Goal: Task Accomplishment & Management: Complete application form

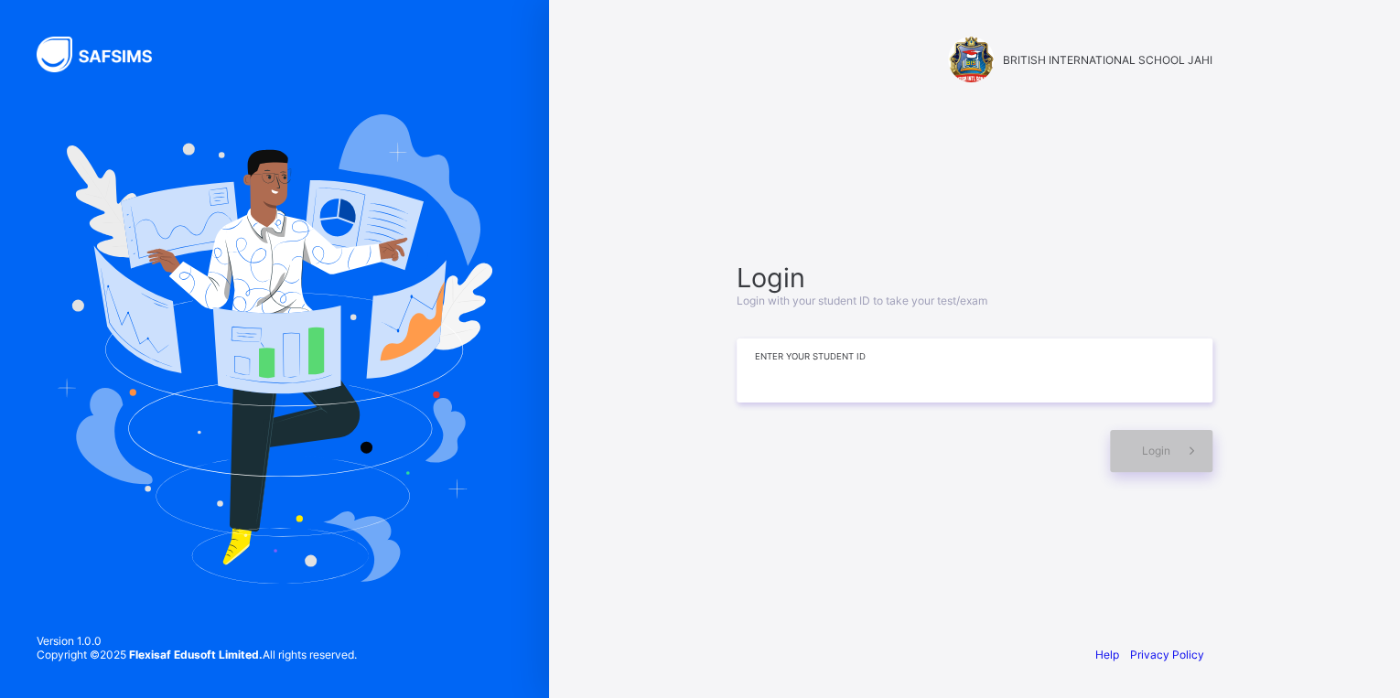
click at [804, 381] on input at bounding box center [975, 371] width 476 height 64
type input "**********"
click at [866, 373] on input at bounding box center [975, 369] width 476 height 64
type input "**********"
click at [1154, 459] on div "Login" at bounding box center [1161, 451] width 103 height 42
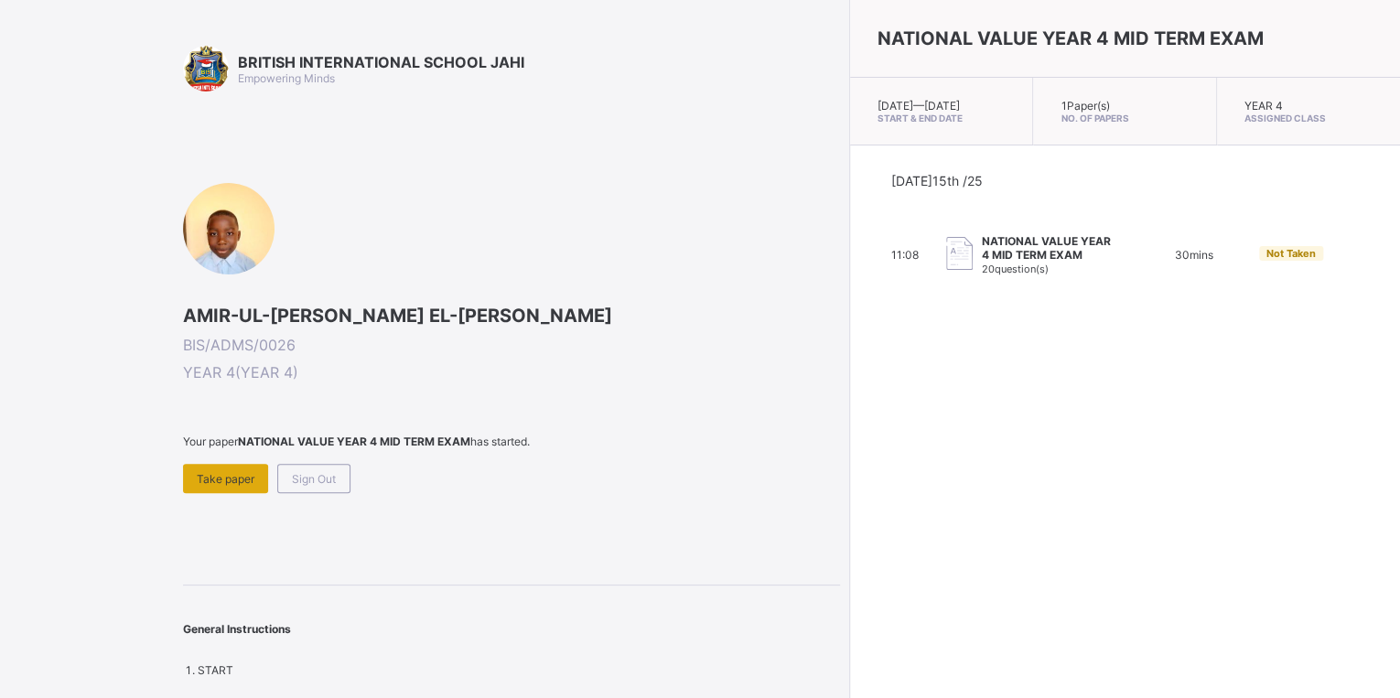
click at [205, 480] on span "Take paper" at bounding box center [226, 479] width 58 height 14
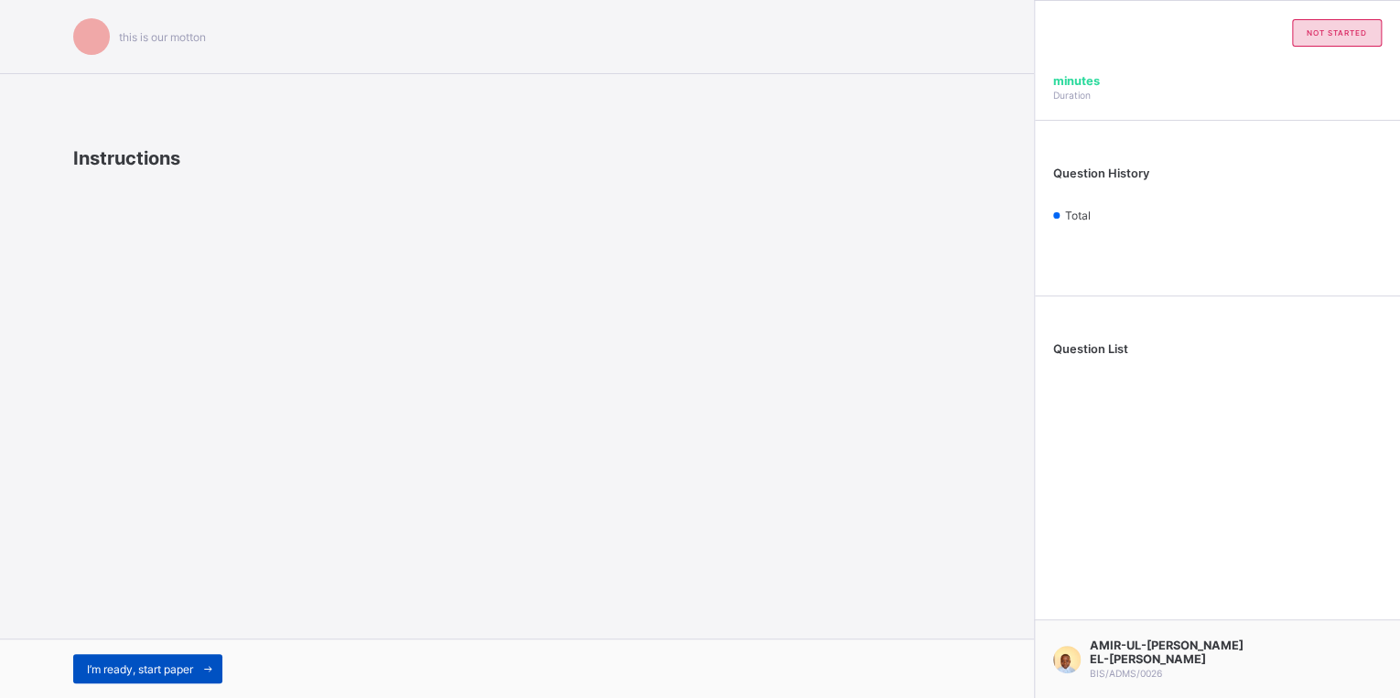
click at [166, 671] on span "I’m ready, start paper" at bounding box center [140, 670] width 106 height 14
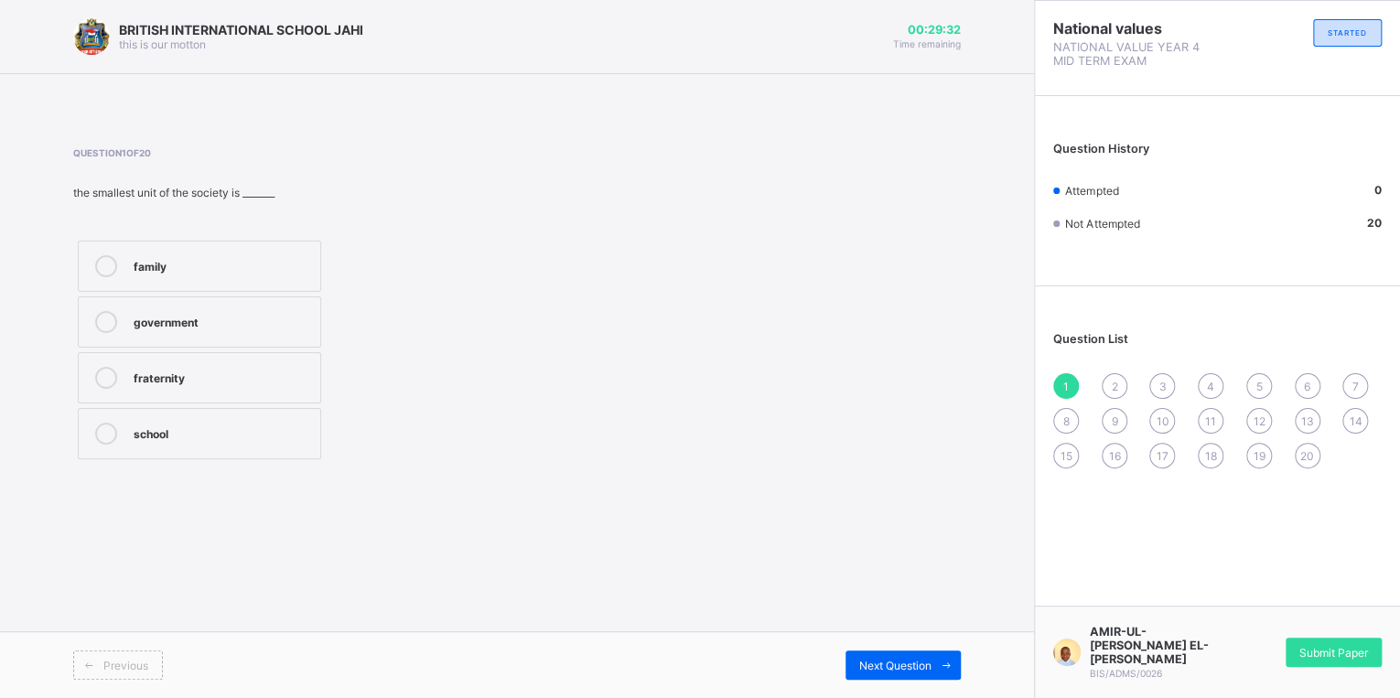
click at [268, 261] on div "family" at bounding box center [223, 264] width 178 height 18
click at [915, 670] on span "Next Question" at bounding box center [895, 666] width 72 height 14
click at [238, 279] on label "father and mother" at bounding box center [199, 266] width 243 height 51
click at [932, 653] on span at bounding box center [946, 665] width 29 height 29
click at [206, 266] on div "father" at bounding box center [223, 264] width 178 height 18
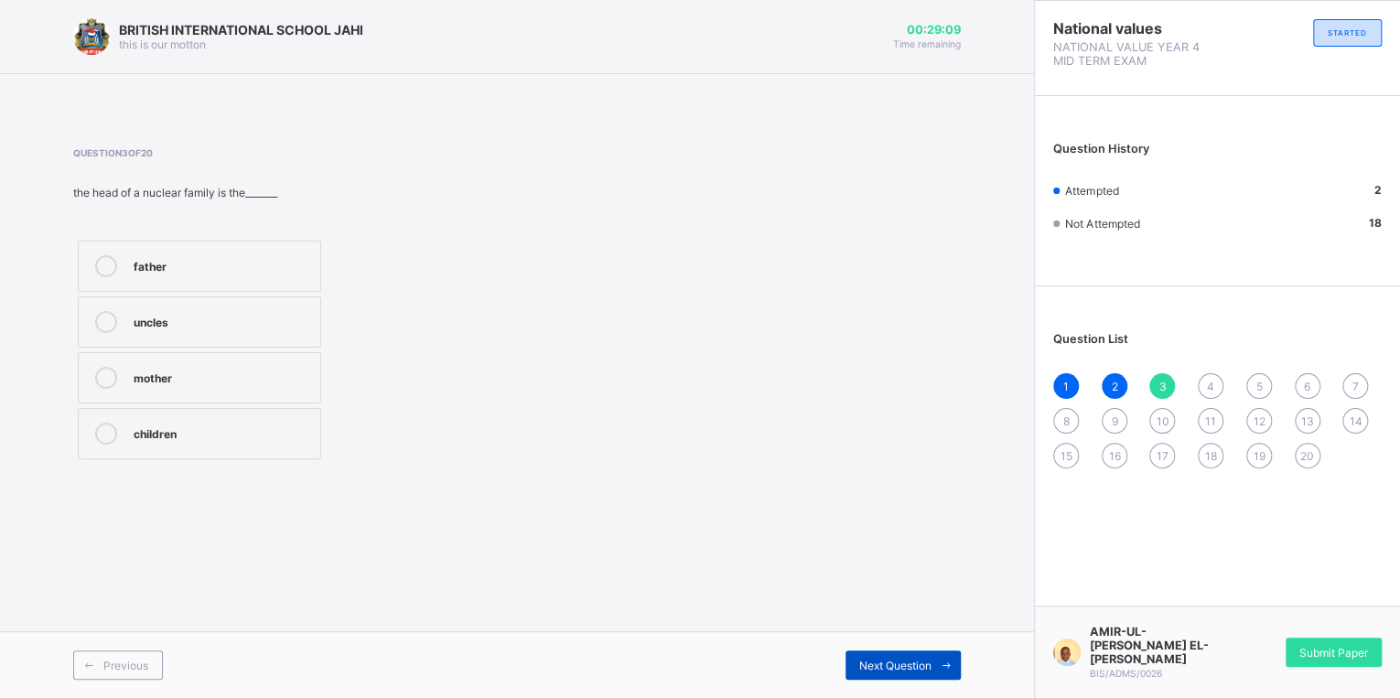
click at [896, 664] on span "Next Question" at bounding box center [895, 666] width 72 height 14
click at [174, 425] on div "responsibility" at bounding box center [223, 432] width 178 height 18
click at [860, 660] on span "Next Question" at bounding box center [895, 666] width 72 height 14
click at [224, 380] on div "love and unity" at bounding box center [223, 376] width 178 height 18
click at [907, 667] on span "Next Question" at bounding box center [895, 666] width 72 height 14
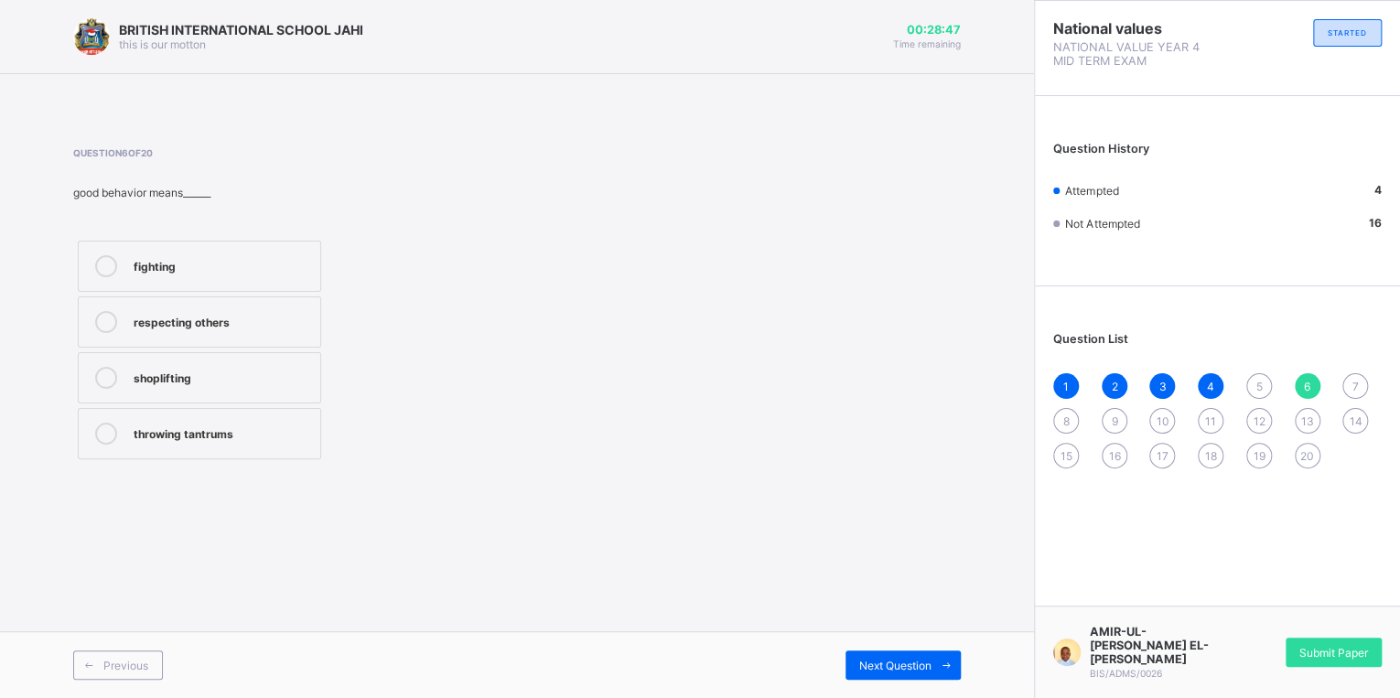
click at [207, 318] on div "respecting others" at bounding box center [223, 320] width 178 height 18
click at [890, 666] on span "Next Question" at bounding box center [895, 666] width 72 height 14
click at [152, 259] on div "Joint family" at bounding box center [223, 264] width 178 height 18
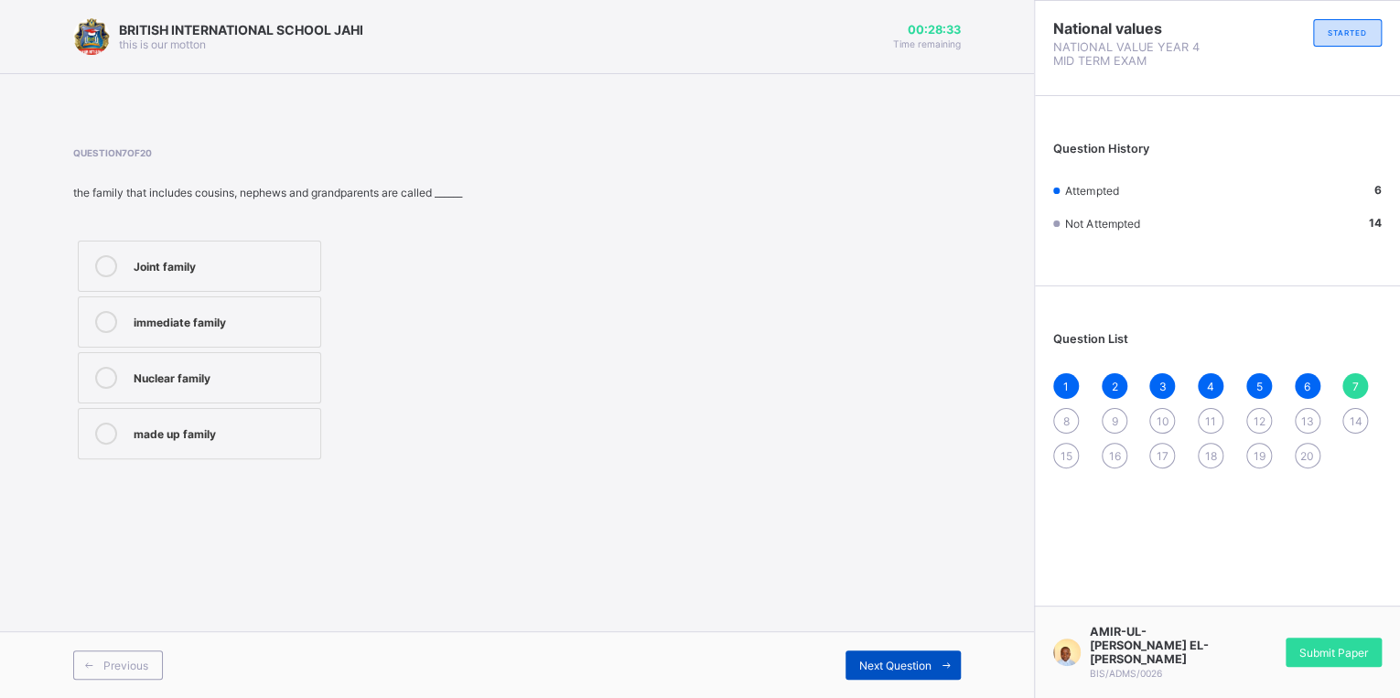
click at [875, 673] on div "Next Question" at bounding box center [903, 665] width 115 height 29
click at [174, 432] on div "nuclear family" at bounding box center [223, 432] width 178 height 18
click at [859, 664] on span "Next Question" at bounding box center [895, 666] width 72 height 14
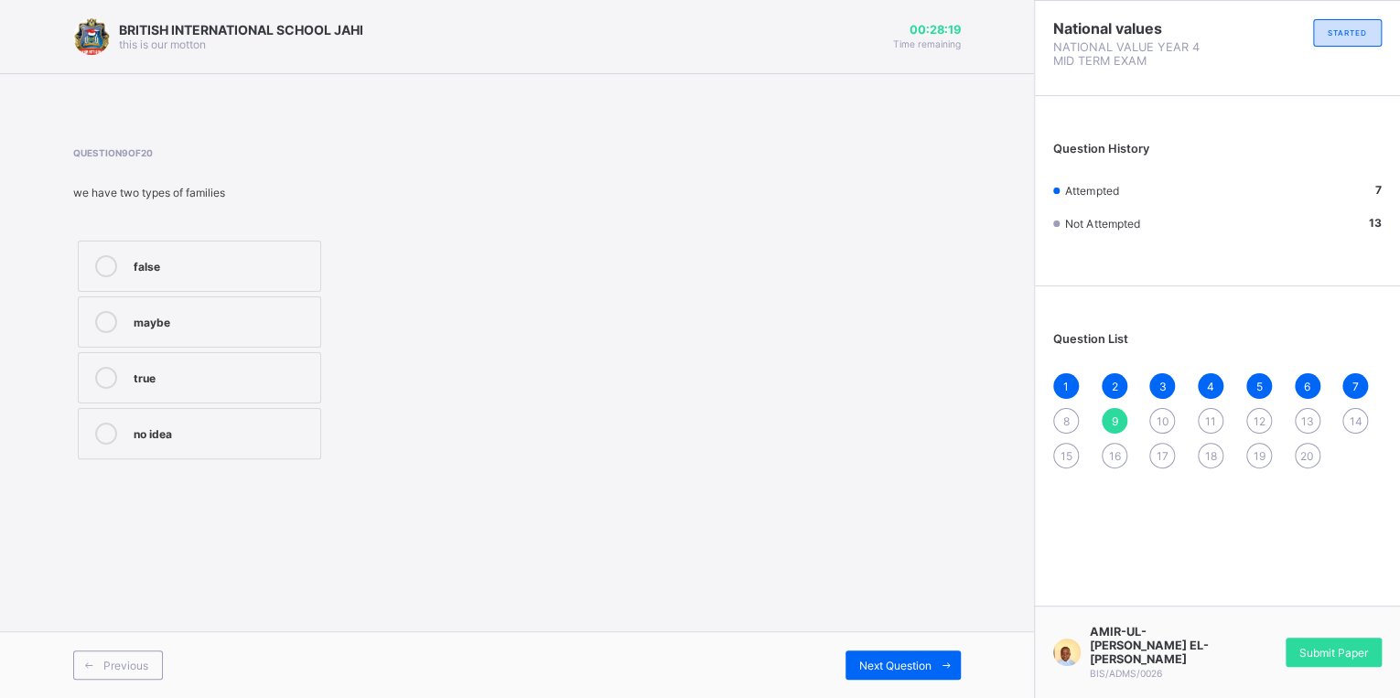
click at [170, 392] on label "true" at bounding box center [199, 377] width 243 height 51
click at [862, 672] on span "Next Question" at bounding box center [895, 666] width 72 height 14
click at [143, 431] on div "A family" at bounding box center [223, 432] width 178 height 18
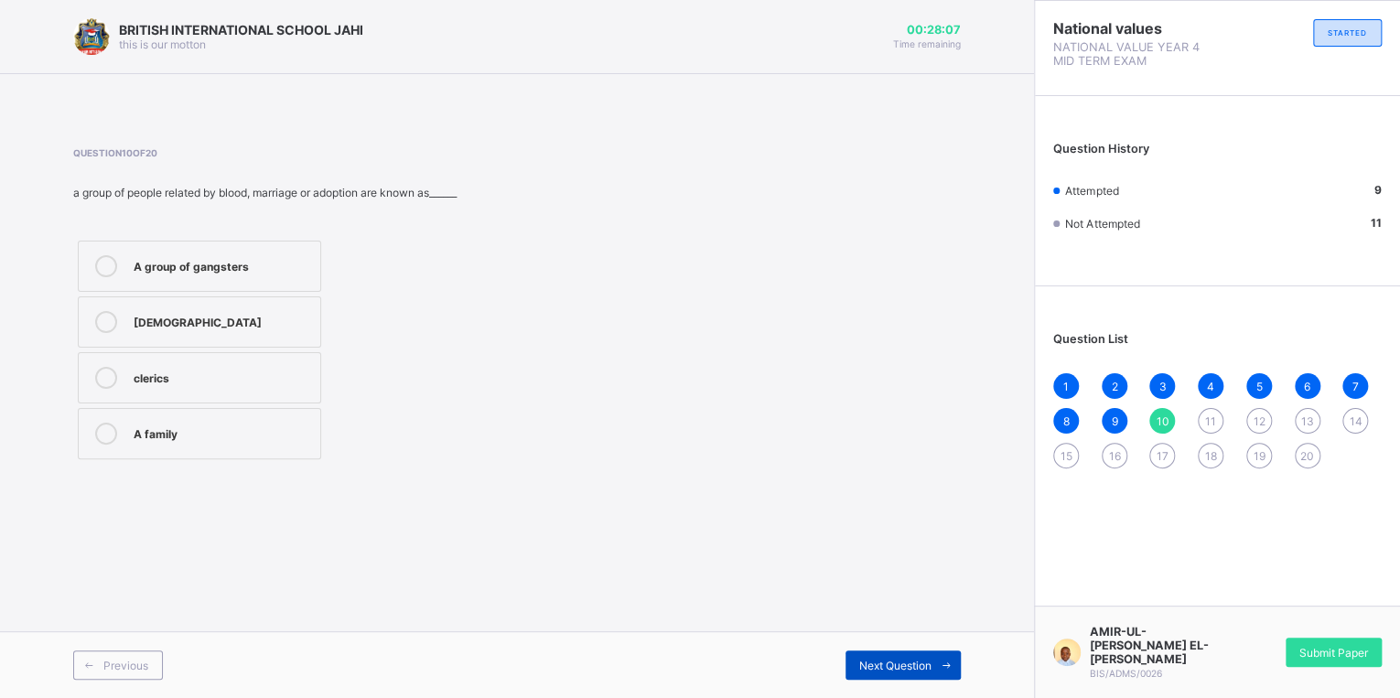
click at [888, 664] on span "Next Question" at bounding box center [895, 666] width 72 height 14
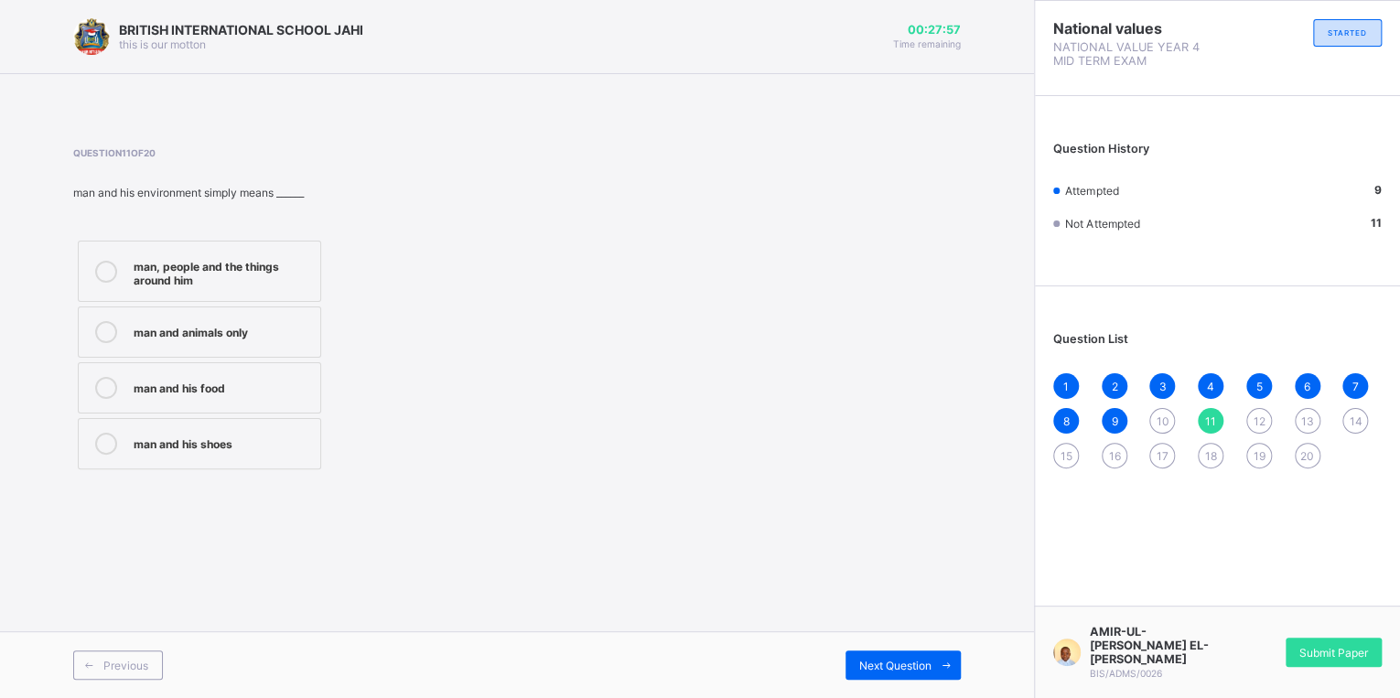
click at [246, 282] on div "man, people and the things around him" at bounding box center [223, 271] width 178 height 32
click at [851, 664] on div "Next Question" at bounding box center [903, 665] width 115 height 29
click at [187, 311] on div "family tree" at bounding box center [223, 320] width 178 height 18
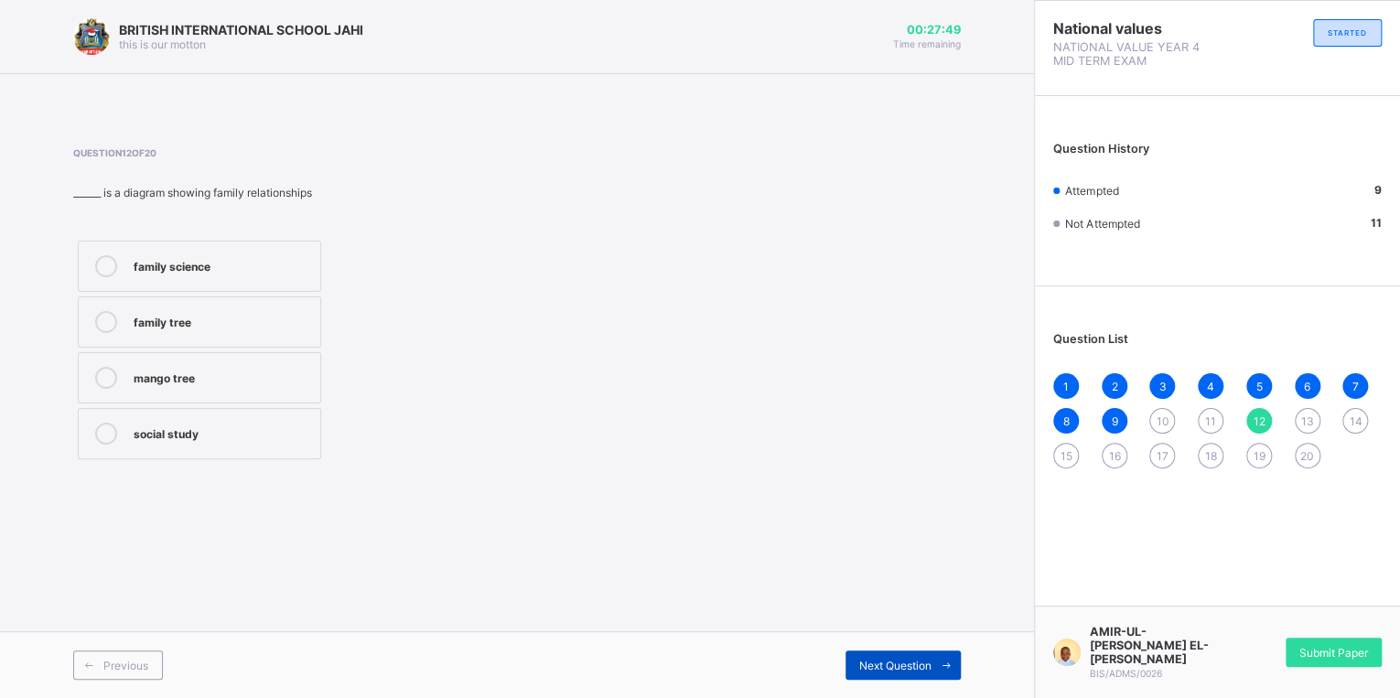
click at [874, 666] on span "Next Question" at bounding box center [895, 666] width 72 height 14
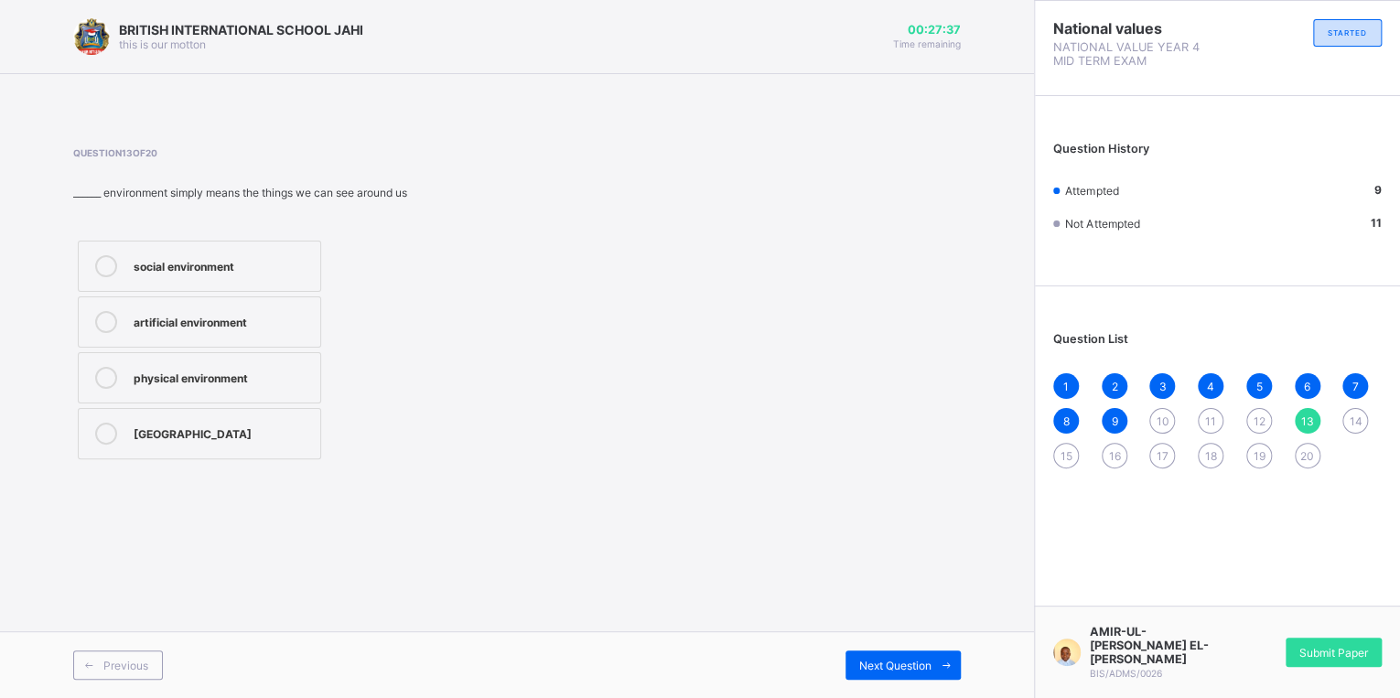
click at [200, 375] on div "physical environment" at bounding box center [223, 376] width 178 height 18
click at [937, 669] on span at bounding box center [946, 665] width 29 height 29
click at [161, 378] on div "malnutrition and war" at bounding box center [223, 376] width 178 height 18
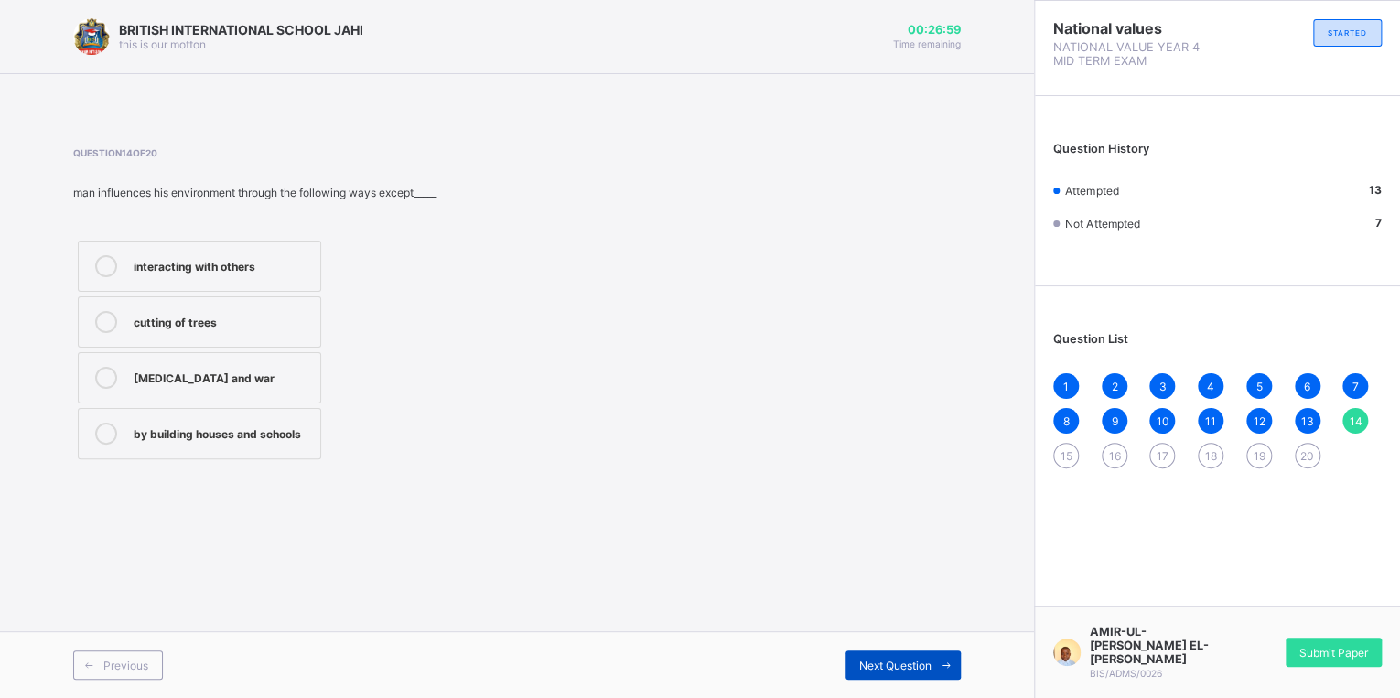
click at [896, 670] on span "Next Question" at bounding box center [895, 666] width 72 height 14
click at [267, 317] on div "Social environment" at bounding box center [223, 320] width 178 height 18
click at [912, 669] on span "Next Question" at bounding box center [895, 666] width 72 height 14
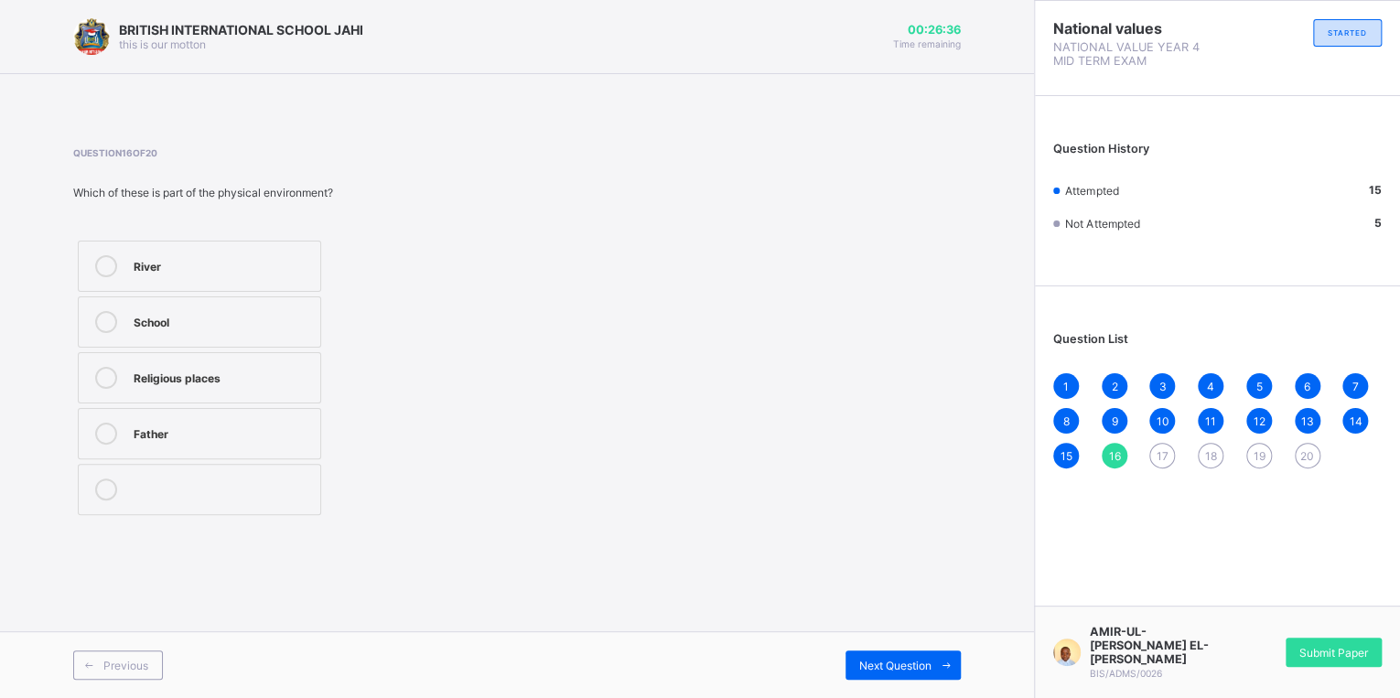
click at [208, 264] on div "River" at bounding box center [223, 264] width 178 height 18
click at [922, 666] on span "Next Question" at bounding box center [895, 666] width 72 height 14
click at [290, 443] on div "To get food, water, and shelter" at bounding box center [223, 434] width 178 height 22
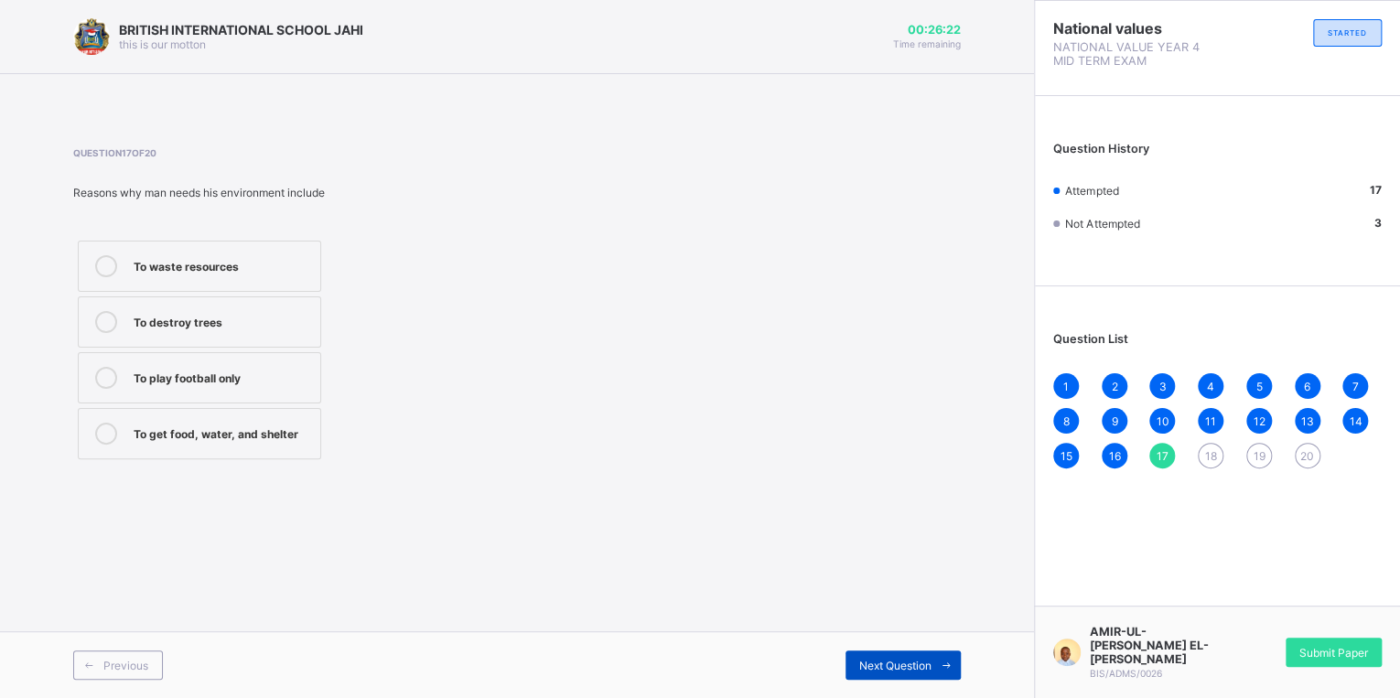
click at [879, 666] on span "Next Question" at bounding box center [895, 666] width 72 height 14
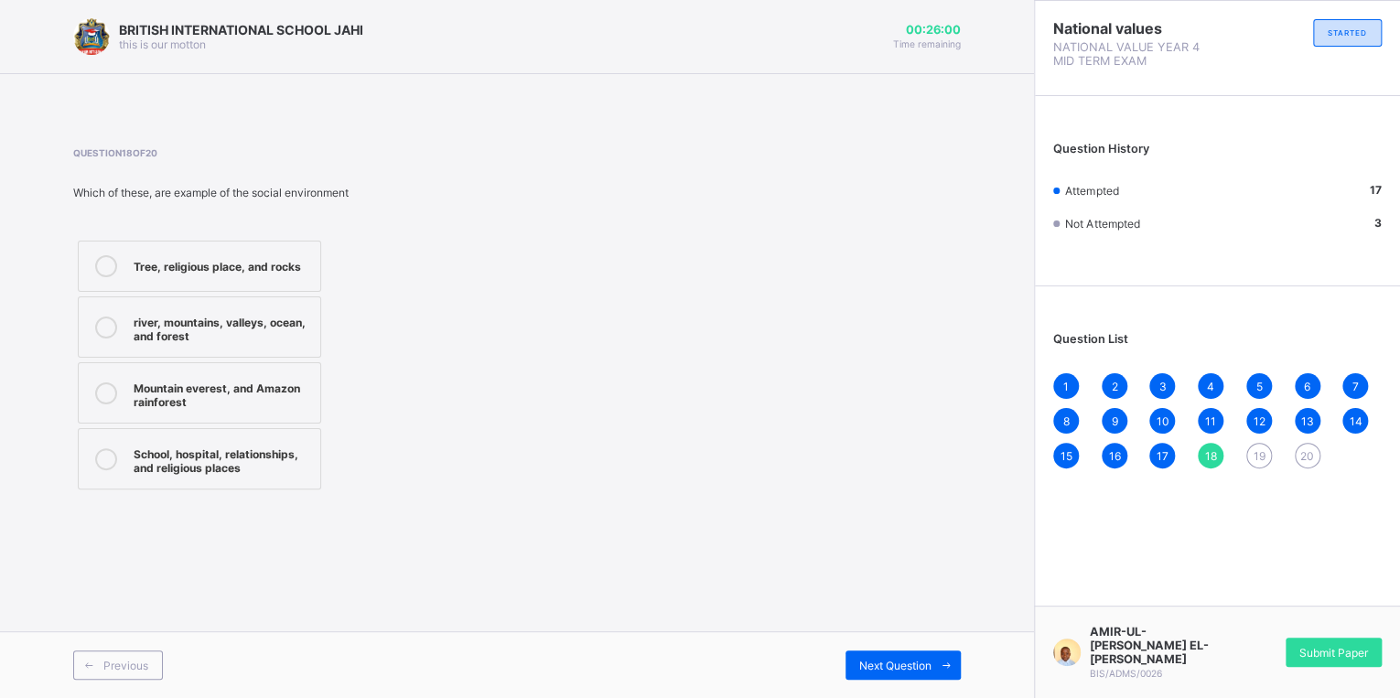
click at [240, 469] on div "School, hospital, relationships, and religious places" at bounding box center [223, 459] width 178 height 32
click at [895, 670] on span "Next Question" at bounding box center [895, 666] width 72 height 14
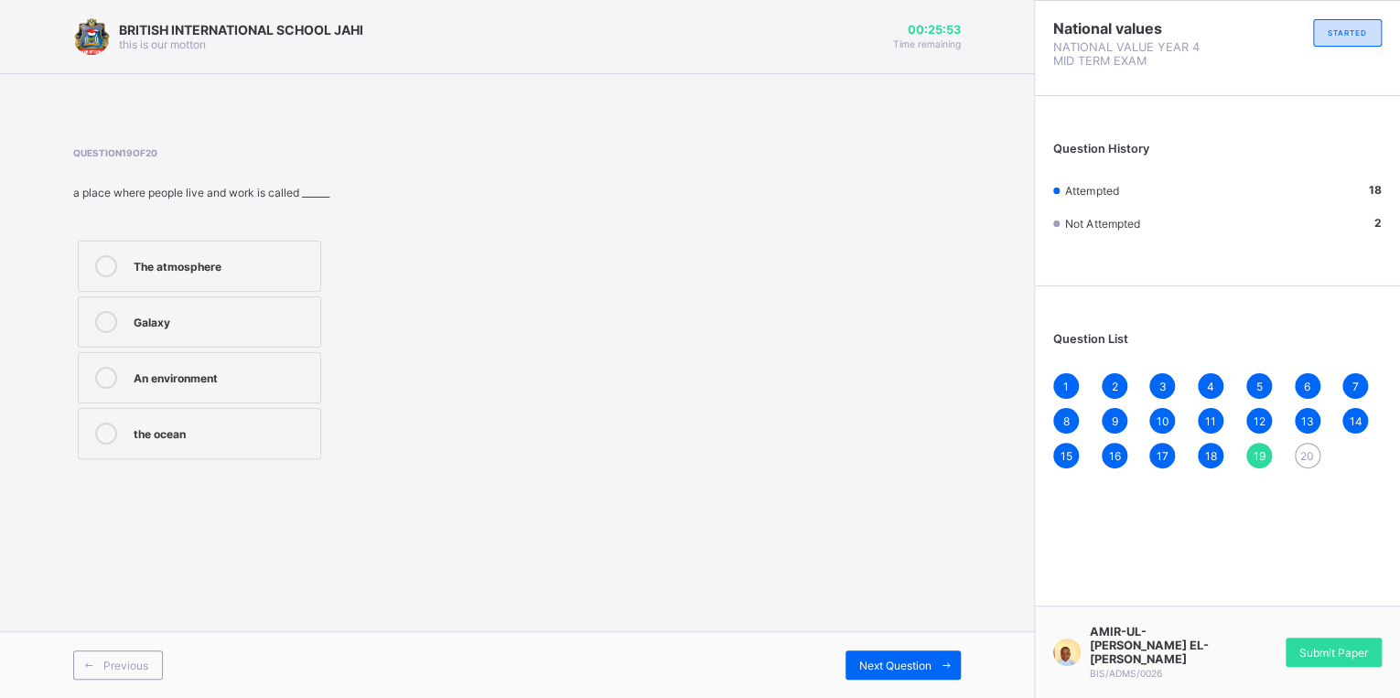
click at [200, 379] on div "An environment" at bounding box center [223, 376] width 178 height 18
click at [904, 664] on span "Next Question" at bounding box center [895, 666] width 72 height 14
drag, startPoint x: 178, startPoint y: 363, endPoint x: 232, endPoint y: 406, distance: 69.0
click at [215, 397] on label "social studies" at bounding box center [199, 377] width 243 height 51
click at [270, 377] on div "social studies" at bounding box center [223, 376] width 178 height 18
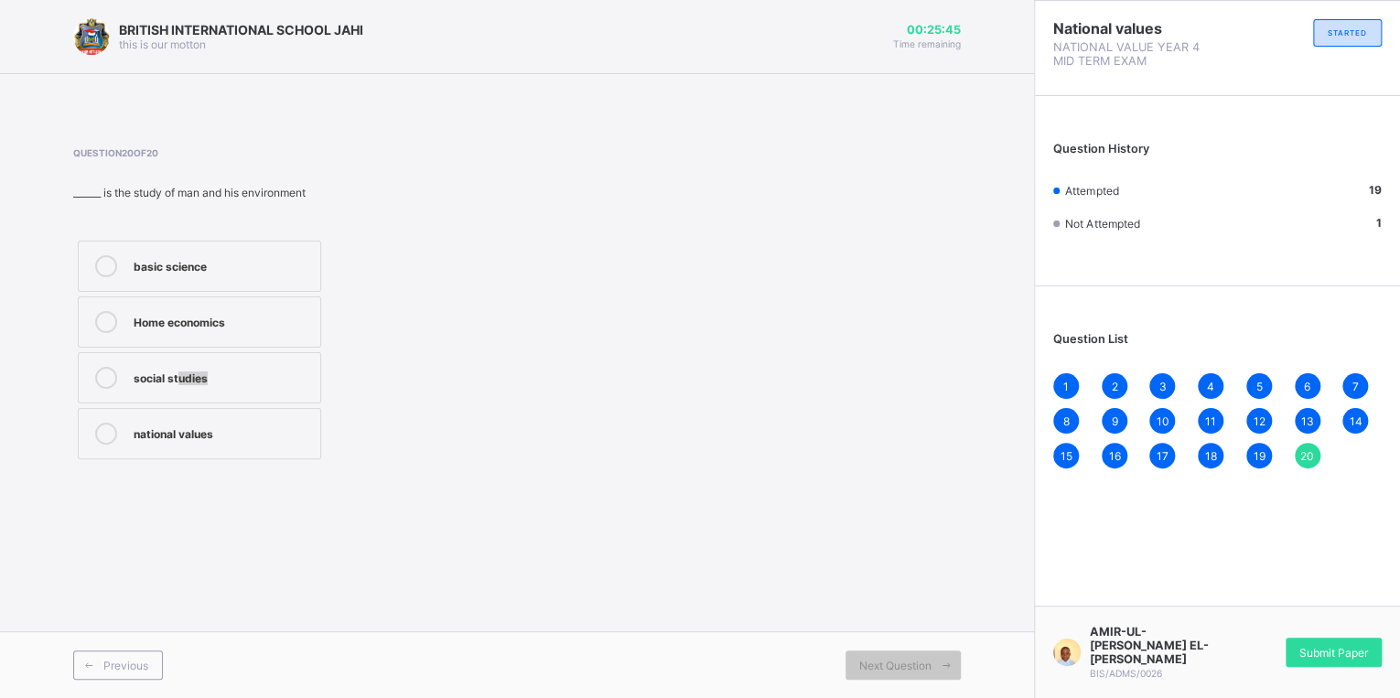
click at [401, 373] on div "basic science Home economics social studies national values" at bounding box center [283, 350] width 421 height 228
click at [1065, 391] on span "1" at bounding box center [1065, 387] width 5 height 14
click at [1117, 389] on div "2" at bounding box center [1115, 386] width 26 height 26
drag, startPoint x: 1155, startPoint y: 388, endPoint x: 1184, endPoint y: 392, distance: 29.5
click at [1156, 388] on div "3" at bounding box center [1162, 386] width 26 height 26
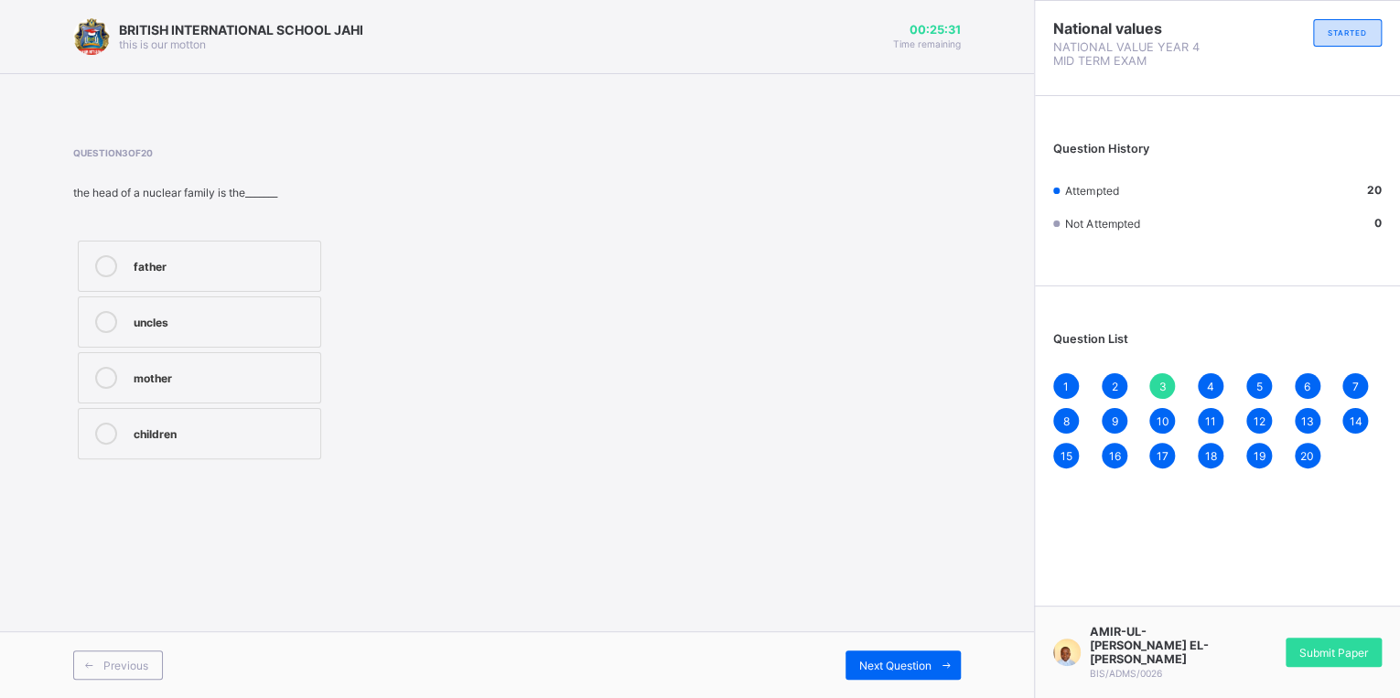
click at [1215, 390] on div "4" at bounding box center [1211, 386] width 26 height 26
click at [1262, 391] on div "5" at bounding box center [1259, 386] width 26 height 26
click at [1314, 395] on div "6" at bounding box center [1308, 386] width 26 height 26
click at [1343, 383] on div "7" at bounding box center [1356, 386] width 26 height 26
click at [1065, 417] on span "8" at bounding box center [1066, 422] width 6 height 14
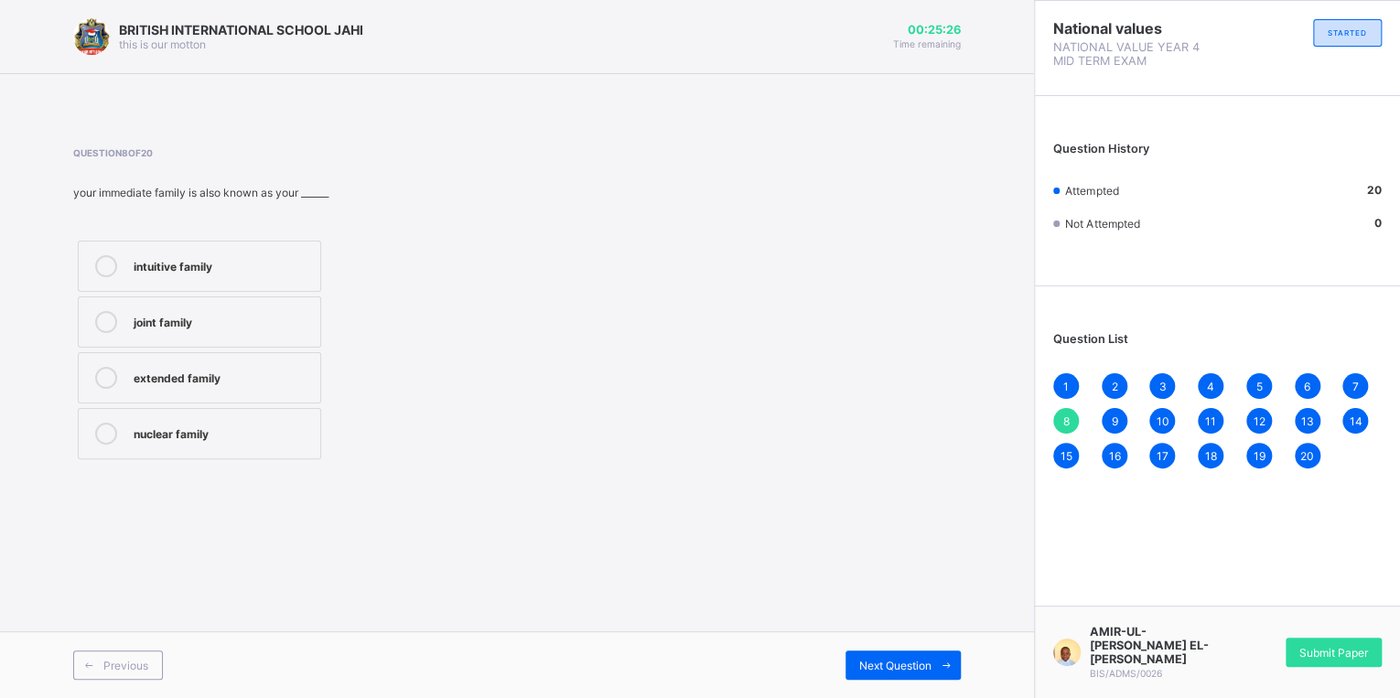
drag, startPoint x: 1106, startPoint y: 416, endPoint x: 1116, endPoint y: 416, distance: 10.1
click at [1108, 416] on div "9" at bounding box center [1115, 421] width 26 height 26
drag, startPoint x: 1165, startPoint y: 416, endPoint x: 1186, endPoint y: 415, distance: 21.1
click at [1179, 415] on div "1 2 3 4 5 6 7 8 9 10 11 12 13 14 15 16 17 18 19 20" at bounding box center [1217, 420] width 329 height 95
drag, startPoint x: 1203, startPoint y: 419, endPoint x: 1182, endPoint y: 414, distance: 22.6
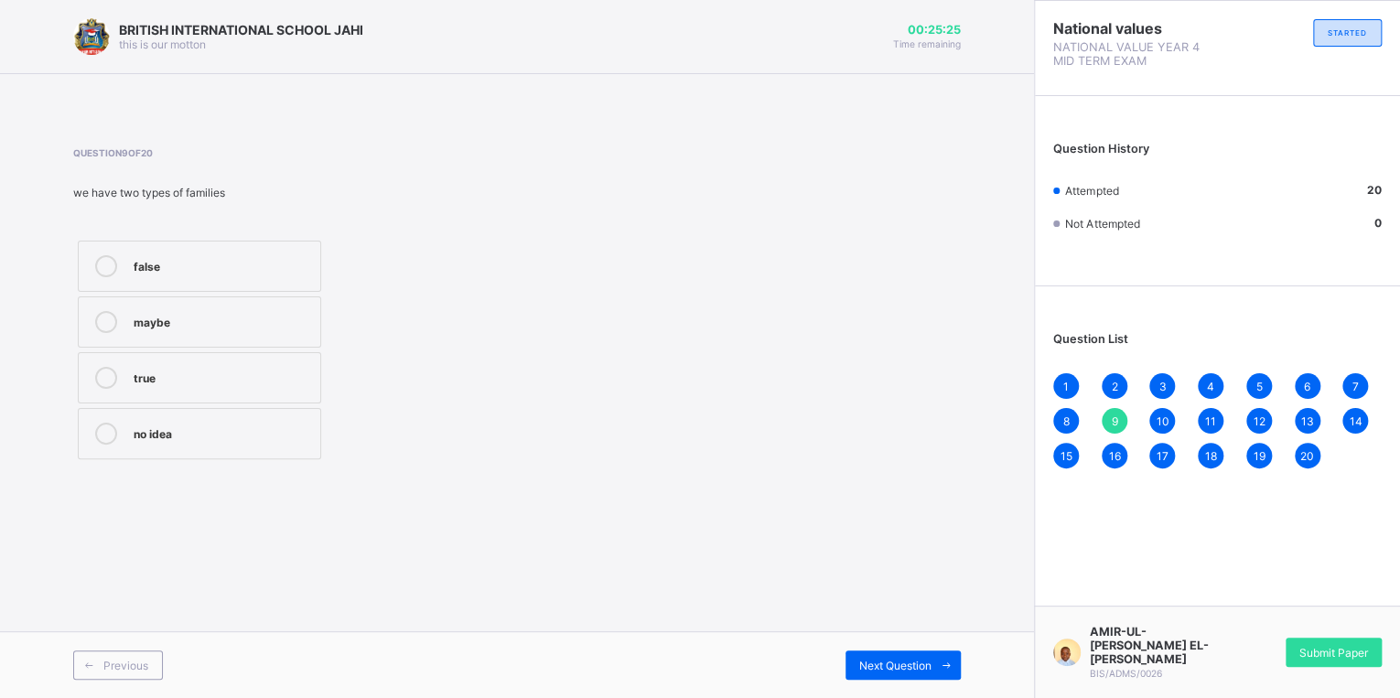
click at [1203, 418] on div "11" at bounding box center [1211, 421] width 26 height 26
click at [1165, 414] on div "10" at bounding box center [1162, 421] width 26 height 26
click at [1259, 427] on span "12" at bounding box center [1259, 422] width 12 height 14
click at [1309, 425] on span "13" at bounding box center [1307, 422] width 13 height 14
drag, startPoint x: 1351, startPoint y: 416, endPoint x: 1267, endPoint y: 426, distance: 84.7
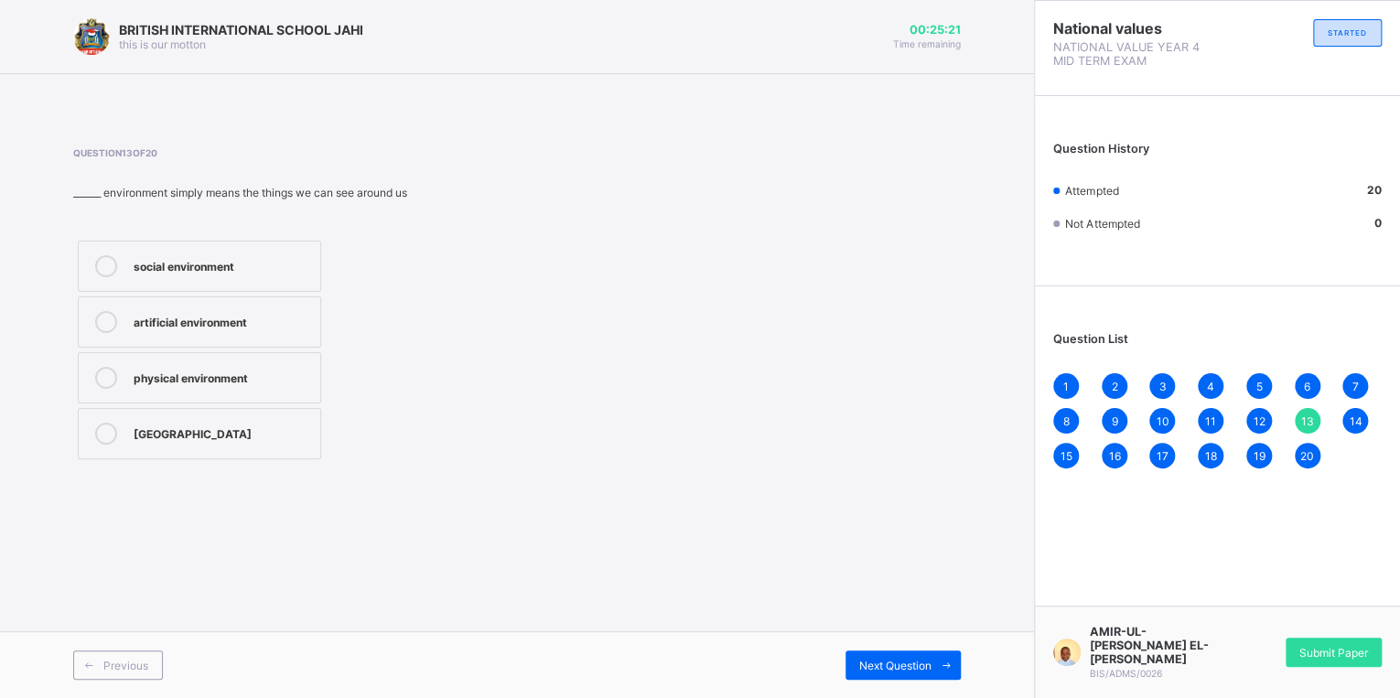
click at [1349, 416] on span "14" at bounding box center [1355, 422] width 13 height 14
click at [1072, 463] on div "15" at bounding box center [1066, 456] width 26 height 26
click at [1110, 457] on span "16" at bounding box center [1114, 456] width 12 height 14
click at [1170, 452] on div "1 2 3 4 5 6 7 8 9 10 11 12 13 14 15 16 17 18 19 20" at bounding box center [1217, 420] width 329 height 95
click at [1167, 454] on span "17" at bounding box center [1163, 456] width 12 height 14
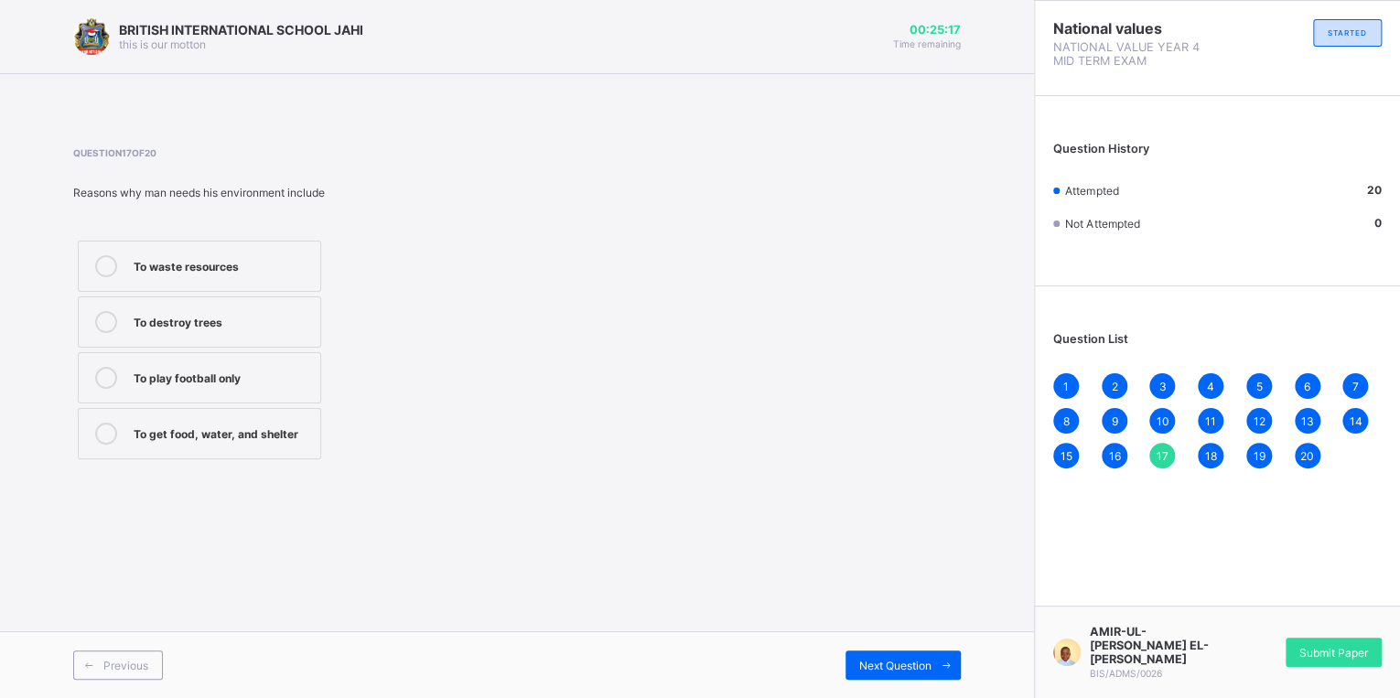
click at [1211, 465] on div "18" at bounding box center [1211, 456] width 26 height 26
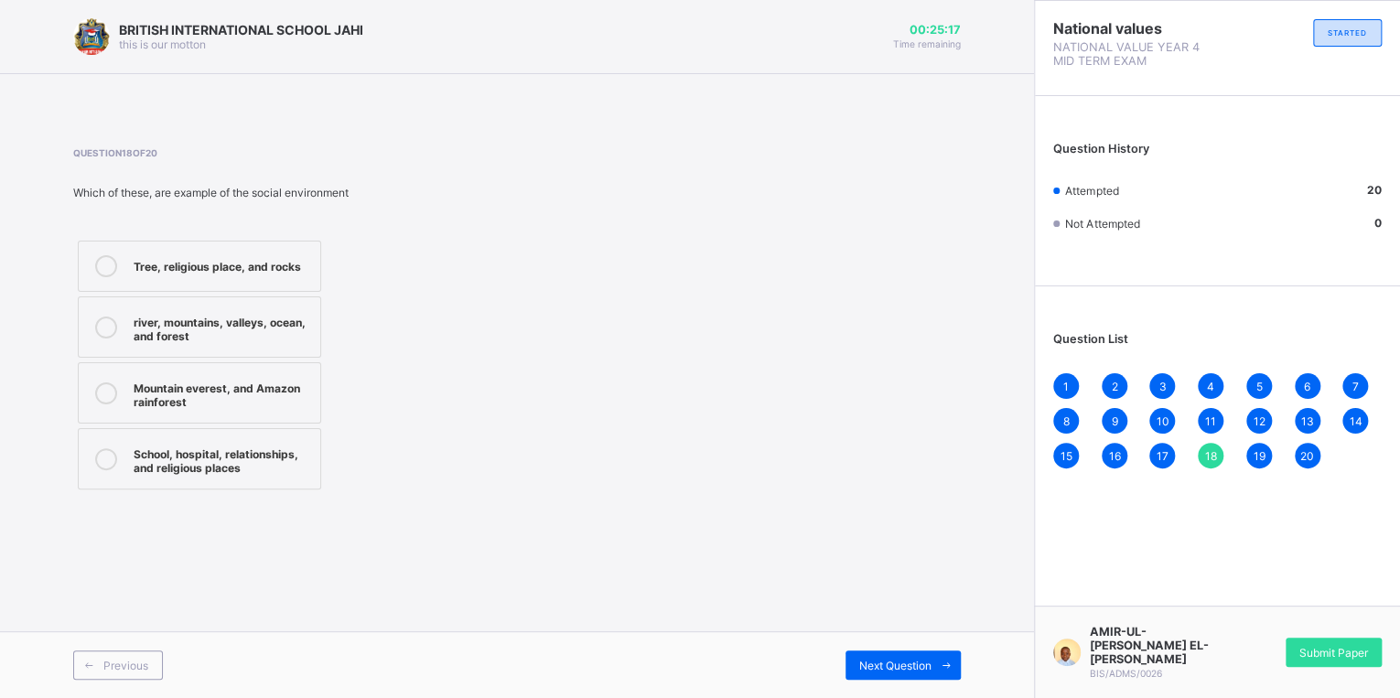
click at [1250, 456] on div "19" at bounding box center [1259, 456] width 26 height 26
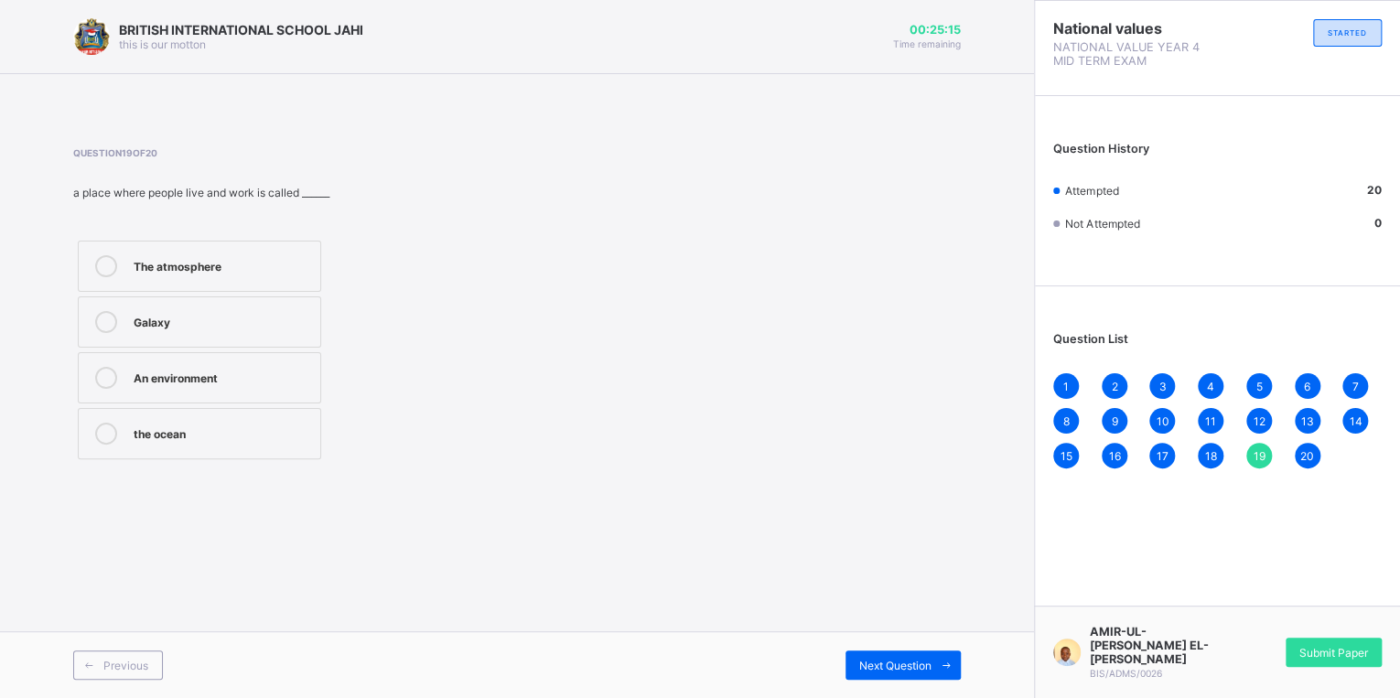
click at [1302, 455] on span "20" at bounding box center [1307, 456] width 14 height 14
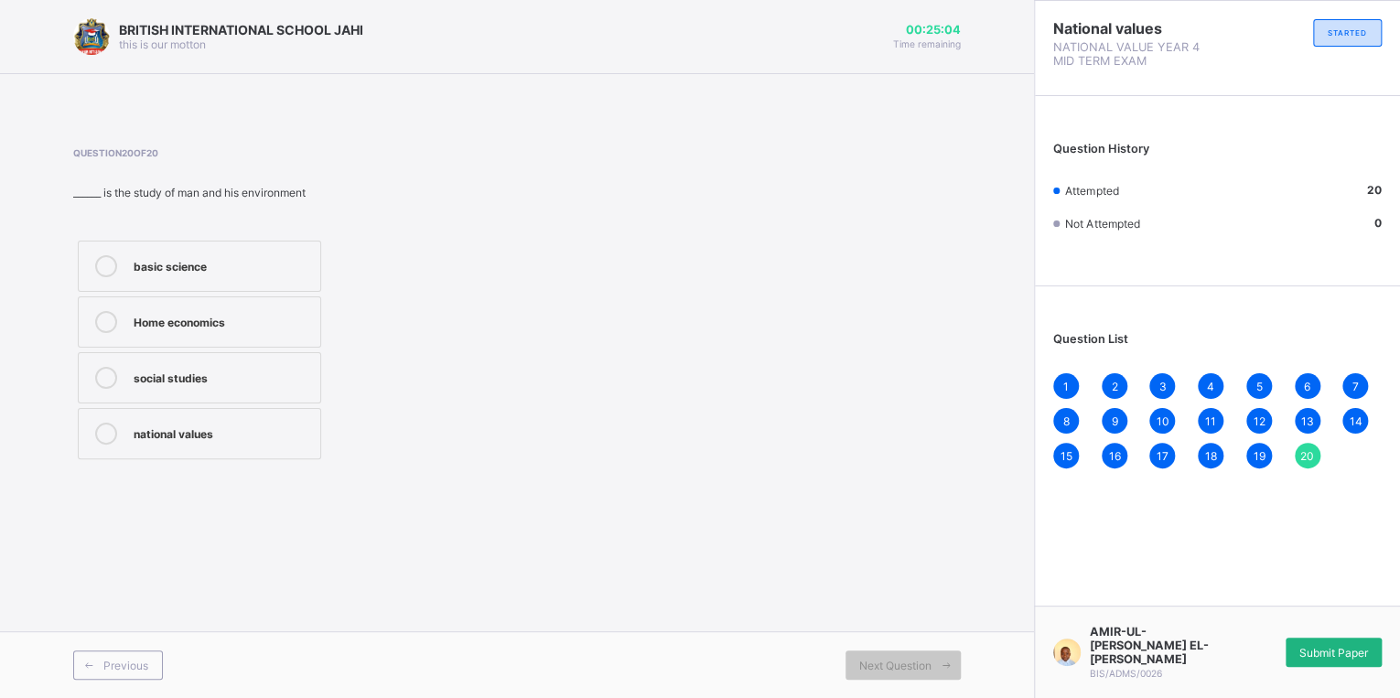
click at [1335, 651] on span "Submit Paper" at bounding box center [1334, 653] width 69 height 14
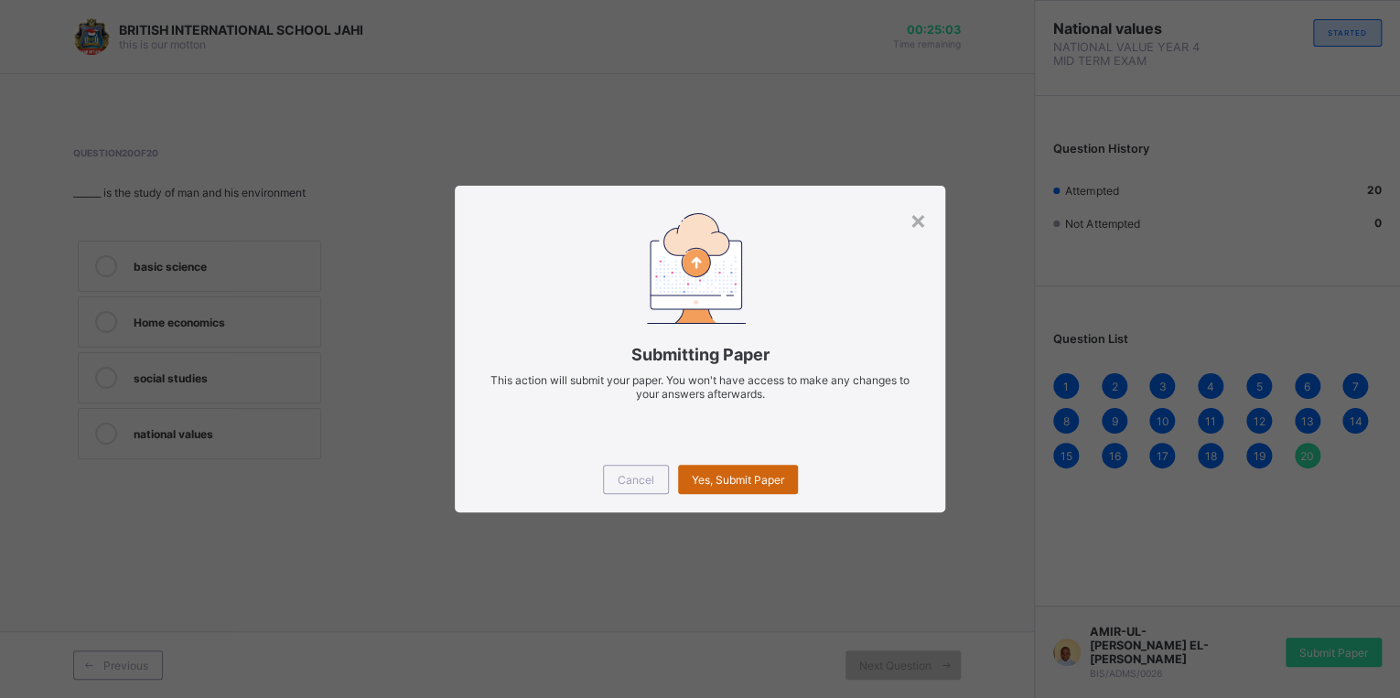
click at [732, 487] on span "Yes, Submit Paper" at bounding box center [738, 480] width 92 height 14
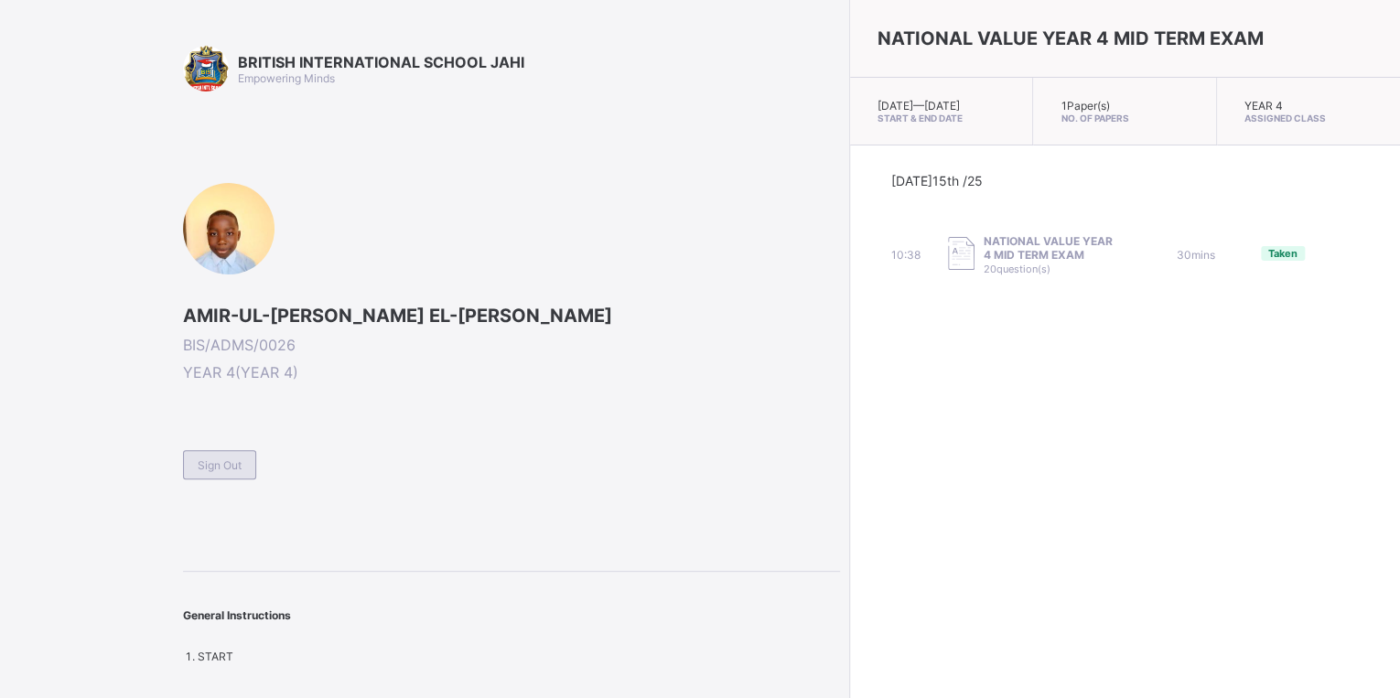
click at [331, 483] on div "BRITISH INTERNATIONAL SCHOOL JAHI Empowering Minds AMIR-UL-HAQ MUHAMMAD EL-LABI…" at bounding box center [511, 355] width 657 height 618
click at [233, 468] on span "Sign Out" at bounding box center [220, 466] width 44 height 14
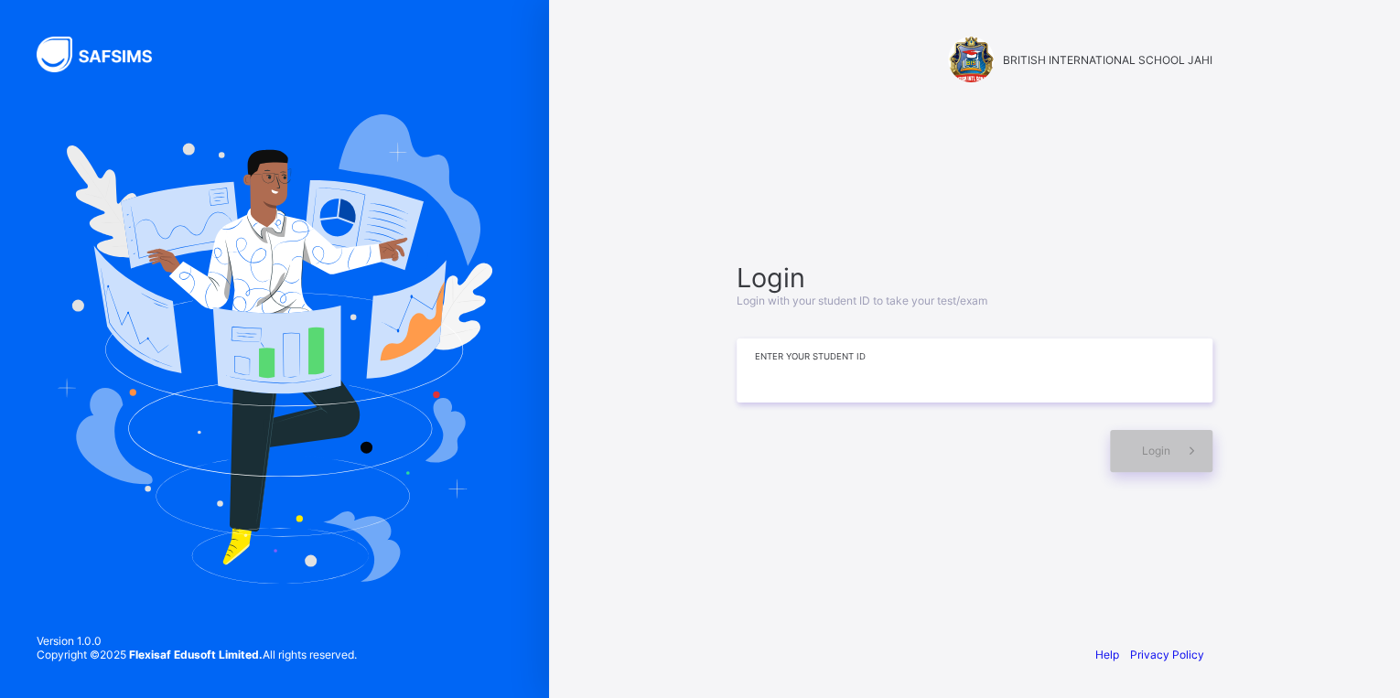
click at [926, 388] on input at bounding box center [975, 371] width 476 height 64
type input "**********"
click at [1153, 447] on span "Login" at bounding box center [1156, 451] width 28 height 14
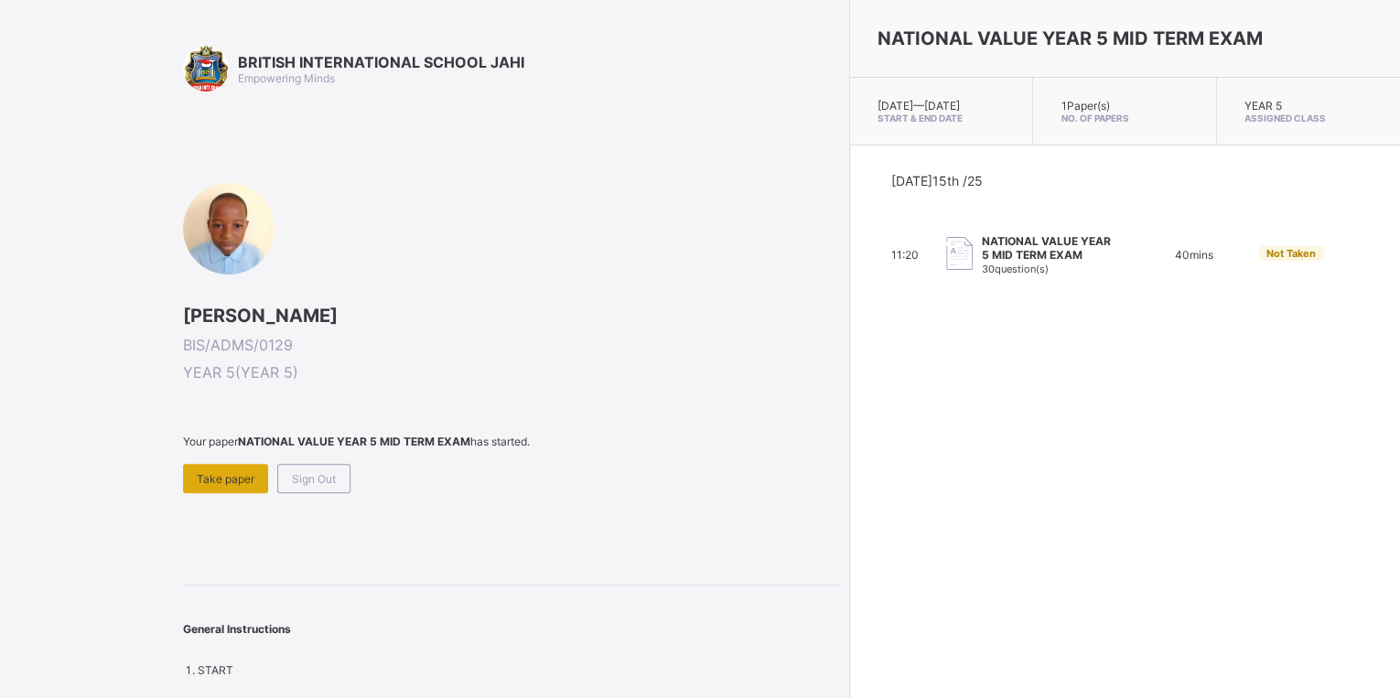
click at [235, 480] on span "Take paper" at bounding box center [226, 479] width 58 height 14
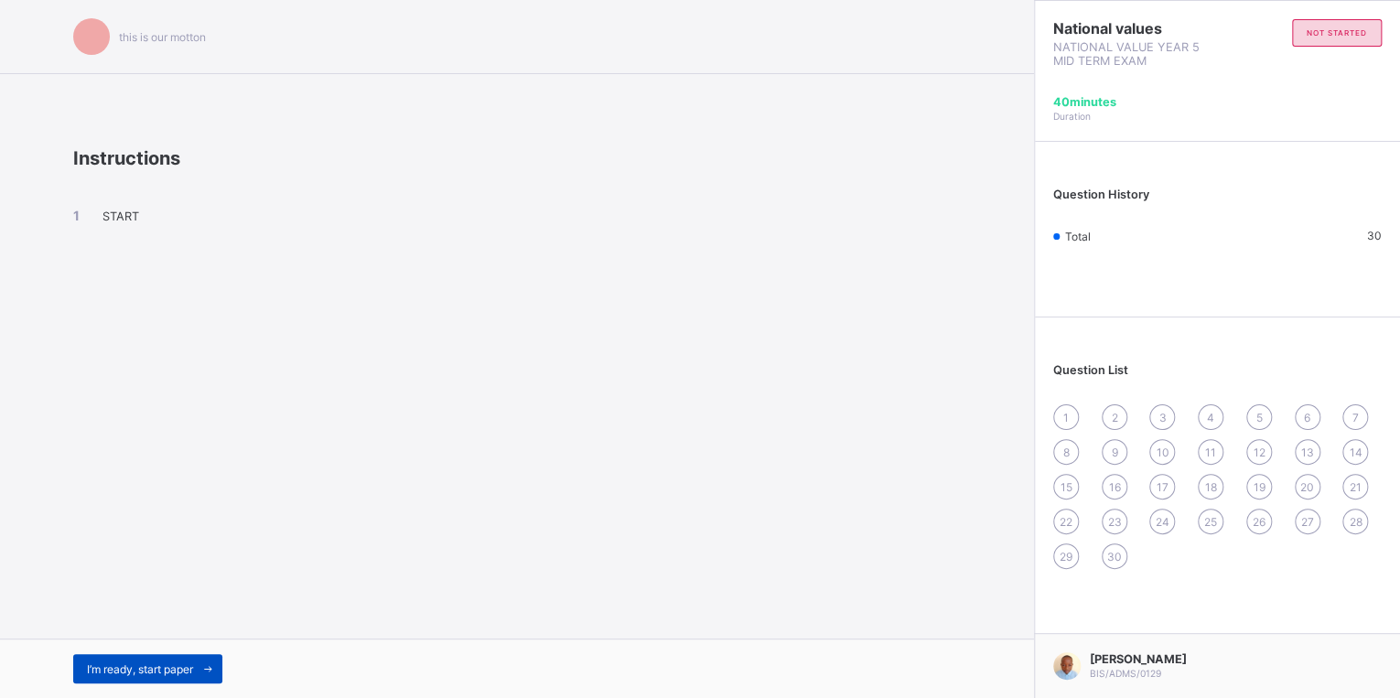
click at [155, 655] on div "I’m ready, start paper" at bounding box center [147, 668] width 149 height 29
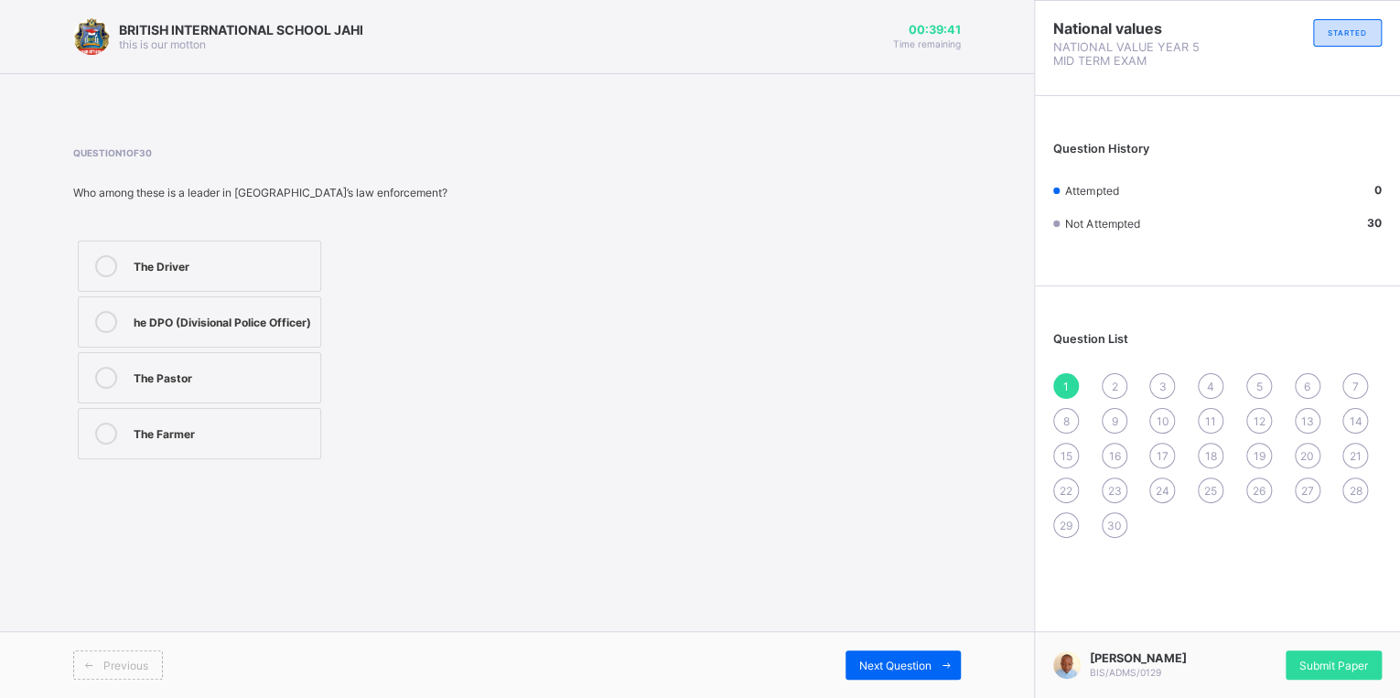
click at [157, 346] on label "he DPO (Divisional Police Officer)" at bounding box center [199, 322] width 243 height 51
click at [955, 663] on span at bounding box center [946, 665] width 29 height 29
click at [173, 393] on label "Religious leadership" at bounding box center [199, 377] width 243 height 51
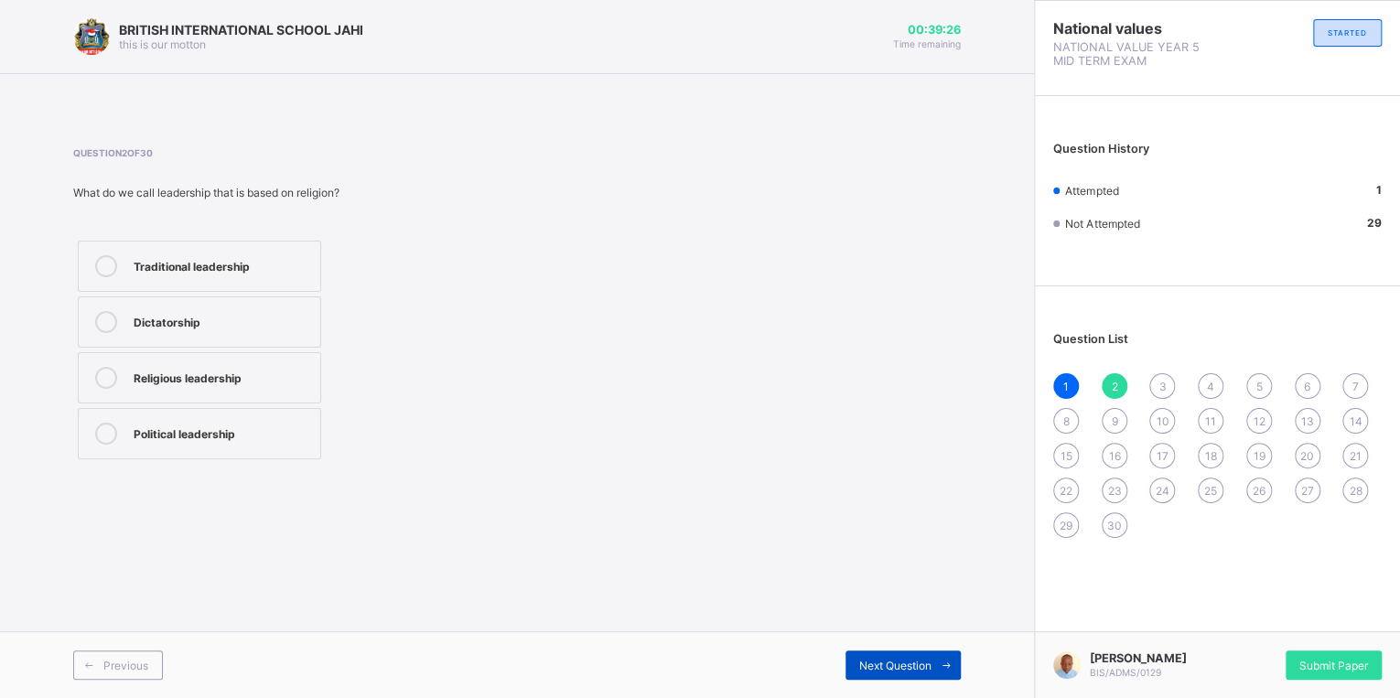
click at [879, 663] on span "Next Question" at bounding box center [895, 666] width 72 height 14
click at [199, 266] on div "The President" at bounding box center [223, 264] width 178 height 18
click at [940, 664] on icon at bounding box center [947, 666] width 14 height 12
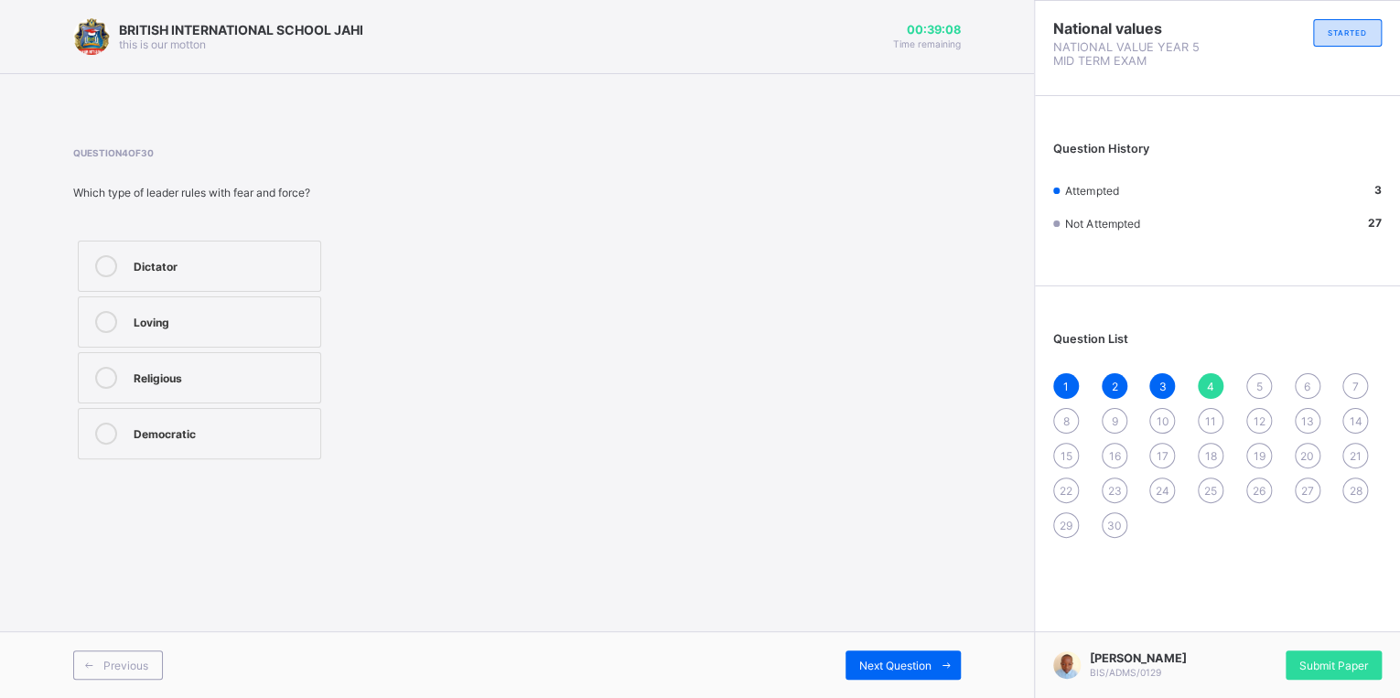
click at [172, 428] on div "Democratic" at bounding box center [223, 432] width 178 height 18
click at [891, 674] on div "Next Question" at bounding box center [903, 665] width 115 height 29
click at [182, 448] on label "The Village Chief" at bounding box center [199, 433] width 243 height 51
click at [872, 671] on span "Next Question" at bounding box center [895, 666] width 72 height 14
click at [137, 292] on div "allows others to share ideas is always angry makes all decisions alone ignores …" at bounding box center [199, 350] width 253 height 228
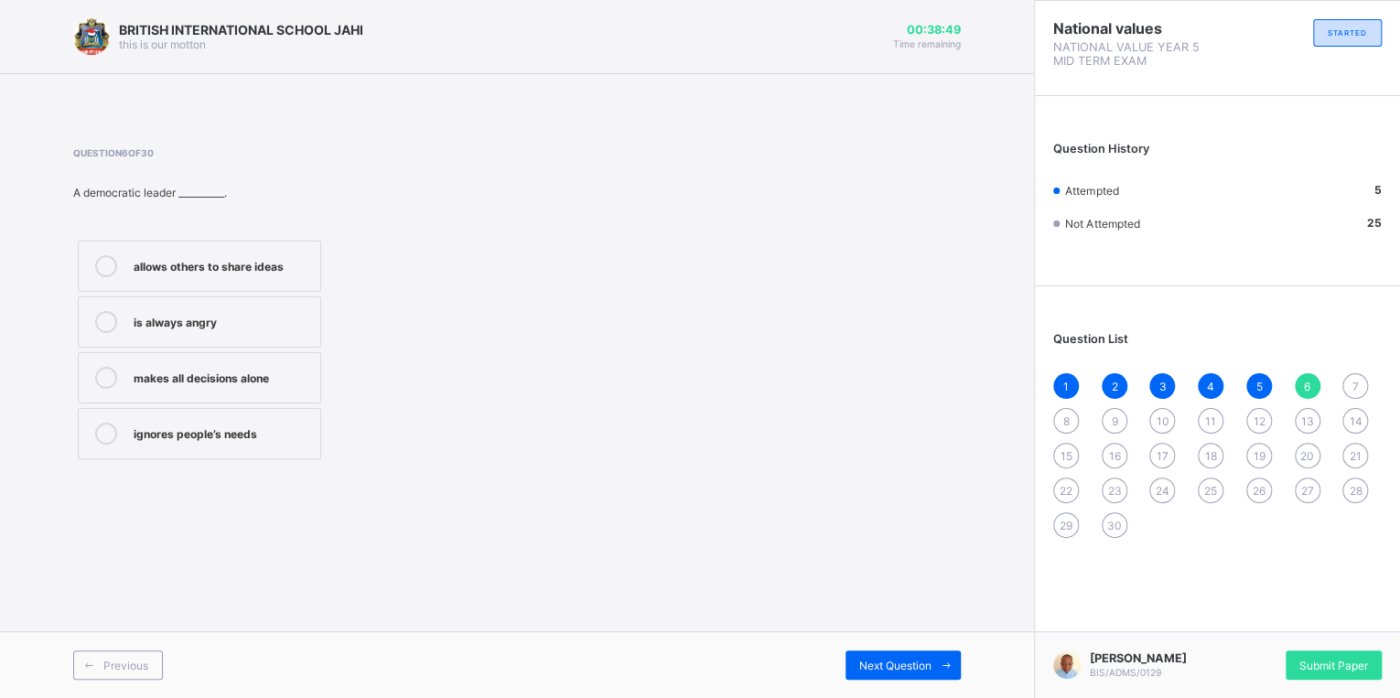
click at [104, 264] on icon at bounding box center [106, 266] width 22 height 22
click at [860, 653] on div "Next Question" at bounding box center [903, 665] width 115 height 29
click at [205, 269] on div "Democratic leadership" at bounding box center [223, 264] width 178 height 18
click at [859, 660] on span "Next Question" at bounding box center [895, 666] width 72 height 14
click at [162, 451] on label "Courage" at bounding box center [199, 433] width 243 height 51
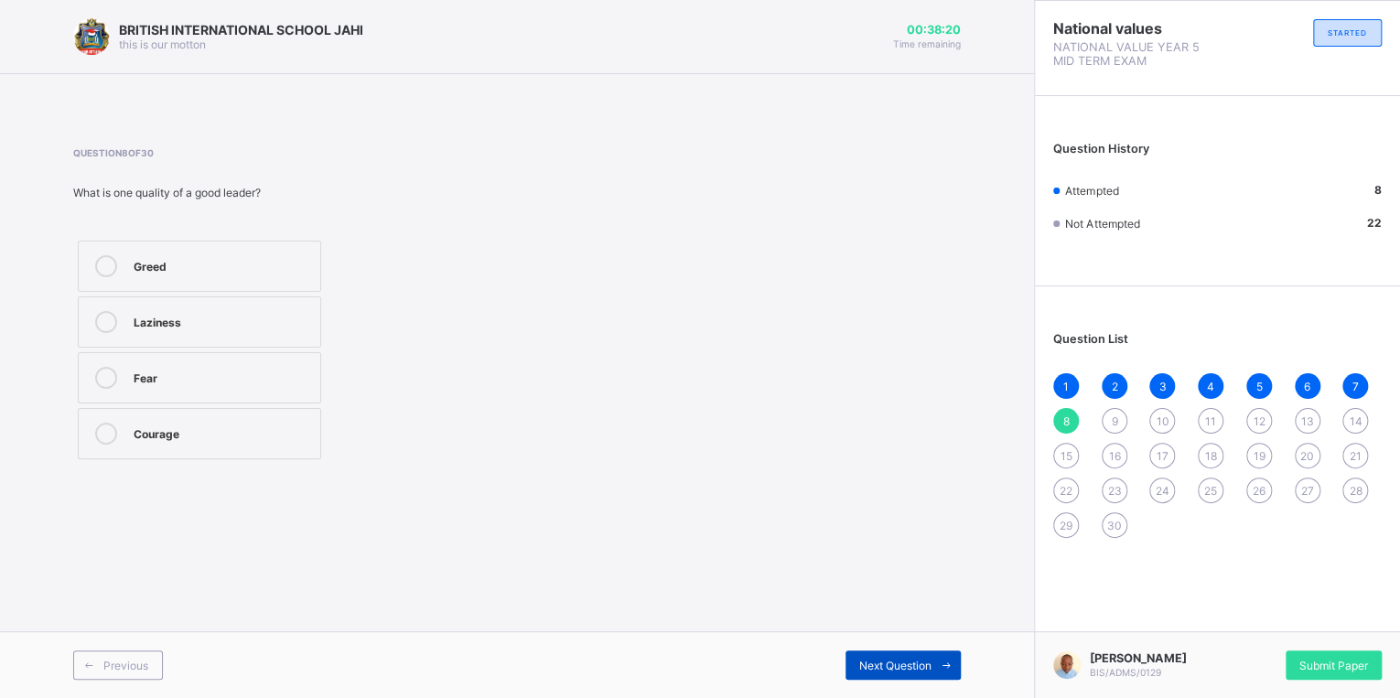
click at [851, 672] on div "Next Question" at bounding box center [903, 665] width 115 height 29
click at [152, 412] on label "Class teacher" at bounding box center [199, 433] width 243 height 51
click at [919, 667] on span "Next Question" at bounding box center [895, 666] width 72 height 14
click at [186, 332] on div "caring and honest" at bounding box center [223, 322] width 178 height 22
click at [874, 674] on div "Next Question" at bounding box center [903, 665] width 115 height 29
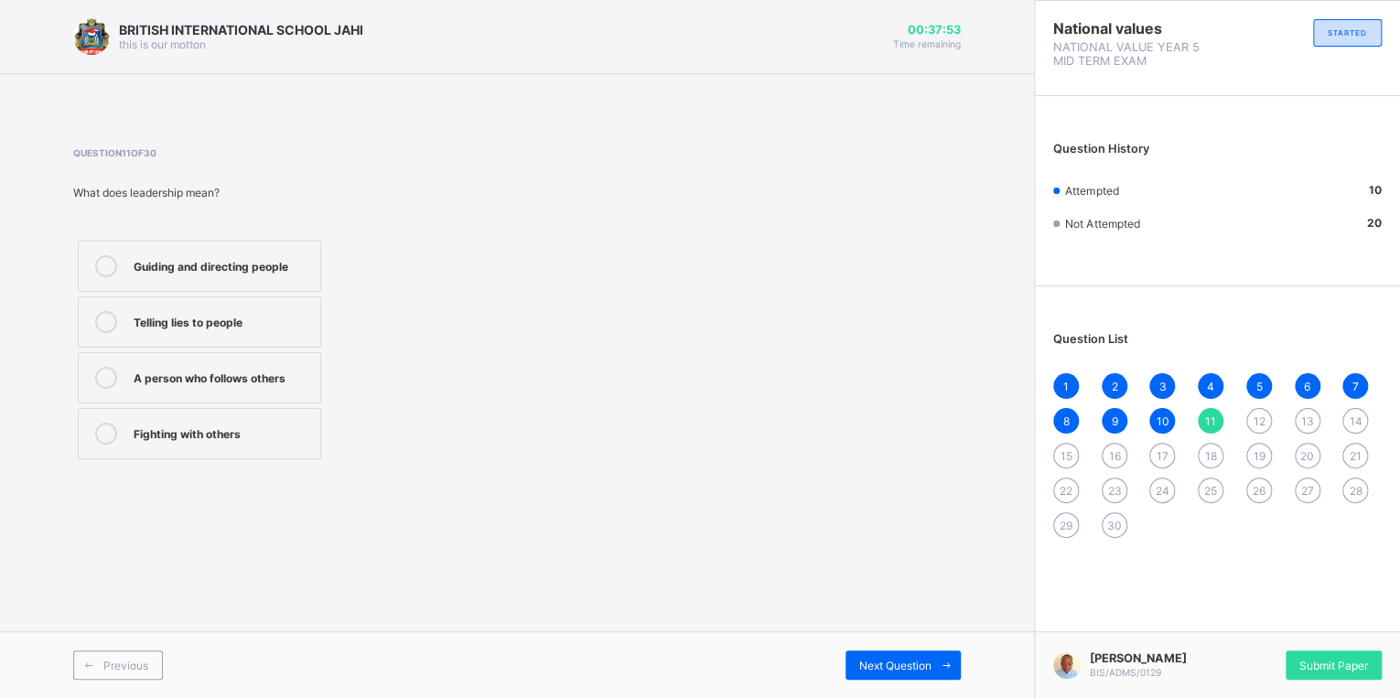
click at [146, 374] on div "A person who follows others" at bounding box center [223, 376] width 178 height 18
click at [228, 269] on div "Guiding and directing people" at bounding box center [223, 264] width 178 height 18
click at [286, 267] on div "Guiding and directing people" at bounding box center [223, 264] width 178 height 18
click at [870, 663] on span "Next Question" at bounding box center [895, 666] width 72 height 14
click at [185, 265] on div "Nurses and Red Cross members" at bounding box center [223, 264] width 178 height 18
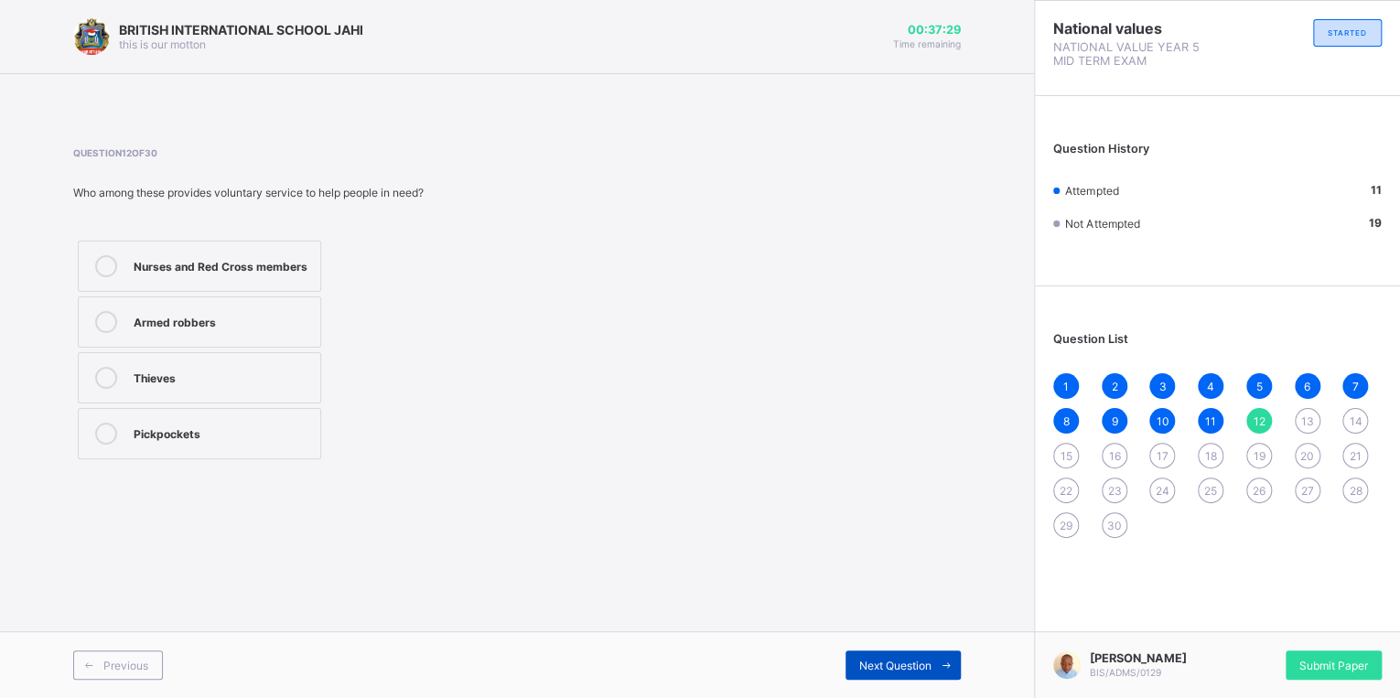
click at [904, 665] on span "Next Question" at bounding box center [895, 666] width 72 height 14
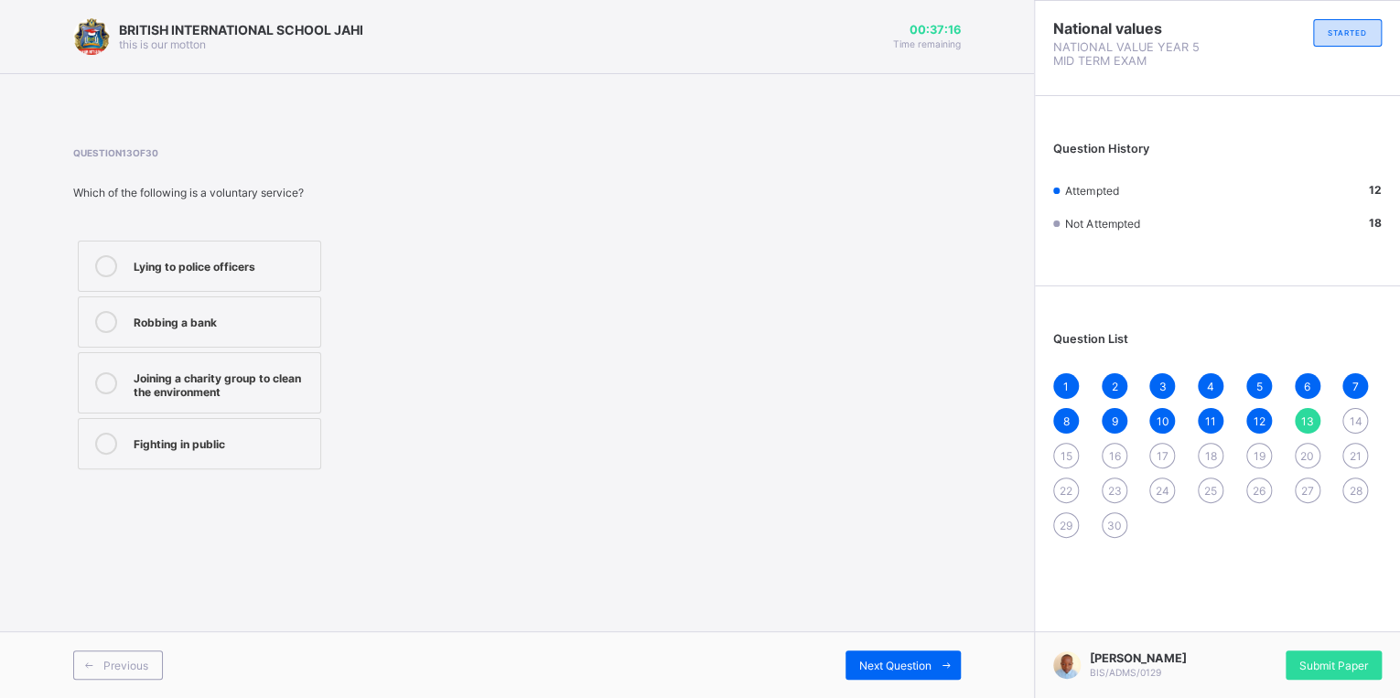
click at [145, 416] on div "Lying to police officers Robbing a bank Joining a charity group to clean the en…" at bounding box center [199, 355] width 253 height 238
click at [188, 374] on div "Joining a charity group to clean the environment" at bounding box center [223, 383] width 178 height 32
click at [919, 665] on span "Next Question" at bounding box center [895, 666] width 72 height 14
click at [139, 452] on div "Protecting citizens and maintaining law" at bounding box center [223, 439] width 178 height 32
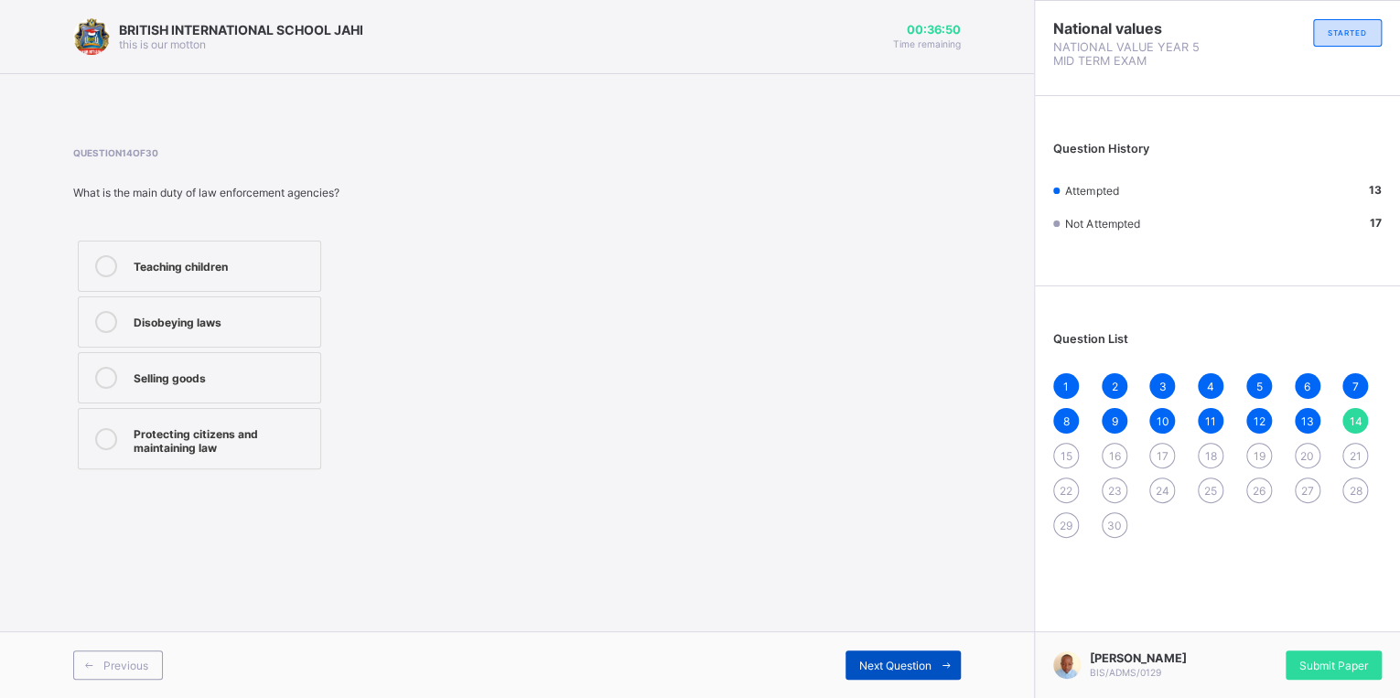
click at [940, 667] on icon at bounding box center [947, 666] width 14 height 12
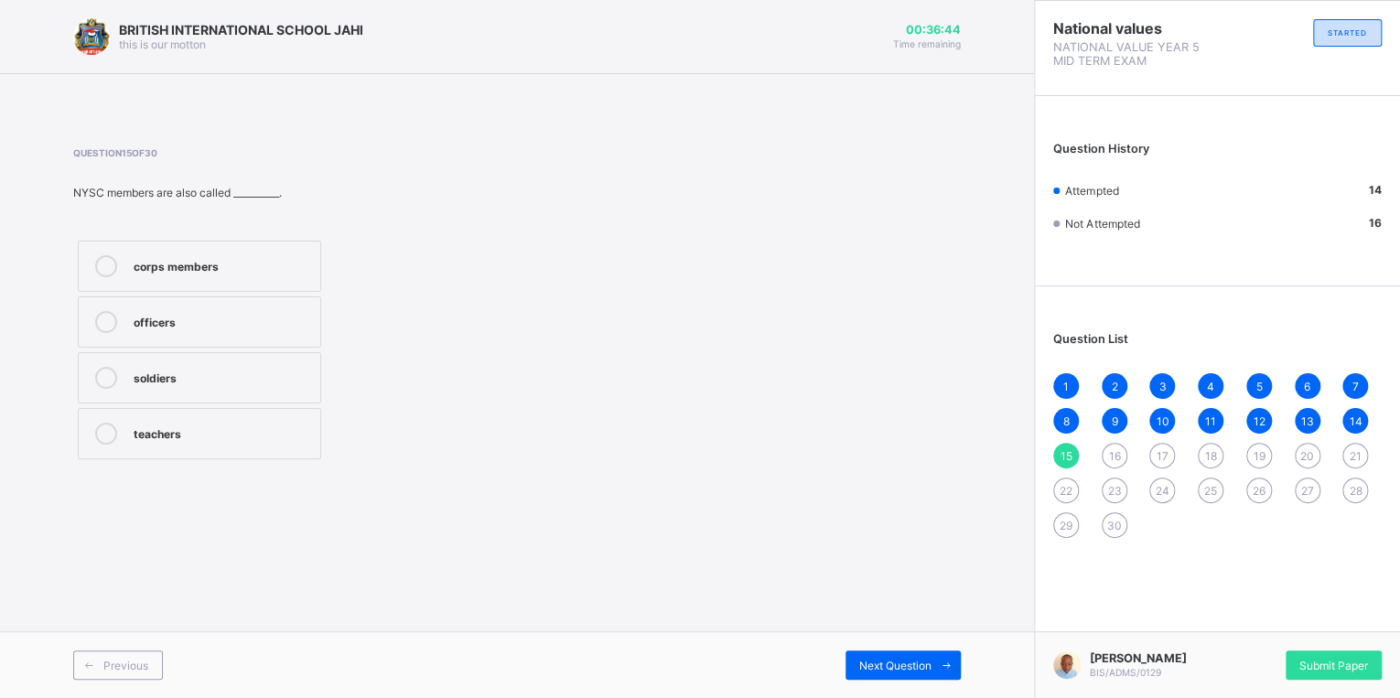
click at [201, 275] on div "corps members" at bounding box center [223, 266] width 178 height 22
click at [890, 667] on span "Next Question" at bounding box center [895, 666] width 72 height 14
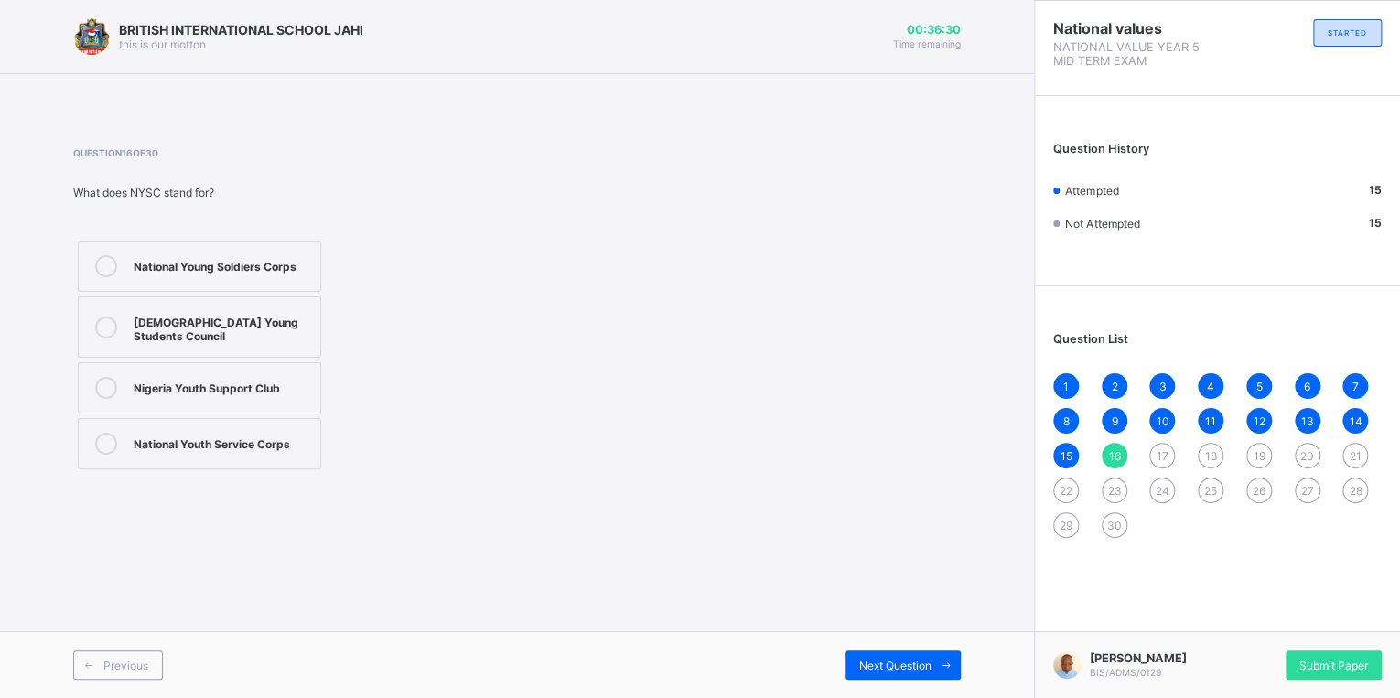
click at [203, 436] on div "National Youth Service Corps" at bounding box center [223, 442] width 178 height 18
click at [908, 647] on div "Previous Next Question" at bounding box center [517, 664] width 1034 height 67
click at [904, 654] on div "Next Question" at bounding box center [903, 665] width 115 height 29
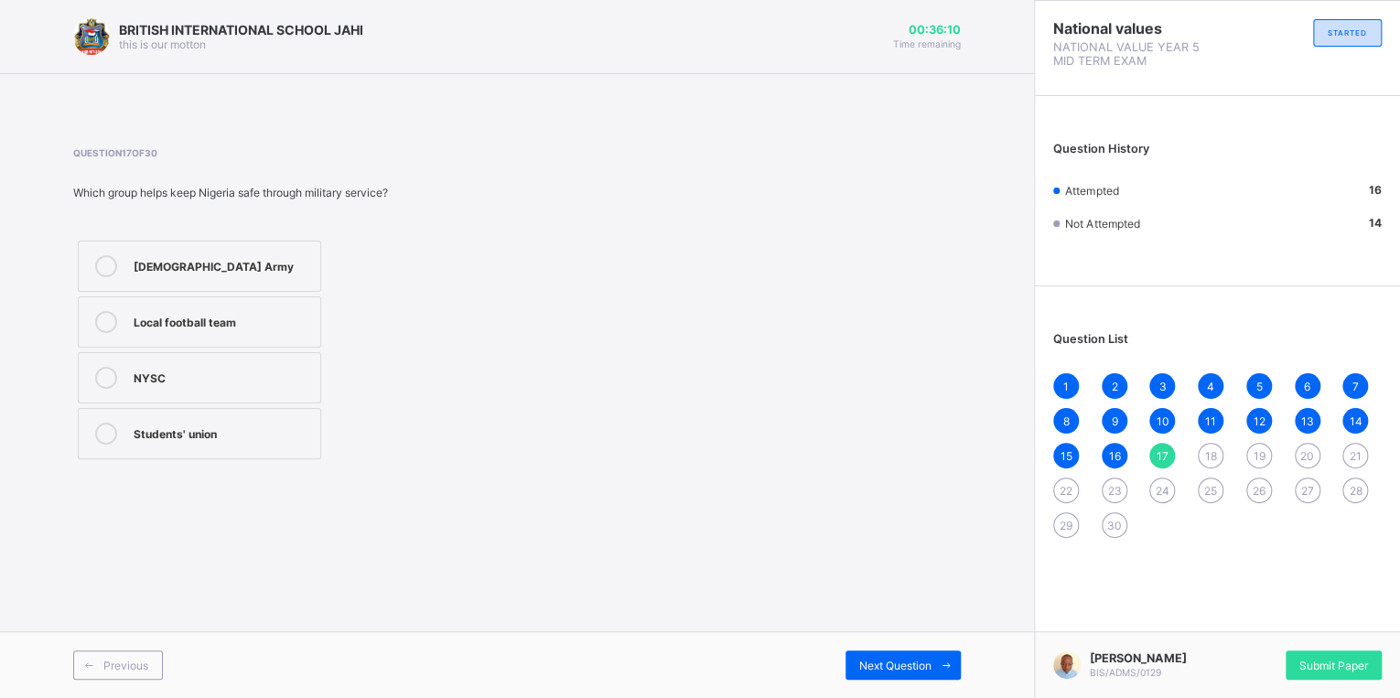
click at [158, 261] on div "Nigerian Army" at bounding box center [223, 264] width 178 height 18
click at [915, 666] on span "Next Question" at bounding box center [895, 666] width 72 height 14
click at [166, 441] on div "Facing punishment" at bounding box center [223, 434] width 178 height 22
click at [872, 665] on span "Next Question" at bounding box center [895, 666] width 72 height 14
click at [152, 436] on div "Gaining trust and respect" at bounding box center [223, 432] width 178 height 18
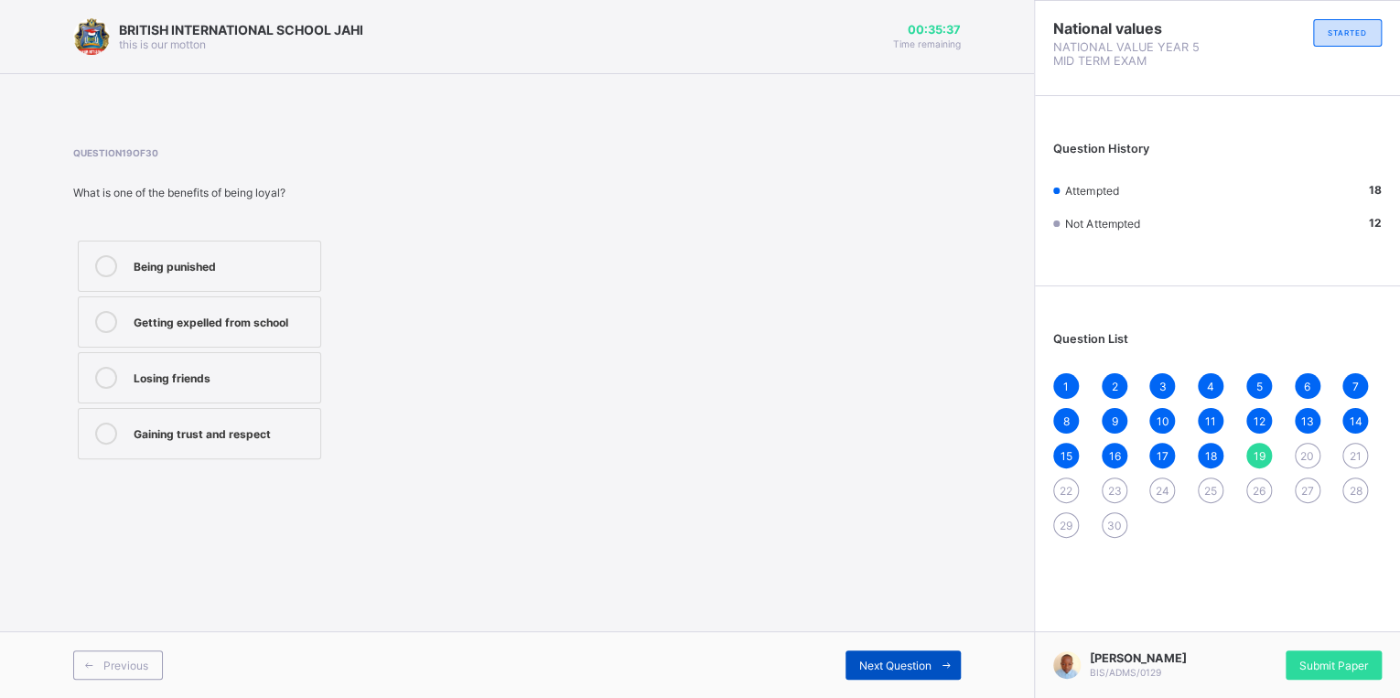
click at [866, 655] on div "Next Question" at bounding box center [903, 665] width 115 height 29
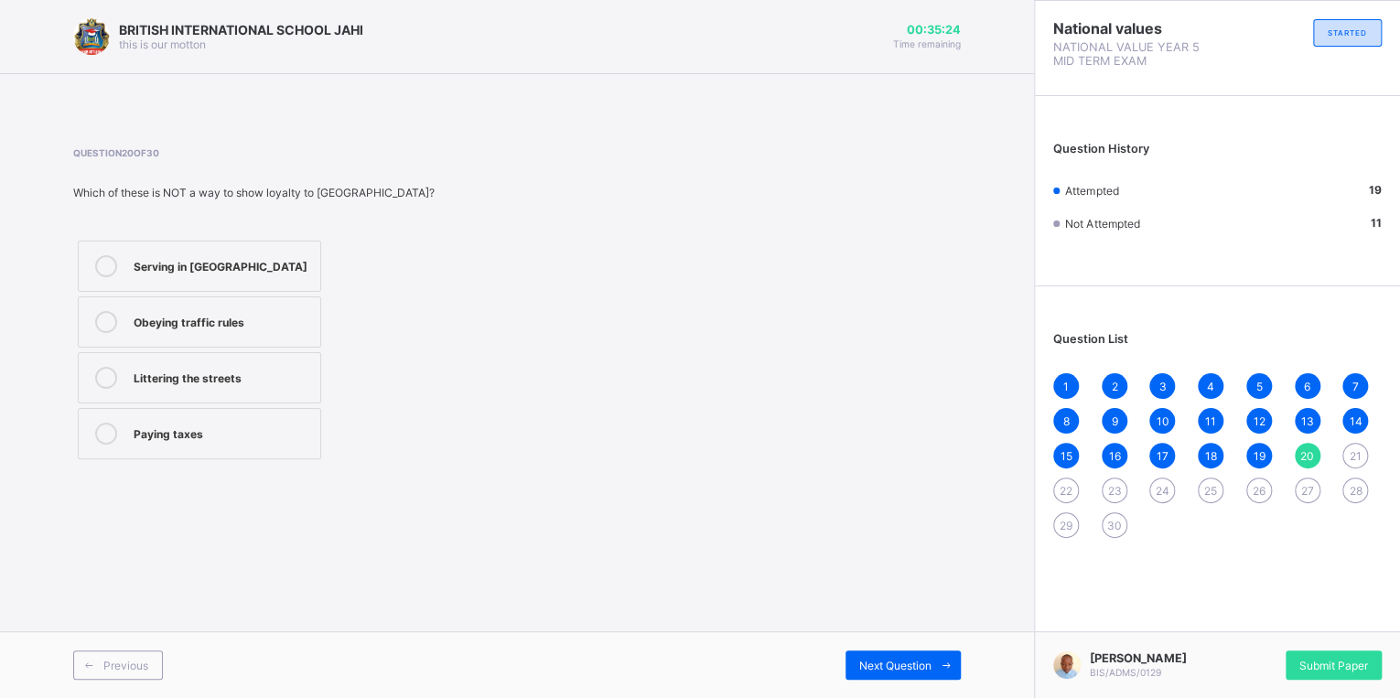
click at [171, 387] on div "Littering the streets" at bounding box center [223, 378] width 178 height 22
click at [882, 641] on div "Previous Next Question" at bounding box center [517, 664] width 1034 height 67
click at [879, 670] on span "Next Question" at bounding box center [895, 666] width 72 height 14
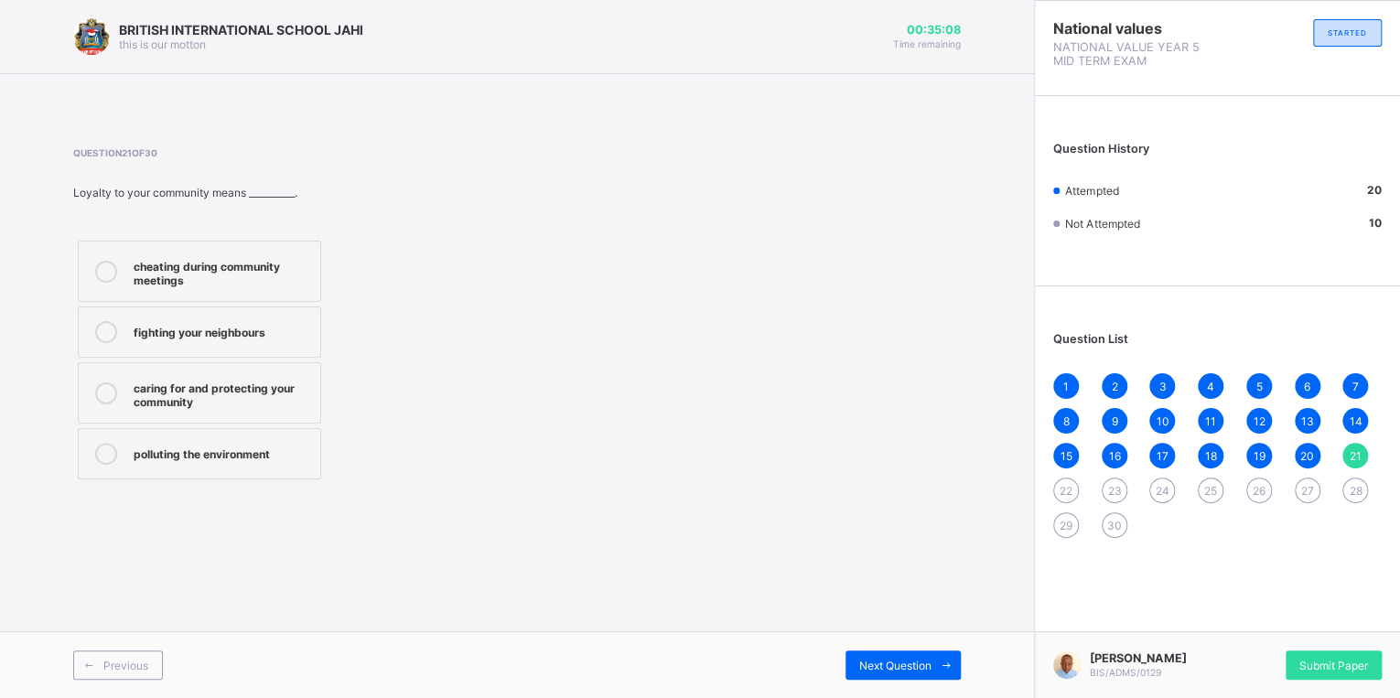
click at [186, 394] on div "caring for and protecting your community" at bounding box center [223, 393] width 178 height 32
click at [855, 670] on div "Next Question" at bounding box center [903, 665] width 115 height 29
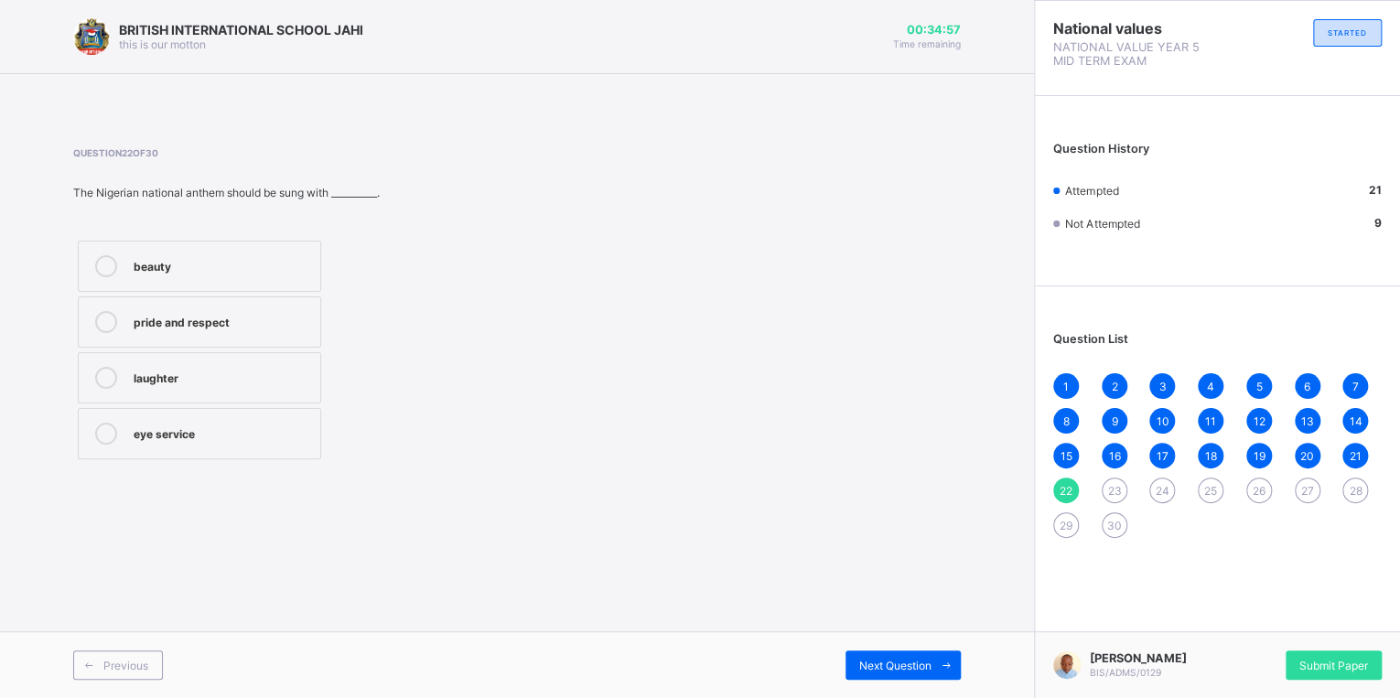
click at [186, 340] on label "pride and respect" at bounding box center [199, 322] width 243 height 51
click at [879, 670] on span "Next Question" at bounding box center [895, 666] width 72 height 14
click at [184, 439] on div "peace" at bounding box center [223, 432] width 178 height 18
click at [917, 661] on span "Next Question" at bounding box center [895, 666] width 72 height 14
click at [156, 263] on div "water" at bounding box center [223, 264] width 178 height 18
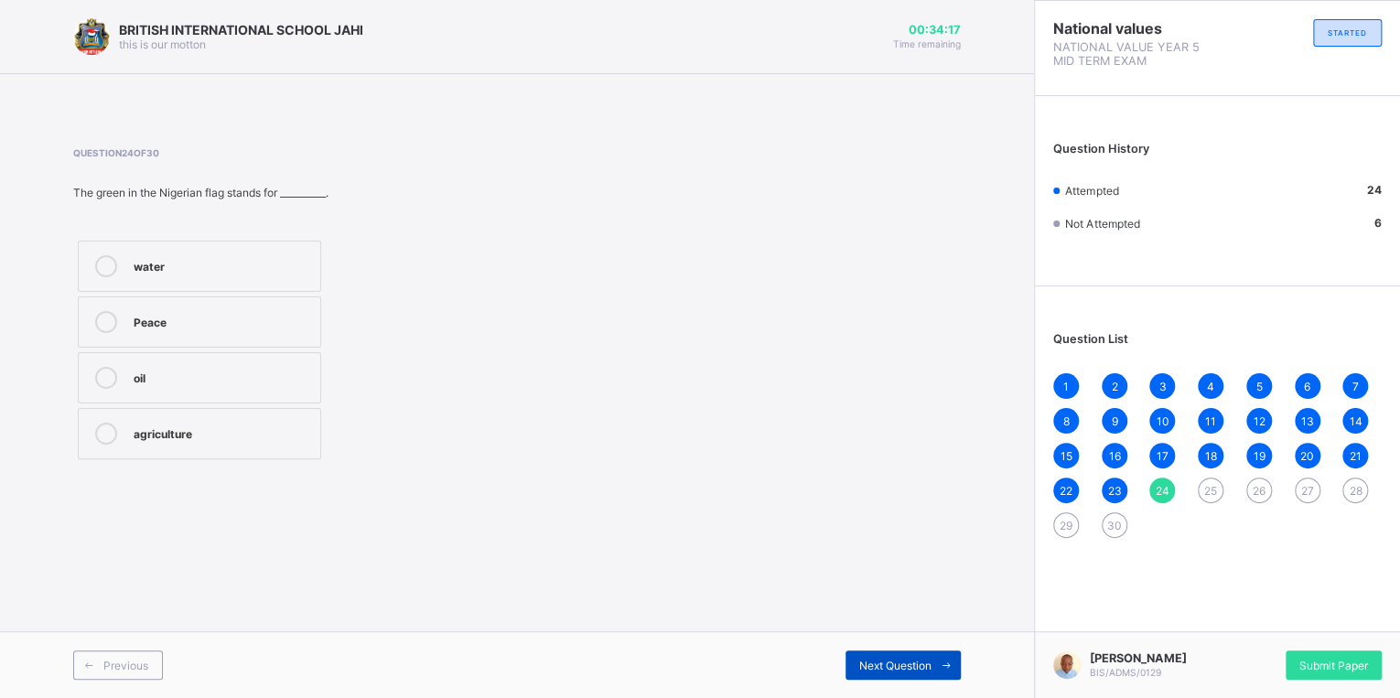
click at [859, 666] on span "Next Question" at bounding box center [895, 666] width 72 height 14
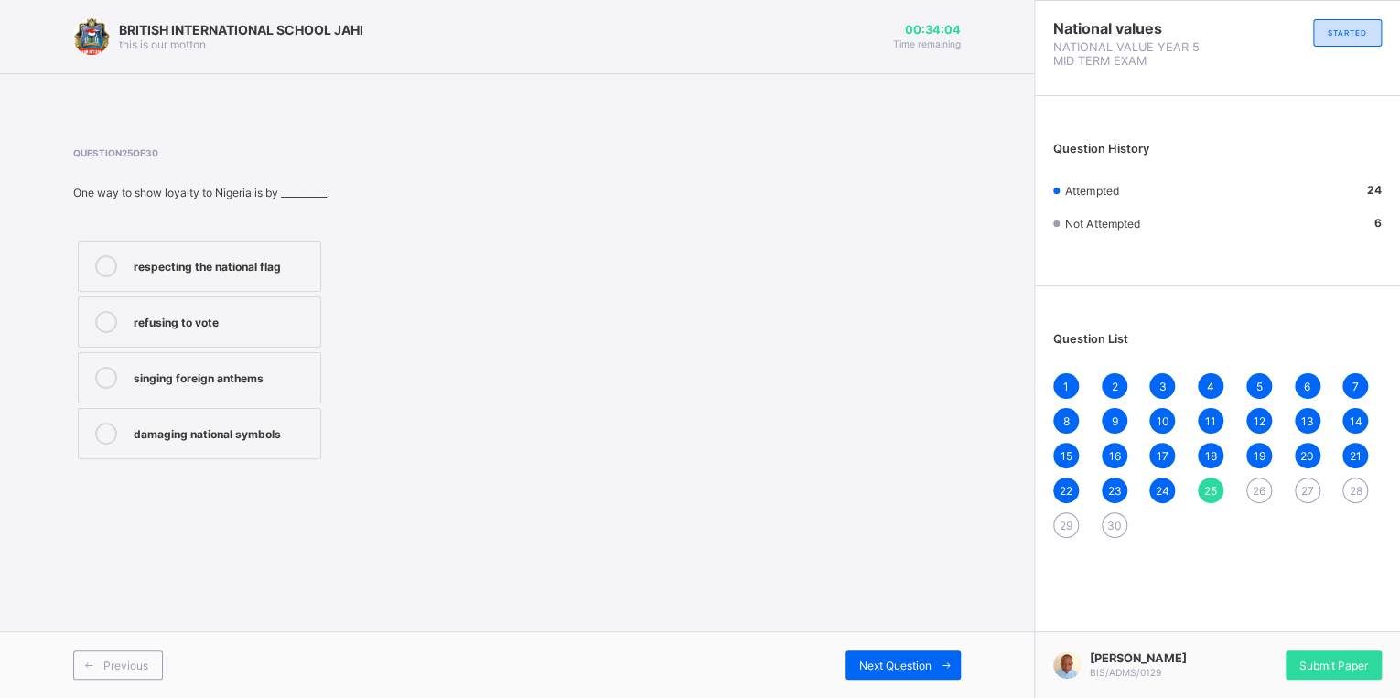
click at [200, 288] on label "respecting the national flag" at bounding box center [199, 266] width 243 height 51
click at [869, 656] on div "Next Question" at bounding box center [903, 665] width 115 height 29
click at [198, 380] on div "Someone who helps their country" at bounding box center [223, 376] width 178 height 18
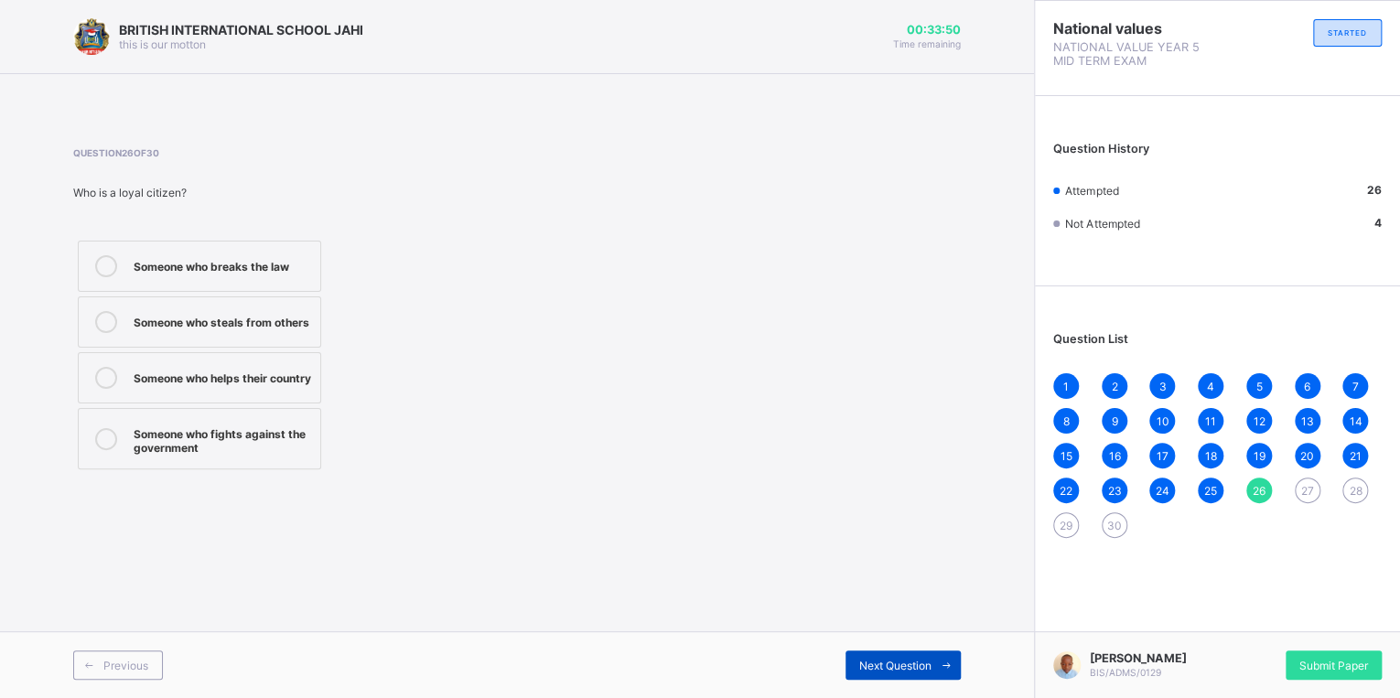
click at [876, 670] on span "Next Question" at bounding box center [895, 666] width 72 height 14
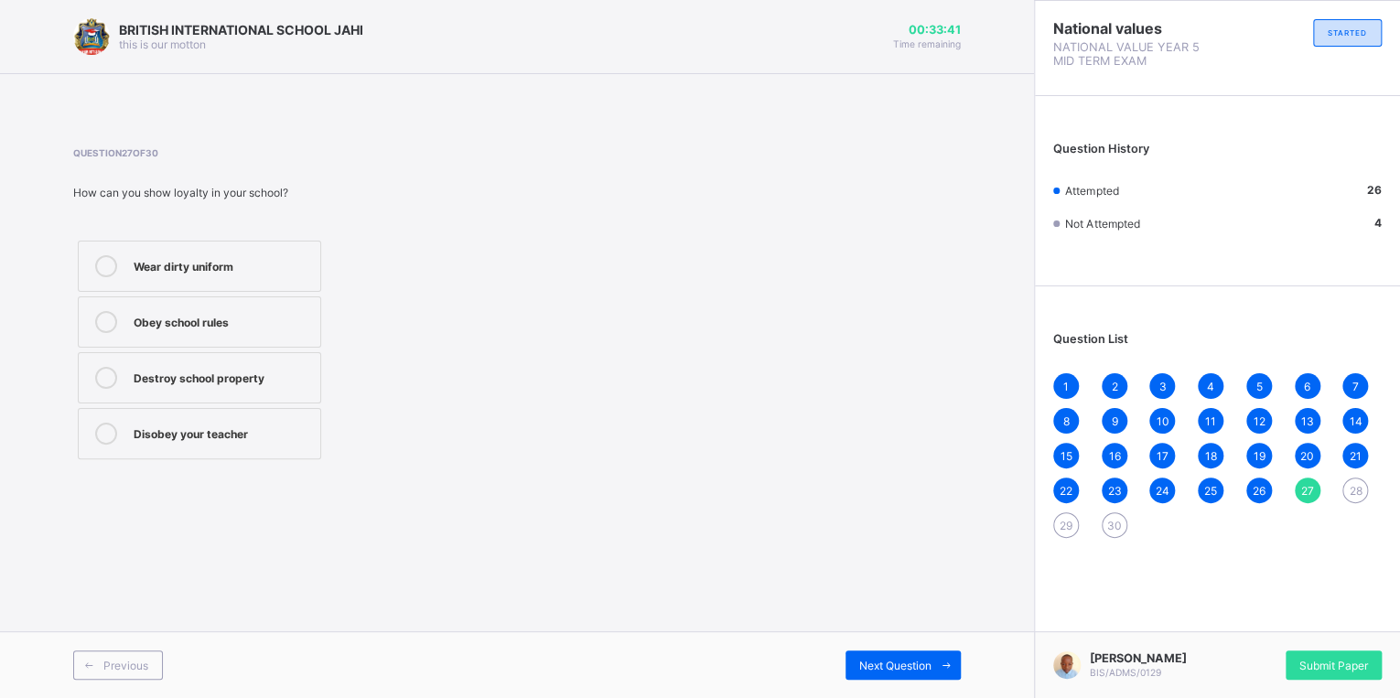
click at [163, 322] on div "Obey school rules" at bounding box center [223, 320] width 178 height 18
click at [880, 672] on span "Next Question" at bounding box center [895, 666] width 72 height 14
drag, startPoint x: 179, startPoint y: 447, endPoint x: 189, endPoint y: 449, distance: 9.6
click at [183, 447] on div "Helping your friend in times of need" at bounding box center [223, 439] width 178 height 32
click at [917, 675] on div "Next Question" at bounding box center [903, 665] width 115 height 29
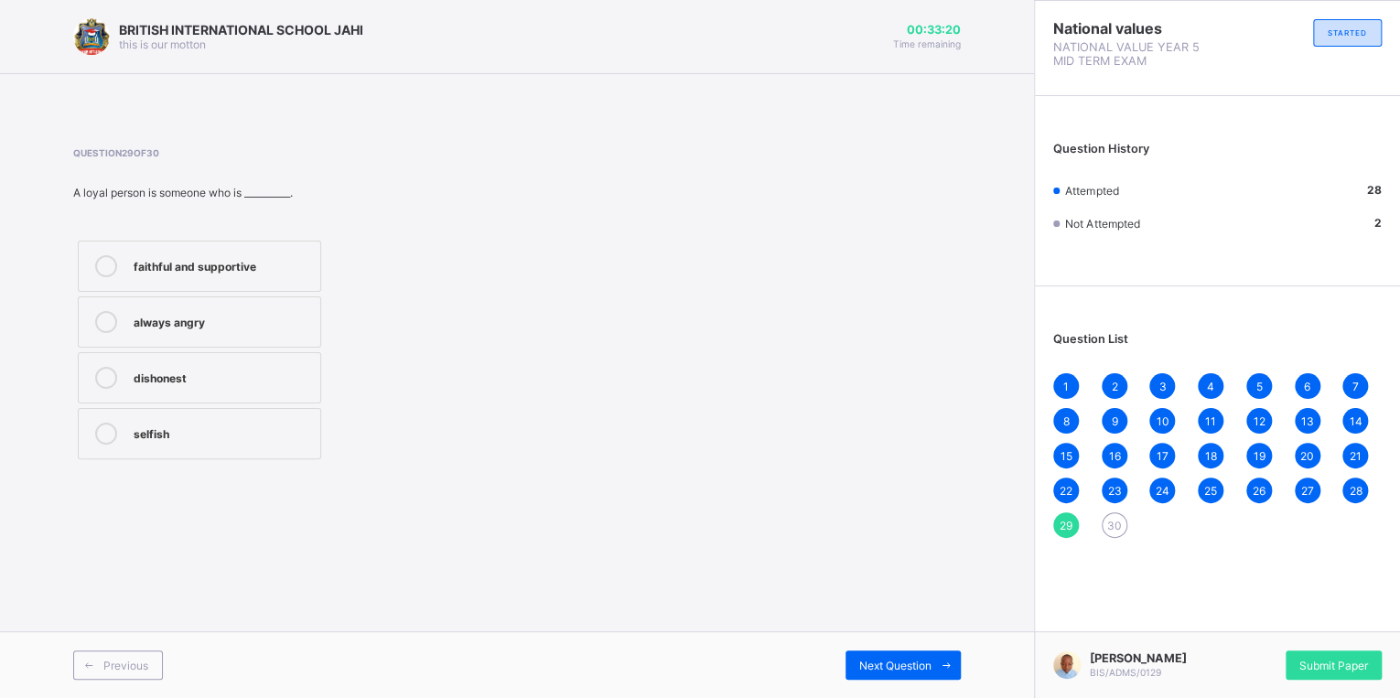
click at [187, 281] on label "faithful and supportive" at bounding box center [199, 266] width 243 height 51
click at [885, 670] on span "Next Question" at bounding box center [895, 666] width 72 height 14
click at [159, 423] on div "Parent" at bounding box center [223, 432] width 178 height 18
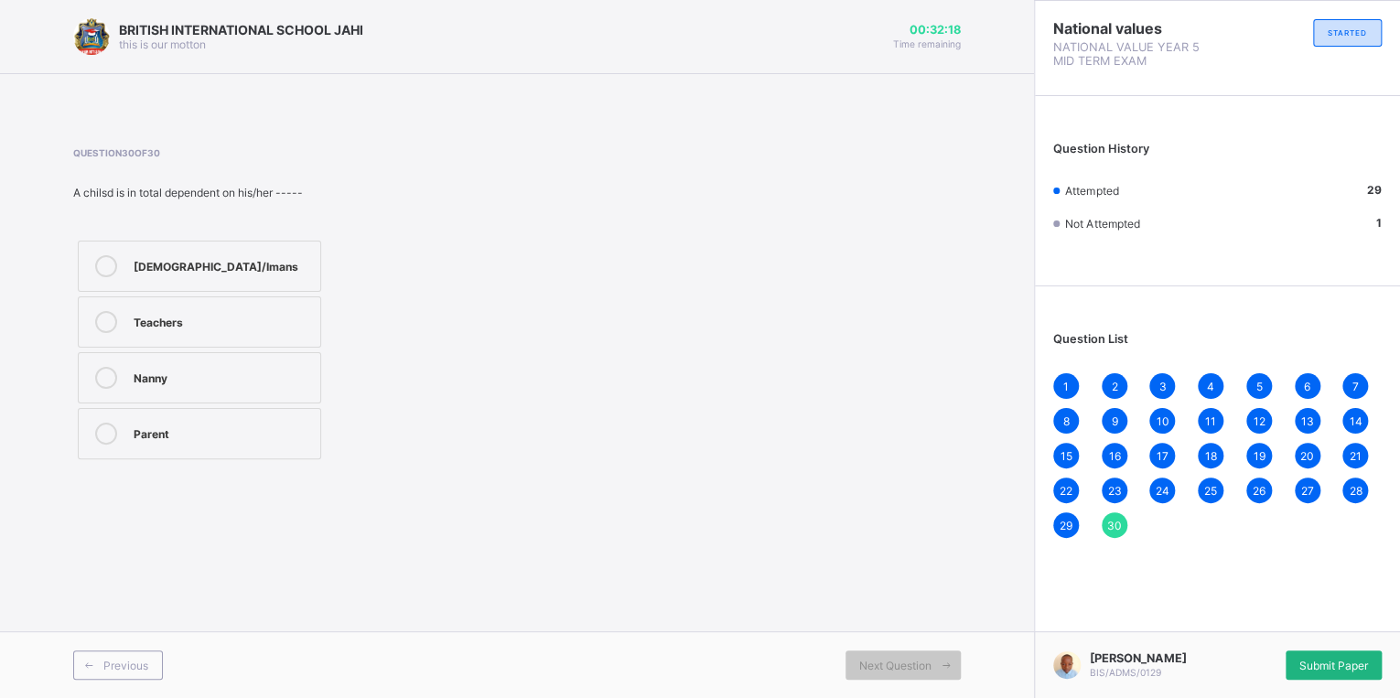
click at [1370, 655] on div "Submit Paper" at bounding box center [1334, 665] width 96 height 29
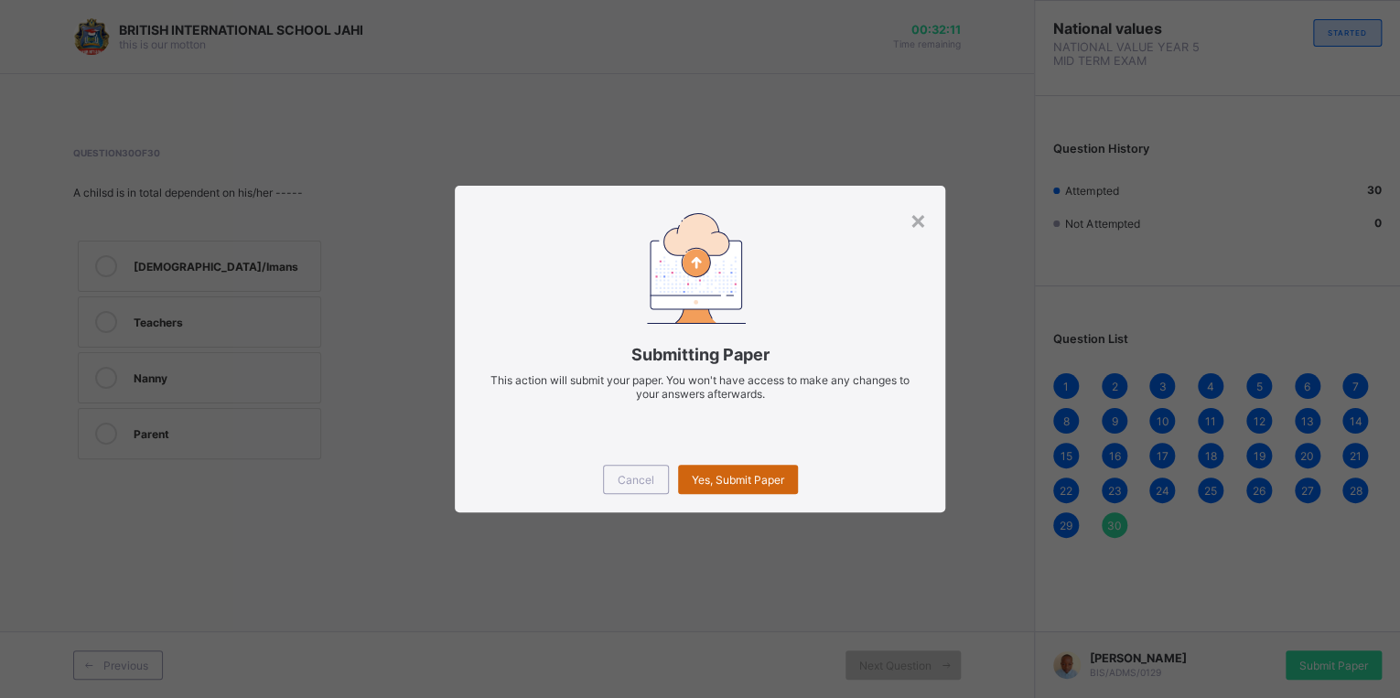
click at [706, 480] on span "Yes, Submit Paper" at bounding box center [738, 480] width 92 height 14
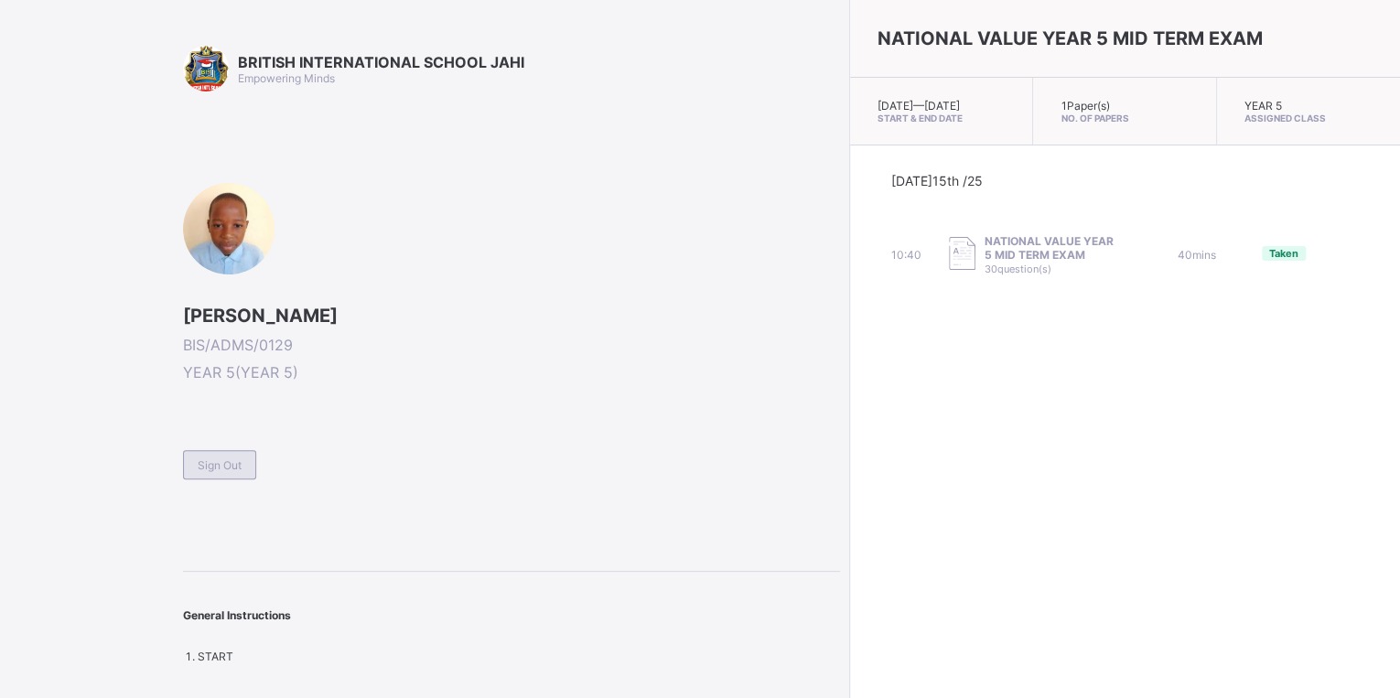
click at [228, 454] on div "Sign Out" at bounding box center [219, 464] width 73 height 29
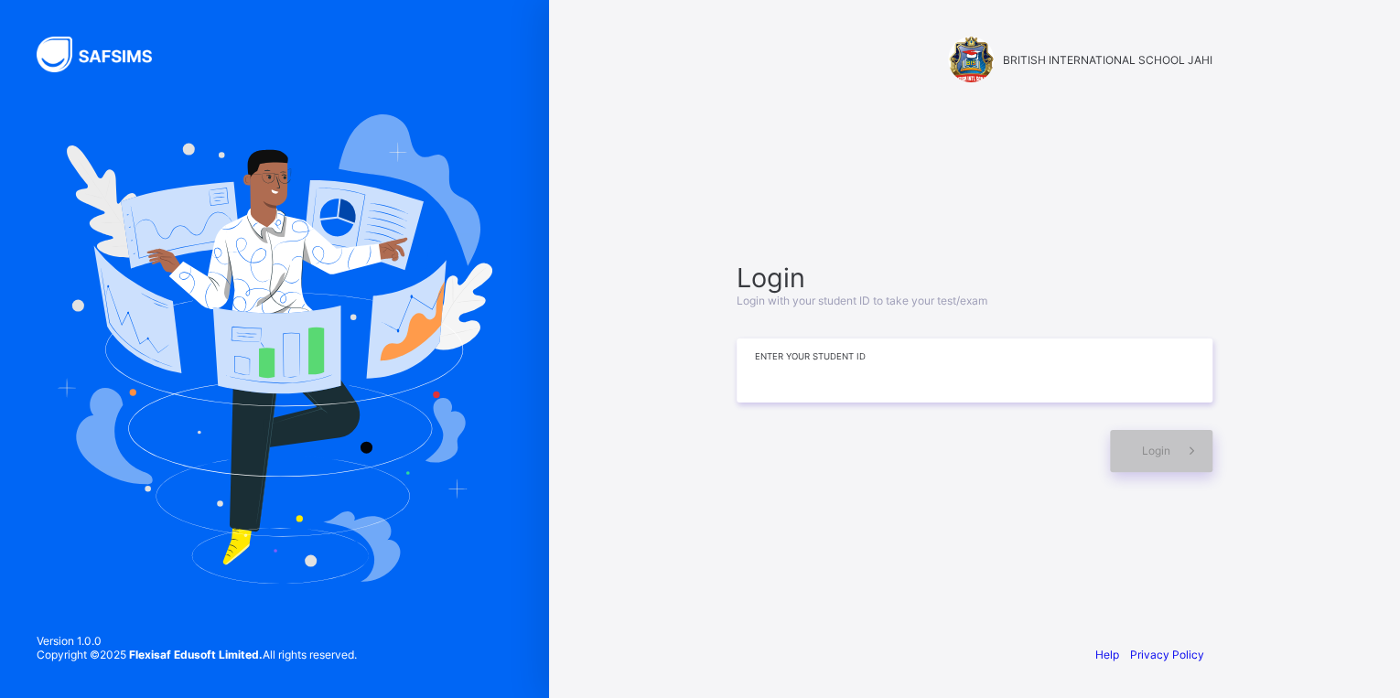
drag, startPoint x: 820, startPoint y: 342, endPoint x: 810, endPoint y: 344, distance: 10.2
click at [815, 343] on input at bounding box center [975, 371] width 476 height 64
click at [818, 370] on input "**********" at bounding box center [975, 371] width 476 height 64
click at [845, 369] on input "**********" at bounding box center [975, 371] width 476 height 64
click at [843, 368] on input "**********" at bounding box center [975, 371] width 476 height 64
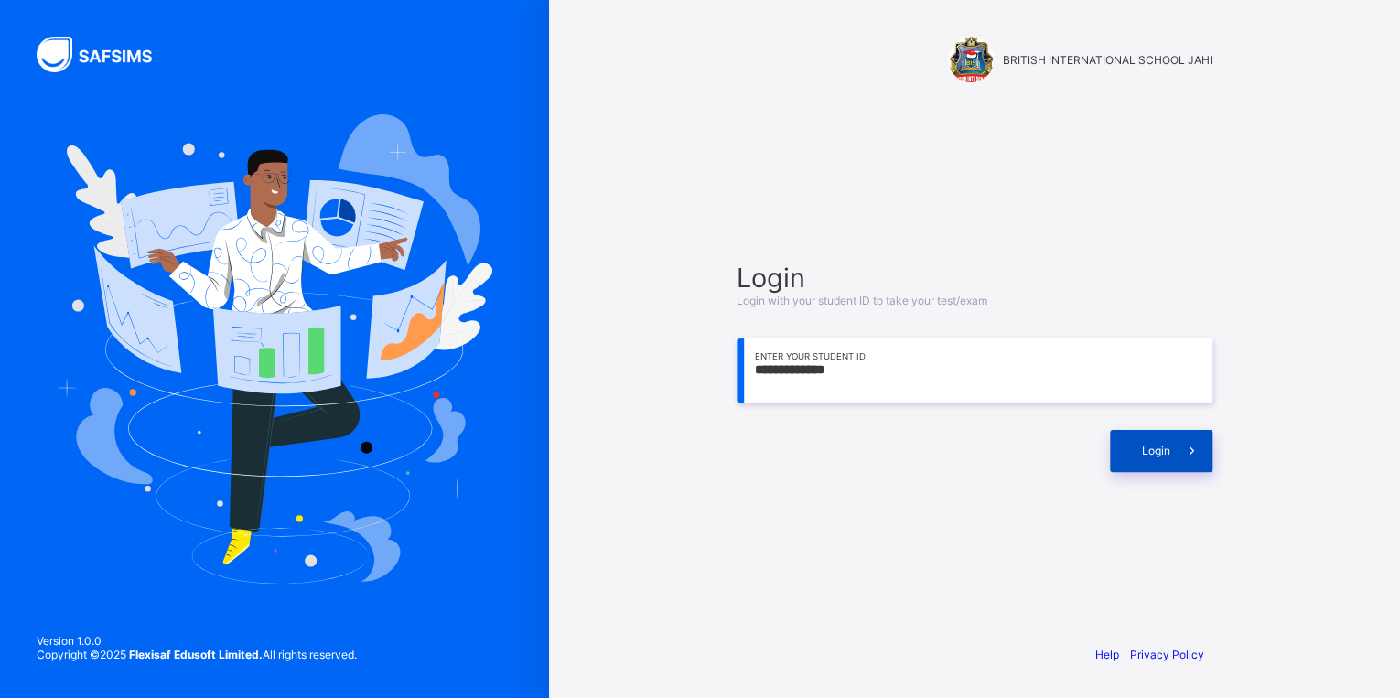
type input "**********"
click at [1173, 458] on span at bounding box center [1192, 451] width 42 height 42
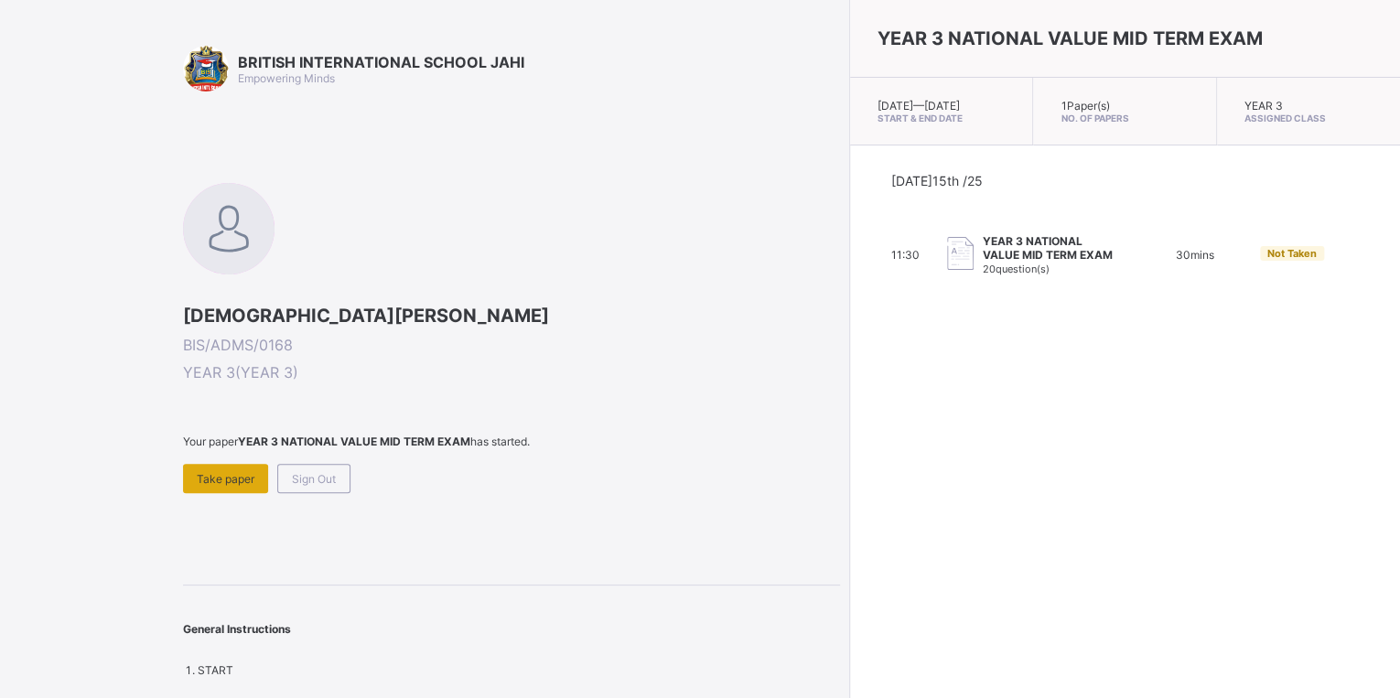
click at [209, 476] on span "Take paper" at bounding box center [226, 479] width 58 height 14
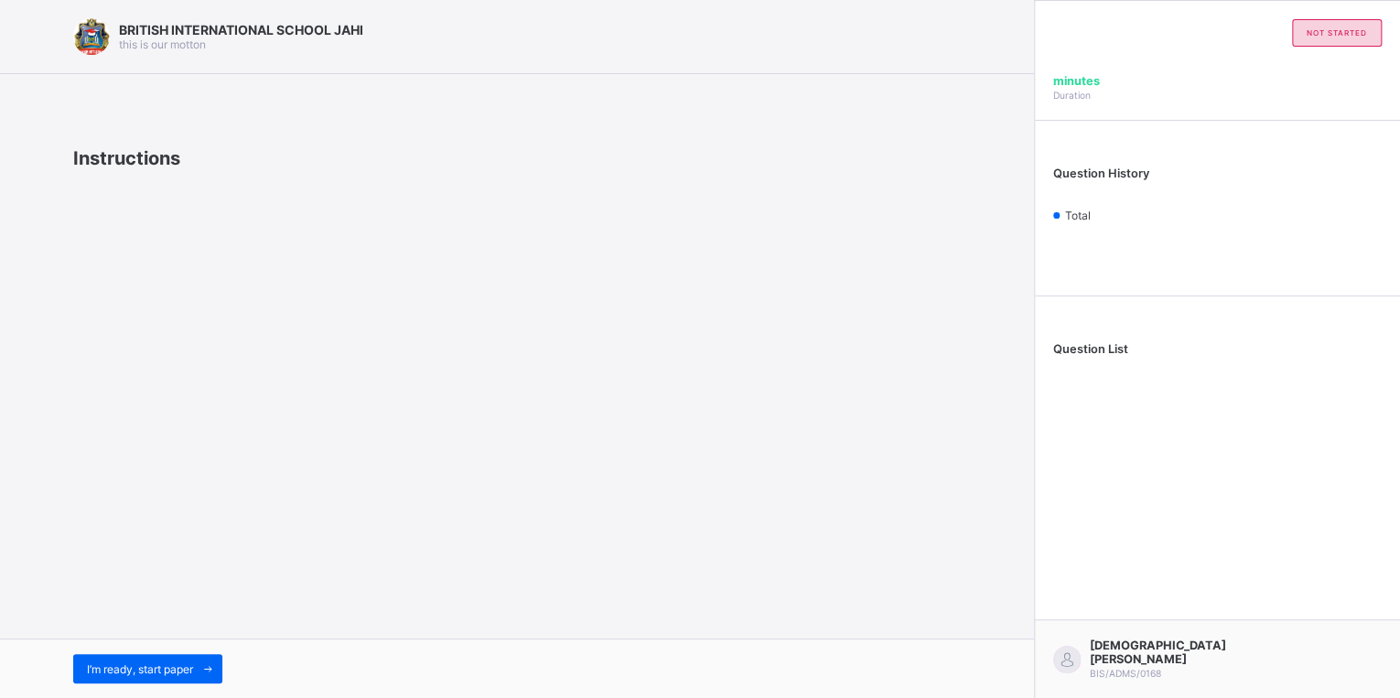
click at [99, 653] on div "I’m ready, start paper" at bounding box center [517, 668] width 1034 height 59
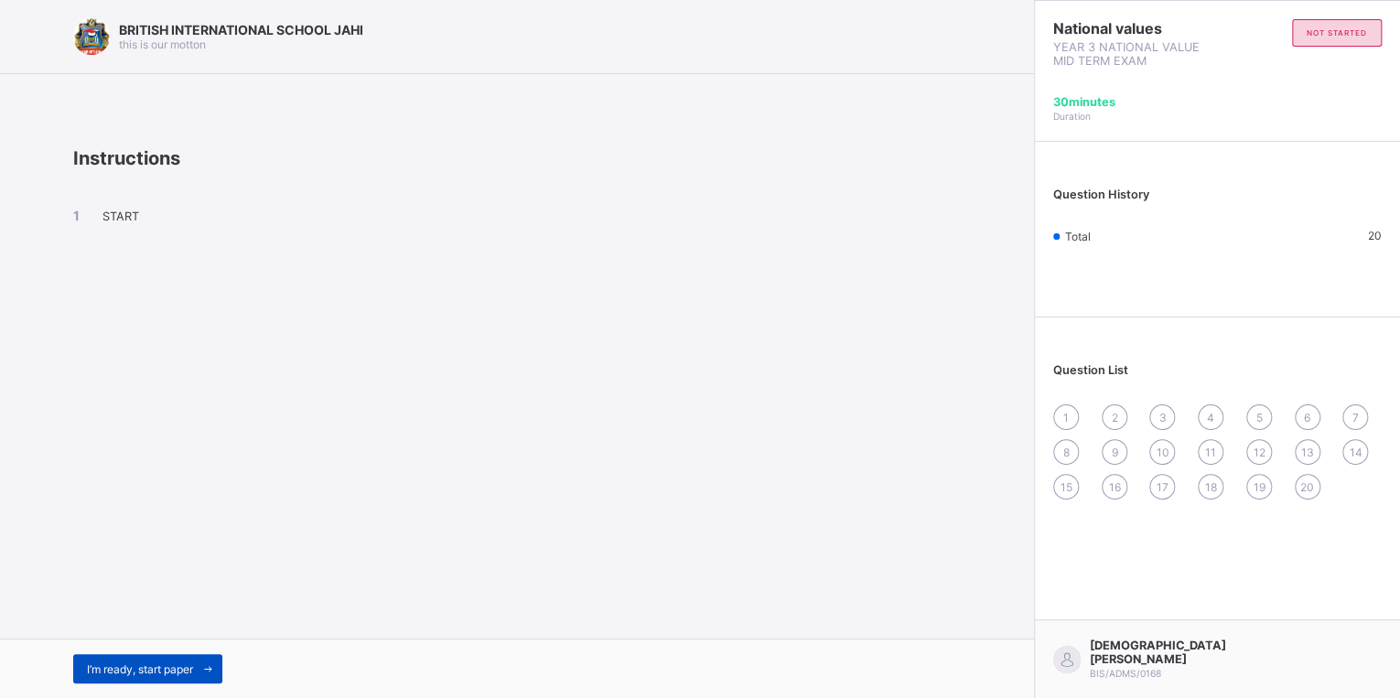
click at [102, 665] on span "I’m ready, start paper" at bounding box center [140, 670] width 106 height 14
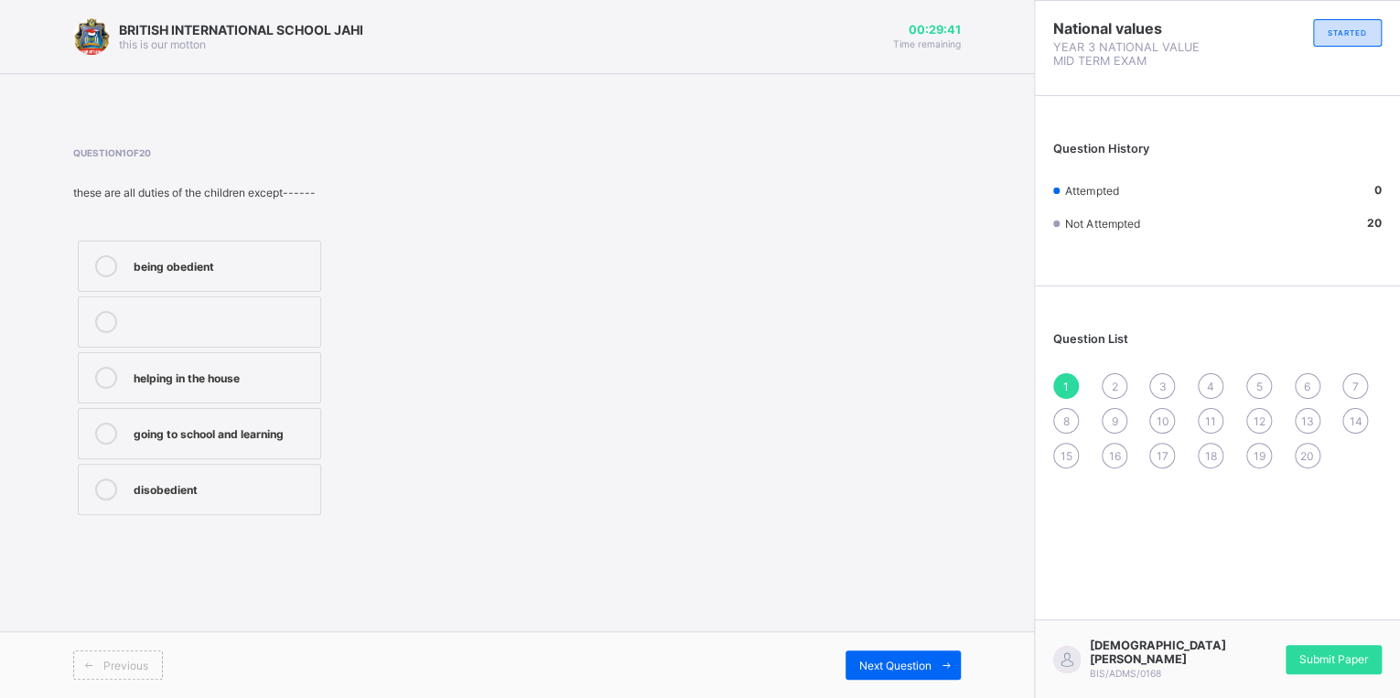
click at [189, 480] on div "disobedient" at bounding box center [223, 488] width 178 height 18
click at [879, 660] on span "Next Question" at bounding box center [895, 666] width 72 height 14
click at [243, 361] on label "sleeping only" at bounding box center [199, 377] width 243 height 51
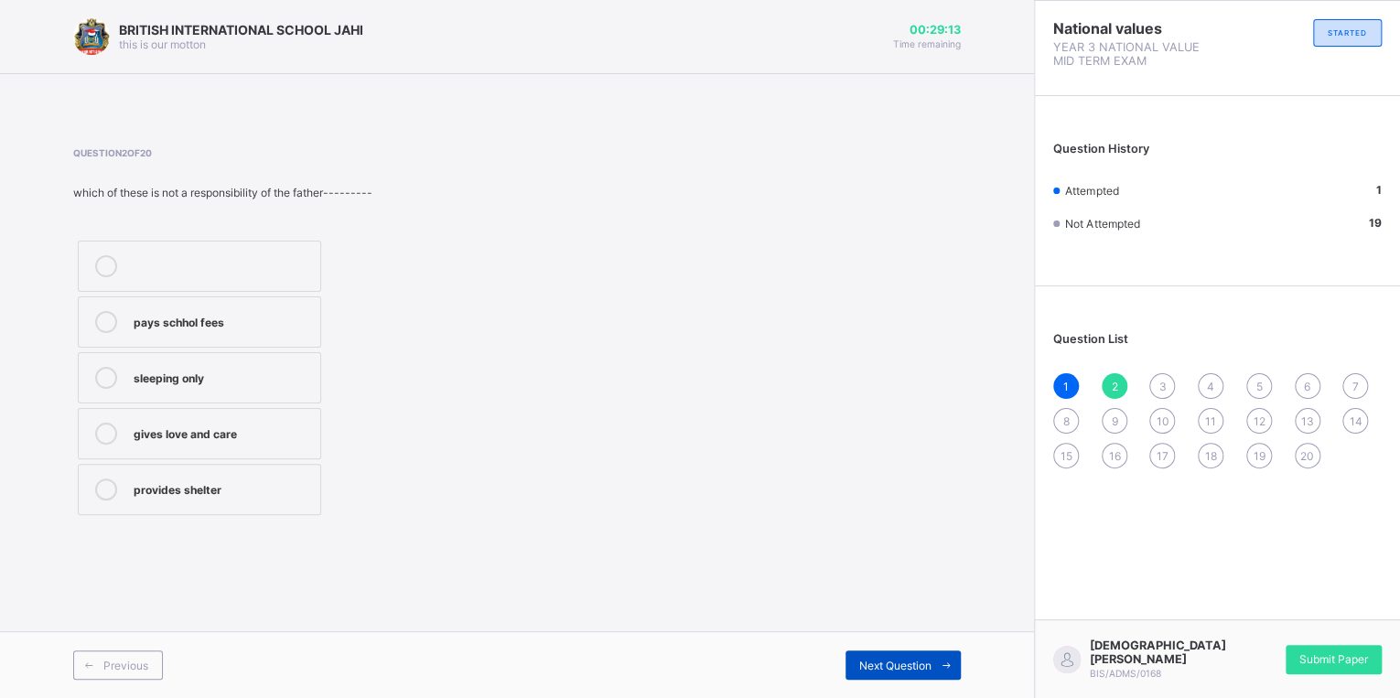
click at [853, 657] on div "Next Question" at bounding box center [903, 665] width 115 height 29
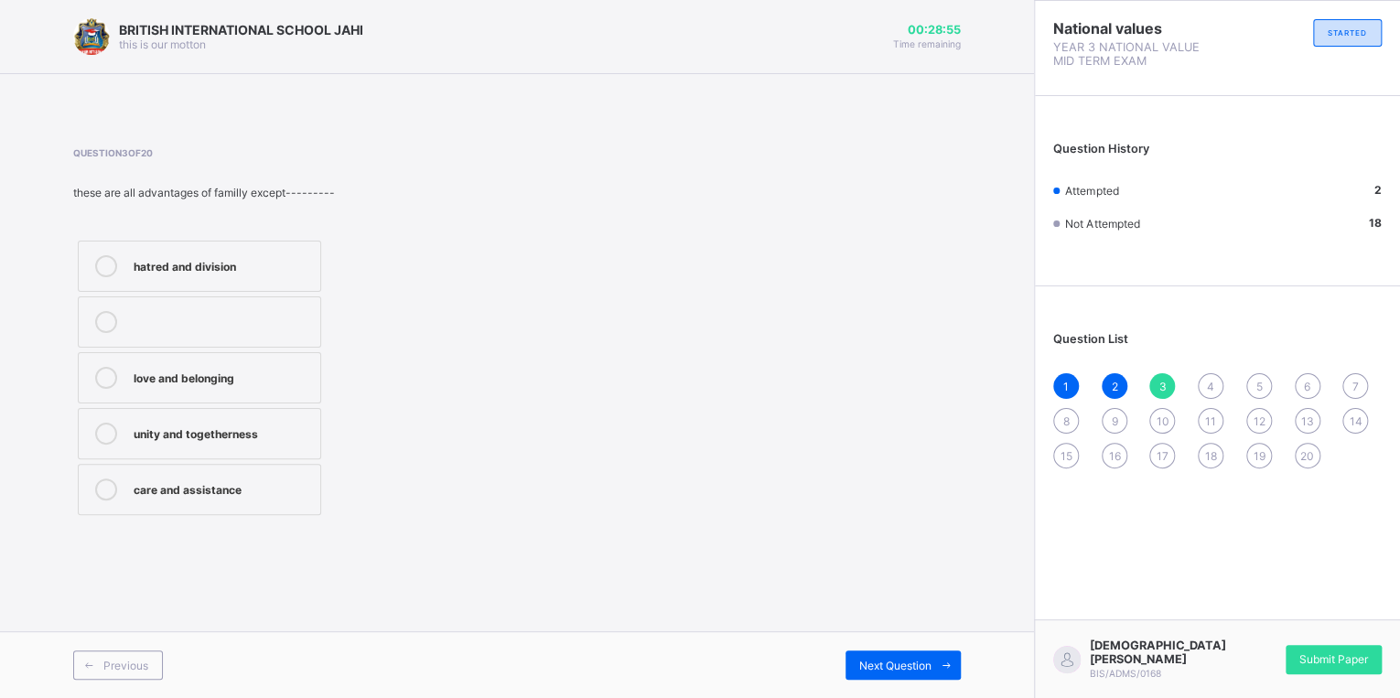
click at [148, 265] on div "hatred and division" at bounding box center [223, 264] width 178 height 18
click at [871, 663] on span "Next Question" at bounding box center [895, 666] width 72 height 14
click at [205, 494] on div "monogamy" at bounding box center [223, 488] width 178 height 18
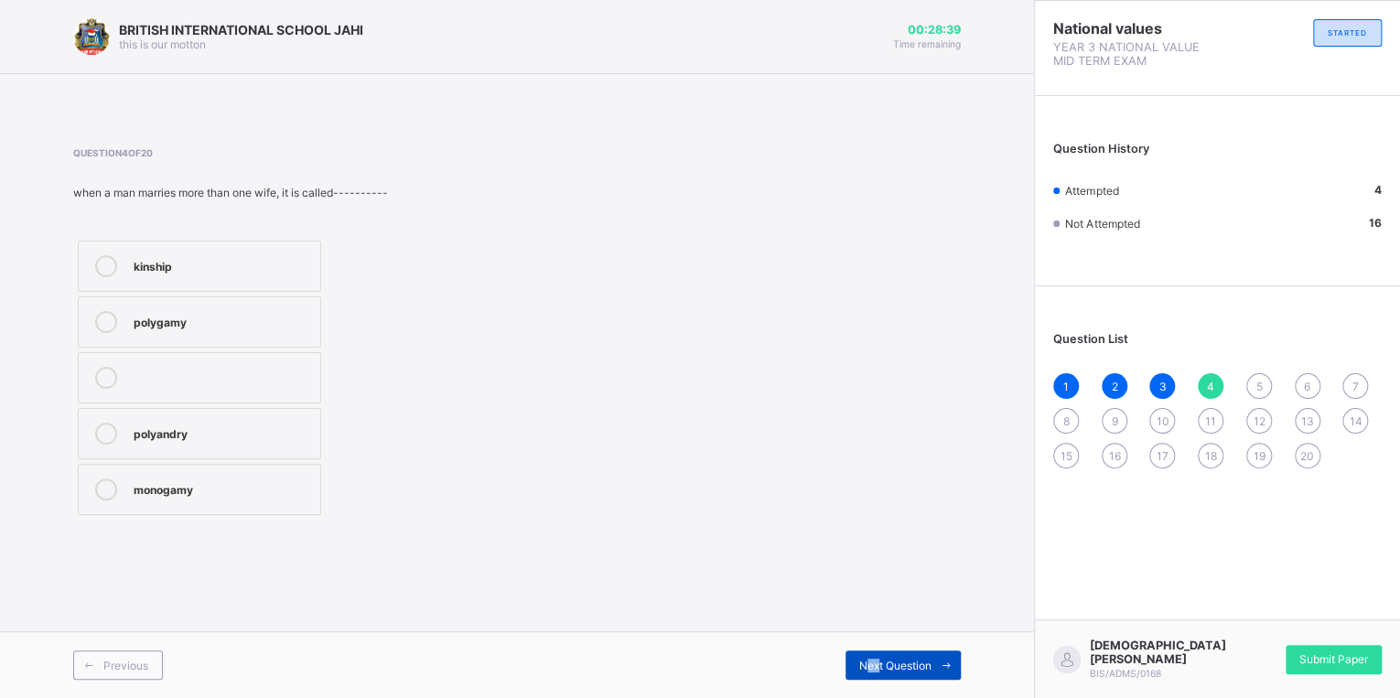
click at [877, 667] on div "Next Question" at bounding box center [903, 665] width 115 height 29
drag, startPoint x: 877, startPoint y: 667, endPoint x: 859, endPoint y: 653, distance: 22.2
click at [859, 653] on div "Next Question" at bounding box center [903, 665] width 115 height 29
click at [1263, 376] on div "5" at bounding box center [1259, 386] width 26 height 26
click at [189, 417] on label "monogamy" at bounding box center [199, 433] width 243 height 51
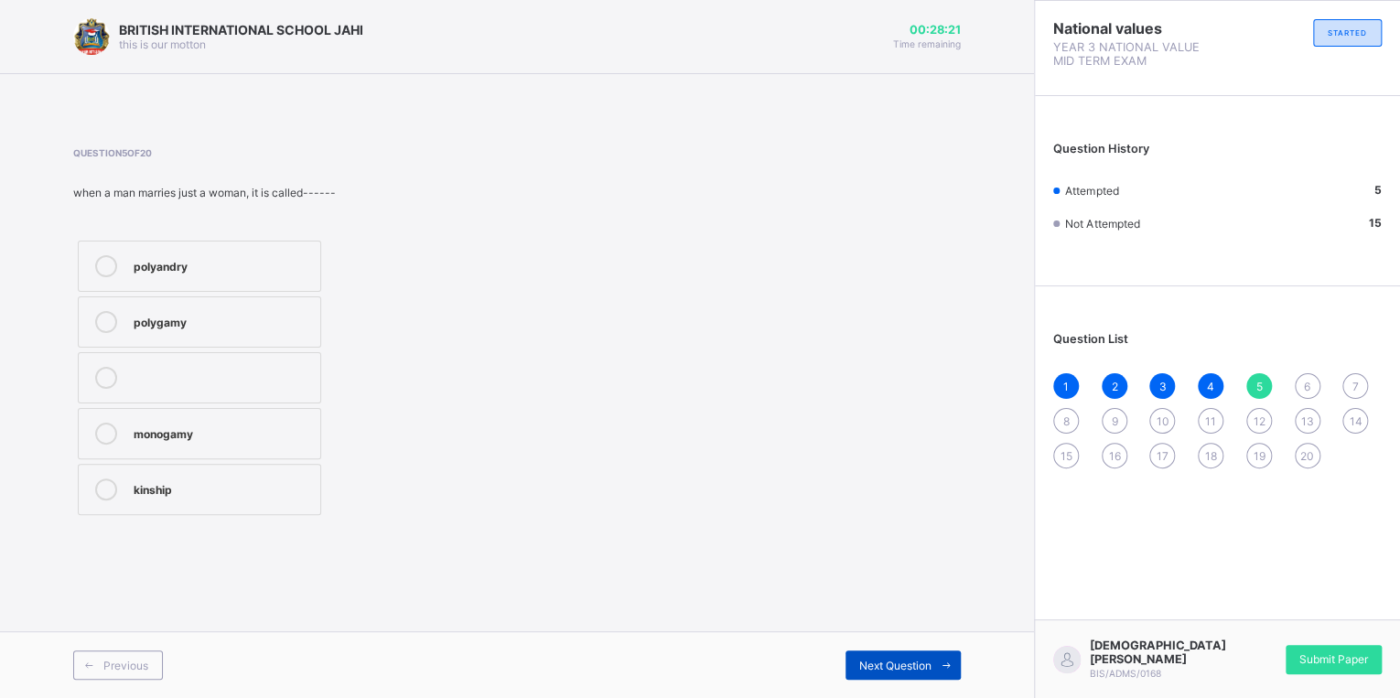
click at [879, 652] on div "Next Question" at bounding box center [903, 665] width 115 height 29
click at [120, 264] on div at bounding box center [106, 266] width 37 height 22
click at [905, 663] on span "Next Question" at bounding box center [895, 666] width 72 height 14
click at [176, 315] on div "guests" at bounding box center [223, 320] width 178 height 18
click at [901, 656] on div "Next Question" at bounding box center [903, 665] width 115 height 29
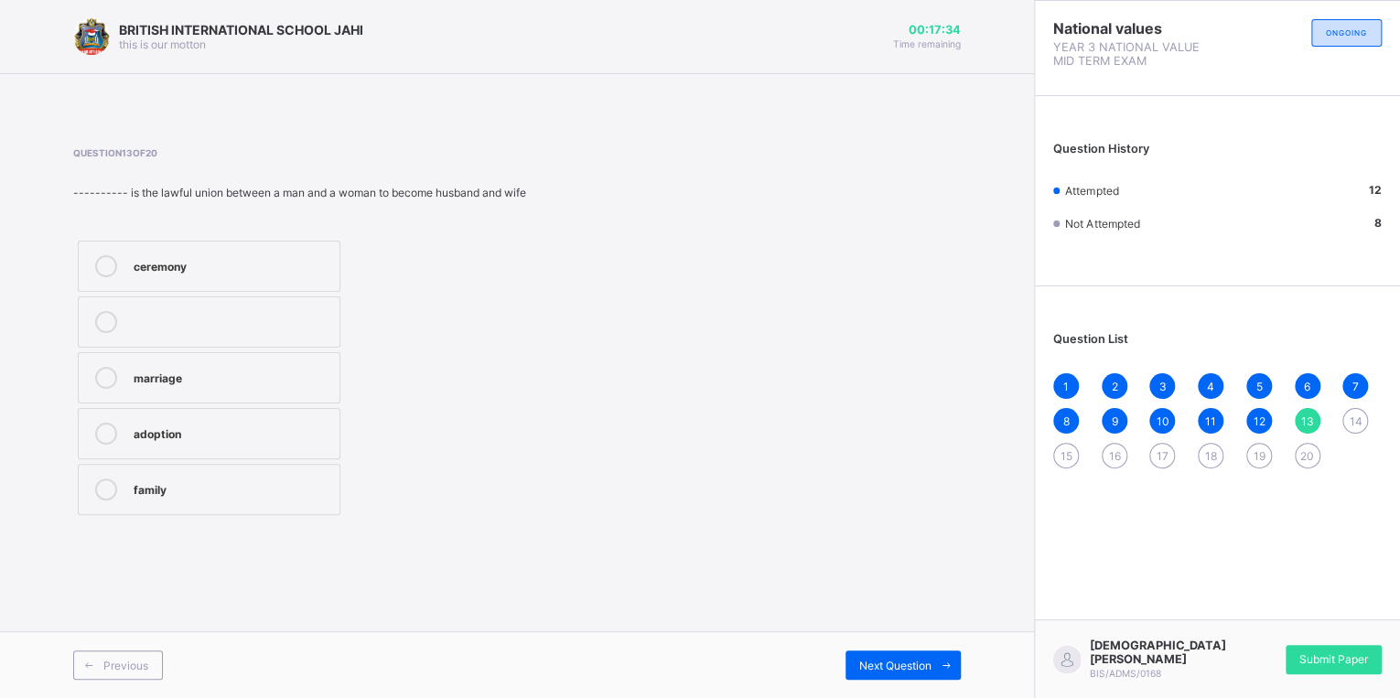
click at [311, 380] on div "marriage" at bounding box center [232, 376] width 197 height 18
click at [934, 649] on div "Previous Next Question" at bounding box center [517, 664] width 1034 height 67
click at [920, 648] on div "Previous Next Question" at bounding box center [517, 664] width 1034 height 67
click at [933, 648] on div "Previous Next Question" at bounding box center [517, 664] width 1034 height 67
click at [915, 655] on div "Next Question" at bounding box center [903, 665] width 115 height 29
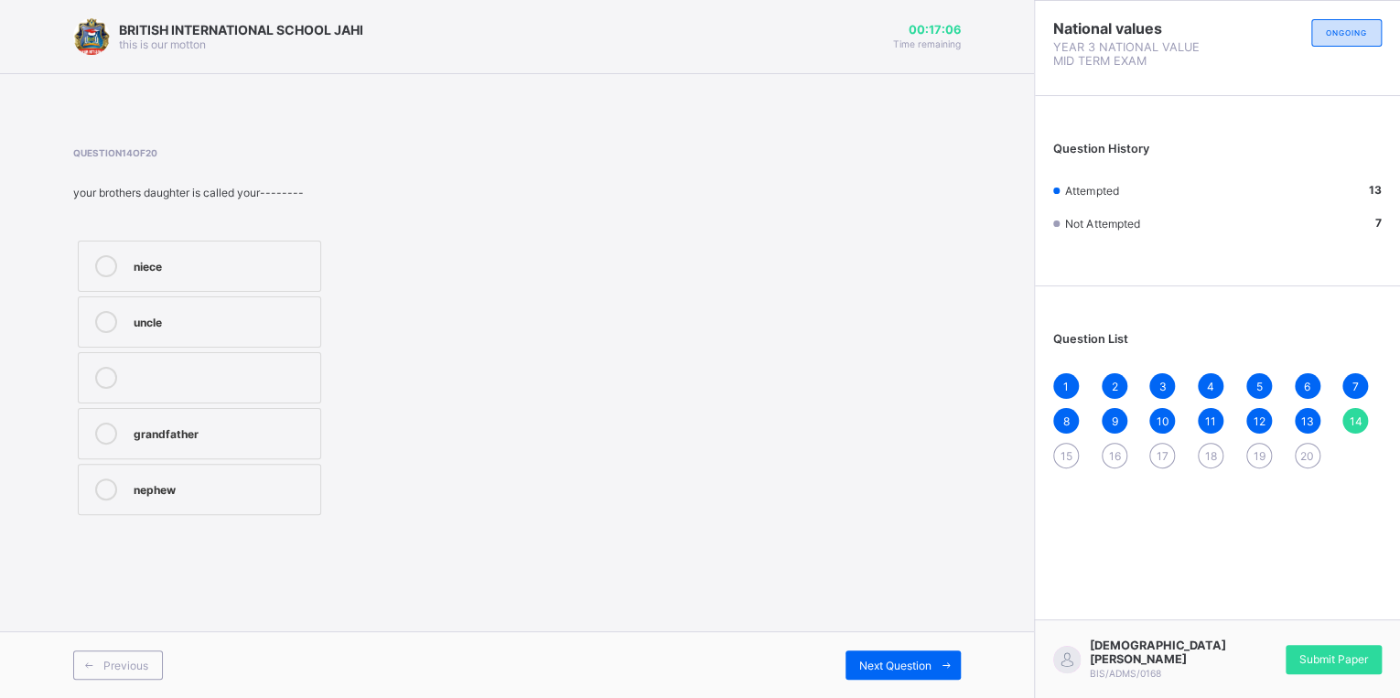
click at [173, 256] on div "niece" at bounding box center [223, 264] width 178 height 18
drag, startPoint x: 868, startPoint y: 653, endPoint x: 826, endPoint y: 630, distance: 47.6
click at [868, 654] on div "Next Question" at bounding box center [903, 665] width 115 height 29
click at [218, 469] on label "two" at bounding box center [199, 489] width 243 height 51
click at [875, 659] on span "Next Question" at bounding box center [895, 666] width 72 height 14
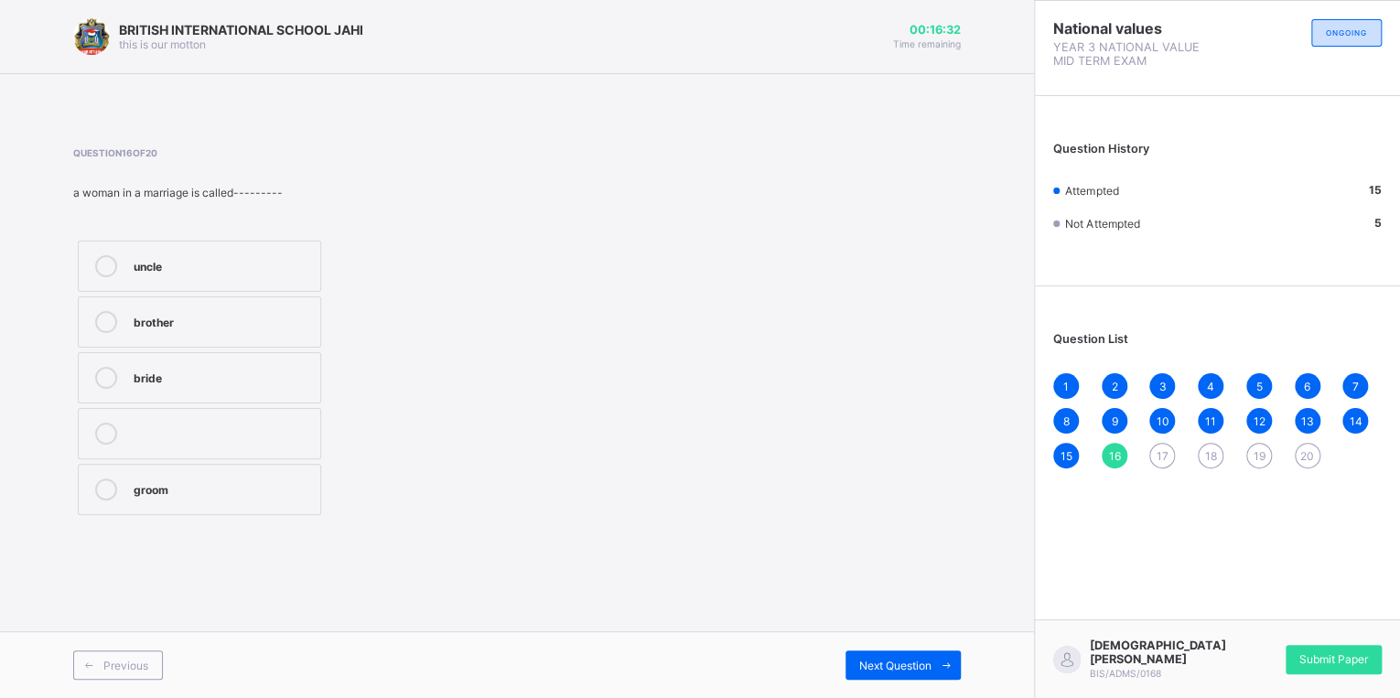
click at [131, 385] on label "bride" at bounding box center [199, 377] width 243 height 51
click at [913, 659] on span "Next Question" at bounding box center [895, 666] width 72 height 14
click at [235, 405] on div "cousin children father uncle" at bounding box center [199, 378] width 253 height 284
click at [223, 437] on div "father" at bounding box center [223, 432] width 178 height 18
click at [935, 648] on div "Previous Next Question" at bounding box center [517, 664] width 1034 height 67
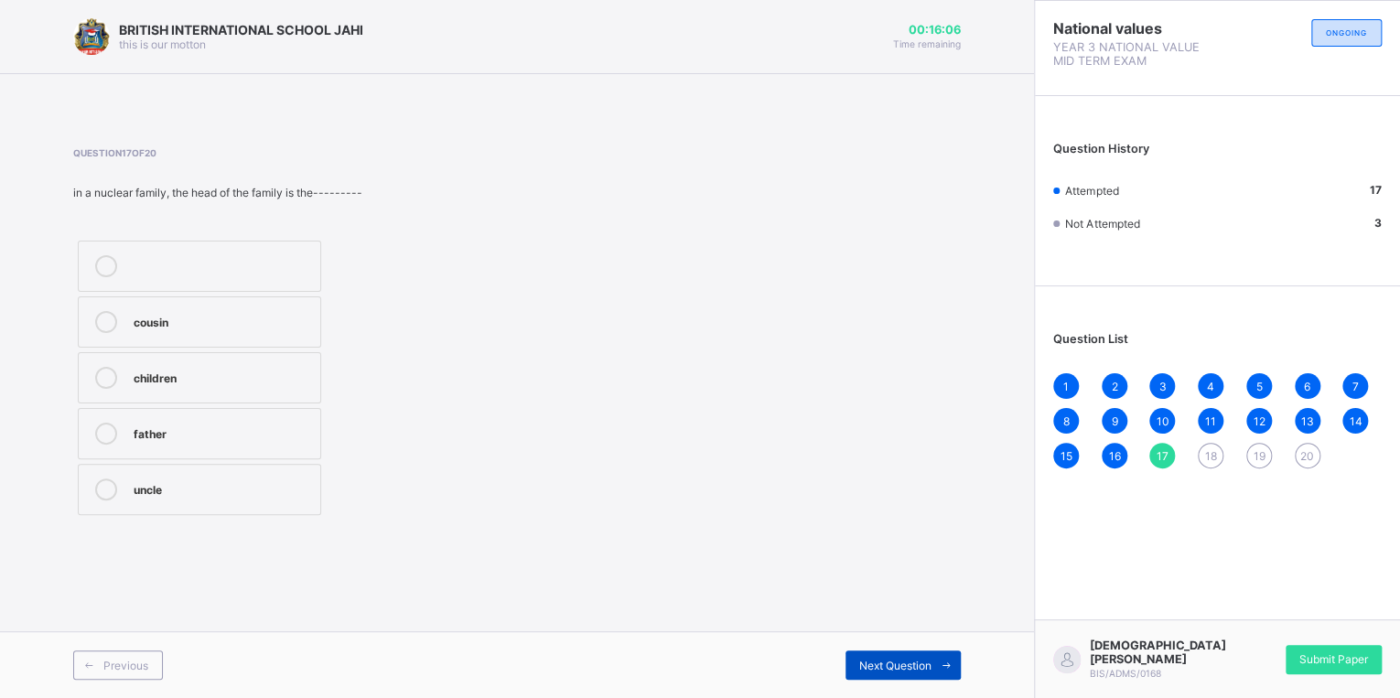
click at [923, 659] on span "Next Question" at bounding box center [895, 666] width 72 height 14
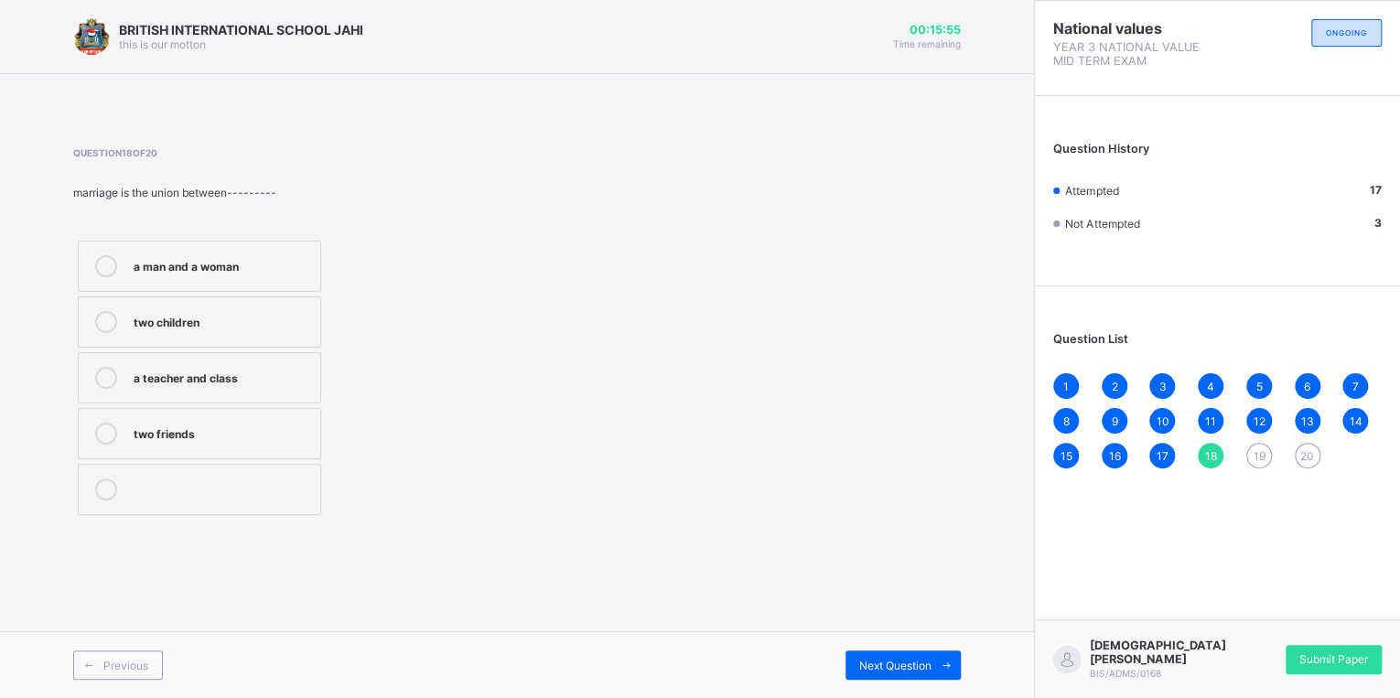
click at [230, 261] on div "a man and a woman" at bounding box center [223, 264] width 178 height 18
click at [858, 650] on div "Previous Next Question" at bounding box center [517, 664] width 1034 height 67
click at [846, 674] on div "Next Question" at bounding box center [903, 665] width 115 height 29
click at [288, 275] on div "only parents and children" at bounding box center [223, 266] width 178 height 22
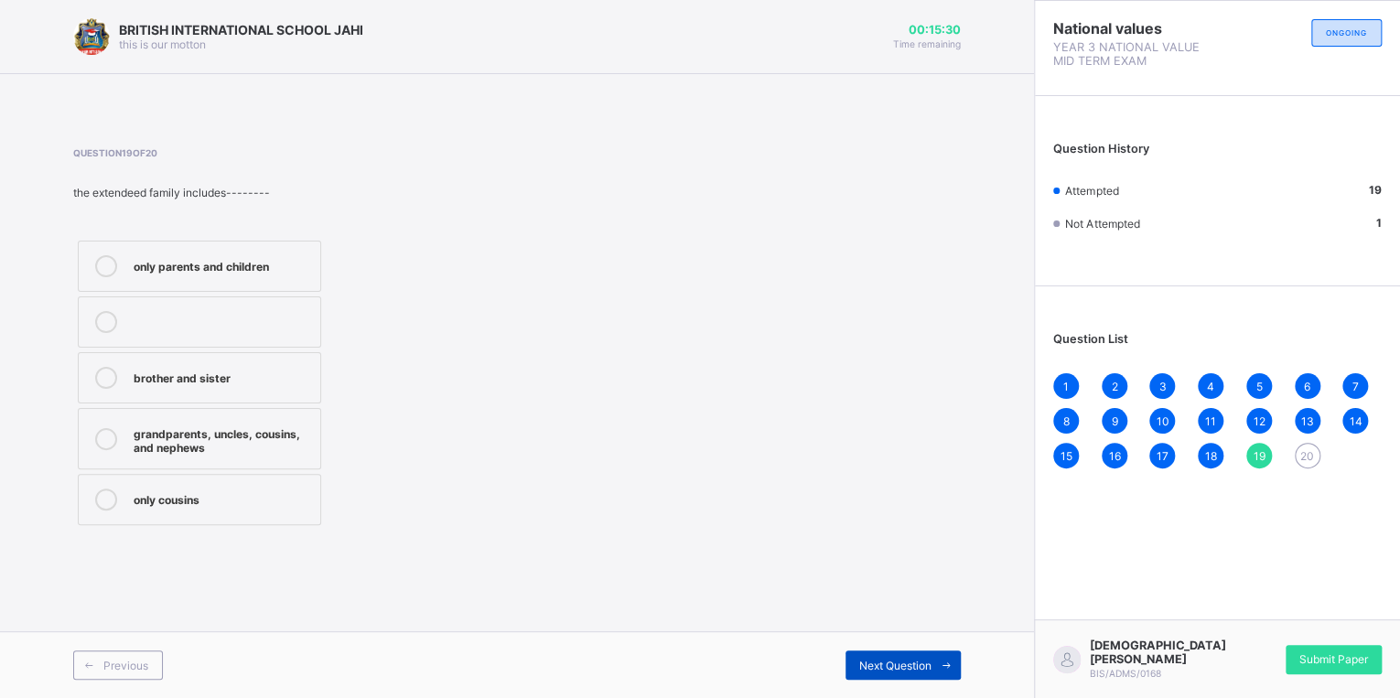
click at [924, 653] on div "Next Question" at bounding box center [903, 665] width 115 height 29
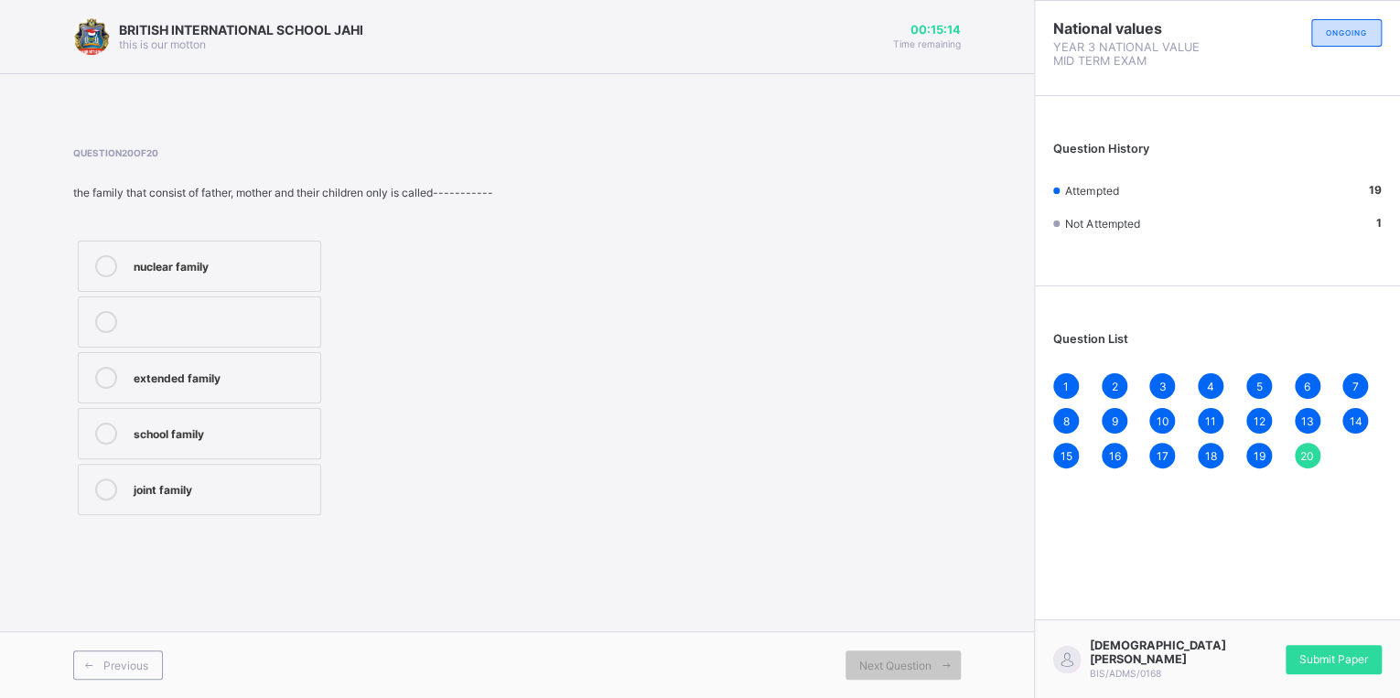
click at [141, 258] on div "nuclear family" at bounding box center [223, 264] width 178 height 18
click at [1066, 395] on div "1" at bounding box center [1066, 386] width 26 height 26
click at [1117, 389] on span "2" at bounding box center [1114, 387] width 6 height 14
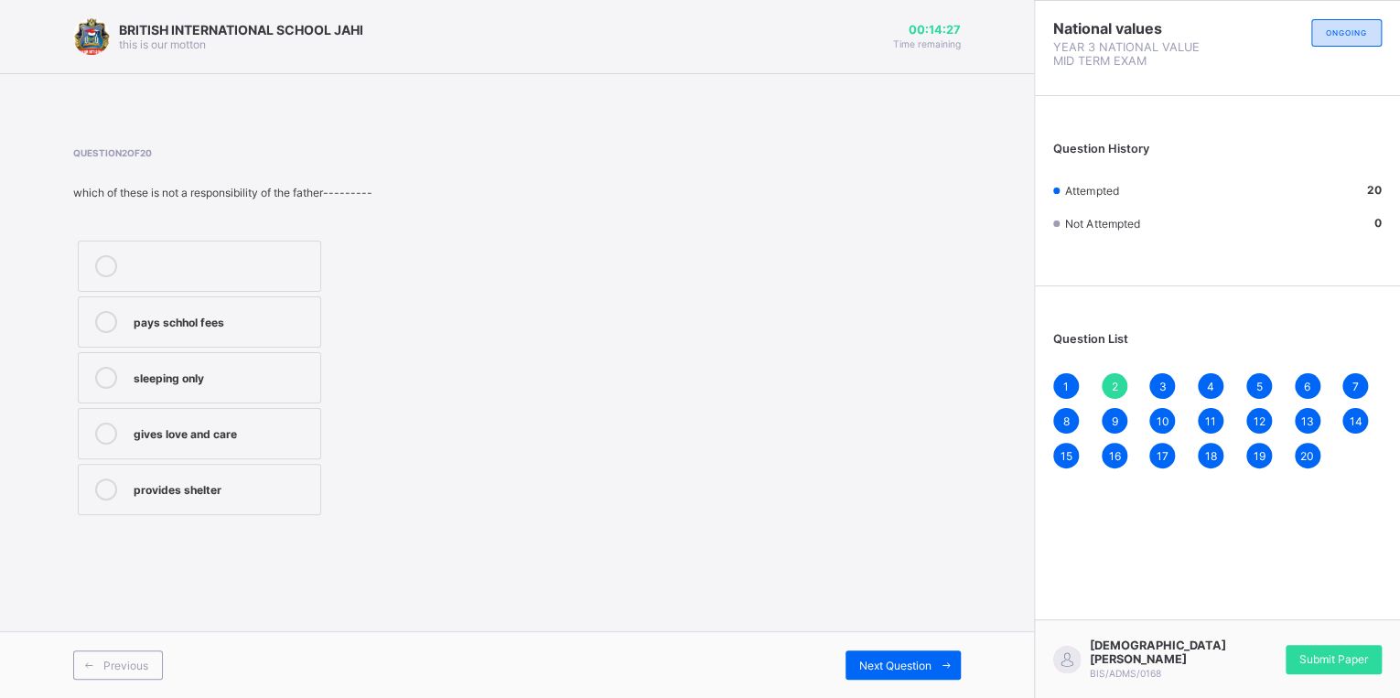
click at [1159, 385] on span "3" at bounding box center [1162, 387] width 7 height 14
click at [1213, 383] on span "4" at bounding box center [1210, 387] width 7 height 14
click at [1303, 458] on span "20" at bounding box center [1307, 456] width 14 height 14
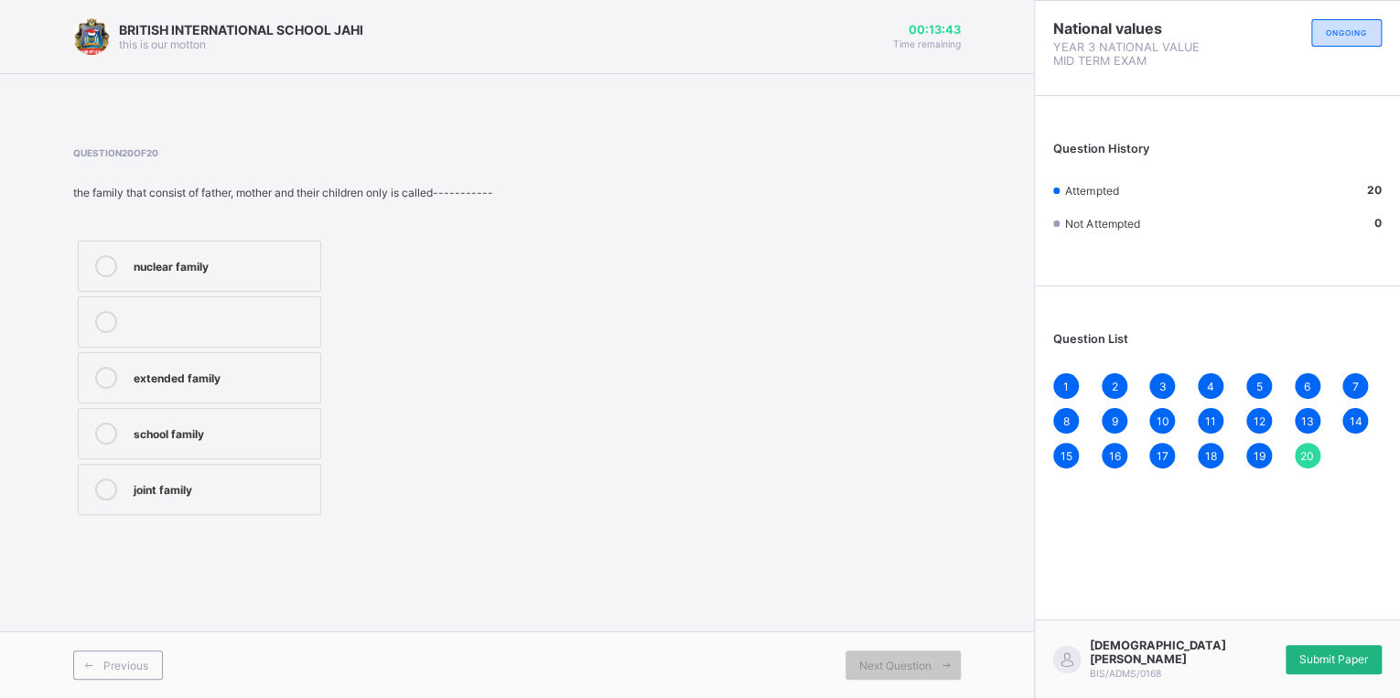
click at [1360, 648] on div "Submit Paper" at bounding box center [1334, 659] width 96 height 29
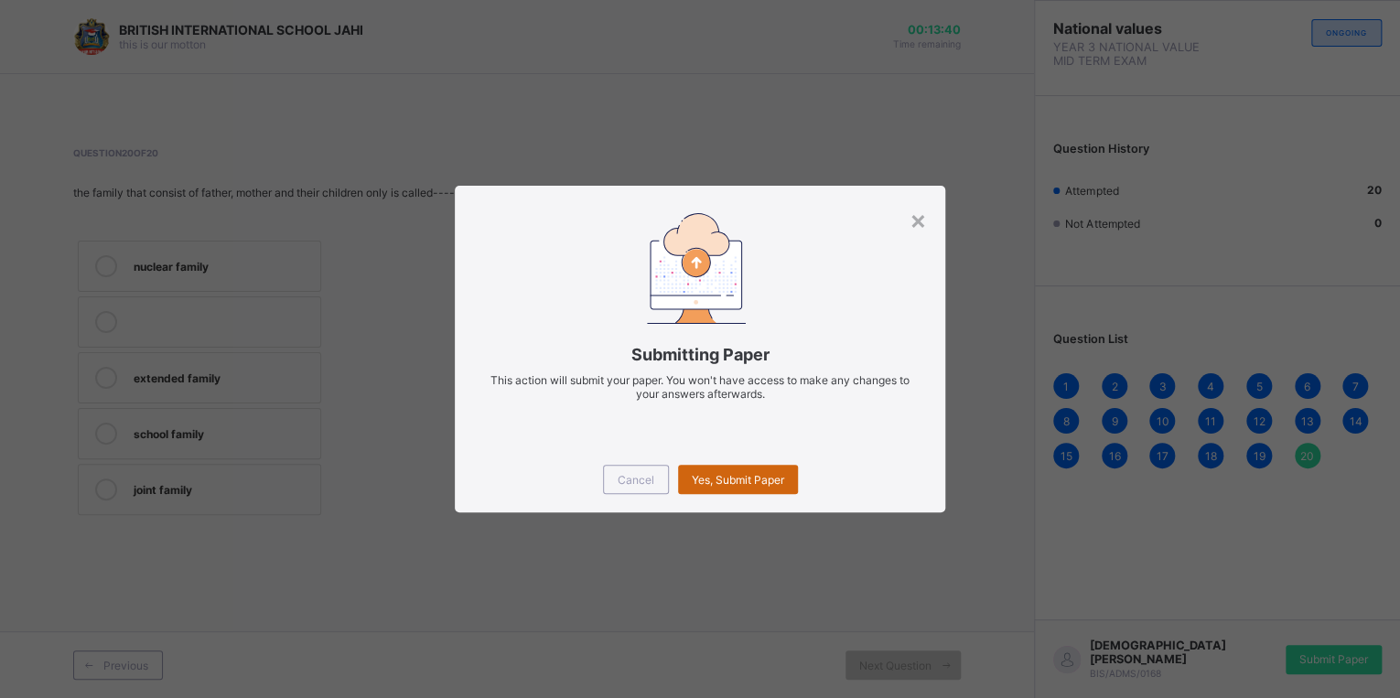
click at [725, 475] on span "Yes, Submit Paper" at bounding box center [738, 480] width 92 height 14
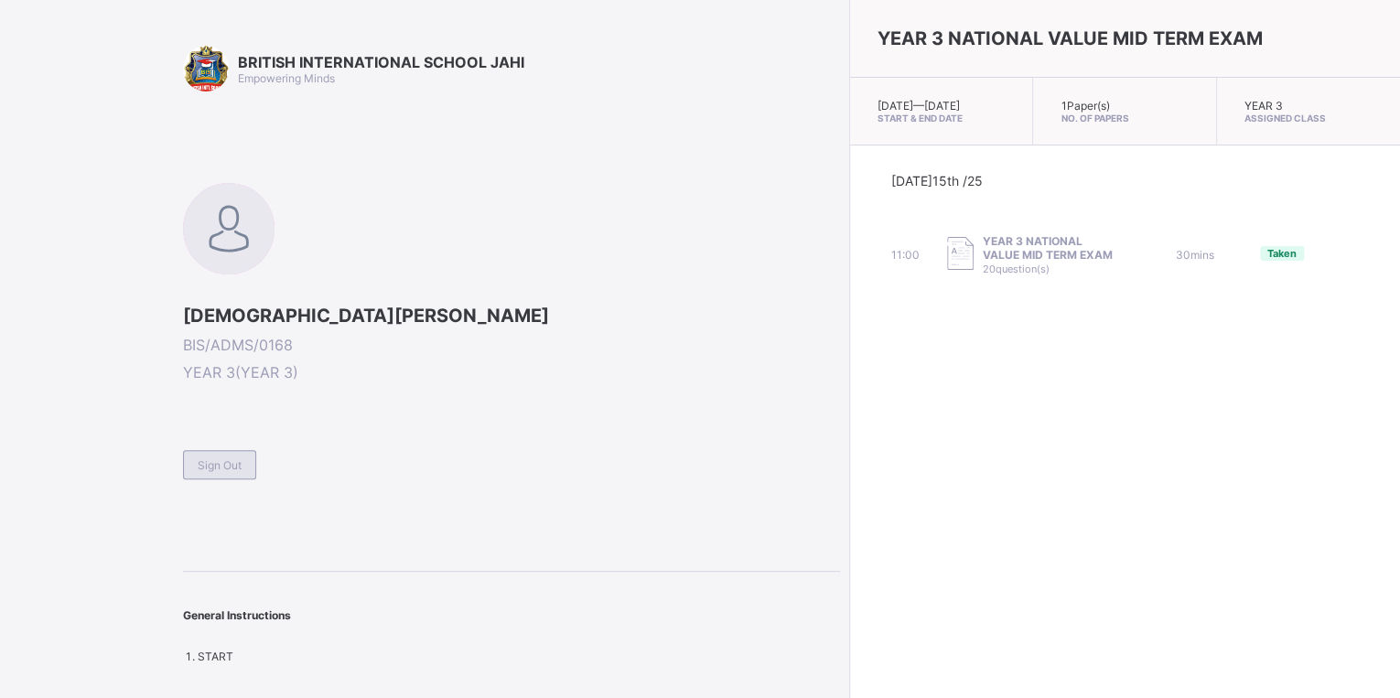
click at [190, 453] on div "Sign Out" at bounding box center [219, 464] width 73 height 29
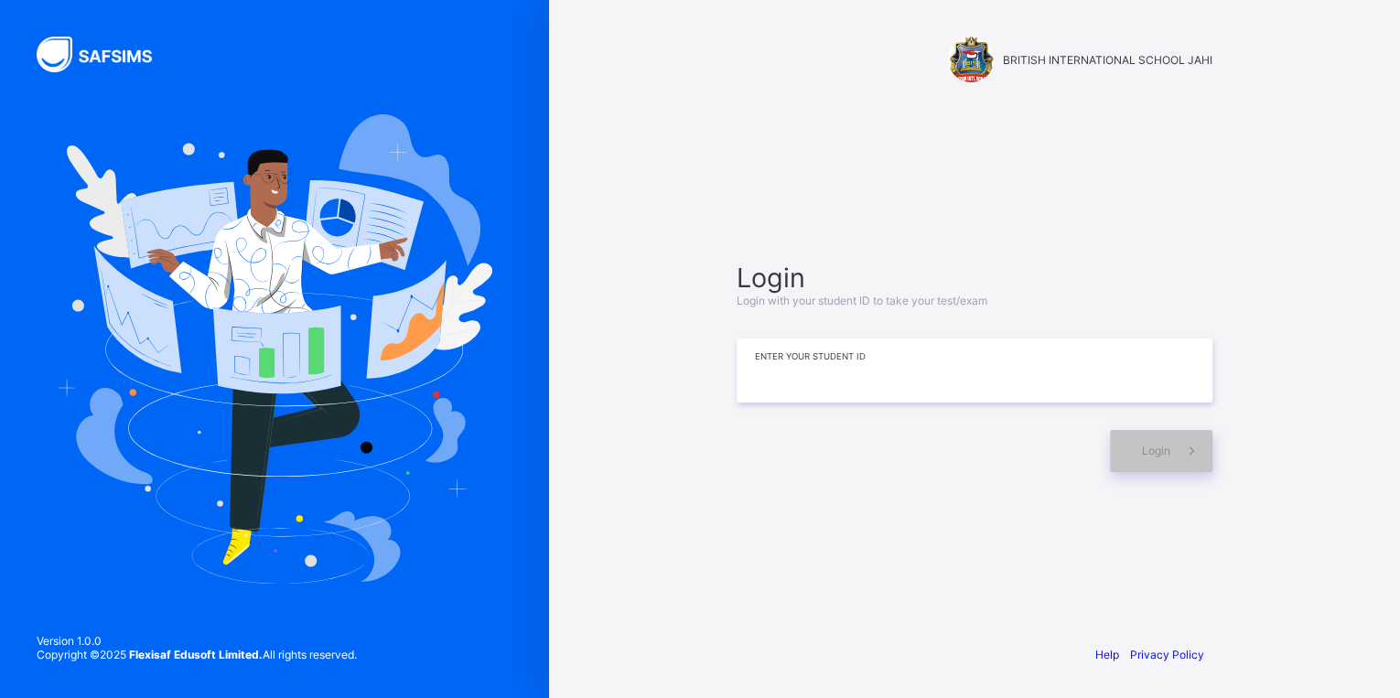
click at [980, 351] on input at bounding box center [975, 371] width 476 height 64
type input "*"
type input "**********"
click at [1154, 469] on div "Login" at bounding box center [1161, 451] width 103 height 42
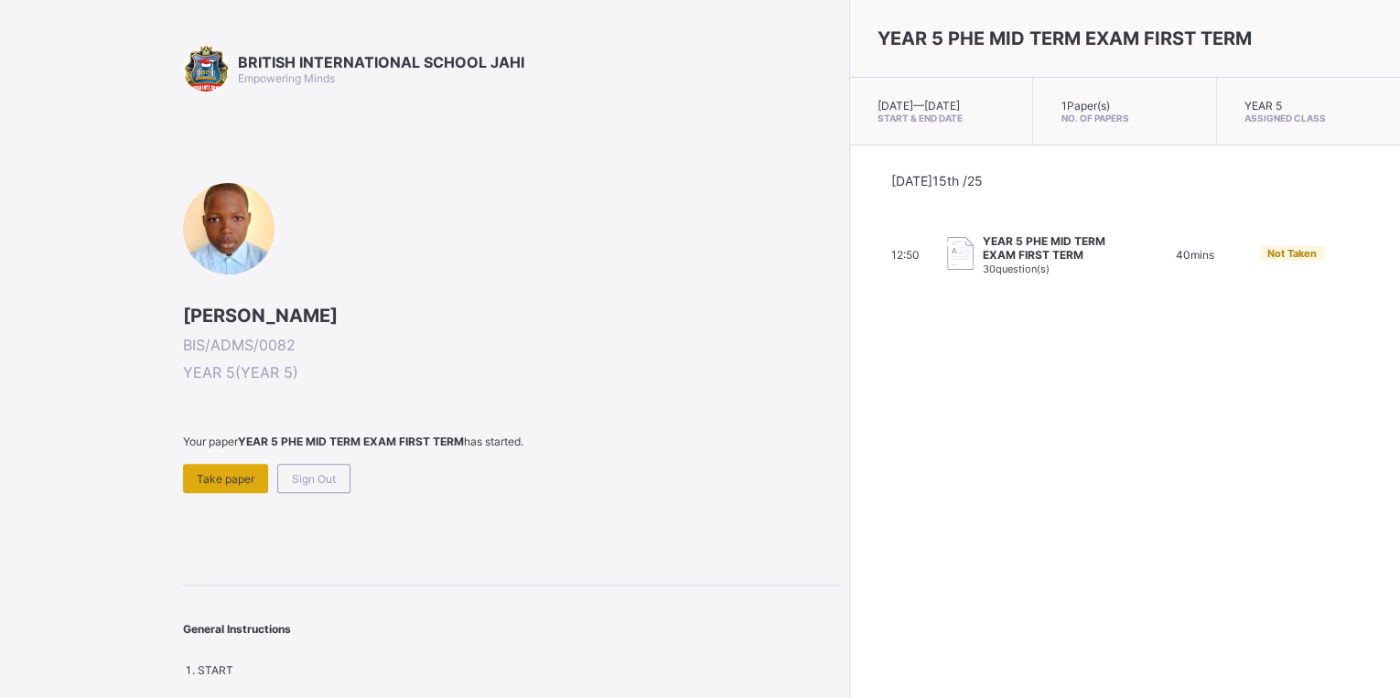
click at [242, 477] on span "Take paper" at bounding box center [226, 479] width 58 height 14
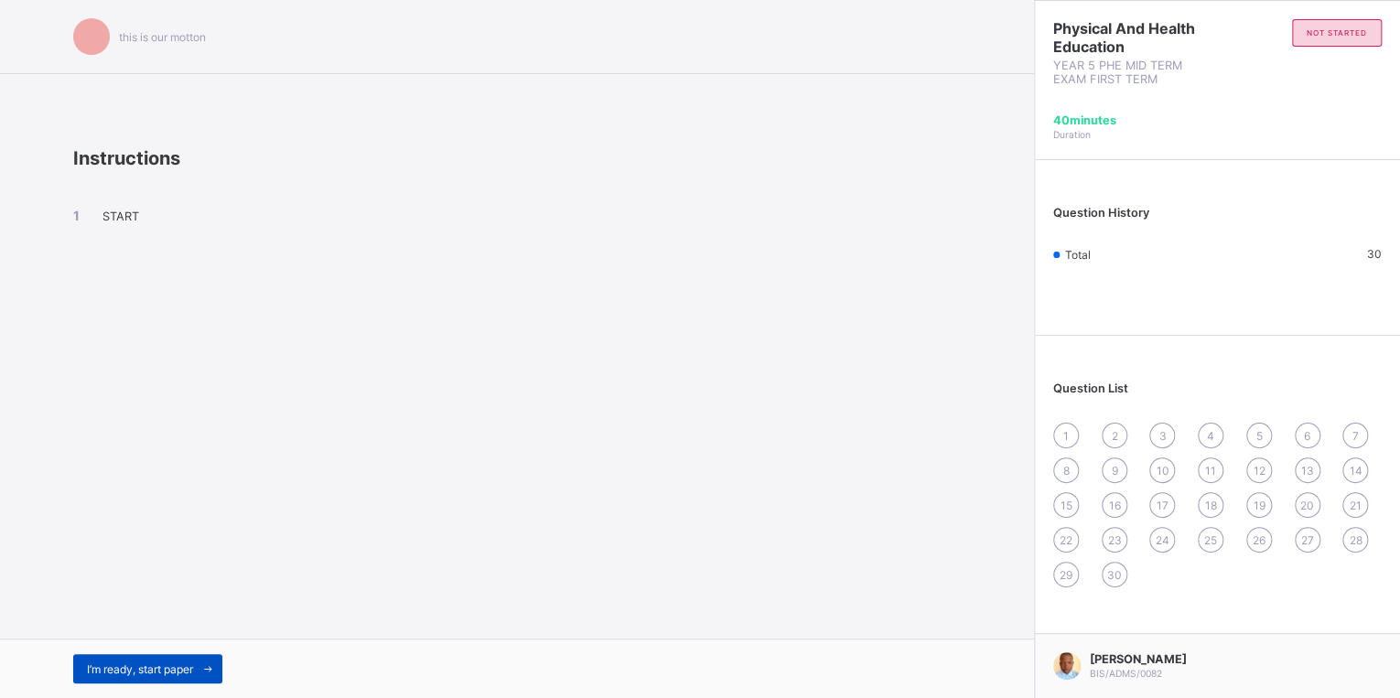
click at [105, 679] on div "I’m ready, start paper" at bounding box center [147, 668] width 149 height 29
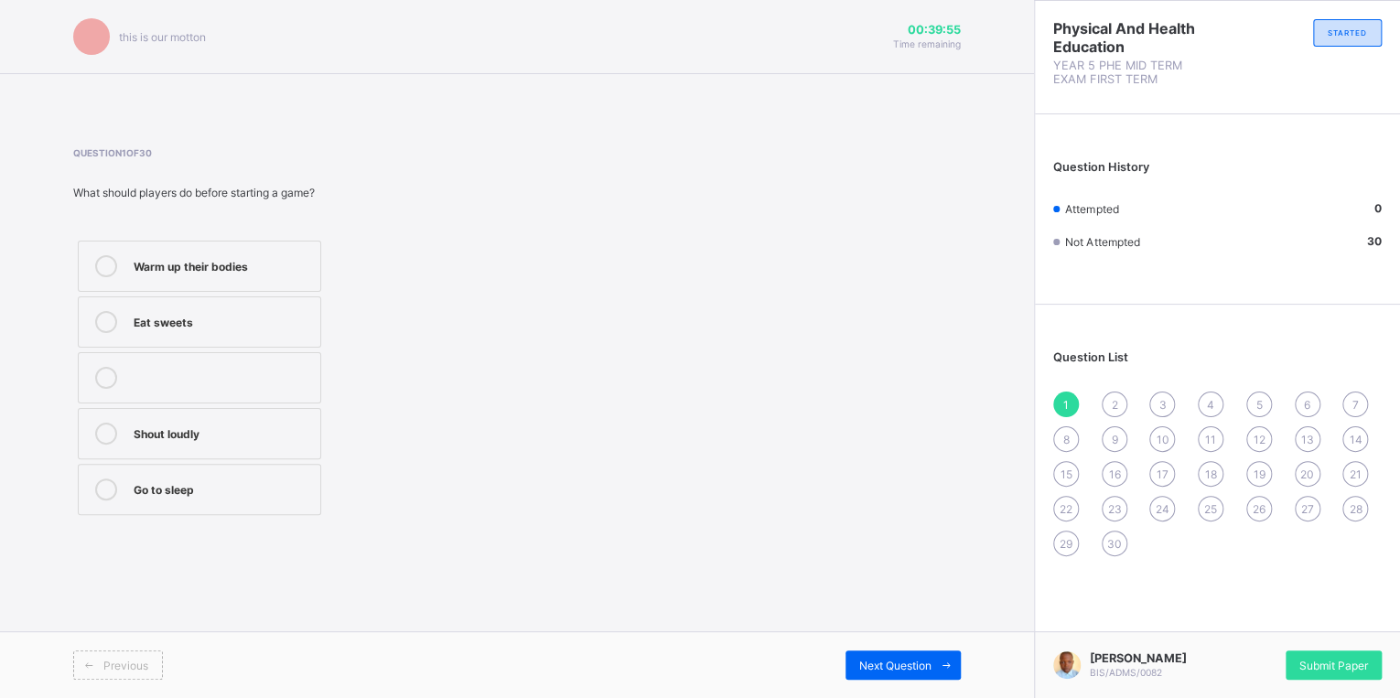
click at [137, 280] on label "Warm up their bodies" at bounding box center [199, 266] width 243 height 51
click at [894, 655] on div "Next Question" at bounding box center [903, 665] width 115 height 29
click at [159, 256] on div "Move around with the ball" at bounding box center [223, 264] width 178 height 18
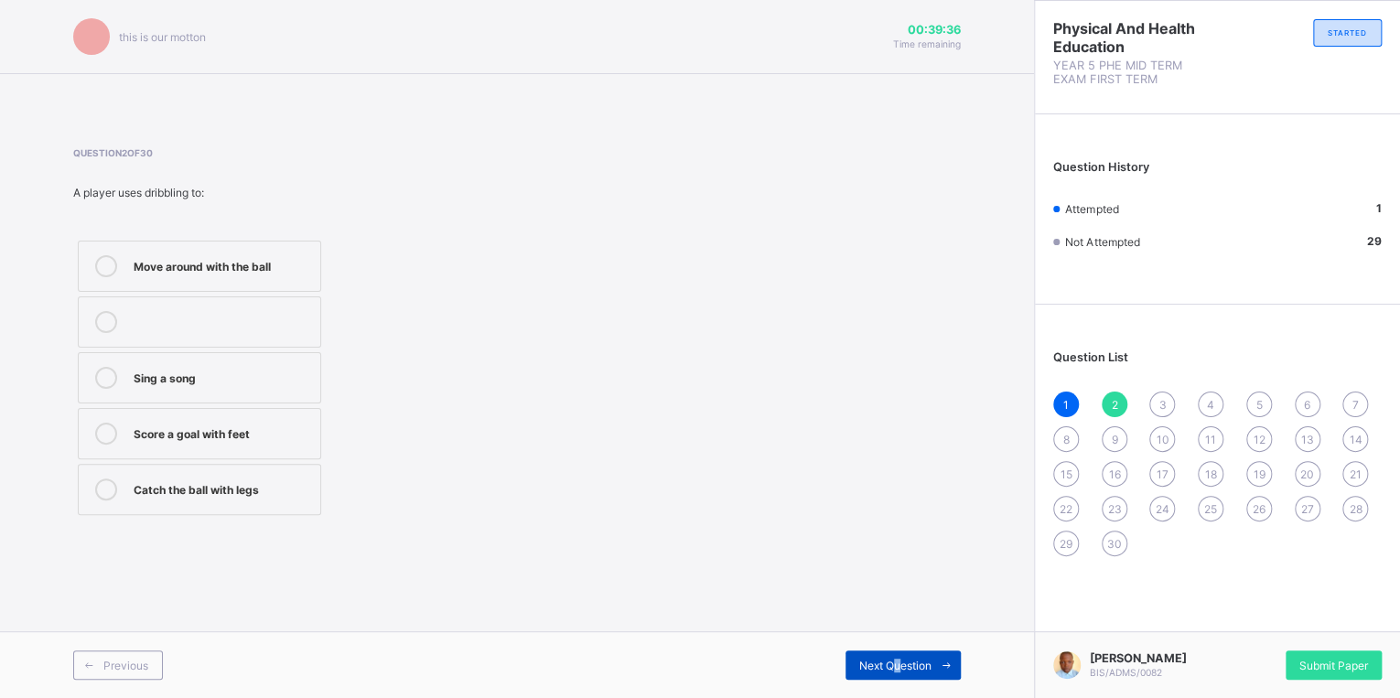
click at [890, 664] on span "Next Question" at bounding box center [895, 666] width 72 height 14
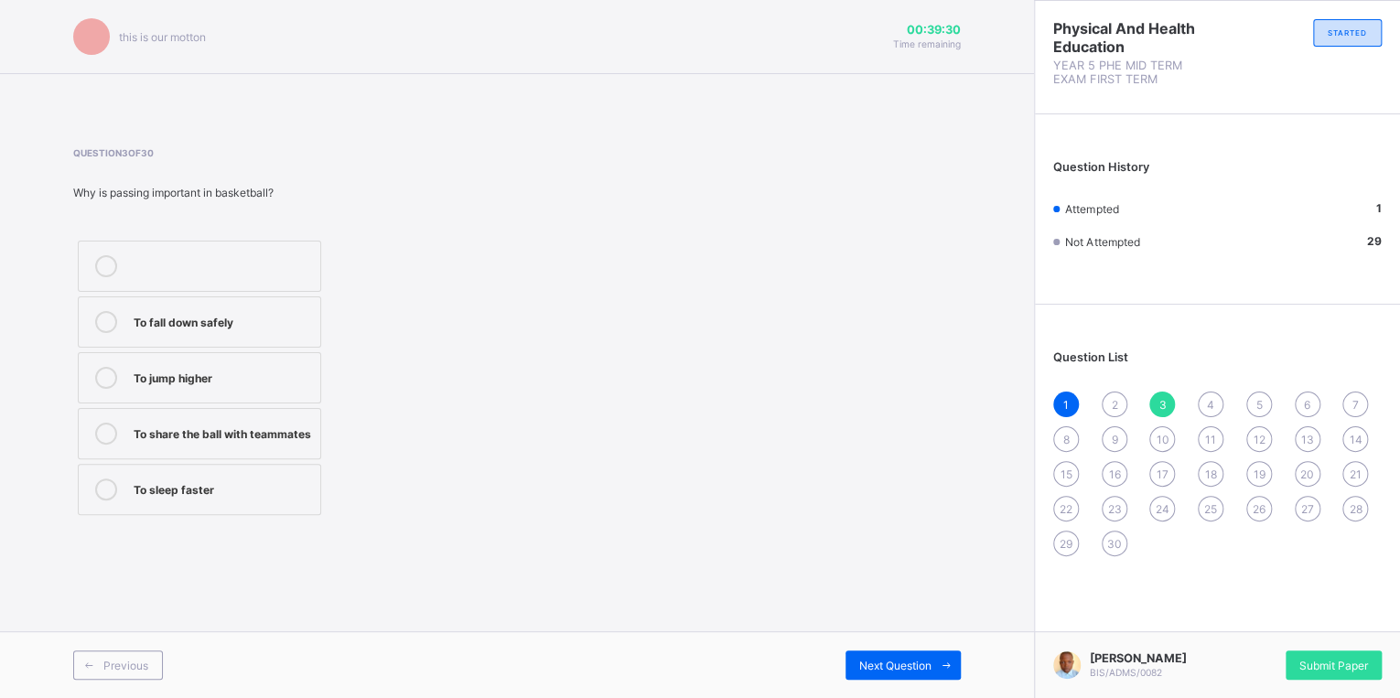
click at [274, 436] on div "To share the ball with teammates" at bounding box center [223, 432] width 178 height 18
click at [886, 667] on span "Next Question" at bounding box center [895, 666] width 72 height 14
click at [243, 419] on label "Drawing" at bounding box center [199, 433] width 243 height 51
drag, startPoint x: 142, startPoint y: 656, endPoint x: 144, endPoint y: 647, distance: 9.3
click at [142, 653] on div "Previous" at bounding box center [118, 665] width 90 height 29
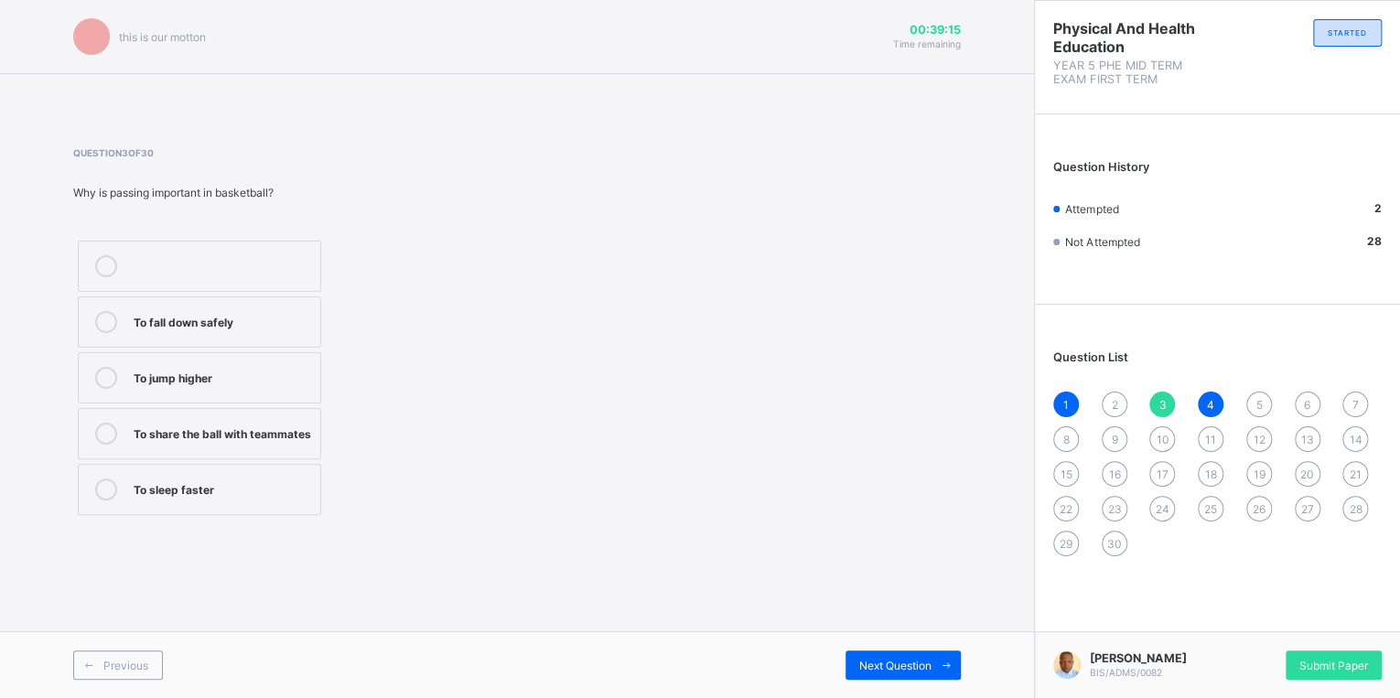
click at [147, 443] on label "To share the ball with teammates" at bounding box center [199, 433] width 243 height 51
click at [117, 664] on span "Previous" at bounding box center [125, 666] width 45 height 14
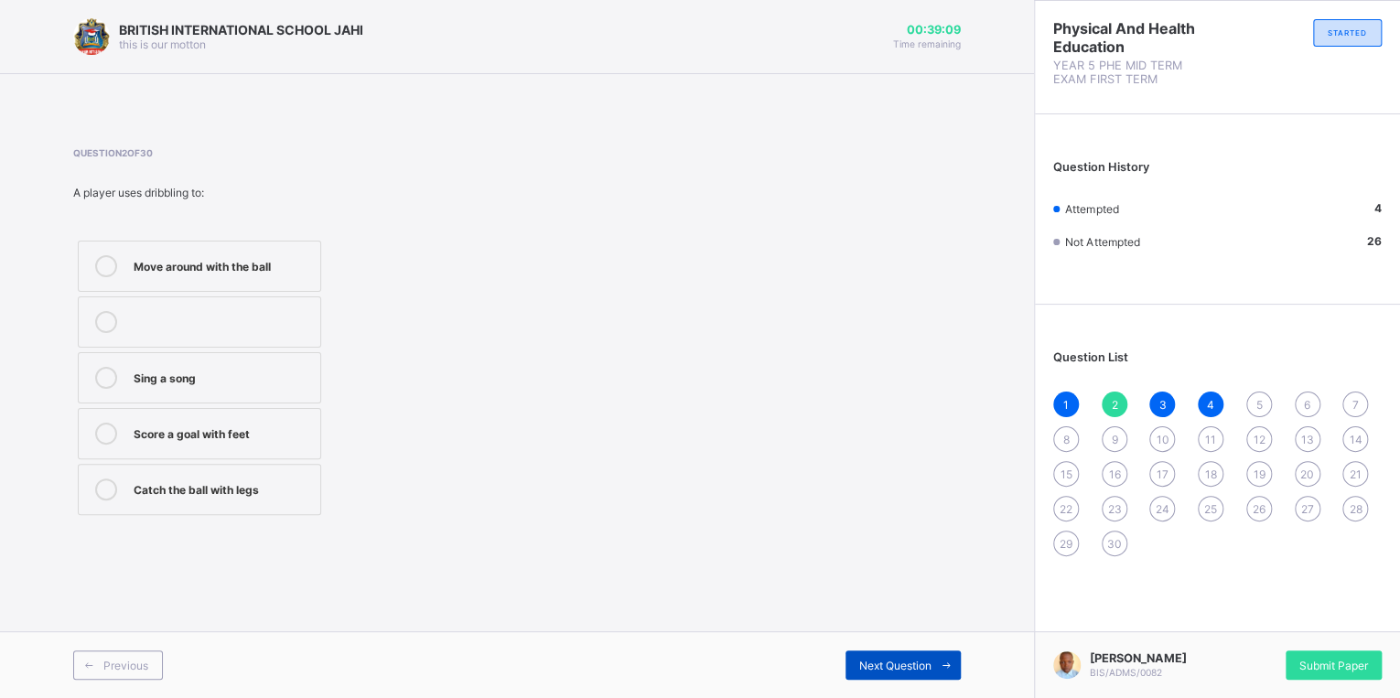
click at [870, 666] on span "Next Question" at bounding box center [895, 666] width 72 height 14
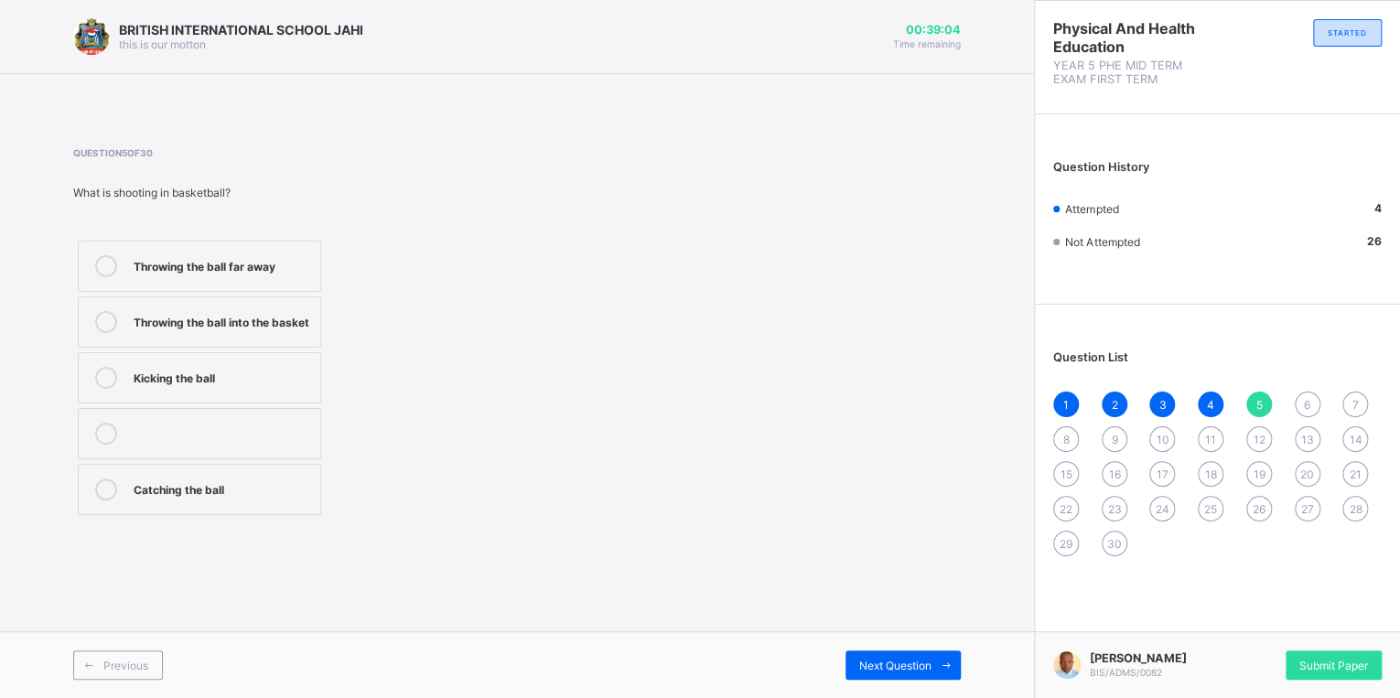
click at [258, 297] on label "Throwing the ball into the basket" at bounding box center [199, 322] width 243 height 51
click at [862, 655] on div "Next Question" at bounding box center [903, 665] width 115 height 29
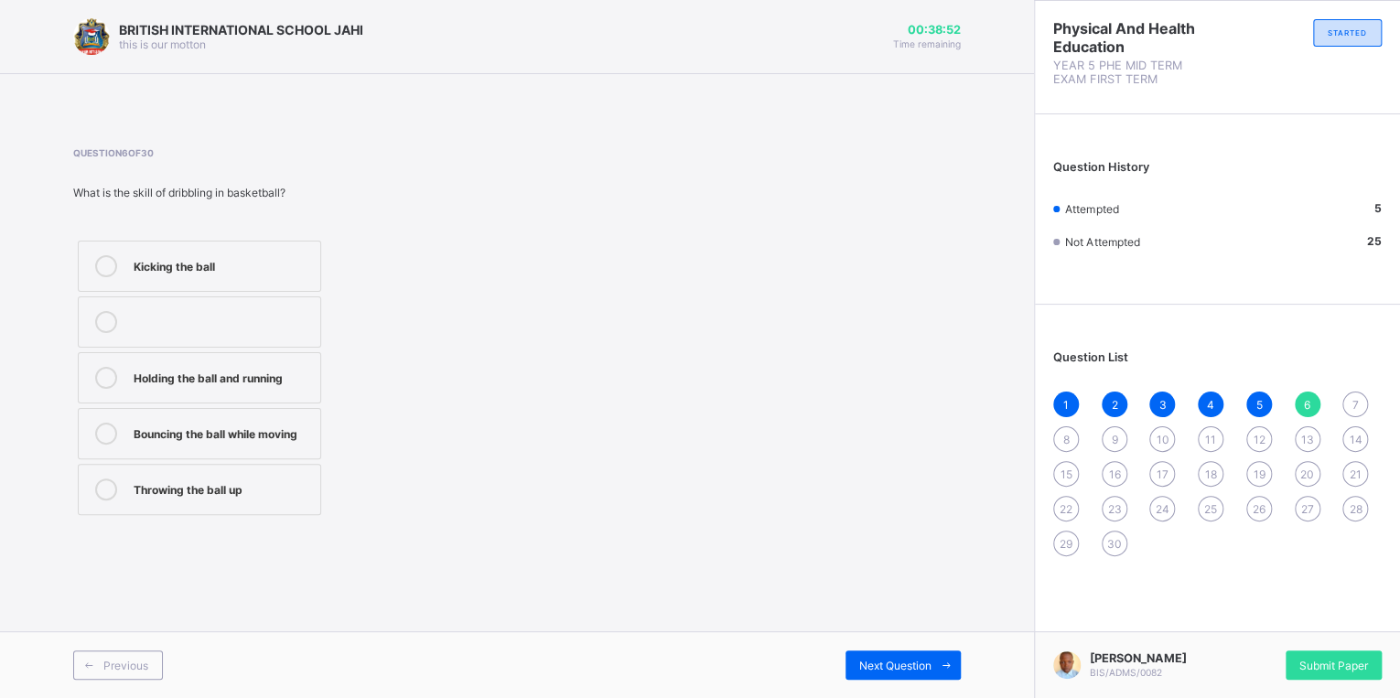
click at [246, 448] on label "Bouncing the ball while moving" at bounding box center [199, 433] width 243 height 51
click at [893, 677] on div "Next Question" at bounding box center [903, 665] width 115 height 29
click at [289, 491] on div "Endurance and speed" at bounding box center [223, 488] width 178 height 18
click at [879, 672] on span "Next Question" at bounding box center [895, 666] width 72 height 14
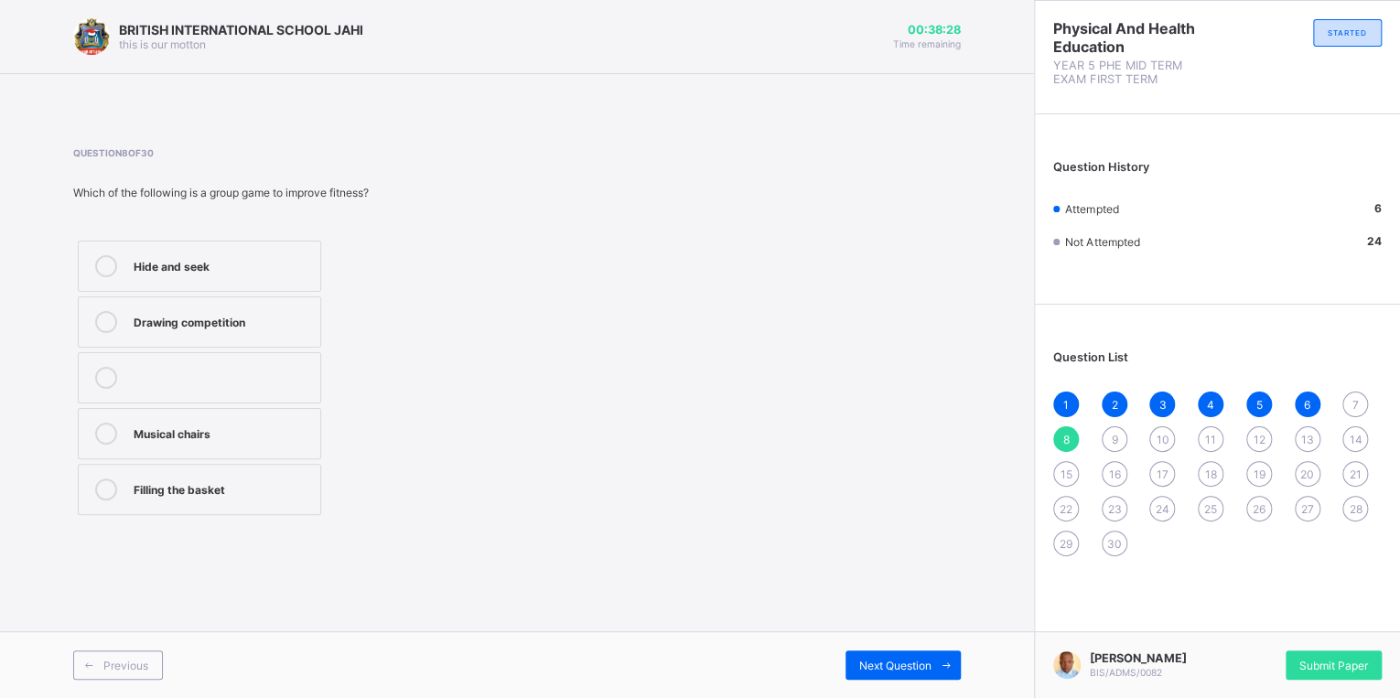
click at [92, 484] on div at bounding box center [106, 490] width 37 height 22
drag, startPoint x: 885, startPoint y: 658, endPoint x: 894, endPoint y: 659, distance: 9.2
click at [889, 661] on span "Next Question" at bounding box center [895, 666] width 72 height 14
click at [161, 333] on label "To help children do step-ups" at bounding box center [199, 322] width 243 height 51
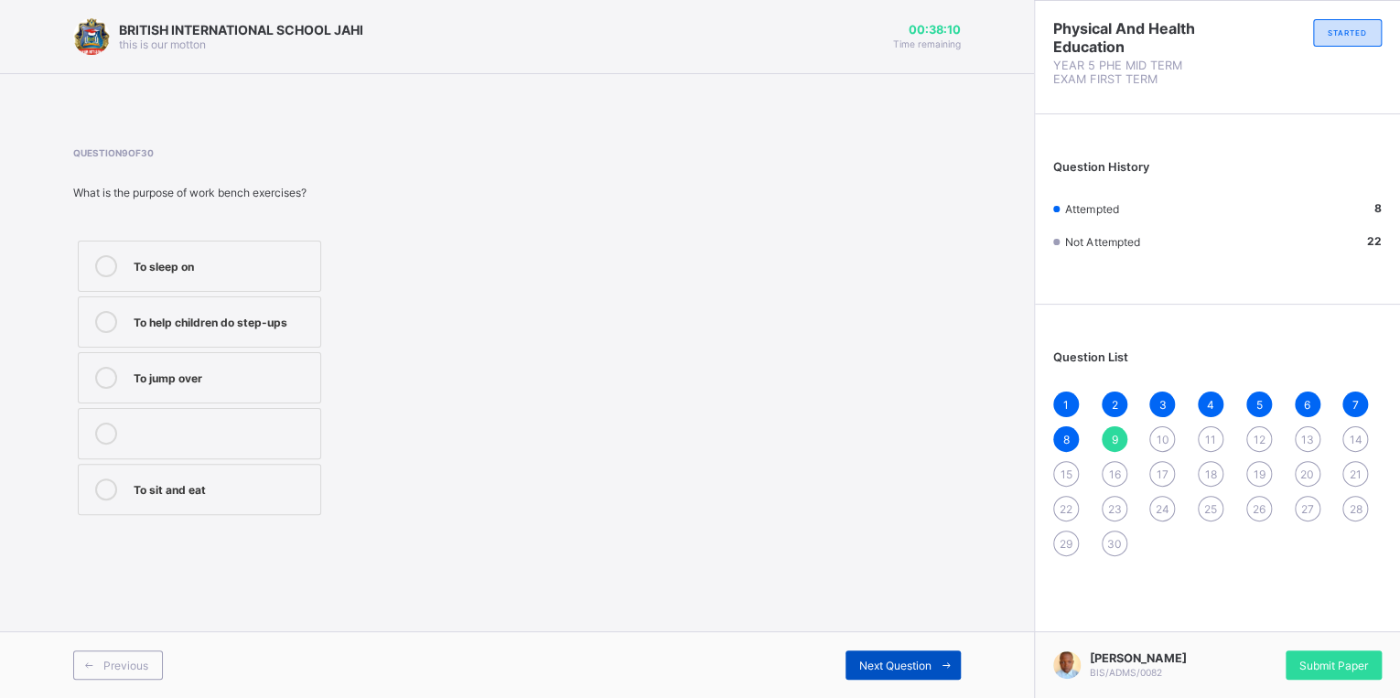
click at [882, 653] on div "Next Question" at bounding box center [903, 665] width 115 height 29
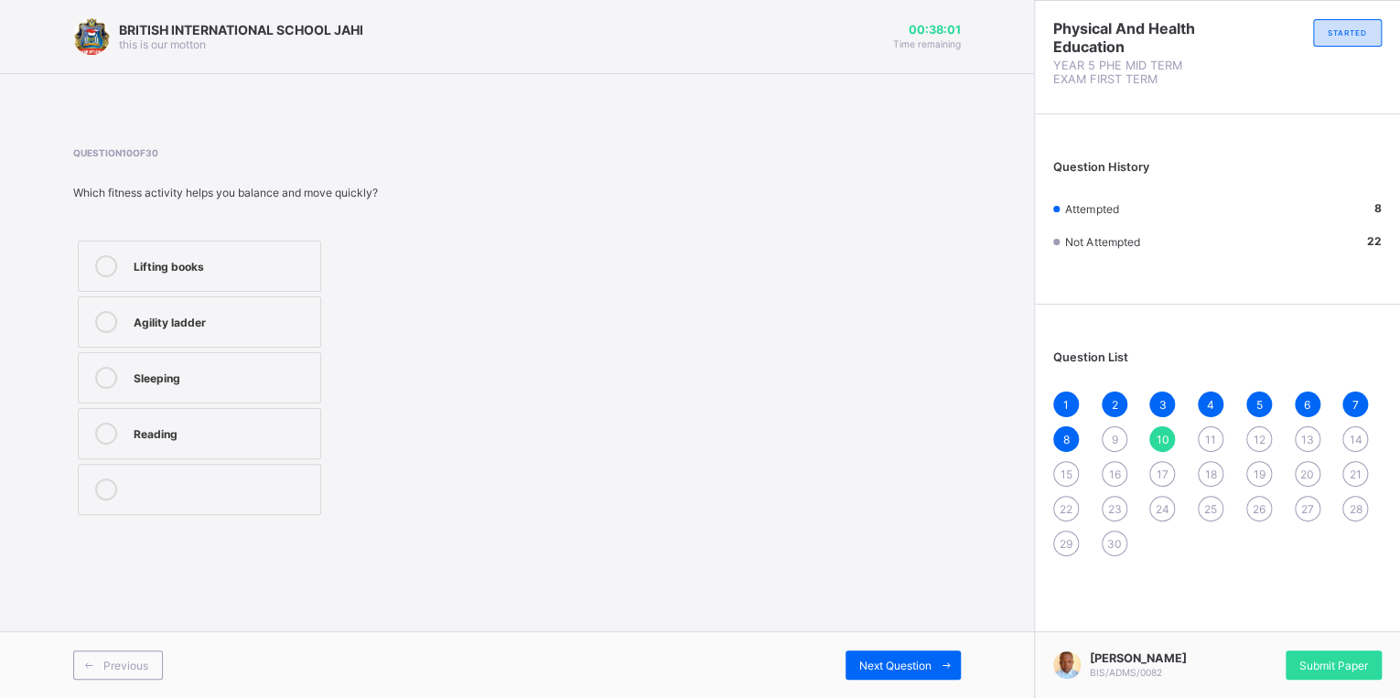
click at [205, 329] on div "Agility ladder" at bounding box center [223, 322] width 178 height 22
click at [902, 661] on span "Next Question" at bounding box center [895, 666] width 72 height 14
click at [270, 312] on div "Arm and back strength" at bounding box center [223, 320] width 178 height 18
click at [897, 650] on div "Previous Next Question" at bounding box center [517, 664] width 1034 height 67
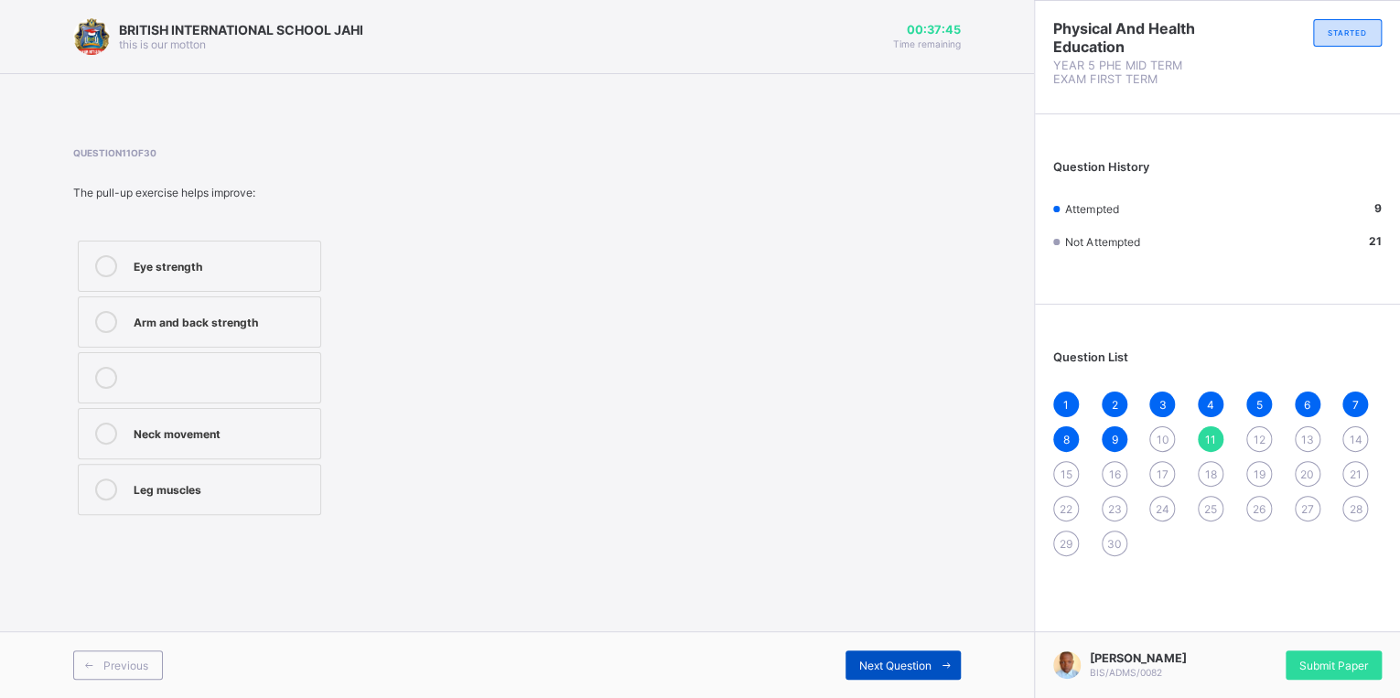
click at [877, 666] on span "Next Question" at bounding box center [895, 666] width 72 height 14
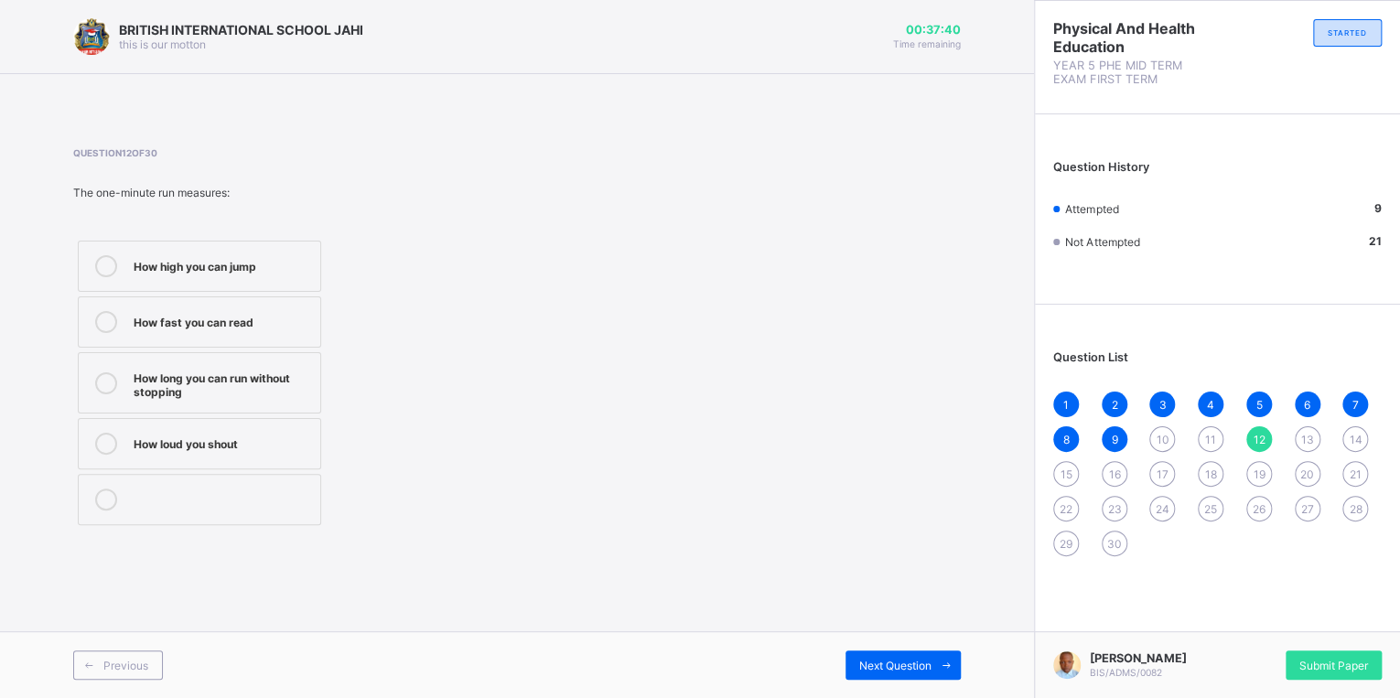
click at [141, 314] on div "How fast you can read" at bounding box center [223, 320] width 178 height 18
click at [186, 384] on div "How long you can run without stopping" at bounding box center [223, 383] width 178 height 32
click at [869, 667] on span "Next Question" at bounding box center [895, 666] width 72 height 14
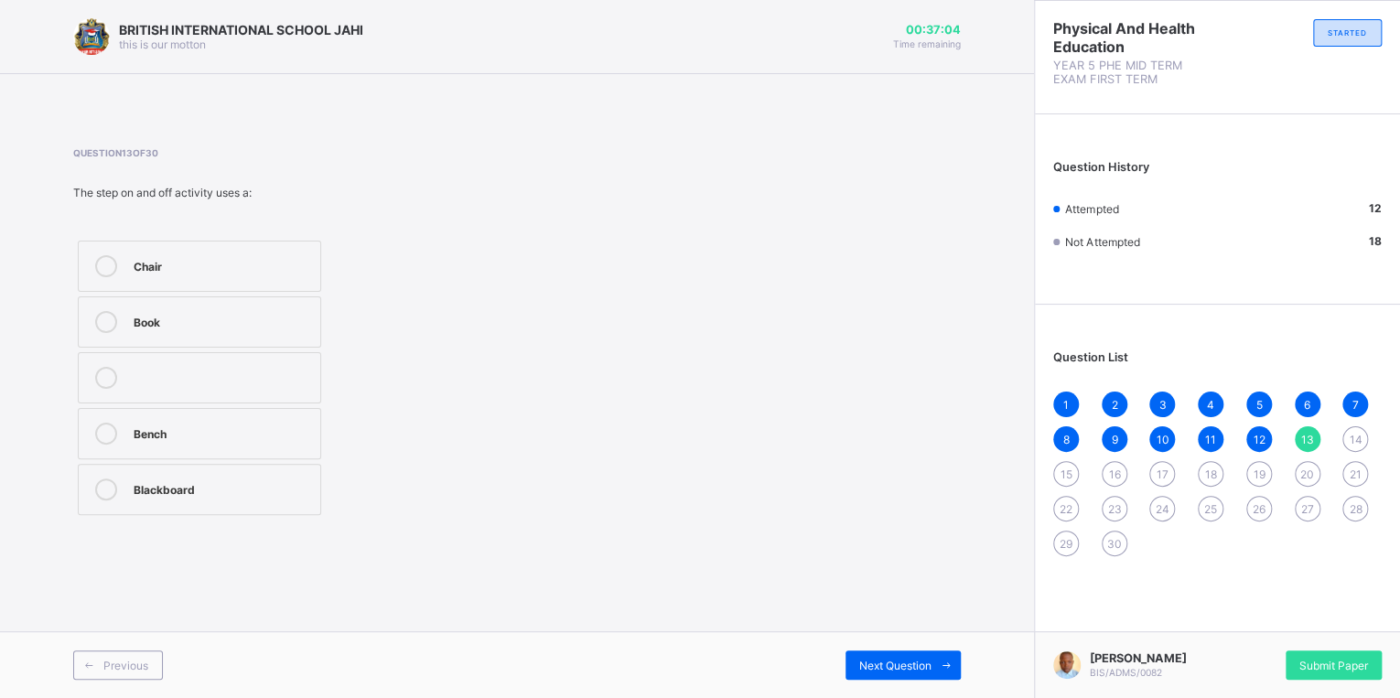
click at [156, 437] on div "Bench" at bounding box center [223, 432] width 178 height 18
click at [860, 663] on span "Next Question" at bounding box center [895, 666] width 72 height 14
click at [220, 427] on div "Stomach muscles" at bounding box center [223, 432] width 178 height 18
click at [306, 442] on div "Stomach muscles" at bounding box center [223, 434] width 178 height 22
click at [850, 653] on div "Next Question" at bounding box center [903, 665] width 115 height 29
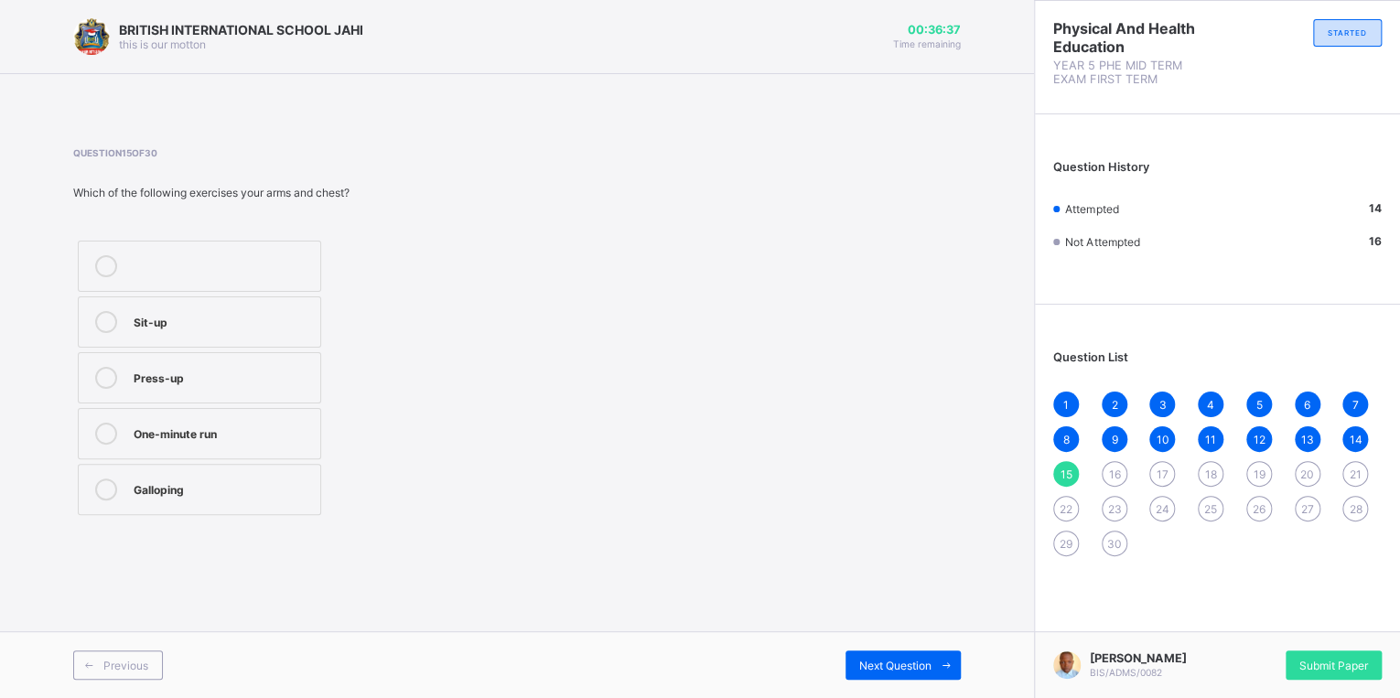
click at [144, 362] on label "Press-up" at bounding box center [199, 377] width 243 height 51
click at [875, 674] on div "Next Question" at bounding box center [903, 665] width 115 height 29
click at [174, 384] on div "Squat" at bounding box center [223, 378] width 178 height 22
click at [930, 662] on span "Next Question" at bounding box center [895, 666] width 72 height 14
click at [256, 364] on label "Sit-up" at bounding box center [199, 377] width 243 height 51
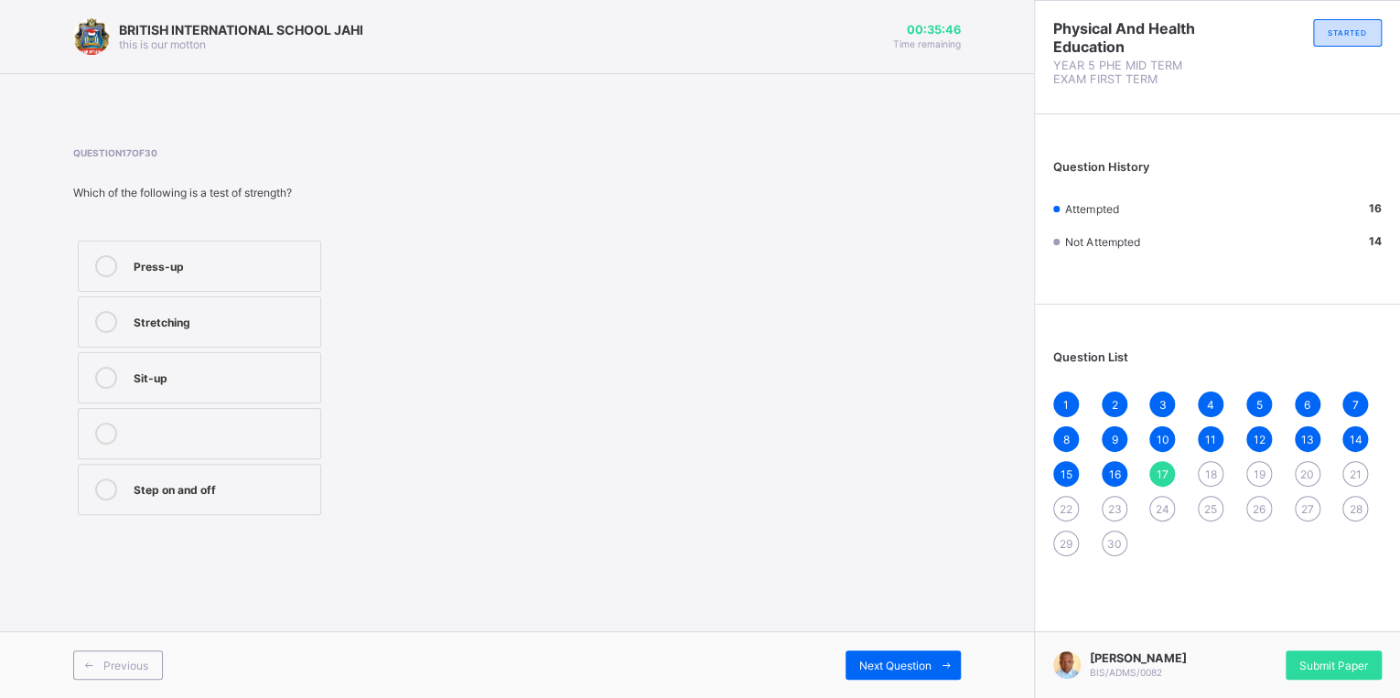
click at [190, 331] on div "Stretching" at bounding box center [223, 322] width 178 height 22
click at [890, 670] on span "Next Question" at bounding box center [895, 666] width 72 height 14
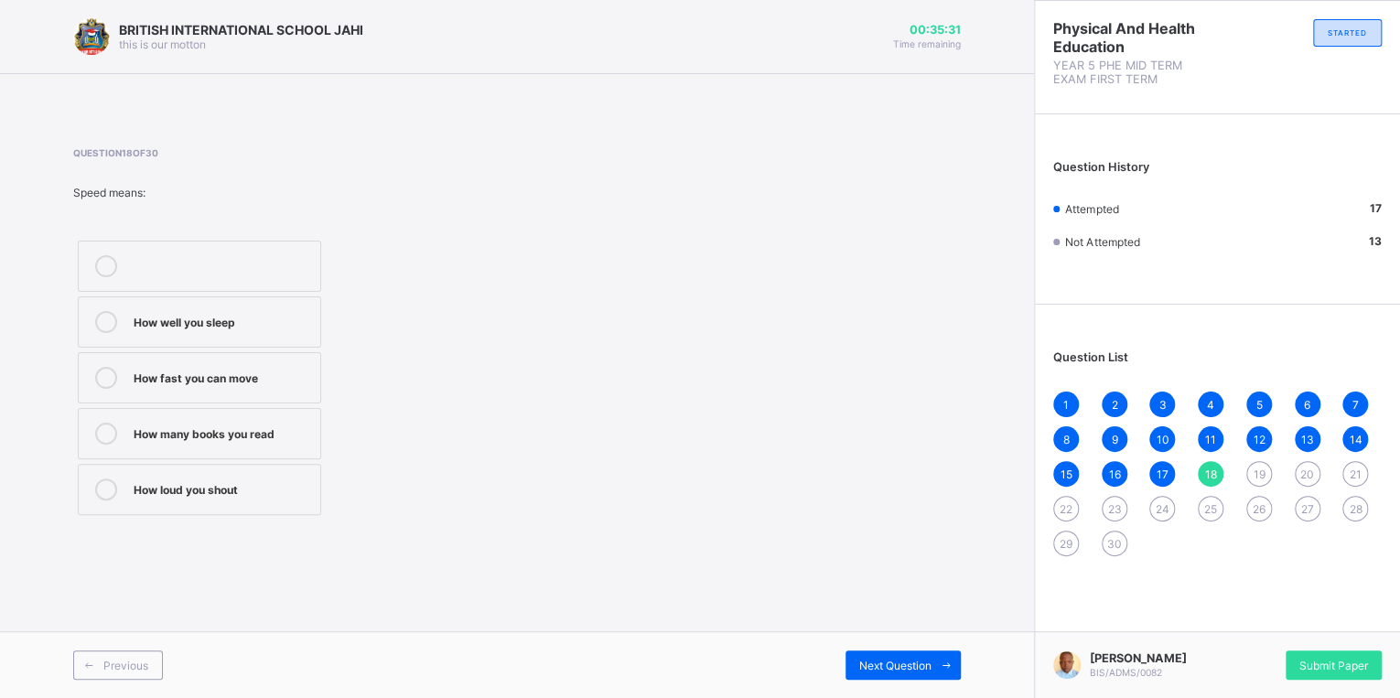
drag, startPoint x: 297, startPoint y: 370, endPoint x: 519, endPoint y: 441, distance: 233.6
click at [331, 386] on div "How well you sleep How fast you can move How many books you read How loud you s…" at bounding box center [283, 378] width 421 height 284
click at [272, 399] on label "How fast you can move" at bounding box center [199, 377] width 243 height 51
click at [928, 668] on span "Next Question" at bounding box center [895, 666] width 72 height 14
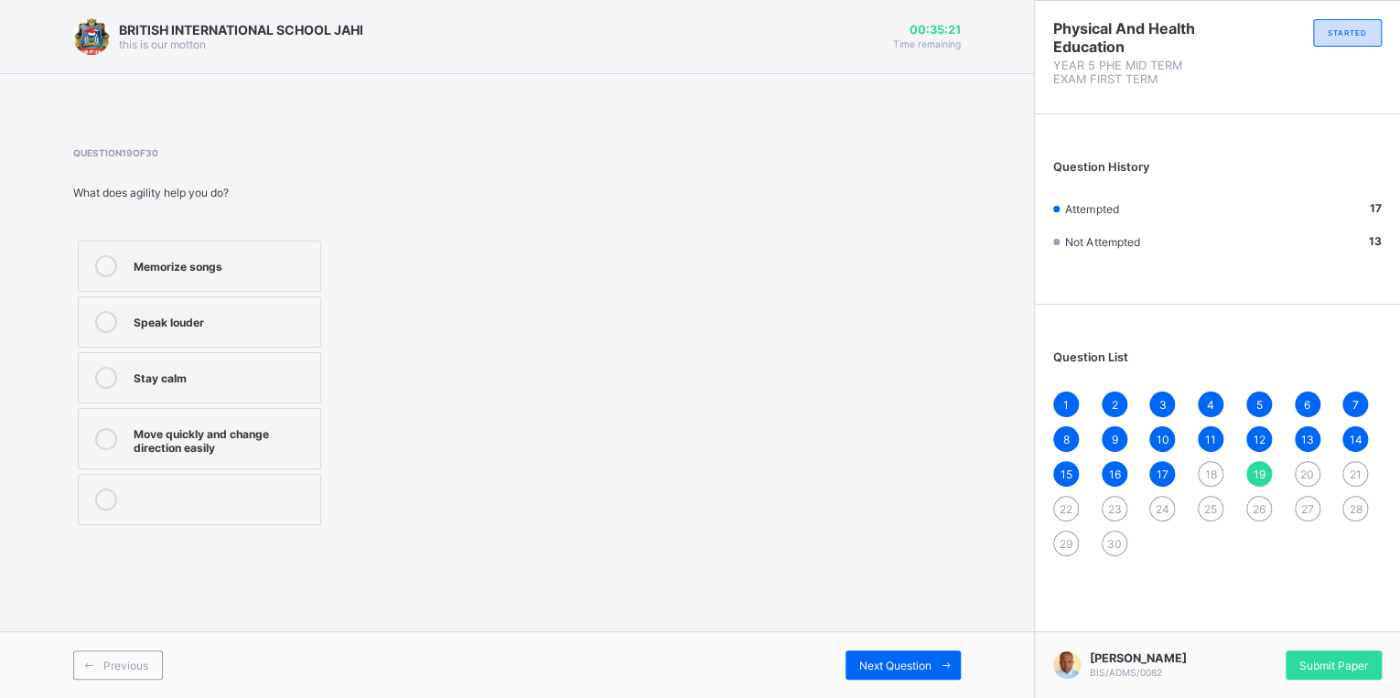
click at [176, 423] on div "Move quickly and change direction easily" at bounding box center [223, 439] width 178 height 32
click at [923, 664] on span "Next Question" at bounding box center [895, 666] width 72 height 14
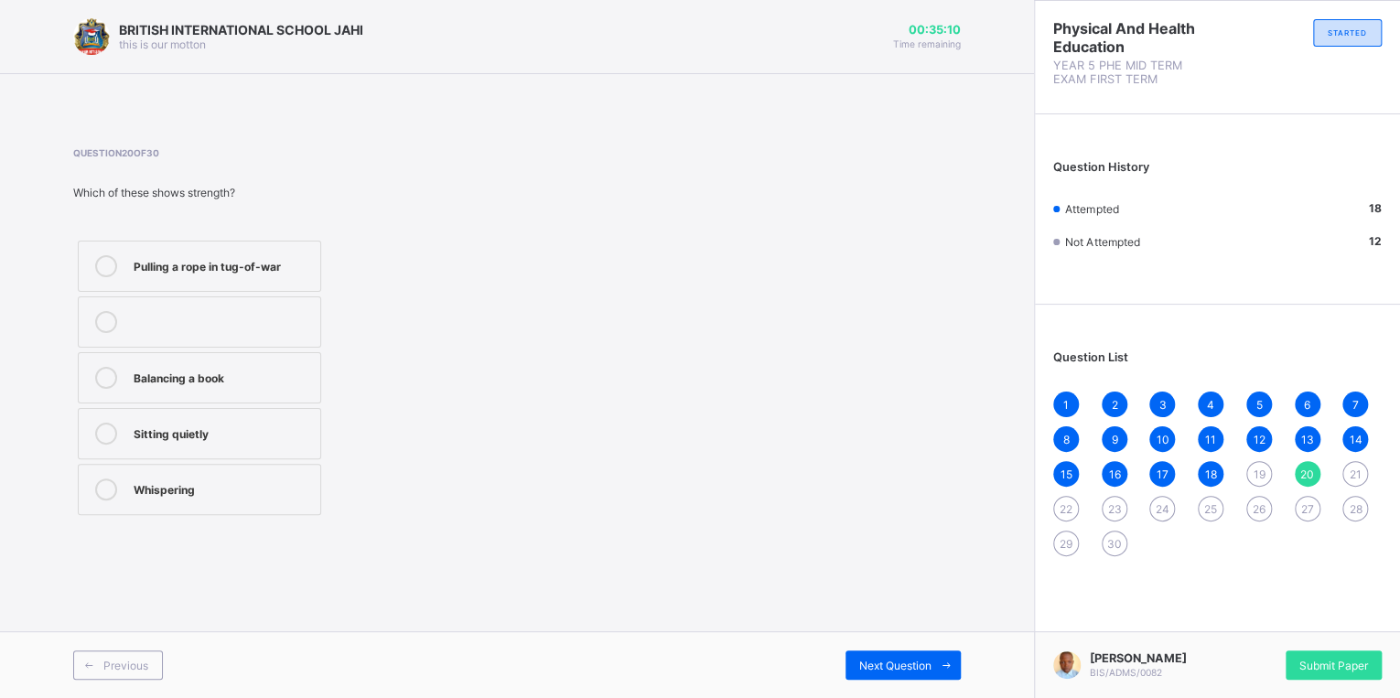
click at [205, 285] on label "Pulling a rope in tug-of-war" at bounding box center [199, 266] width 243 height 51
click at [901, 659] on span "Next Question" at bounding box center [895, 666] width 72 height 14
click at [205, 335] on label "Standing still" at bounding box center [199, 322] width 243 height 51
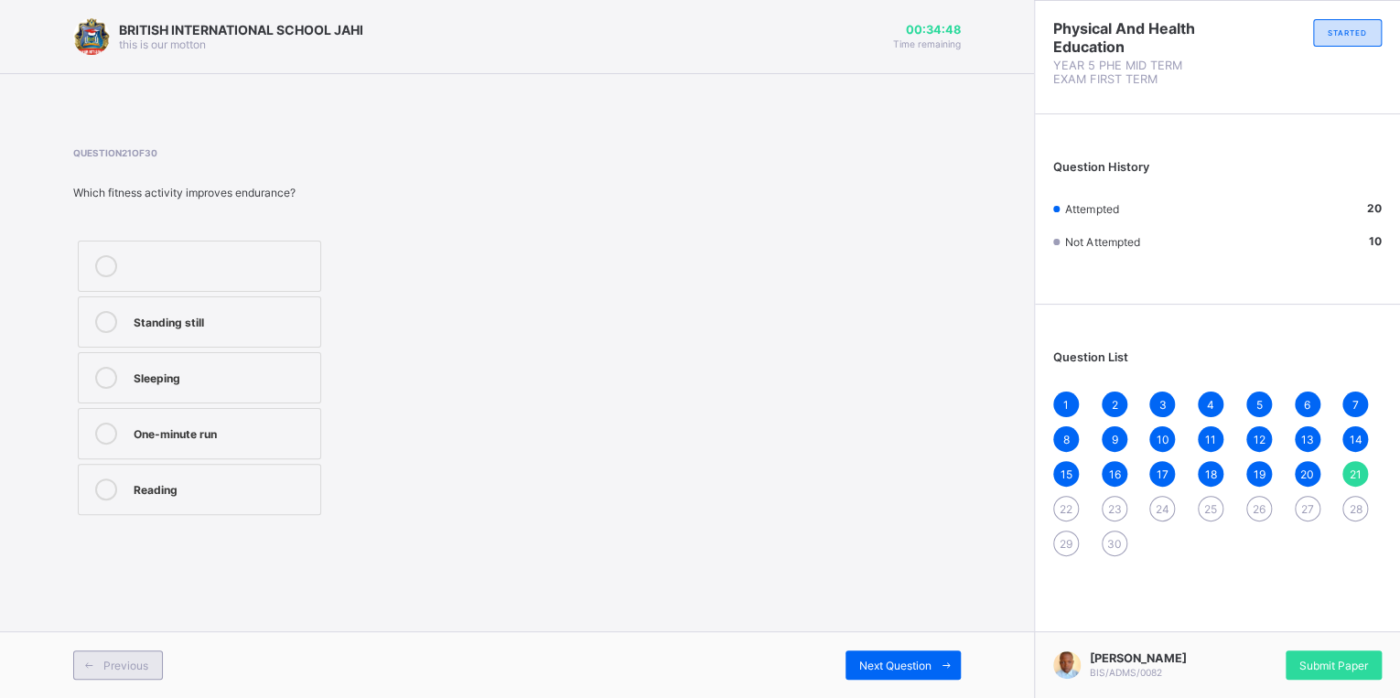
click at [106, 665] on span "Previous" at bounding box center [125, 666] width 45 height 14
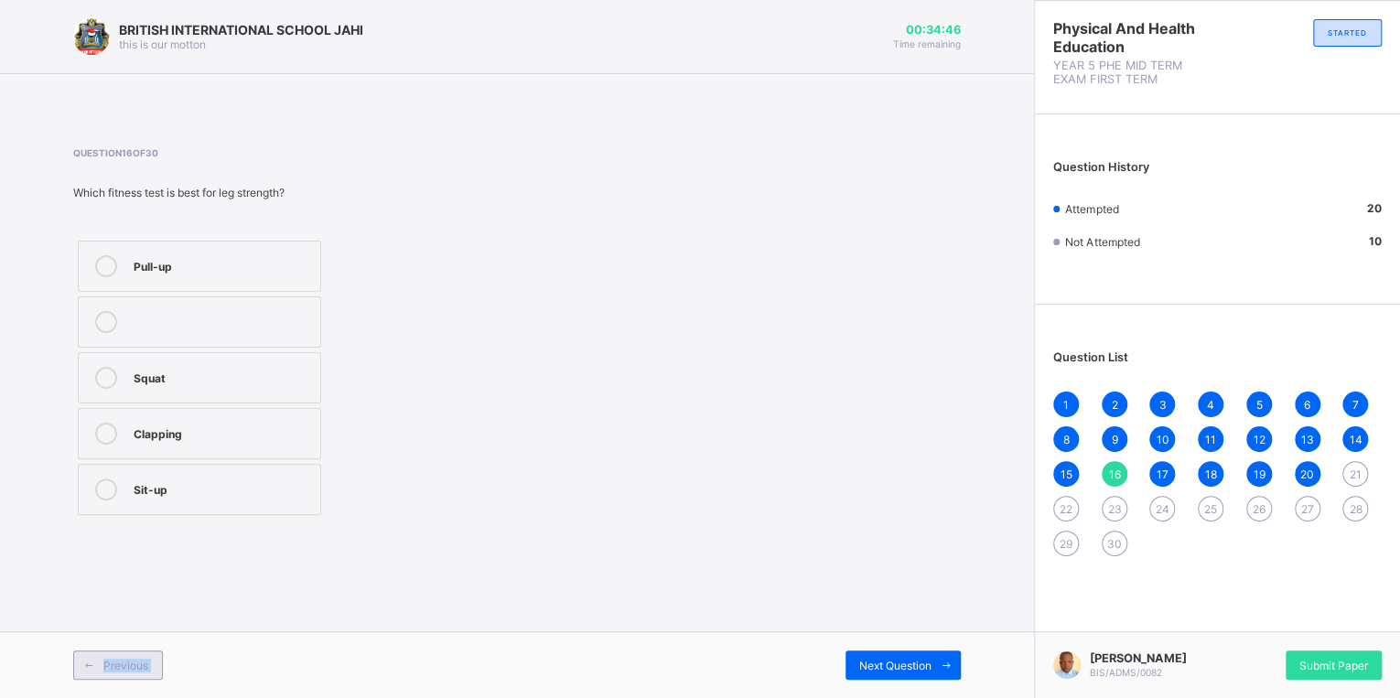
click at [106, 665] on span "Previous" at bounding box center [125, 666] width 45 height 14
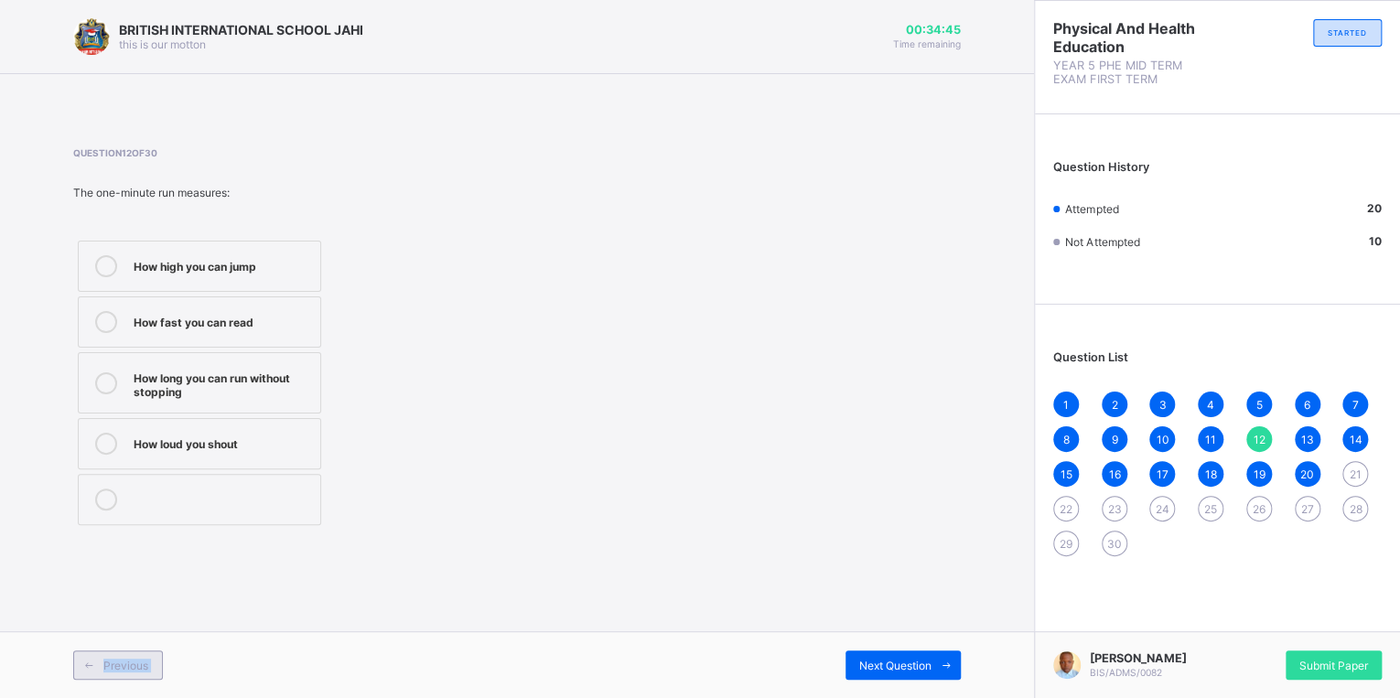
click at [106, 665] on span "Previous" at bounding box center [125, 666] width 45 height 14
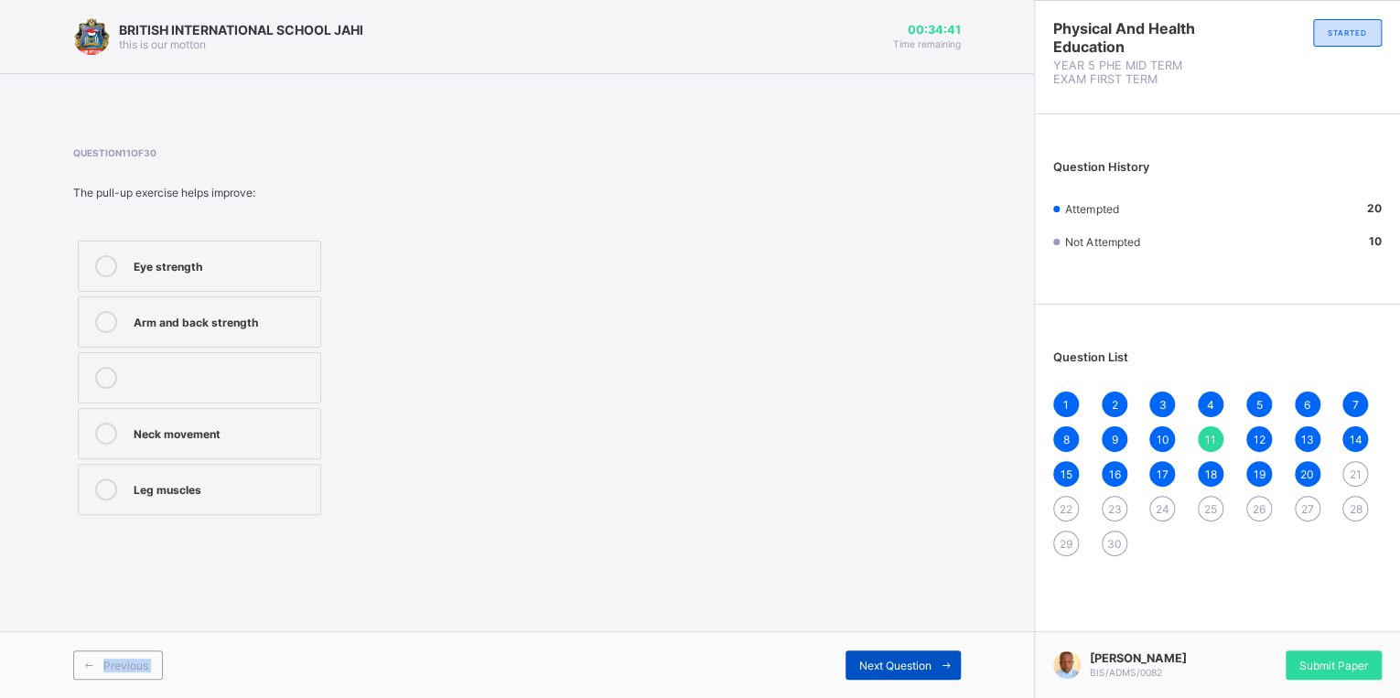
click at [851, 664] on div "Next Question" at bounding box center [903, 665] width 115 height 29
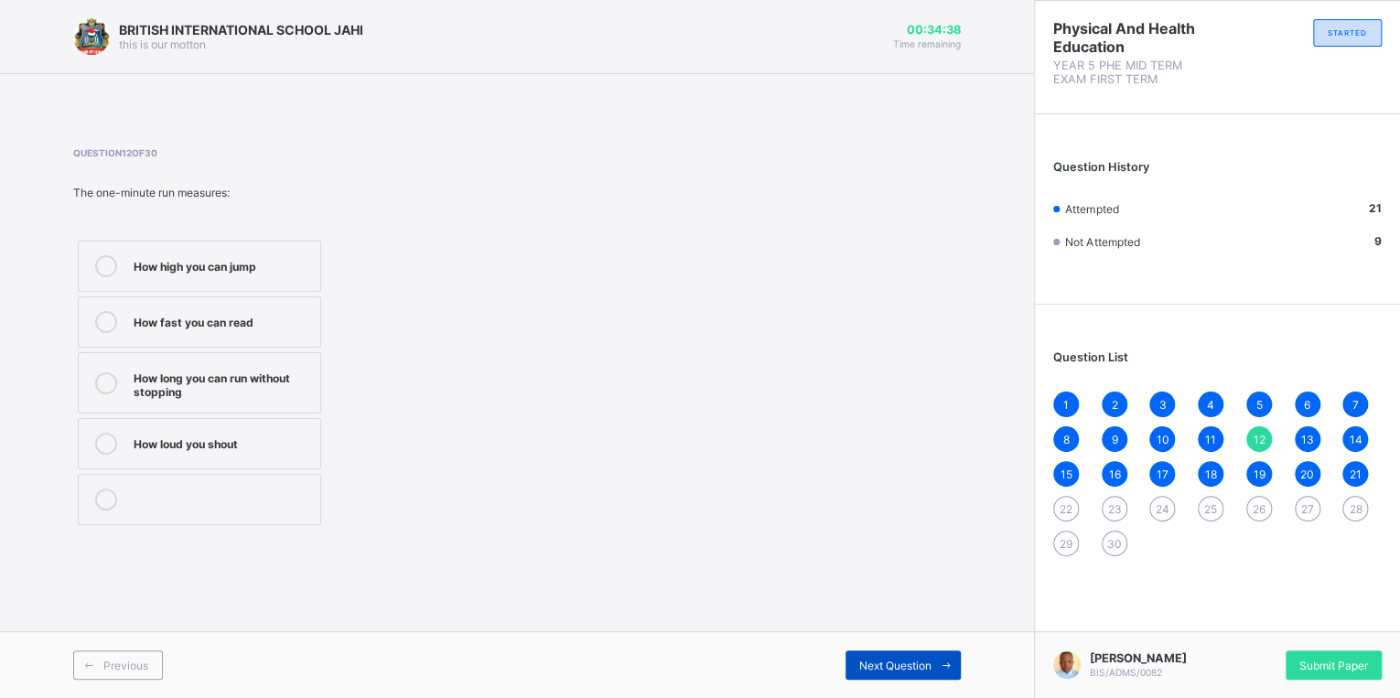
click at [870, 664] on span "Next Question" at bounding box center [895, 666] width 72 height 14
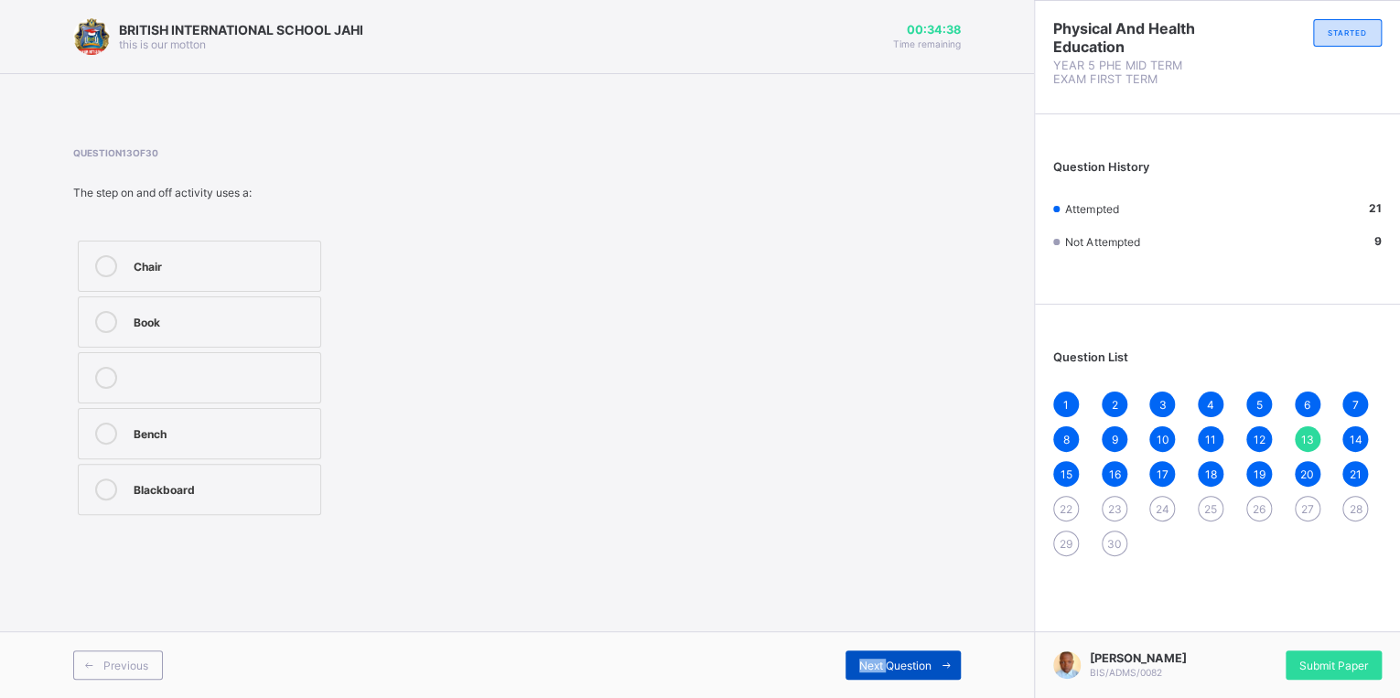
click at [870, 664] on span "Next Question" at bounding box center [895, 666] width 72 height 14
click at [870, 663] on span "Next Question" at bounding box center [895, 666] width 72 height 14
click at [869, 659] on span "Next Question" at bounding box center [895, 666] width 72 height 14
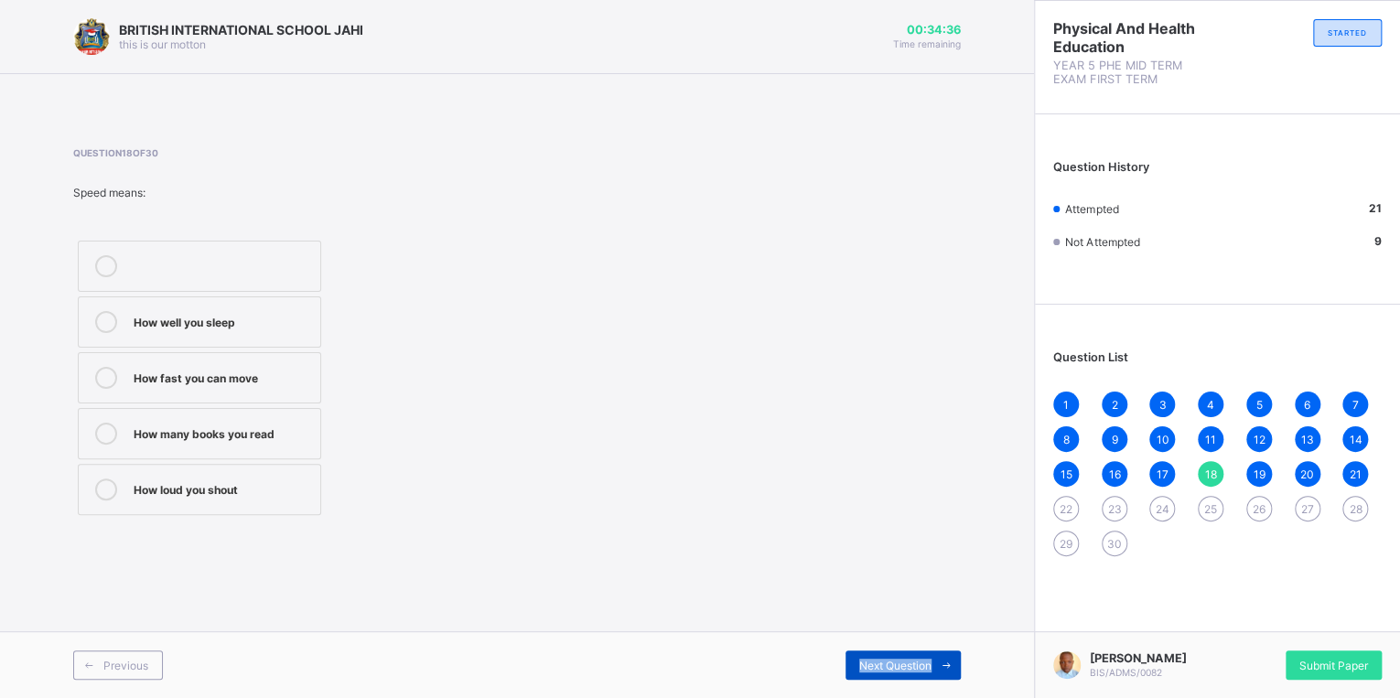
click at [869, 659] on span "Next Question" at bounding box center [895, 666] width 72 height 14
click at [869, 661] on span "Next Question" at bounding box center [895, 666] width 72 height 14
click at [868, 663] on span "Next Question" at bounding box center [895, 666] width 72 height 14
click at [924, 662] on span "Next Question" at bounding box center [895, 666] width 72 height 14
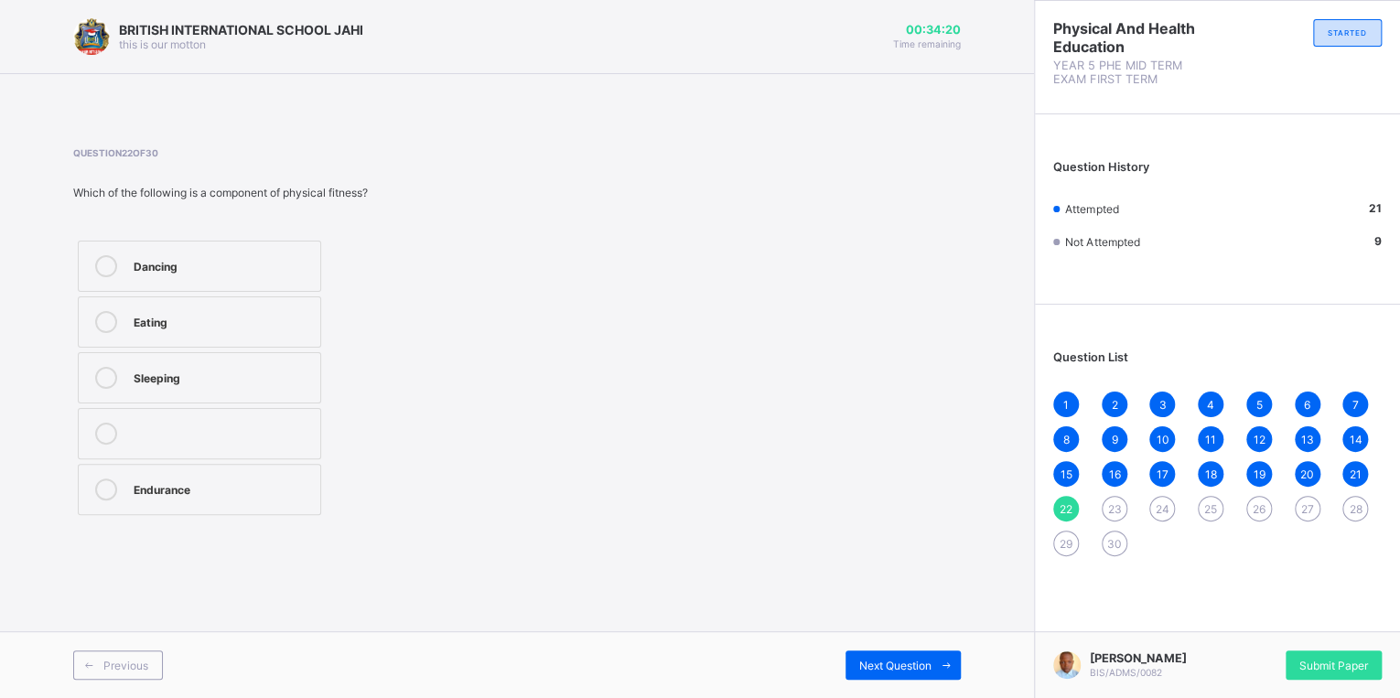
click at [305, 480] on div "Endurance" at bounding box center [223, 488] width 178 height 18
click at [912, 661] on span "Next Question" at bounding box center [895, 666] width 72 height 14
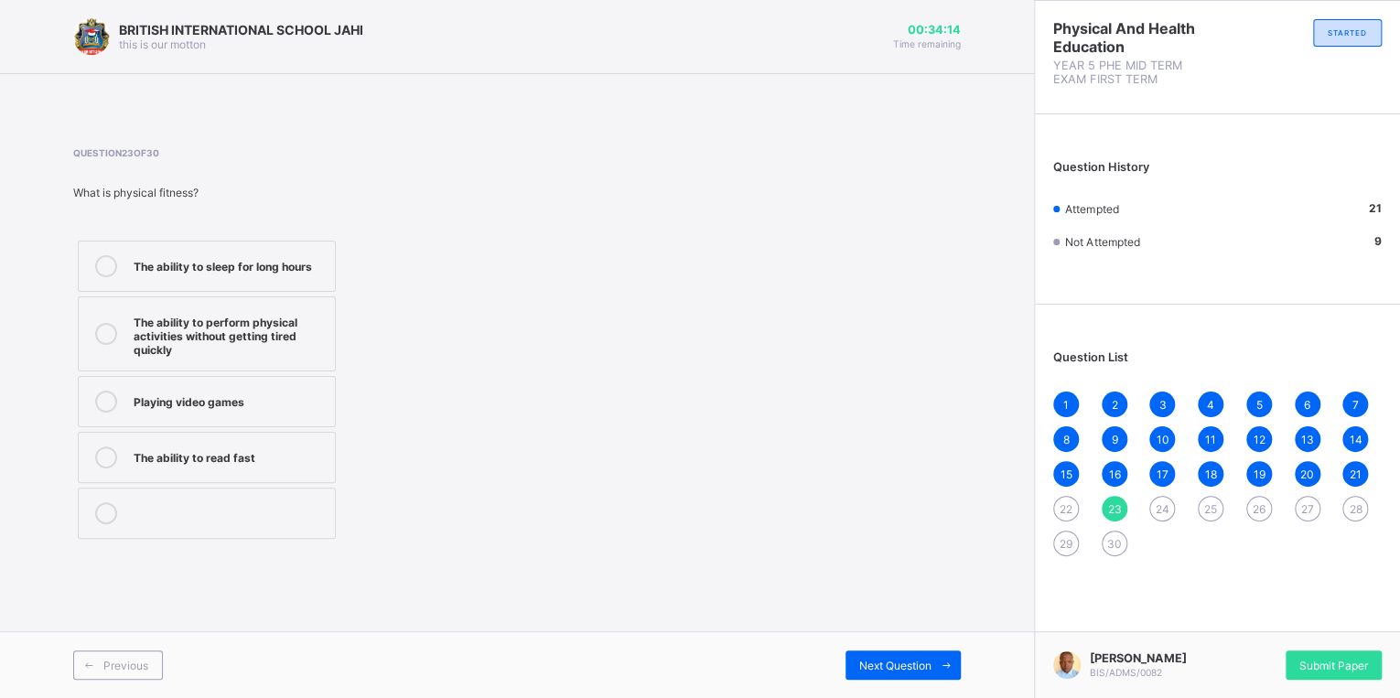
click at [223, 337] on div "The ability to perform physical activities without getting tired quickly" at bounding box center [230, 334] width 192 height 46
click at [955, 657] on span at bounding box center [946, 665] width 29 height 29
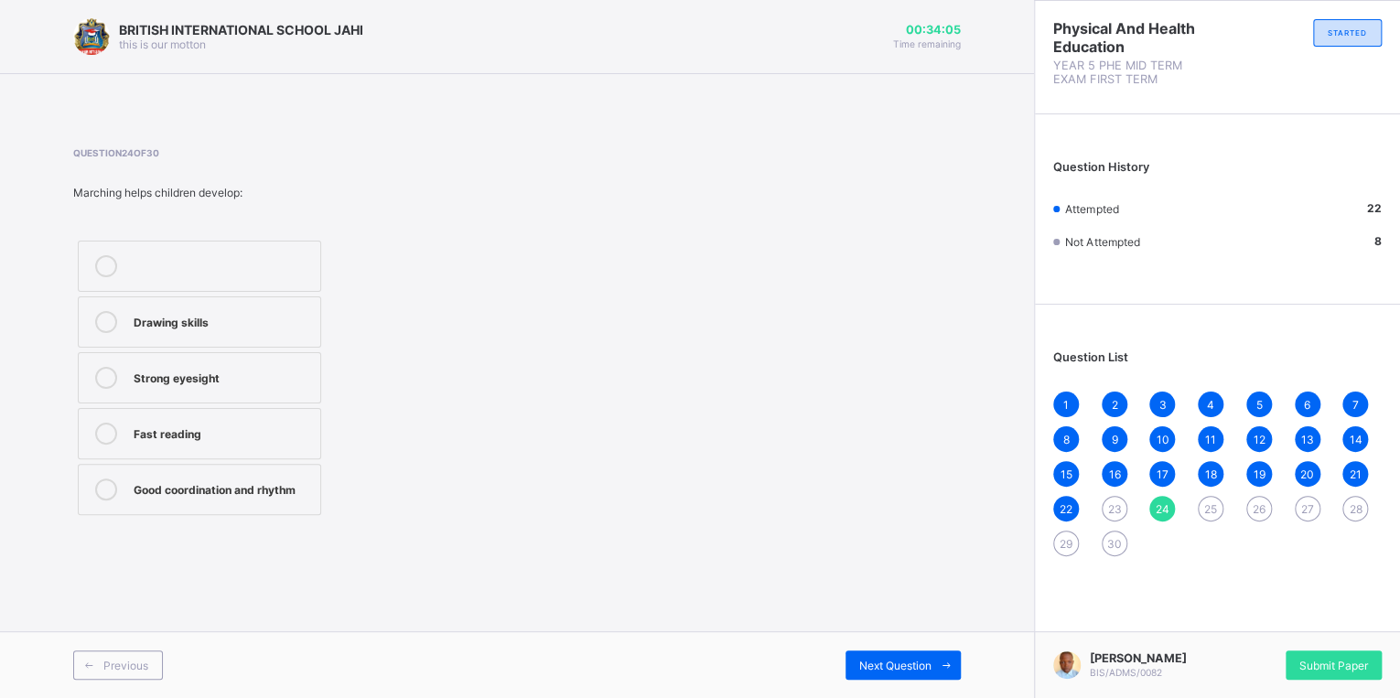
click at [286, 471] on label "Good coordination and rhythm" at bounding box center [199, 489] width 243 height 51
click at [892, 663] on span "Next Question" at bounding box center [895, 666] width 72 height 14
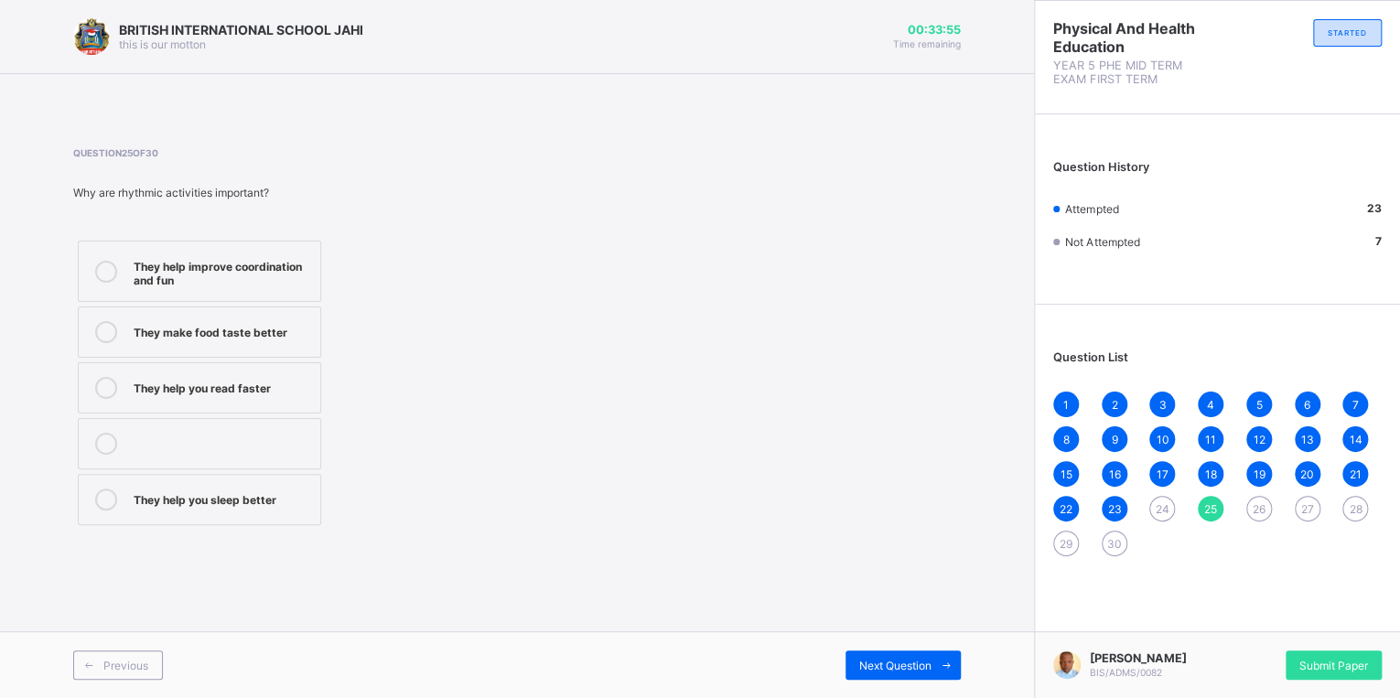
click at [157, 270] on div "They help improve coordination and fun" at bounding box center [223, 271] width 178 height 32
click at [863, 662] on span "Next Question" at bounding box center [895, 666] width 72 height 14
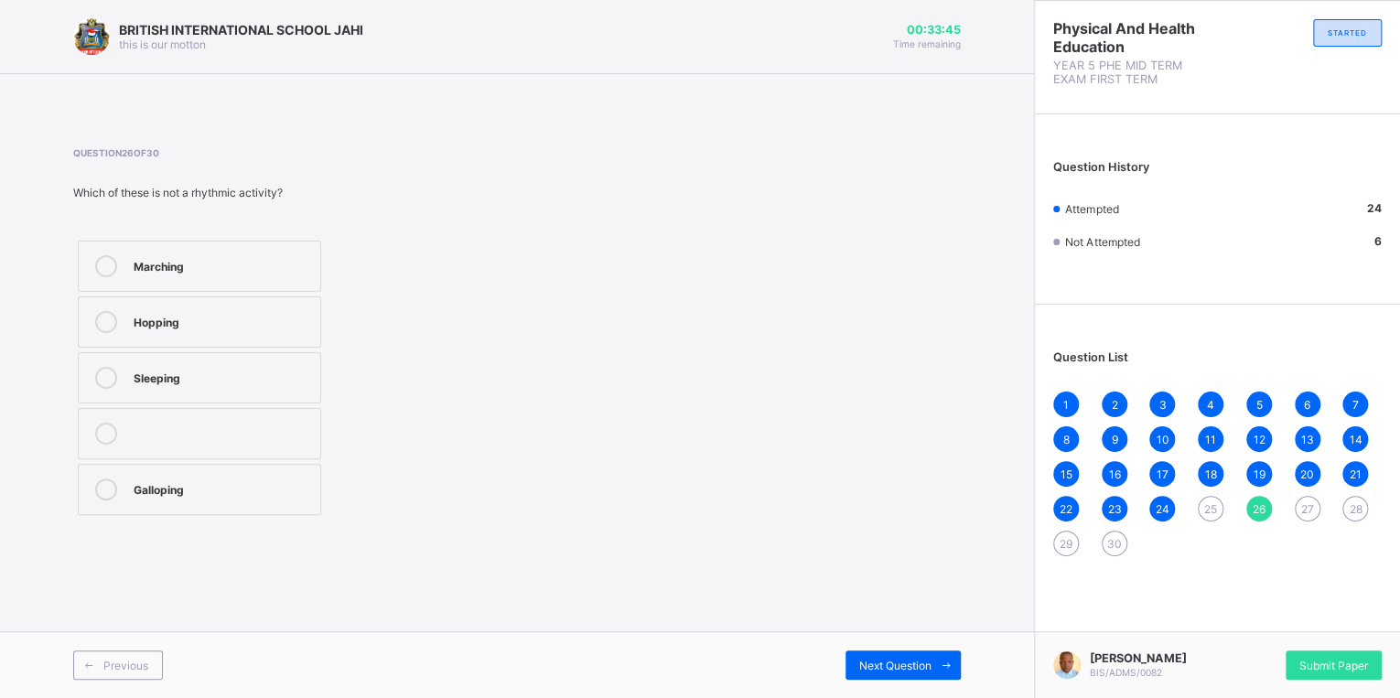
drag, startPoint x: 191, startPoint y: 394, endPoint x: 182, endPoint y: 399, distance: 10.2
click at [182, 399] on label "Sleeping" at bounding box center [199, 377] width 243 height 51
click at [872, 659] on span "Next Question" at bounding box center [895, 666] width 72 height 14
click at [219, 315] on div "Jump on one leg" at bounding box center [223, 320] width 178 height 18
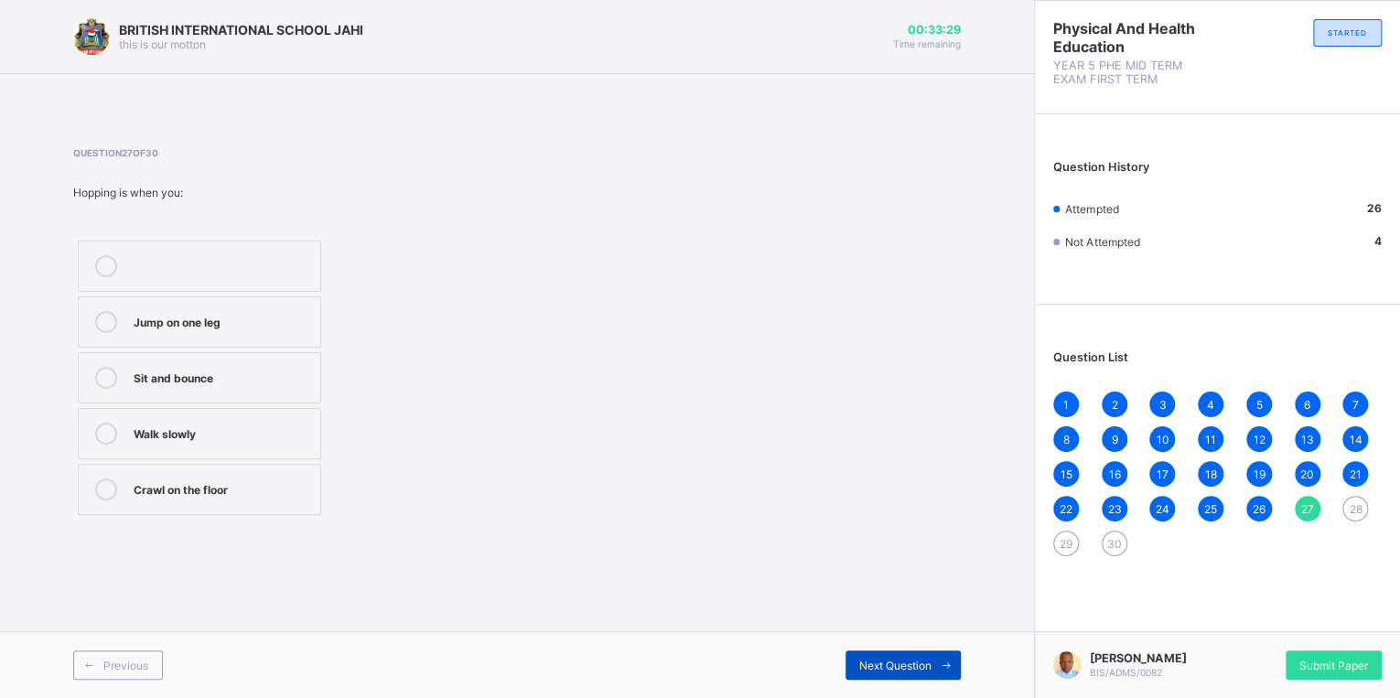
click at [846, 669] on div "Next Question" at bounding box center [903, 665] width 115 height 29
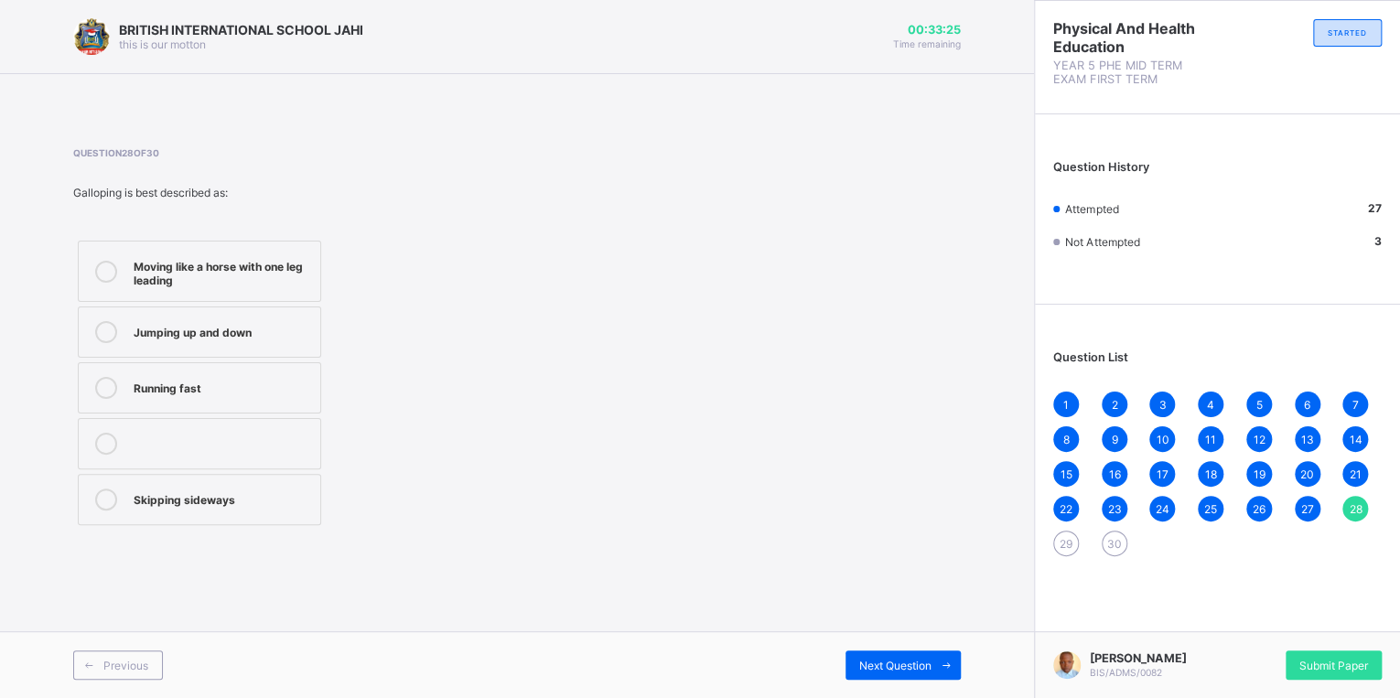
click at [284, 290] on label "Moving like a horse with one leg leading" at bounding box center [199, 271] width 243 height 61
click at [879, 688] on div "Previous Next Question" at bounding box center [517, 664] width 1034 height 67
click at [869, 666] on span "Next Question" at bounding box center [895, 666] width 72 height 14
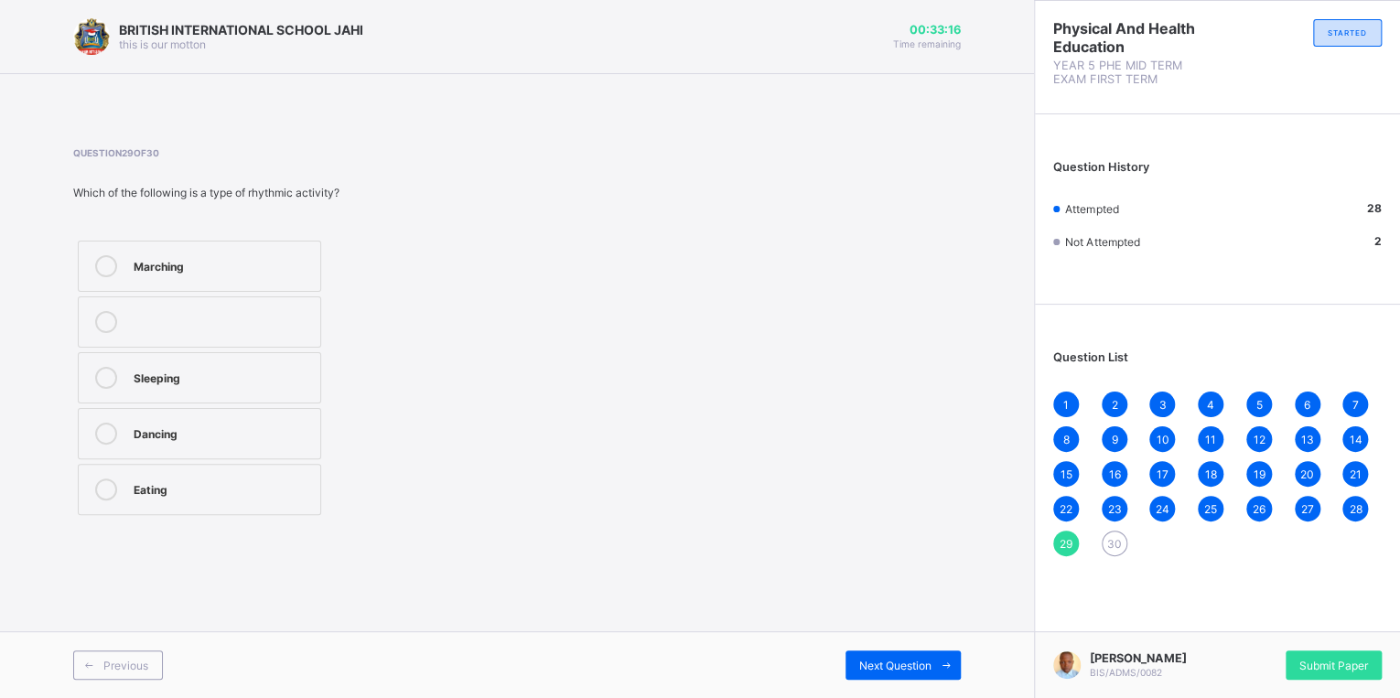
drag, startPoint x: 180, startPoint y: 239, endPoint x: 180, endPoint y: 257, distance: 18.3
click at [180, 257] on div "Marching Sleeping Dancing Eating" at bounding box center [199, 378] width 253 height 284
click at [180, 258] on div "Marching" at bounding box center [223, 264] width 178 height 18
click at [870, 664] on span "Next Question" at bounding box center [895, 666] width 72 height 14
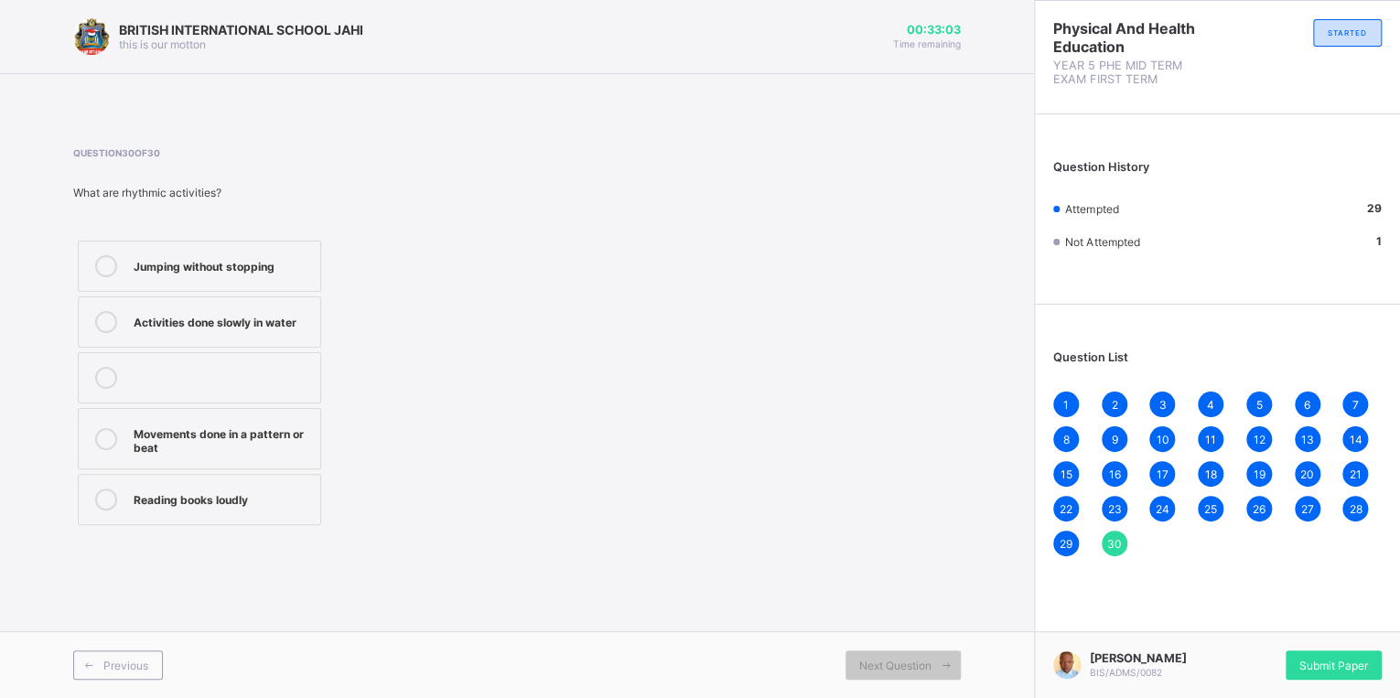
click at [195, 450] on div "Movements done in a pattern or beat" at bounding box center [223, 439] width 178 height 32
click at [130, 685] on div "Previous Next Question" at bounding box center [517, 664] width 1034 height 67
click at [128, 664] on span "Previous" at bounding box center [125, 666] width 45 height 14
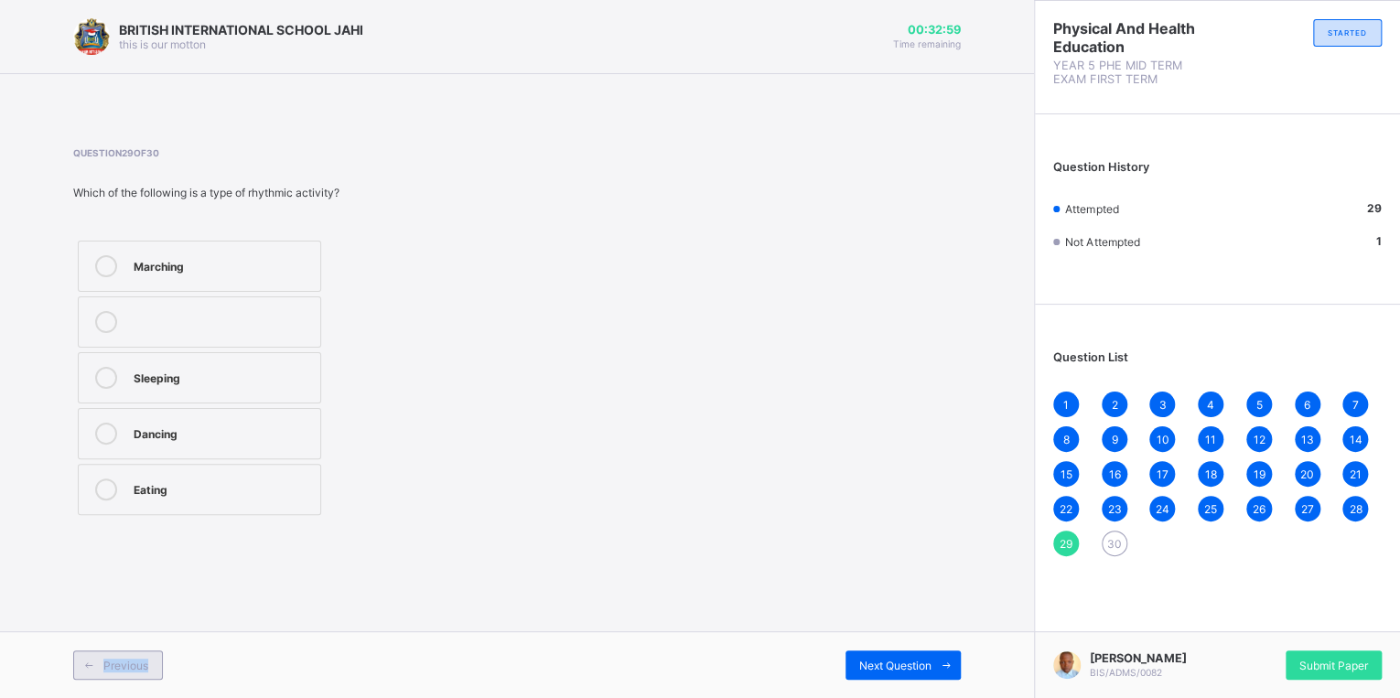
click at [128, 664] on span "Previous" at bounding box center [125, 666] width 45 height 14
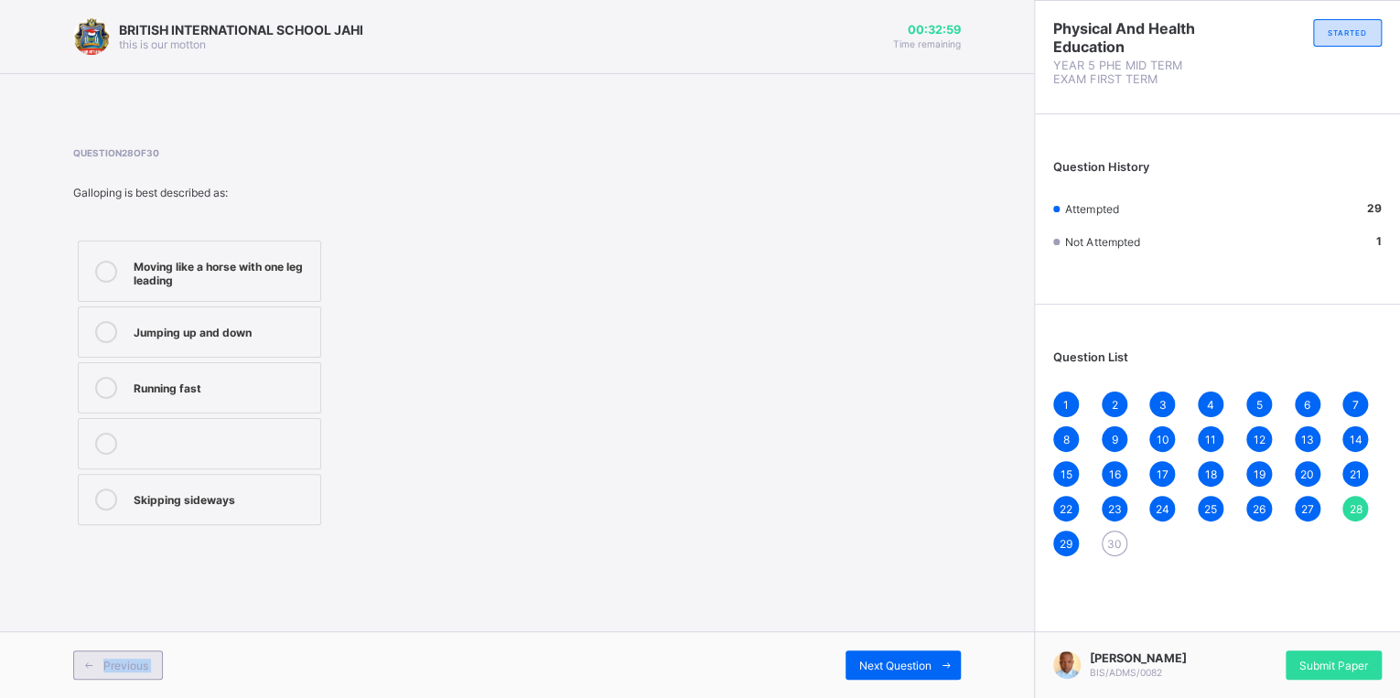
click at [128, 664] on span "Previous" at bounding box center [125, 666] width 45 height 14
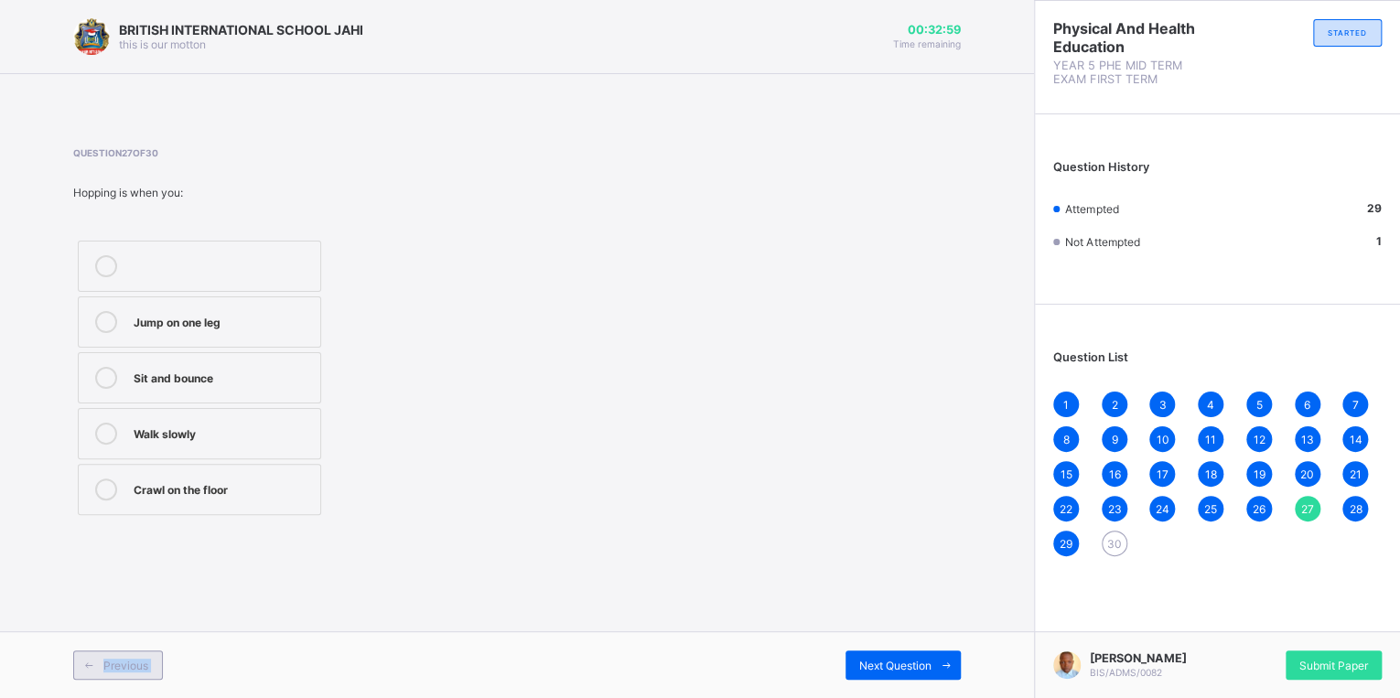
click at [128, 664] on span "Previous" at bounding box center [125, 666] width 45 height 14
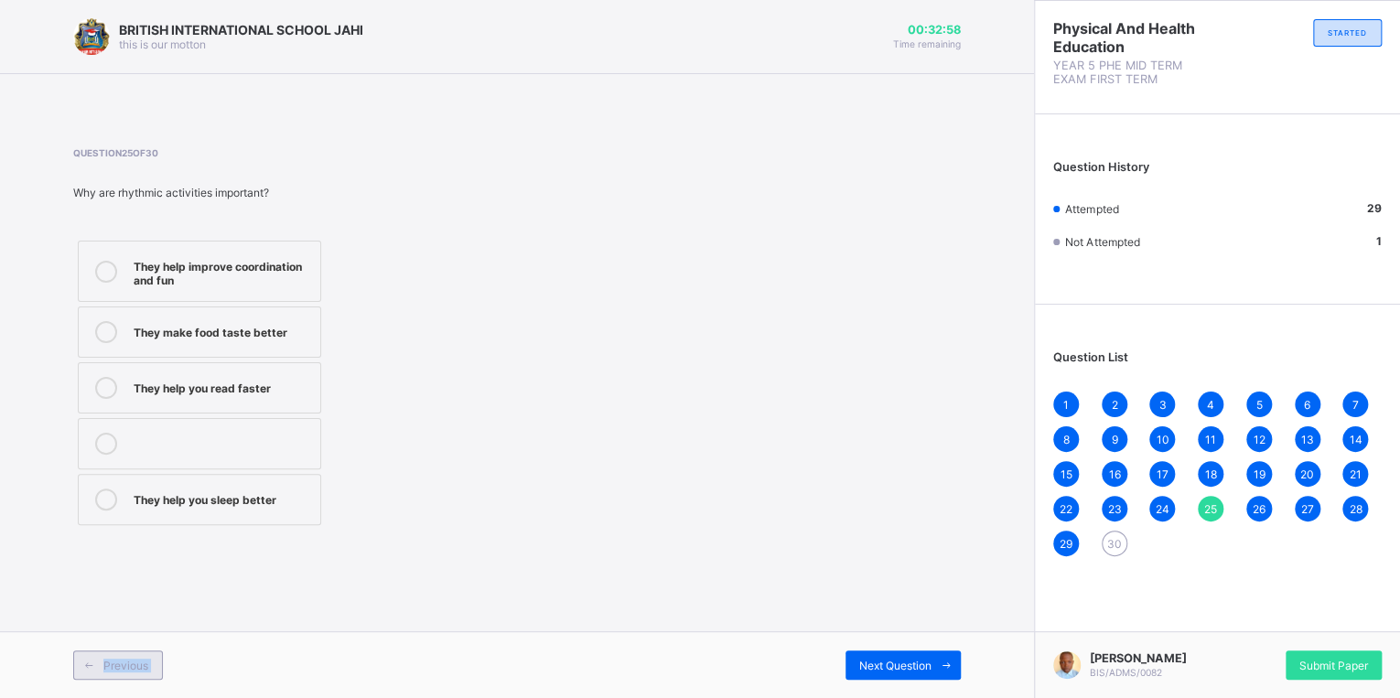
click at [128, 664] on span "Previous" at bounding box center [125, 666] width 45 height 14
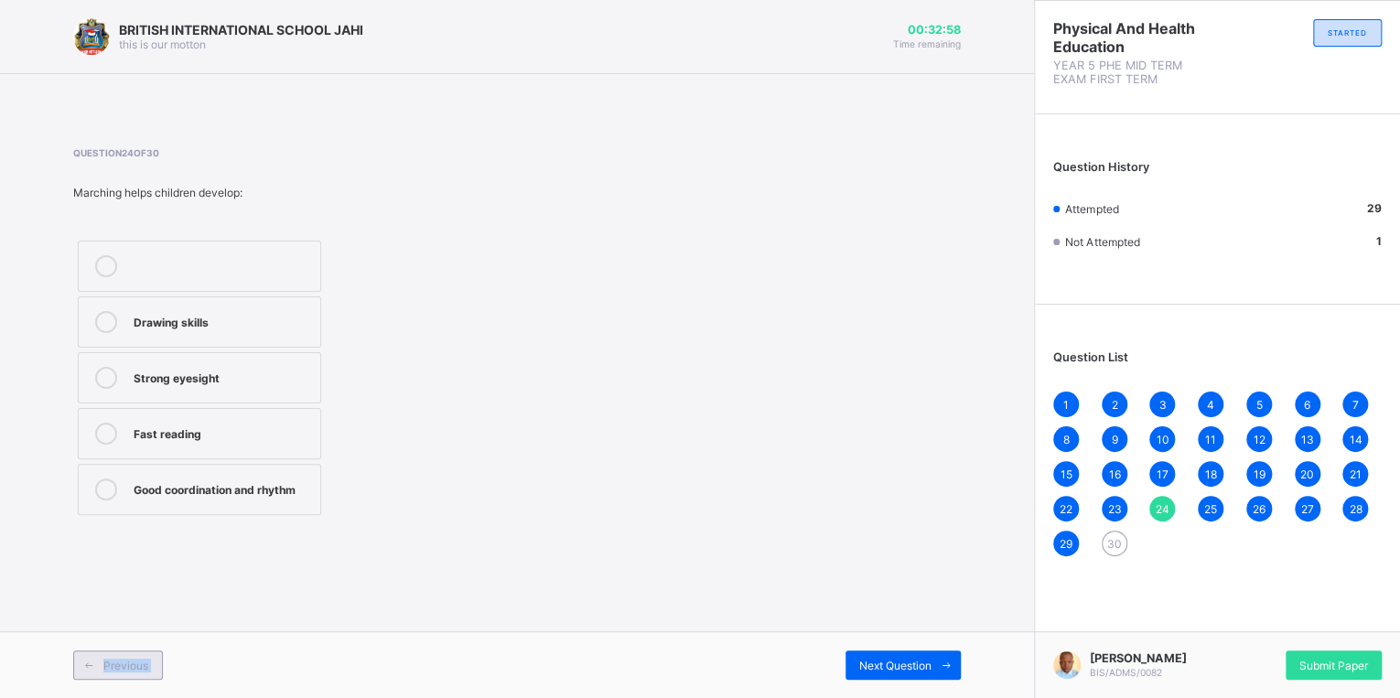
click at [128, 664] on span "Previous" at bounding box center [125, 666] width 45 height 14
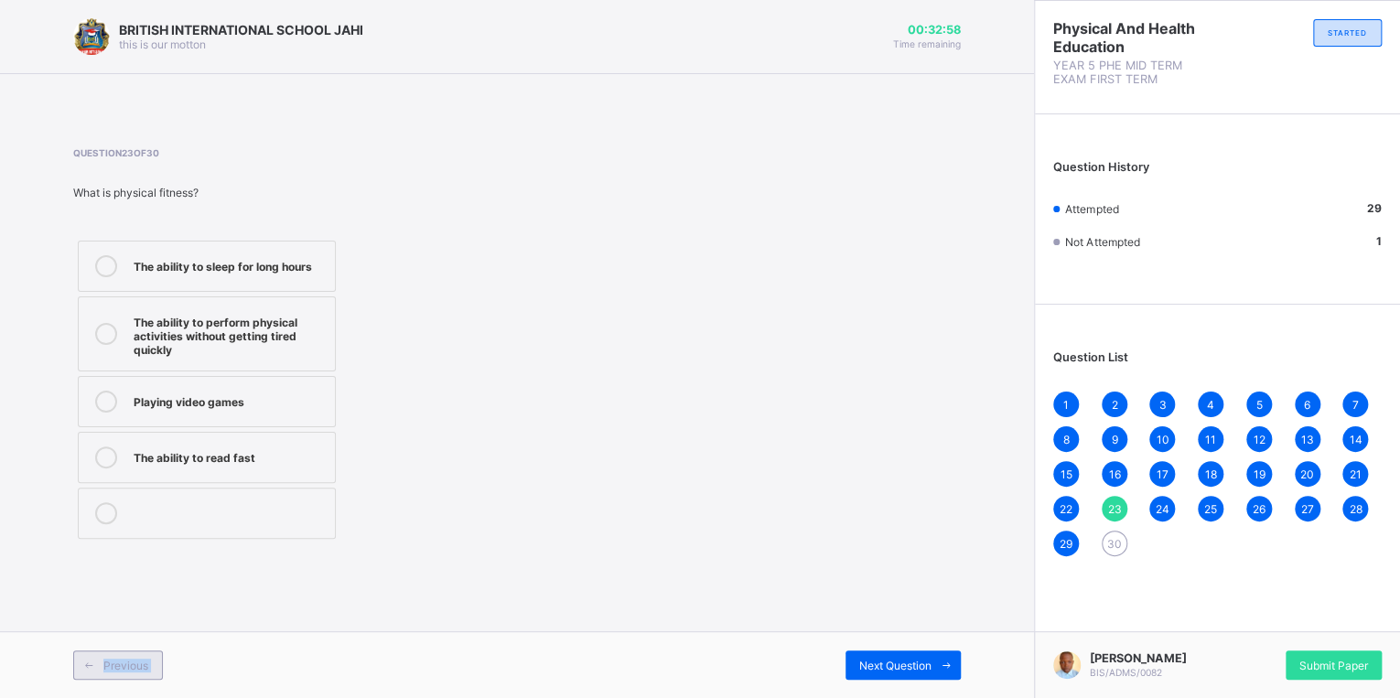
click at [128, 663] on span "Previous" at bounding box center [125, 666] width 45 height 14
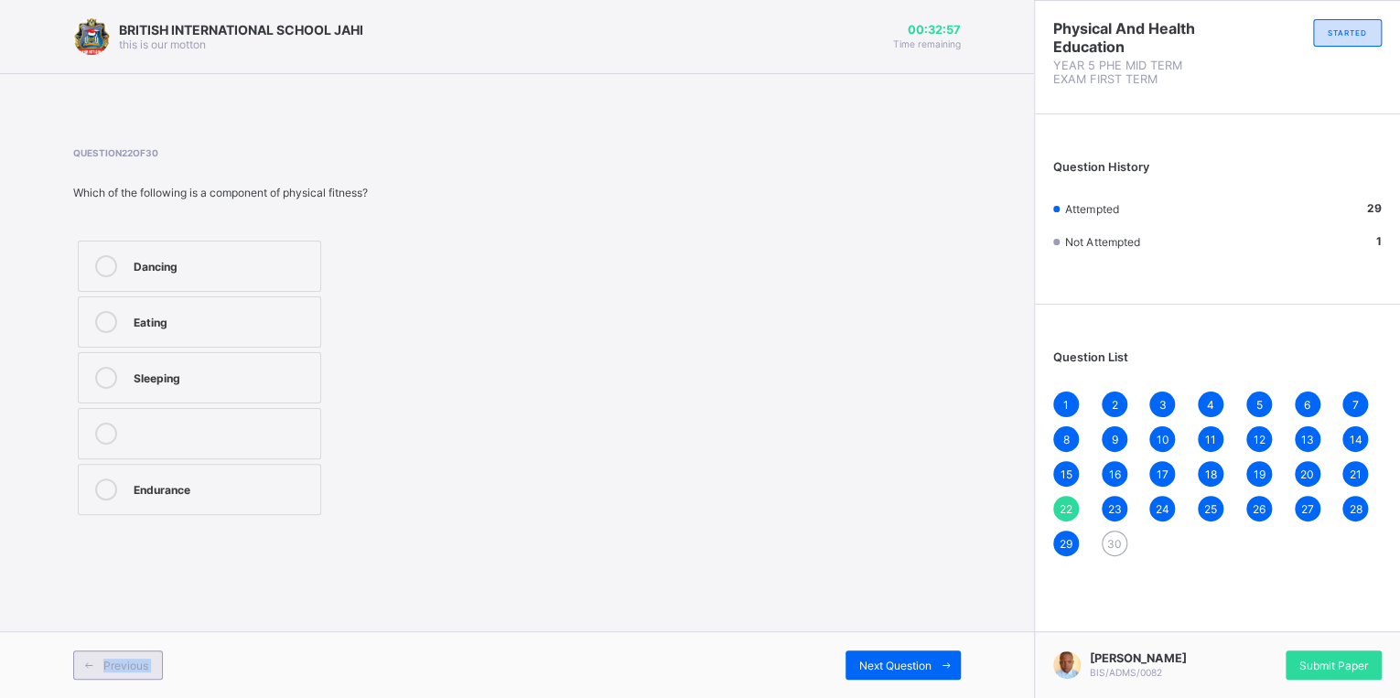
click at [128, 663] on span "Previous" at bounding box center [125, 666] width 45 height 14
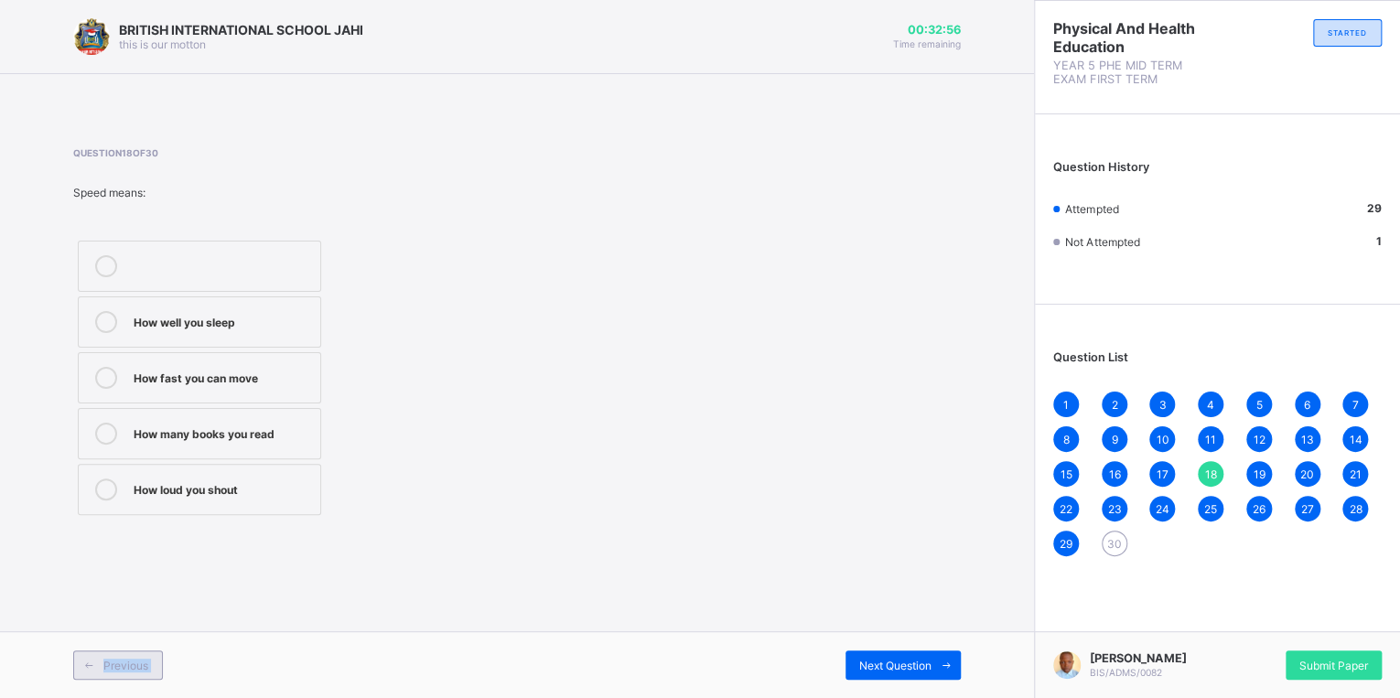
click at [128, 663] on span "Previous" at bounding box center [125, 666] width 45 height 14
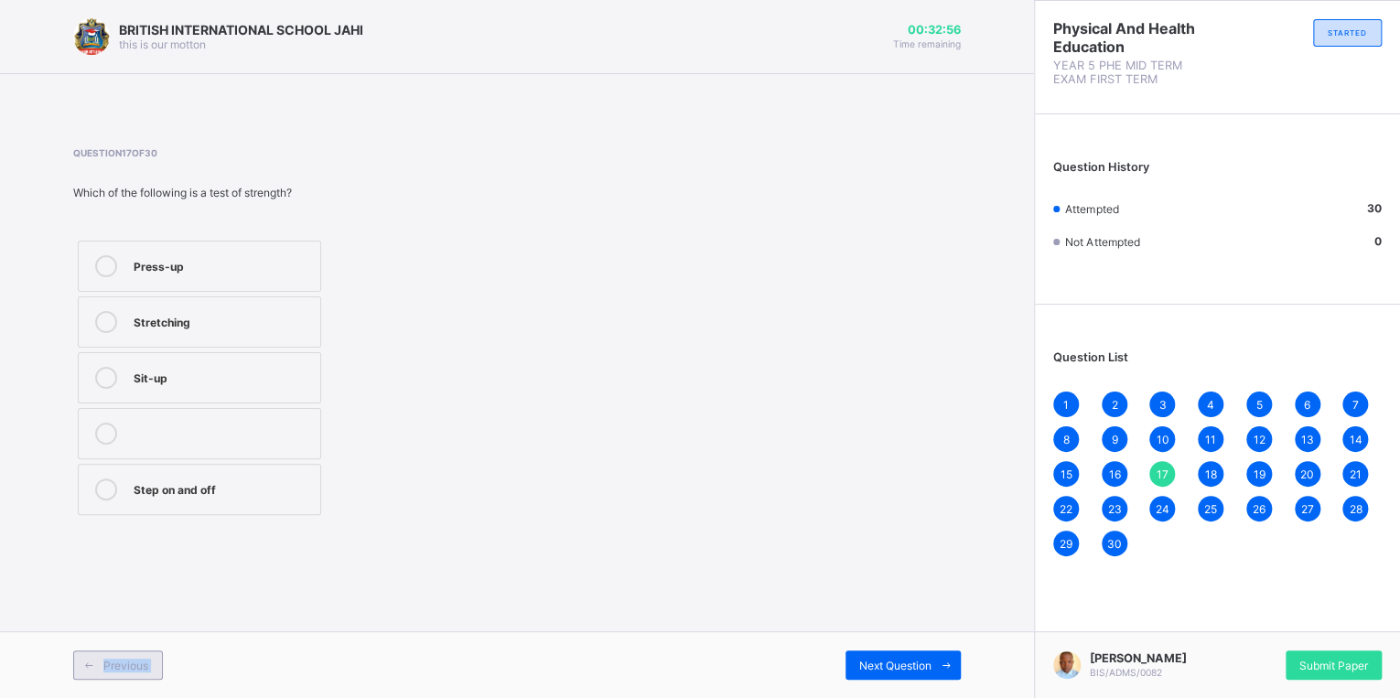
click at [128, 663] on span "Previous" at bounding box center [125, 666] width 45 height 14
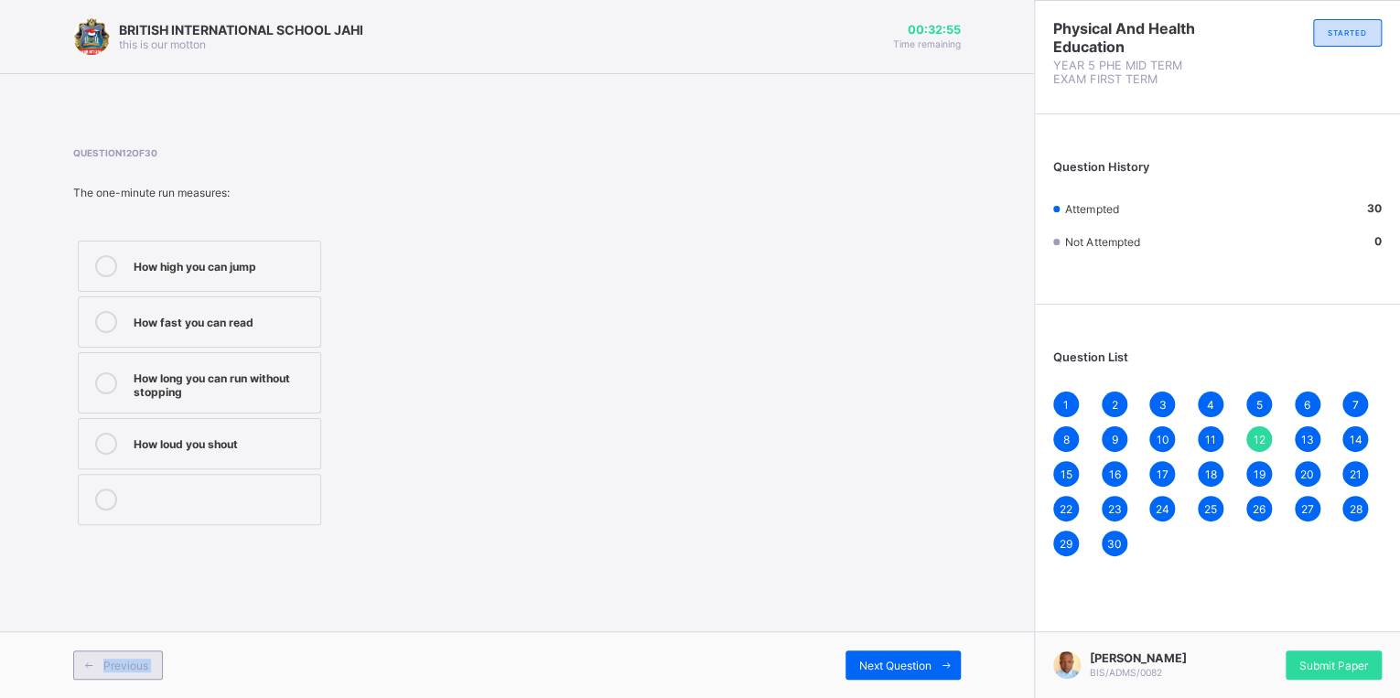
click at [128, 663] on span "Previous" at bounding box center [125, 666] width 45 height 14
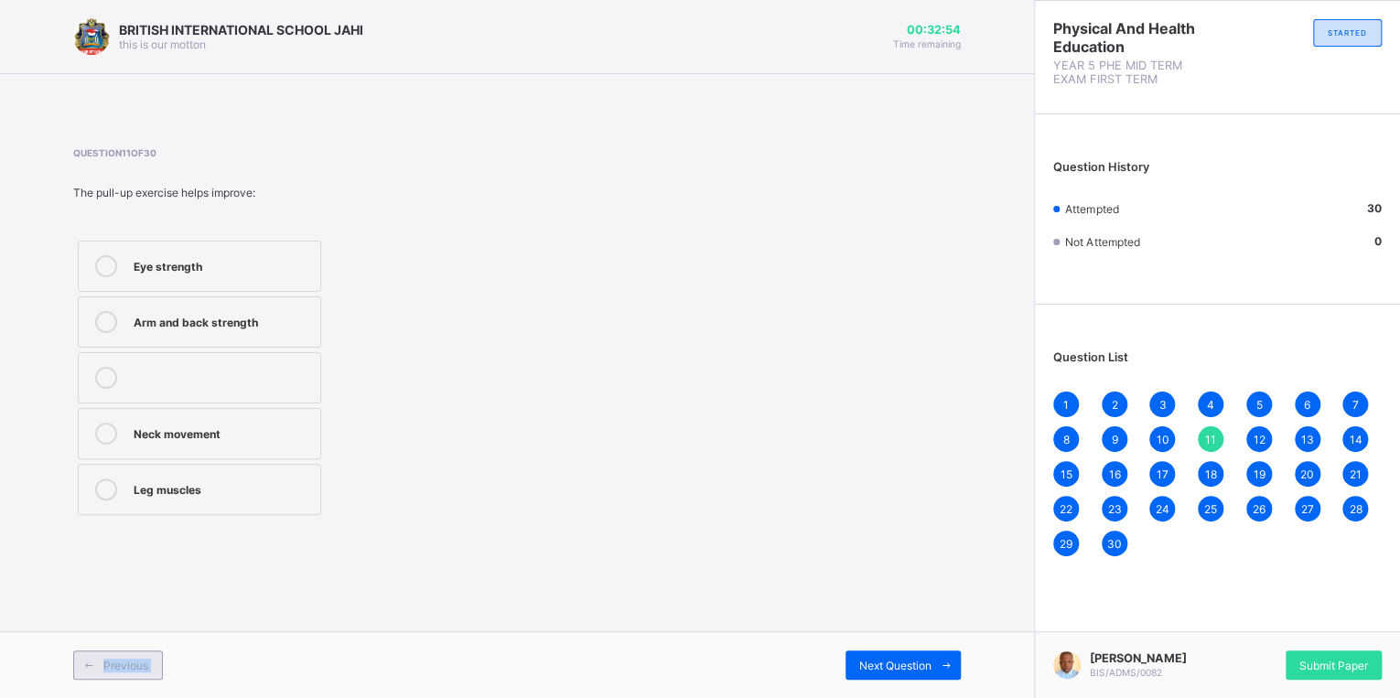
click at [128, 663] on span "Previous" at bounding box center [125, 666] width 45 height 14
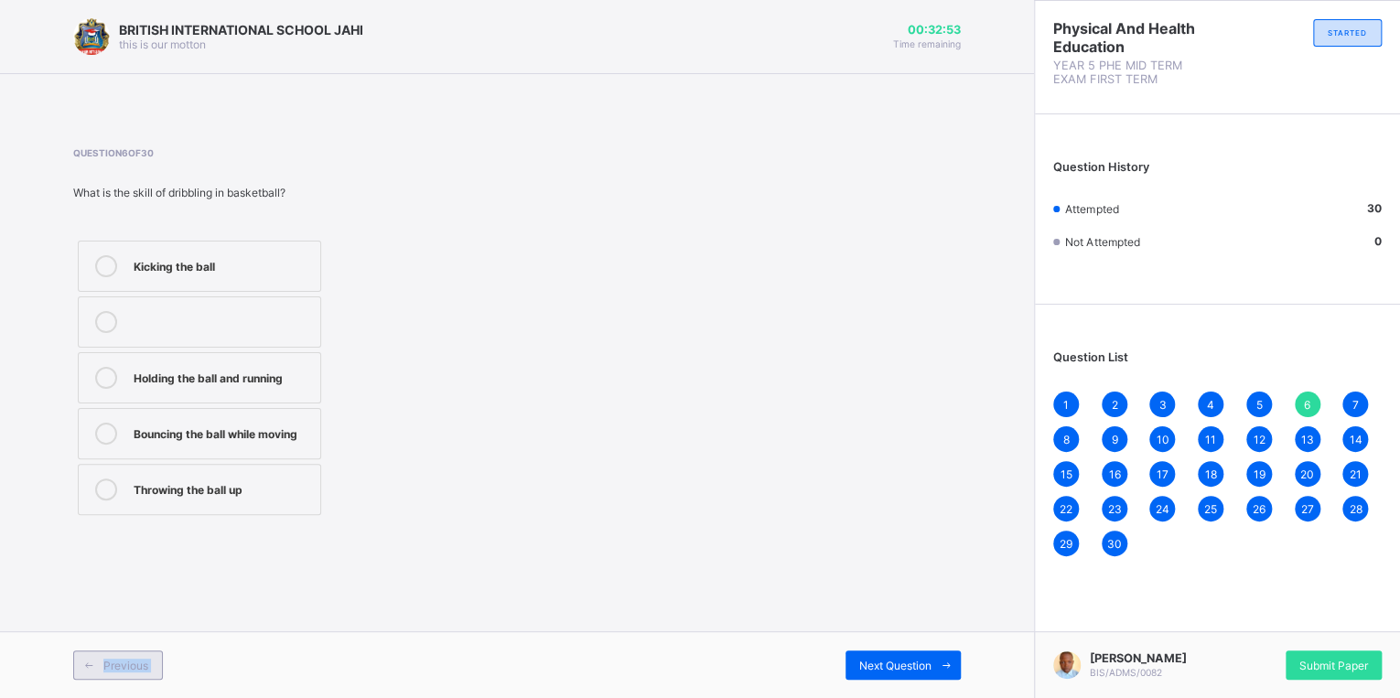
click at [128, 663] on span "Previous" at bounding box center [125, 666] width 45 height 14
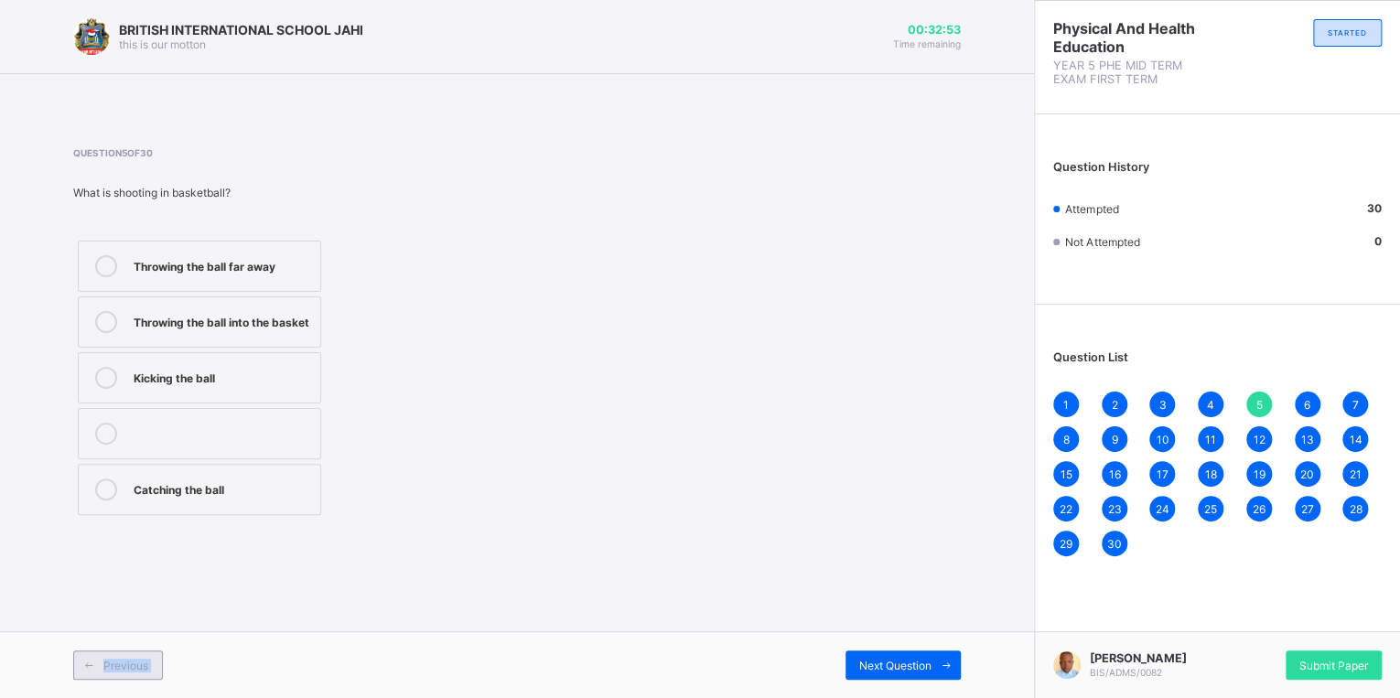
click at [128, 663] on span "Previous" at bounding box center [125, 666] width 45 height 14
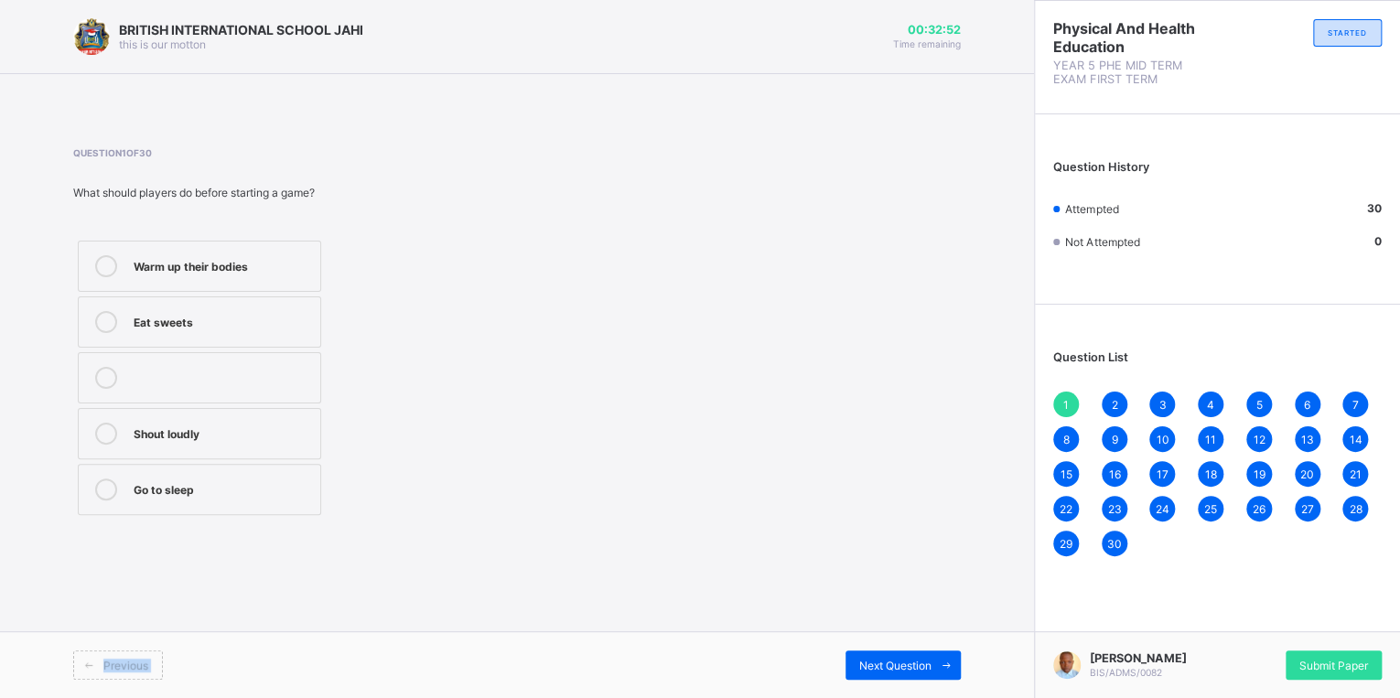
click at [128, 663] on span "Previous" at bounding box center [125, 666] width 45 height 14
click at [873, 655] on div "Next Question" at bounding box center [903, 665] width 115 height 29
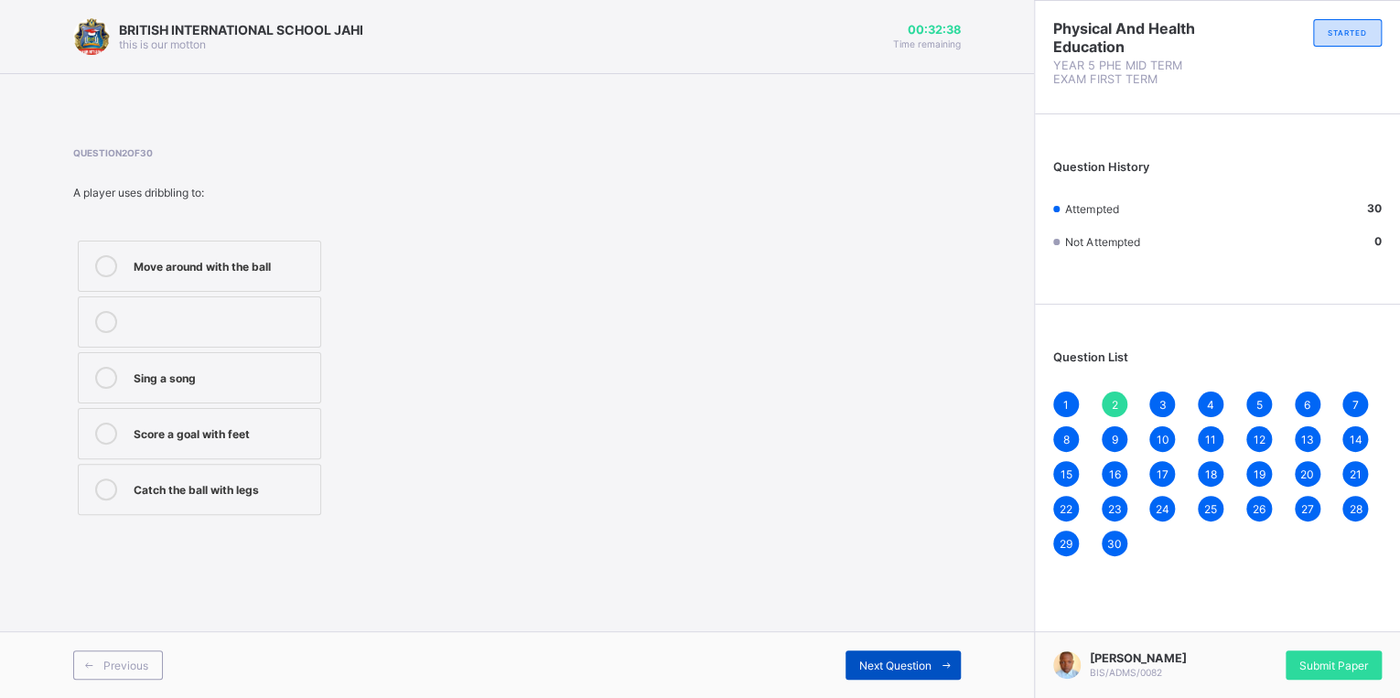
click at [891, 660] on span "Next Question" at bounding box center [895, 666] width 72 height 14
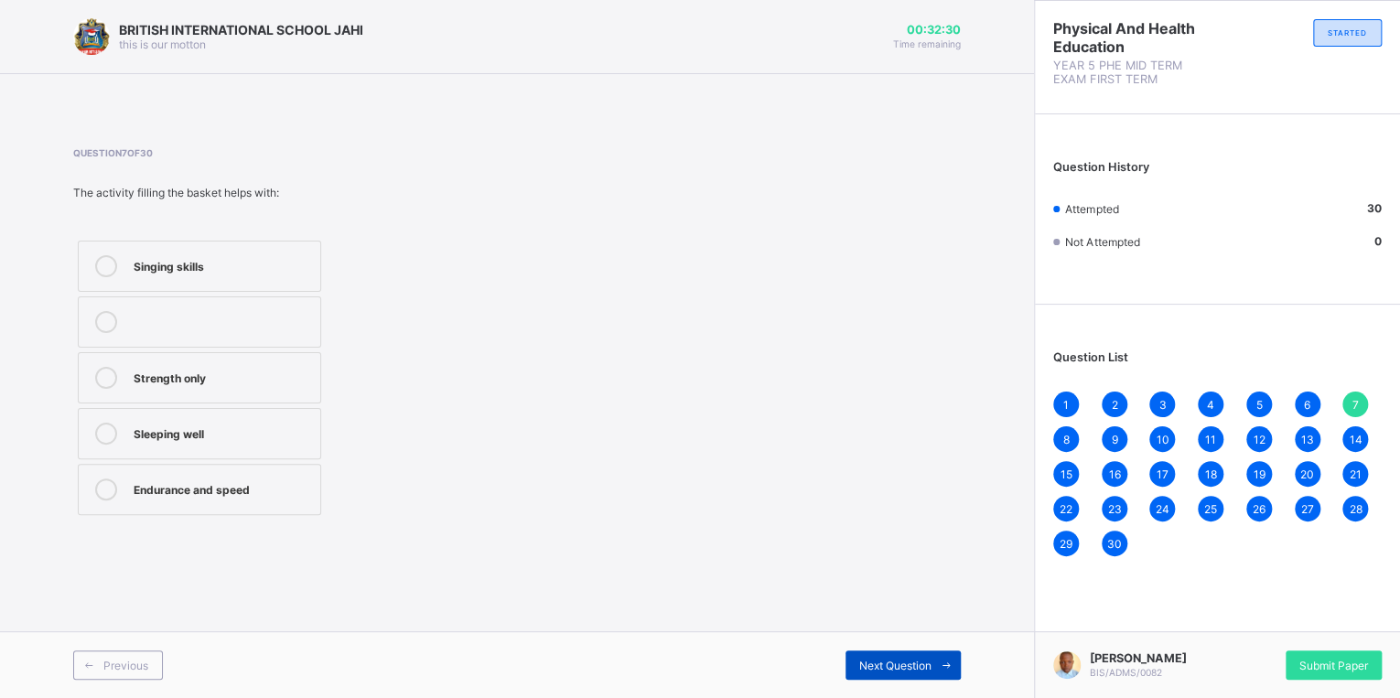
click at [891, 660] on span "Next Question" at bounding box center [895, 666] width 72 height 14
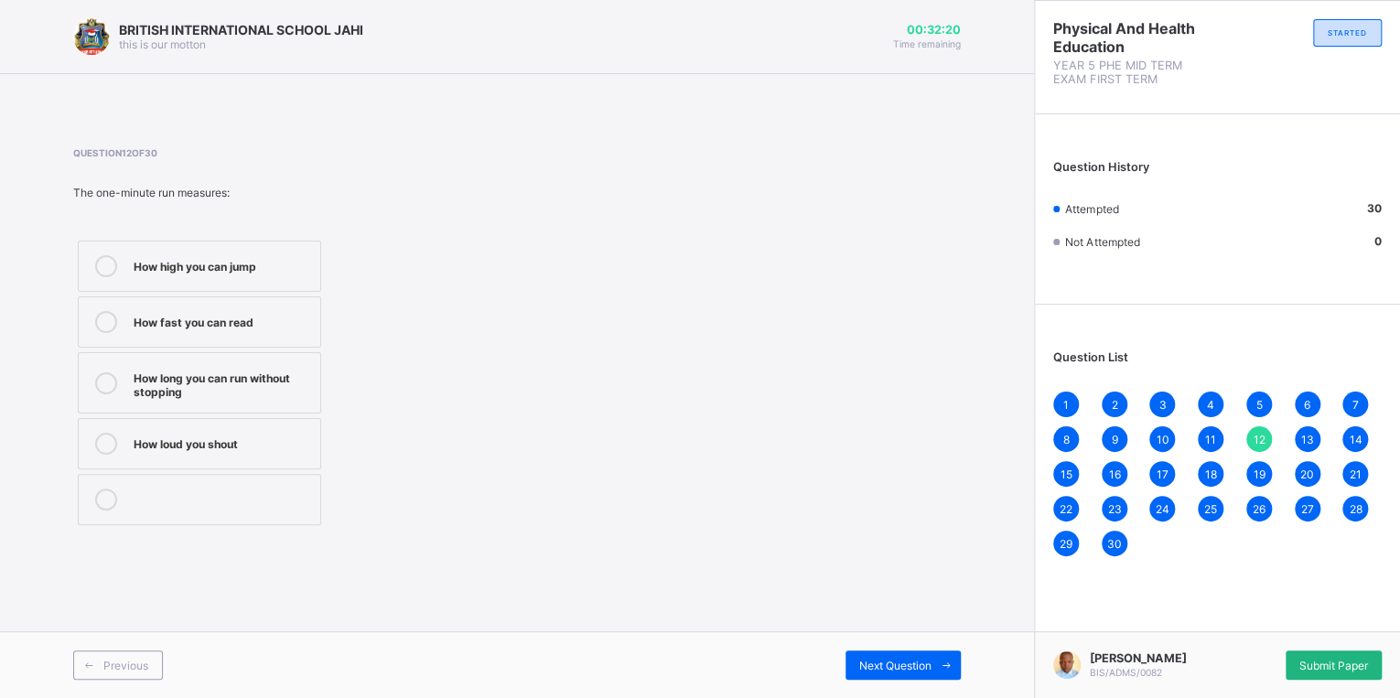
click at [1323, 659] on span "Submit Paper" at bounding box center [1334, 666] width 69 height 14
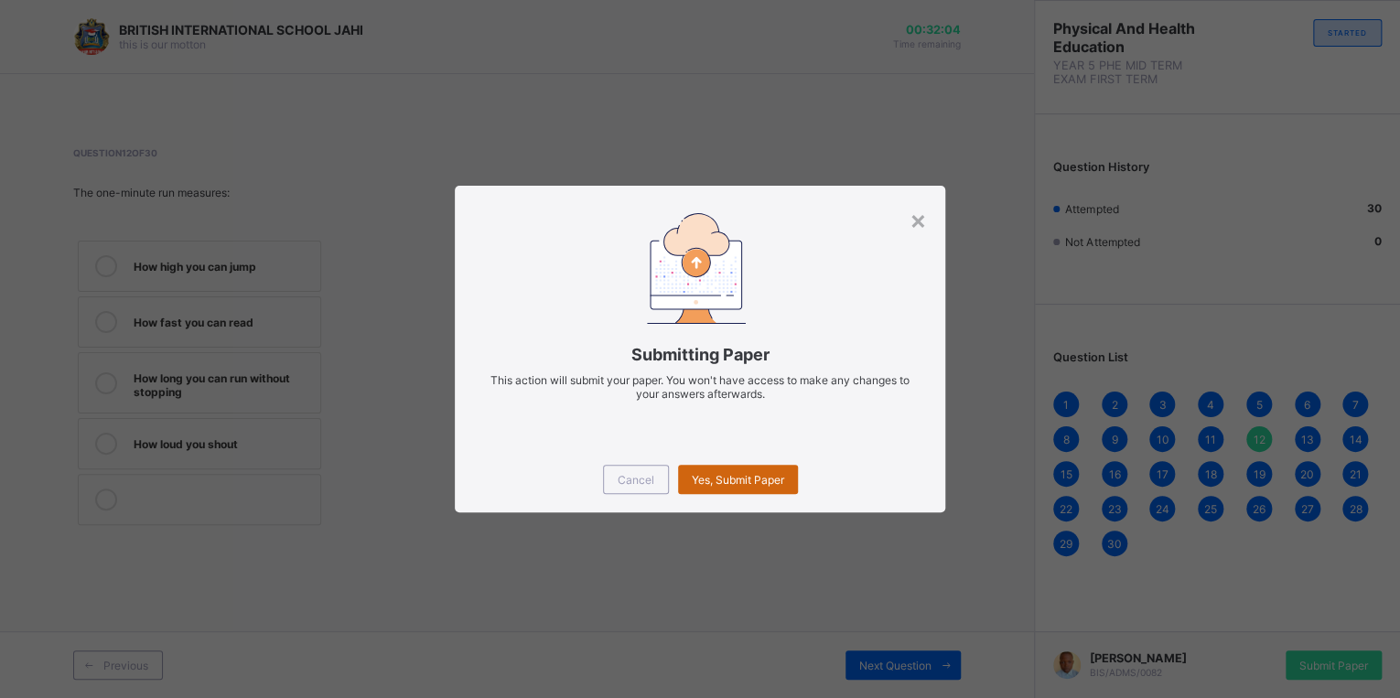
click at [770, 491] on div "Yes, Submit Paper" at bounding box center [738, 479] width 120 height 29
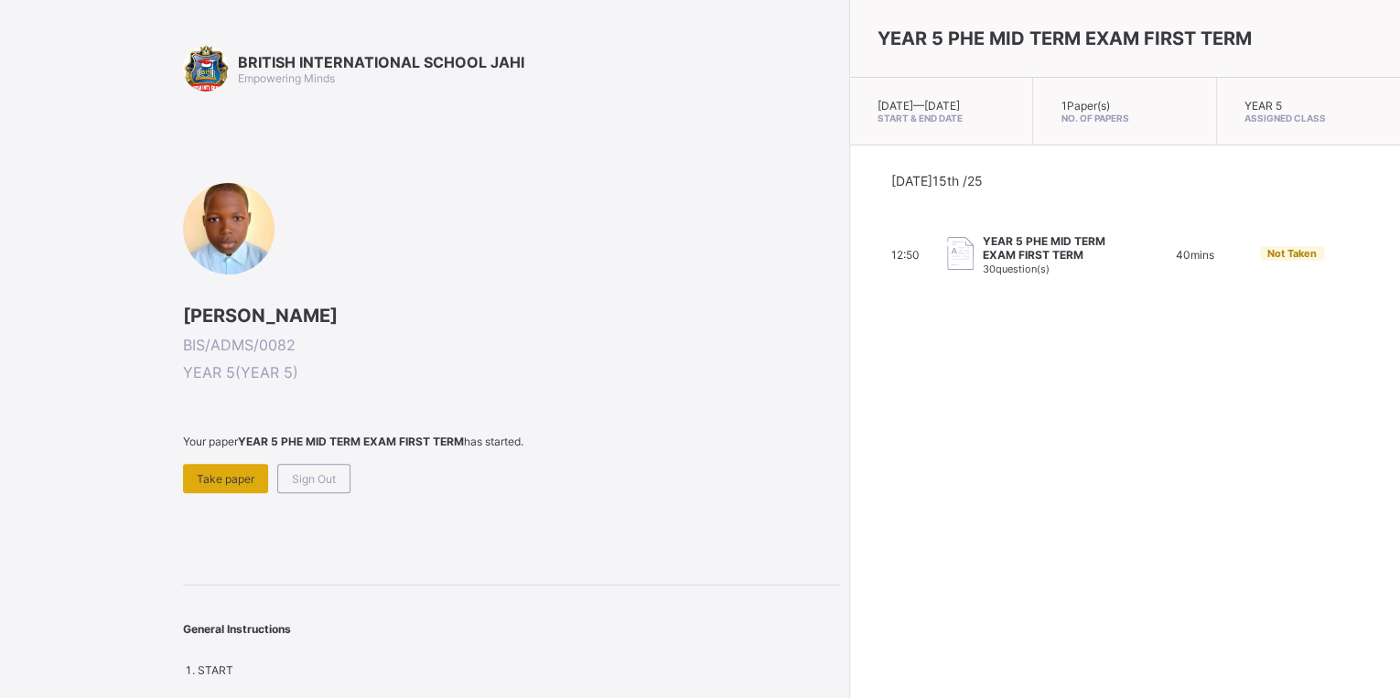
click at [232, 478] on span "Take paper" at bounding box center [226, 479] width 58 height 14
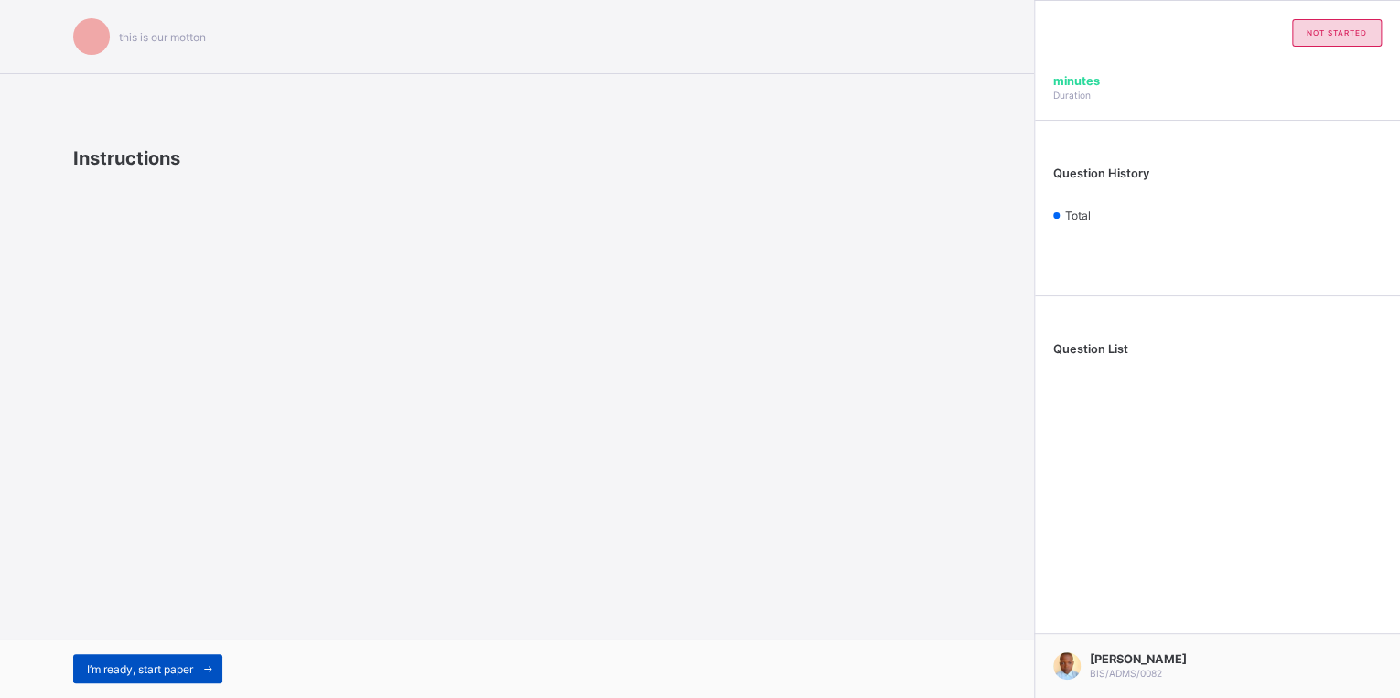
click at [161, 667] on span "I’m ready, start paper" at bounding box center [140, 670] width 106 height 14
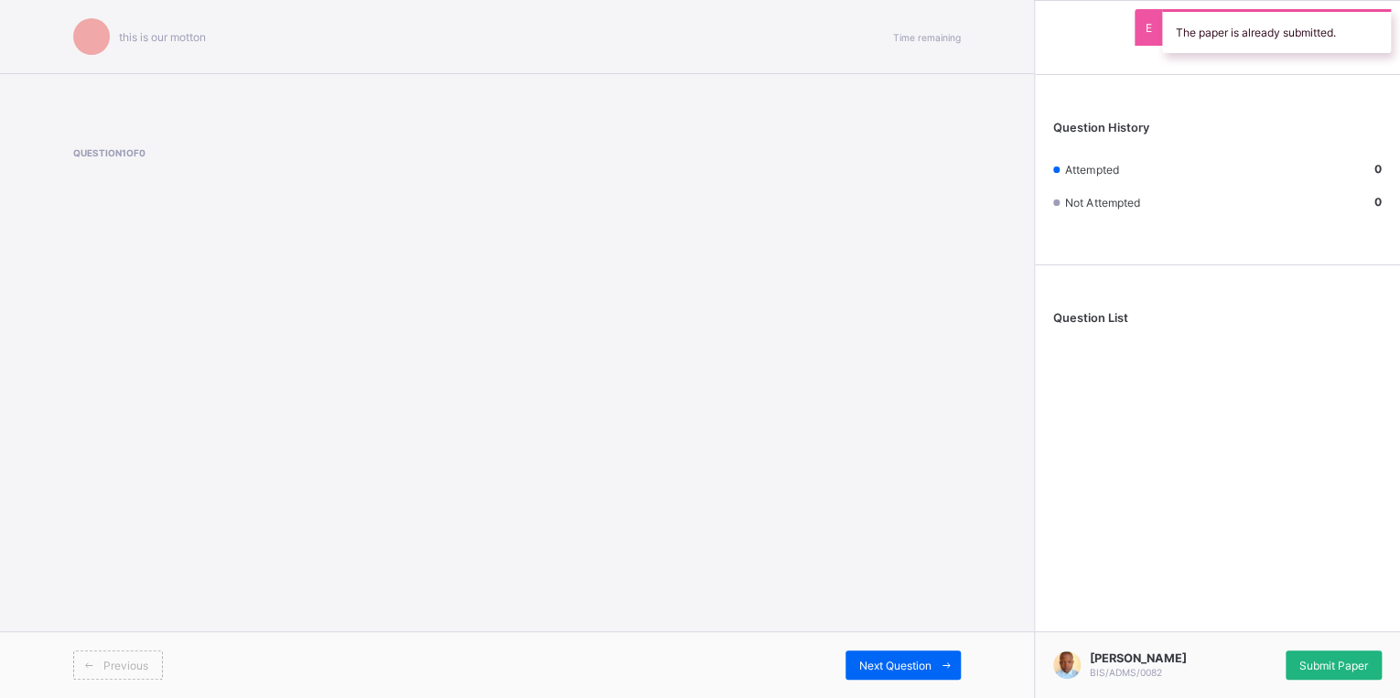
click at [1307, 659] on span "Submit Paper" at bounding box center [1334, 666] width 69 height 14
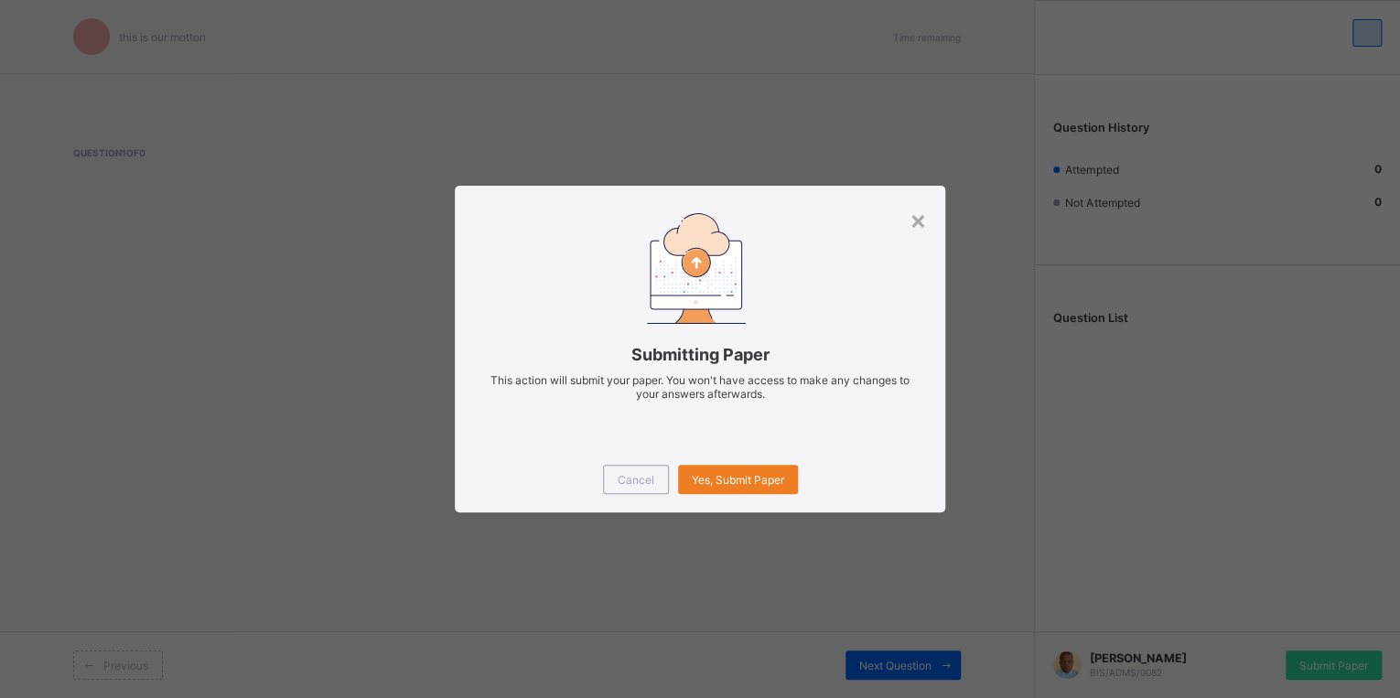
click at [725, 463] on div "Cancel Yes, Submit Paper" at bounding box center [700, 480] width 491 height 66
click at [741, 478] on span "Yes, Submit Paper" at bounding box center [738, 480] width 92 height 14
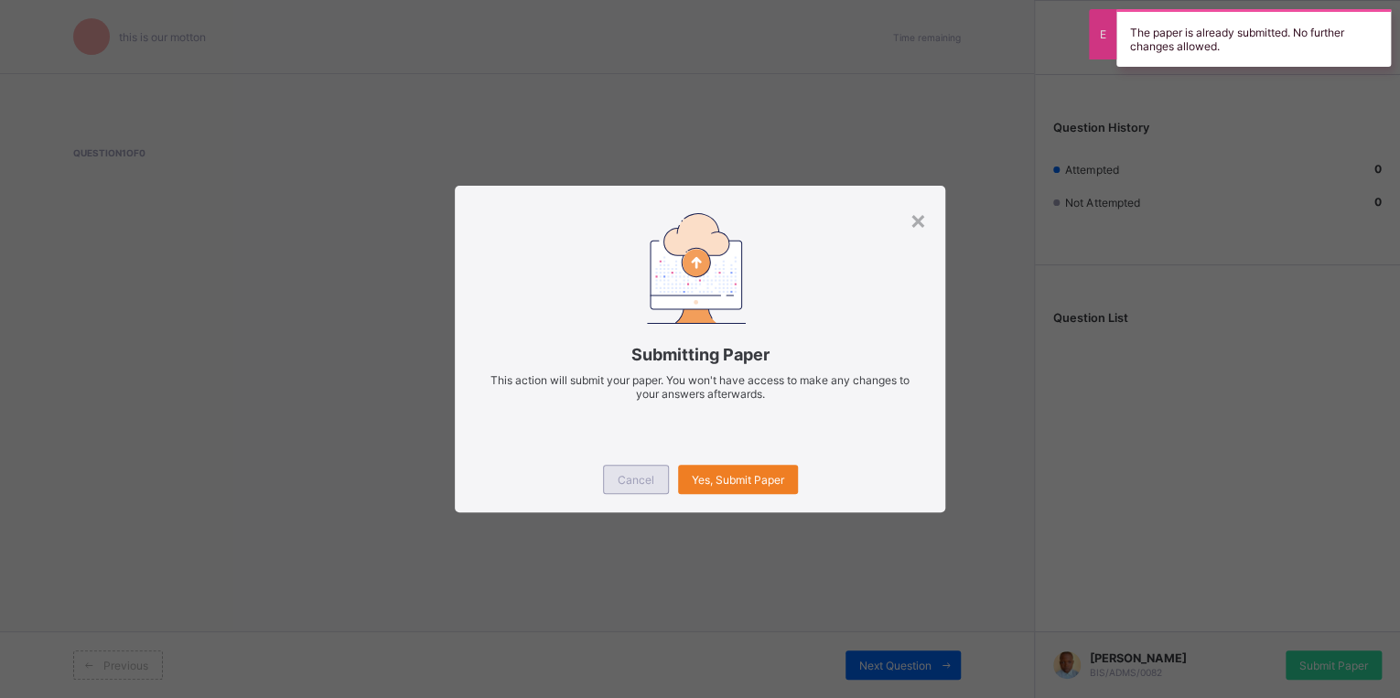
click at [615, 485] on div "Cancel" at bounding box center [636, 479] width 66 height 29
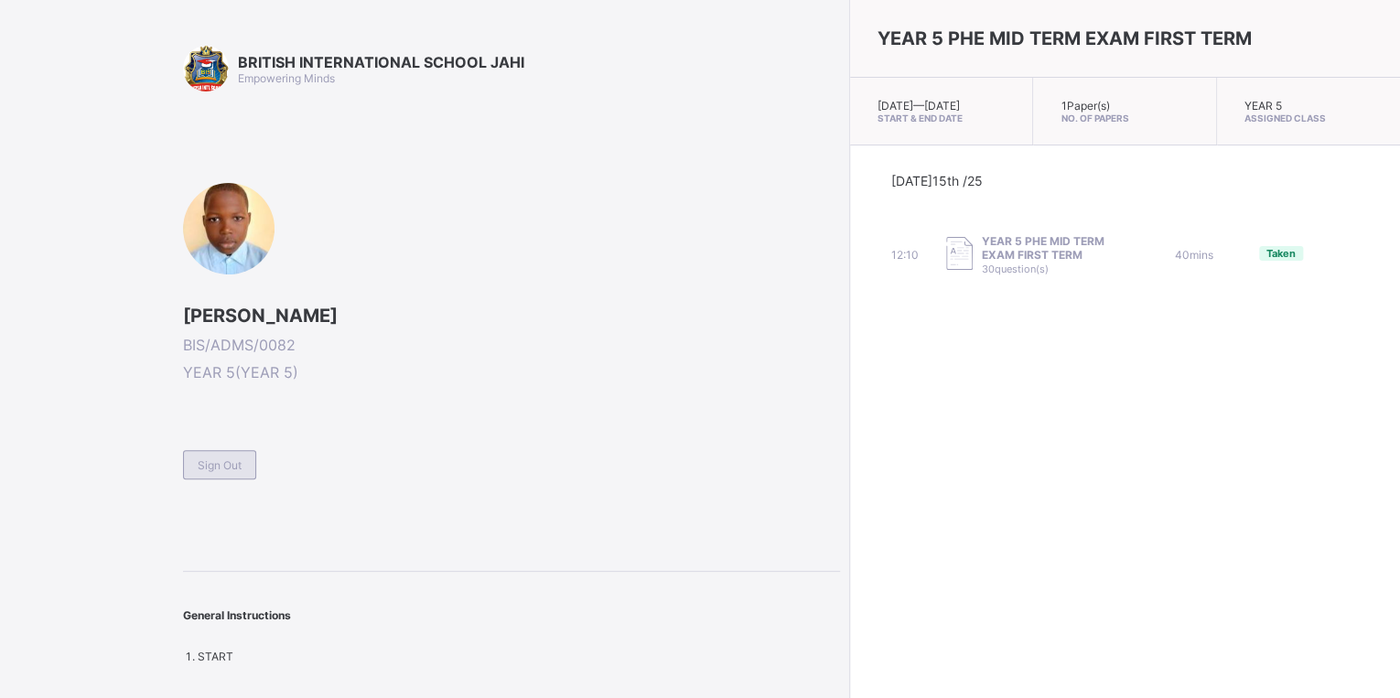
click at [217, 471] on div "Sign Out" at bounding box center [219, 464] width 73 height 29
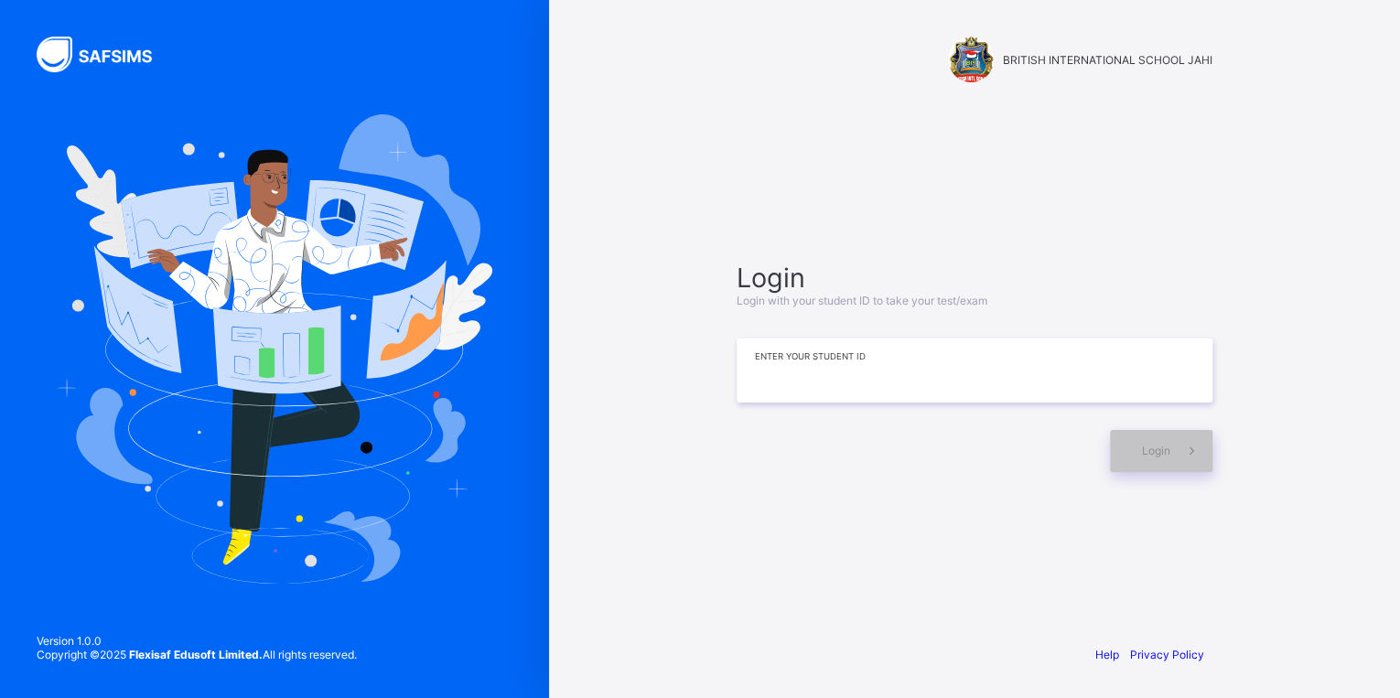
click at [814, 367] on input at bounding box center [975, 371] width 476 height 64
click at [1202, 459] on span at bounding box center [1192, 451] width 42 height 42
click at [893, 376] on input "**********" at bounding box center [975, 371] width 476 height 64
type input "**********"
click at [1136, 459] on div "Login" at bounding box center [1161, 451] width 103 height 42
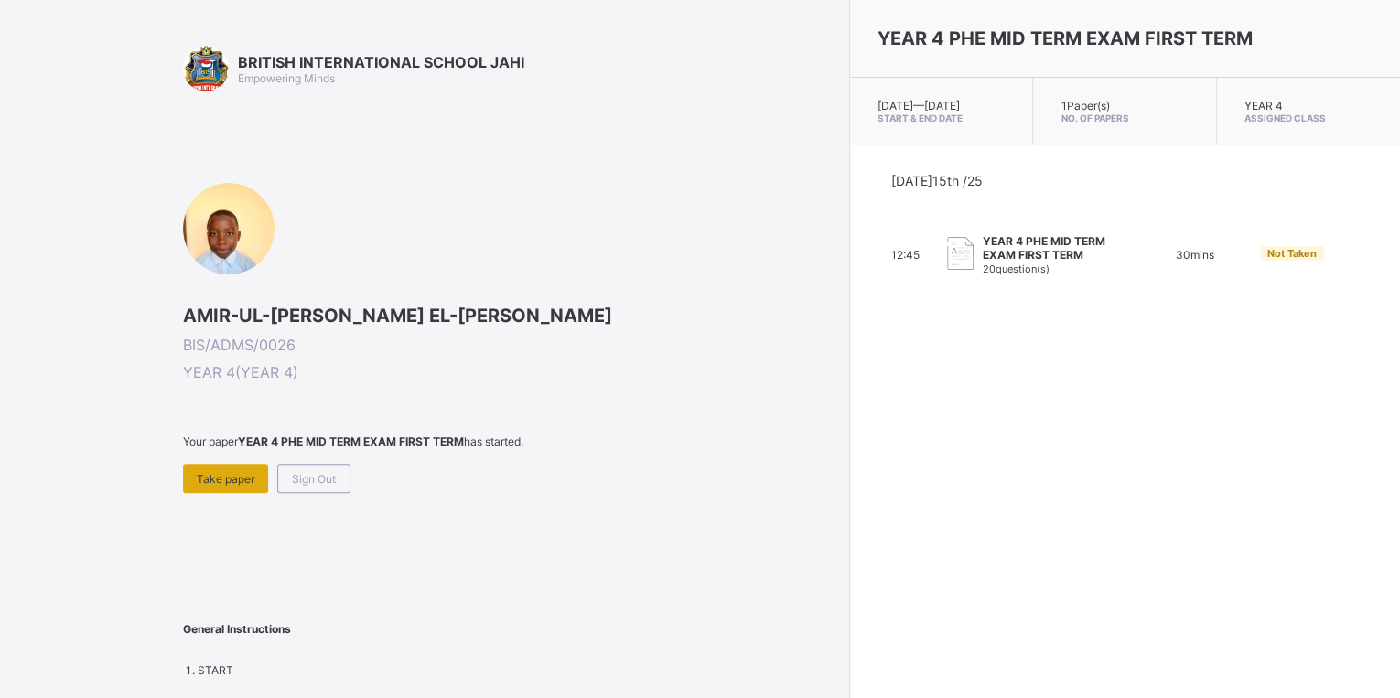
click at [241, 486] on div "Take paper" at bounding box center [225, 478] width 85 height 29
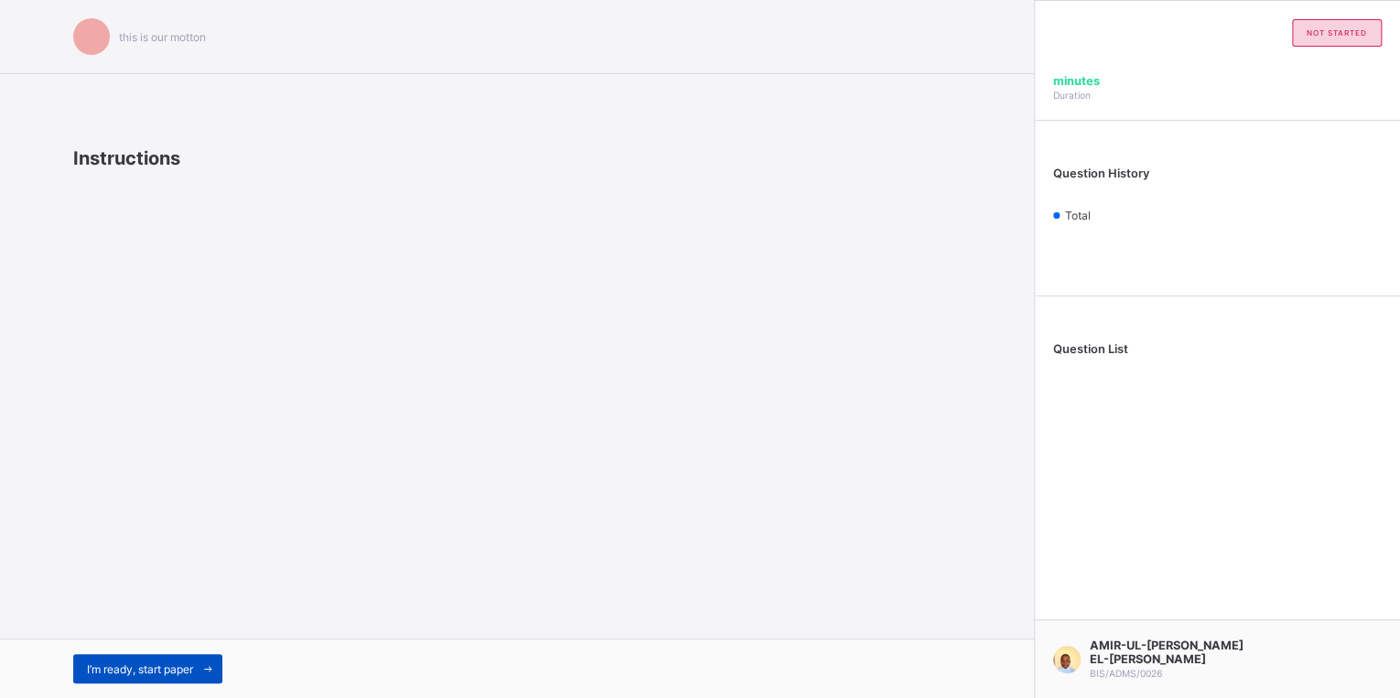
click at [186, 660] on div "I’m ready, start paper" at bounding box center [147, 668] width 149 height 29
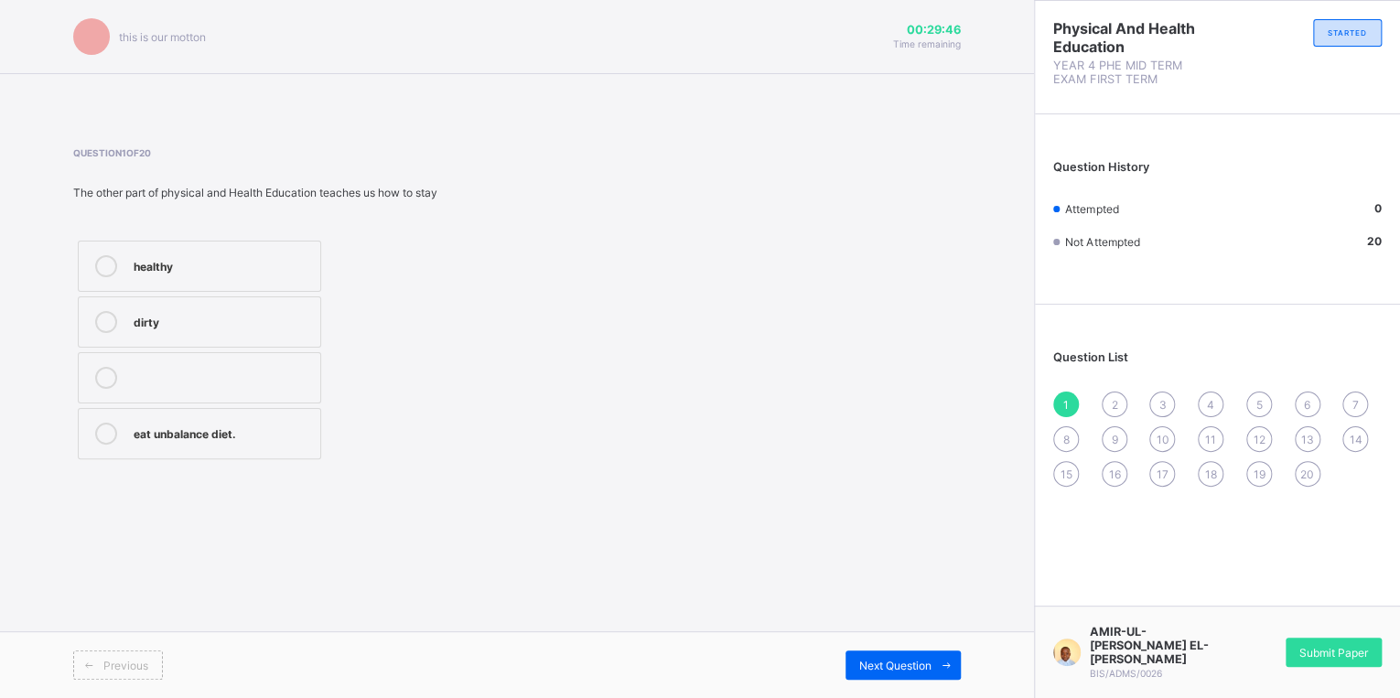
click at [281, 265] on div "healthy" at bounding box center [223, 264] width 178 height 18
click at [860, 655] on div "Next Question" at bounding box center [903, 665] width 115 height 29
click at [209, 275] on div "strong and fit" at bounding box center [223, 266] width 178 height 22
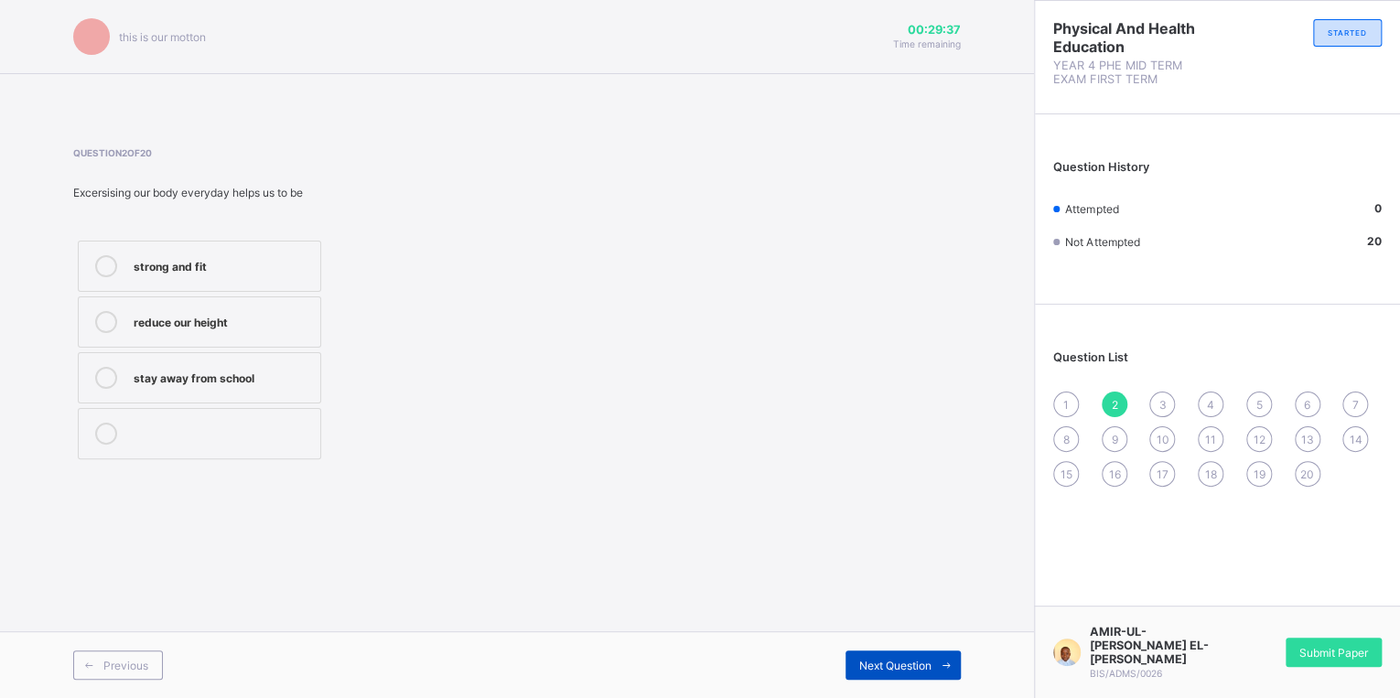
click at [876, 659] on span "Next Question" at bounding box center [895, 666] width 72 height 14
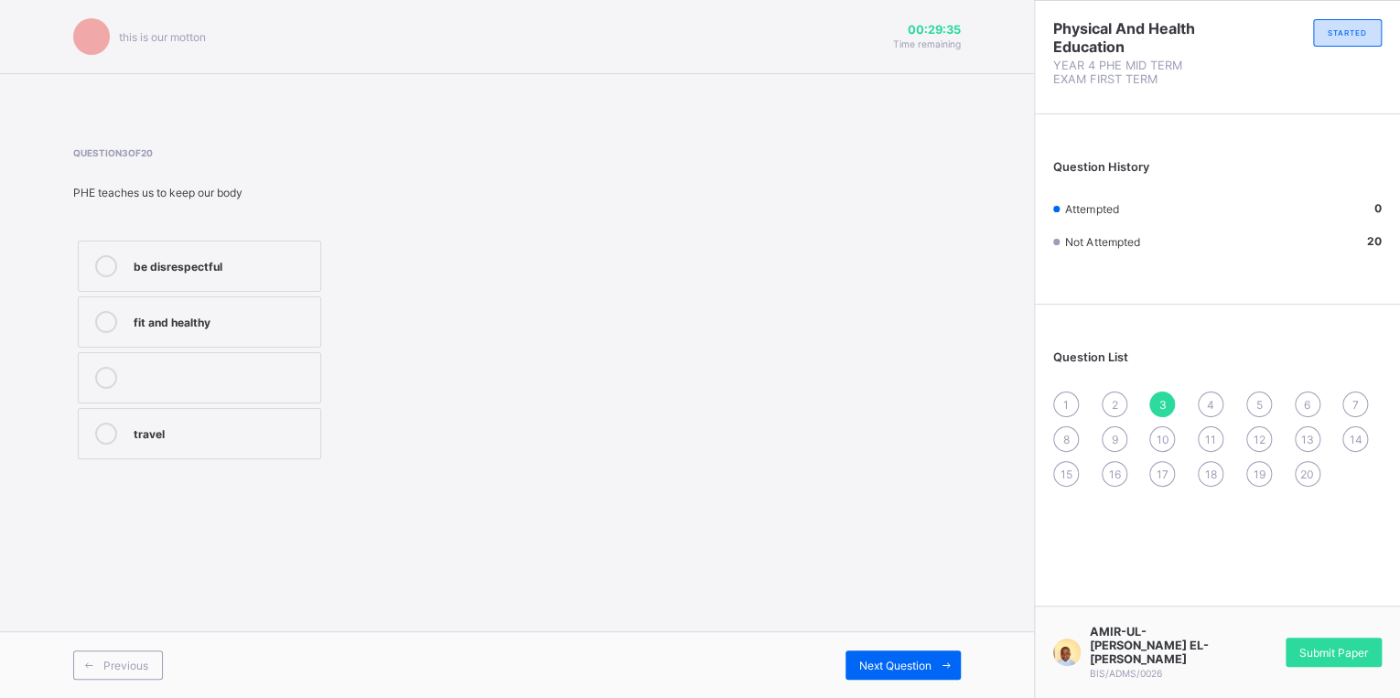
click at [1114, 416] on div "2" at bounding box center [1115, 405] width 26 height 26
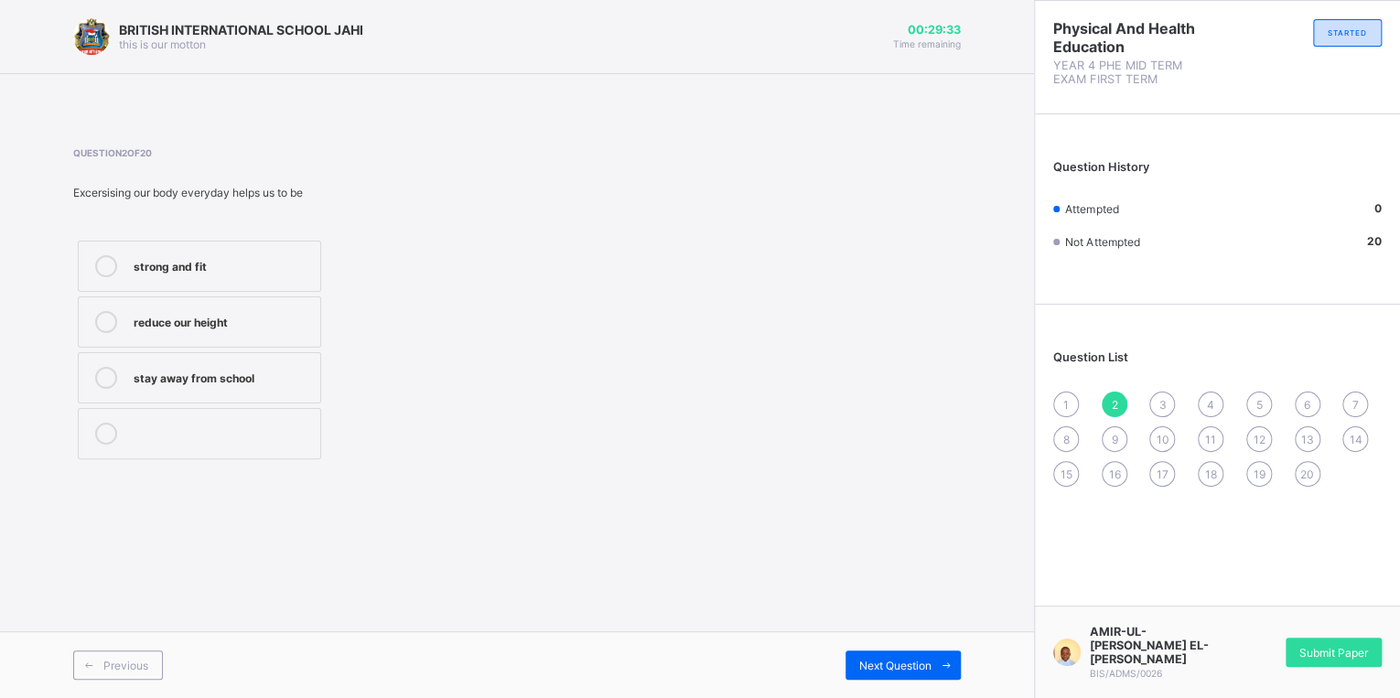
click at [153, 264] on div "strong and fit" at bounding box center [223, 264] width 178 height 18
click at [1054, 411] on div "1" at bounding box center [1066, 405] width 26 height 26
click at [121, 269] on div at bounding box center [106, 266] width 37 height 22
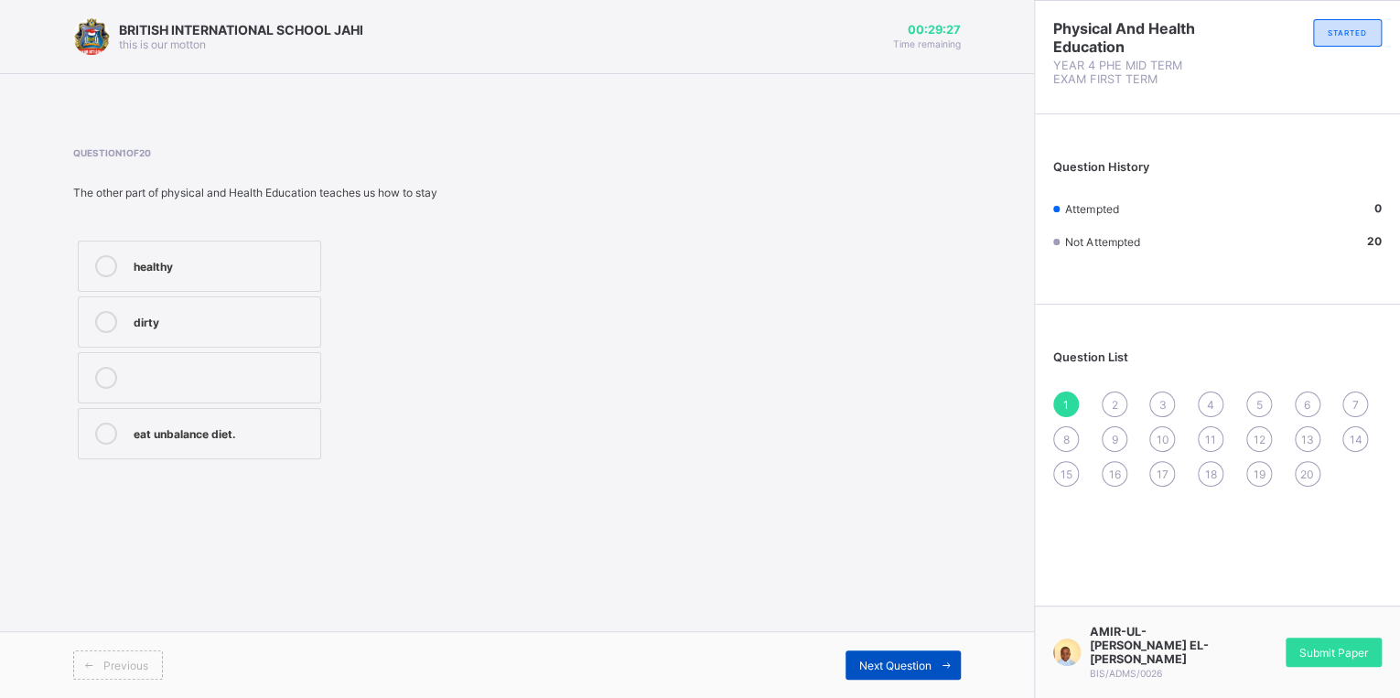
click at [876, 652] on div "Next Question" at bounding box center [903, 665] width 115 height 29
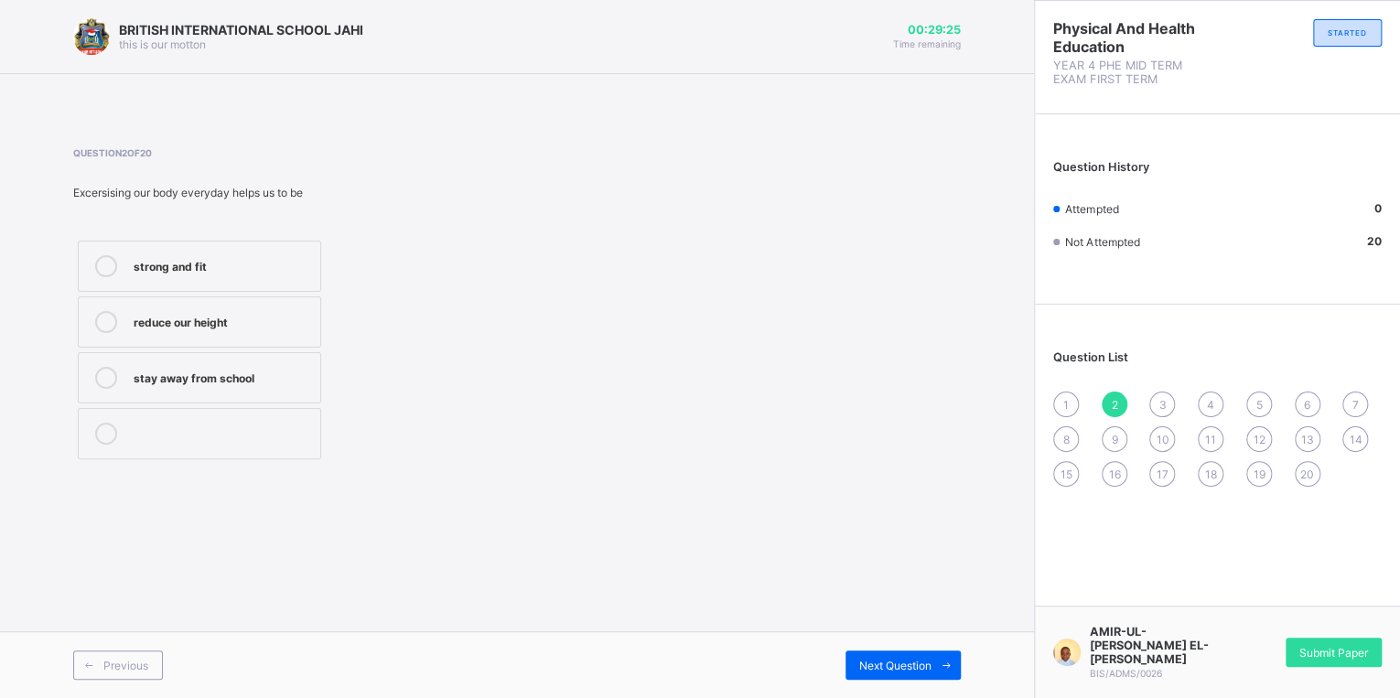
click at [1059, 412] on div "1" at bounding box center [1066, 405] width 26 height 26
click at [1160, 409] on span "3" at bounding box center [1162, 405] width 7 height 14
click at [264, 333] on label "fit and healthy" at bounding box center [199, 322] width 243 height 51
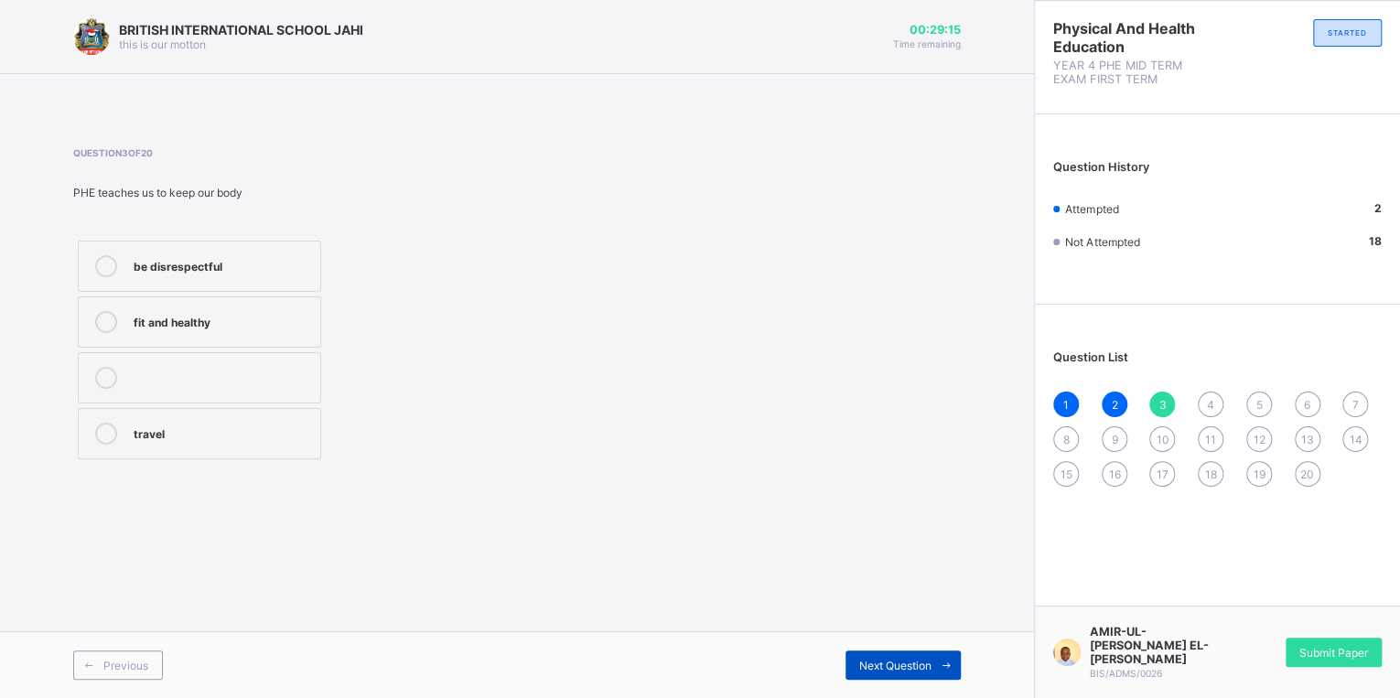
click at [898, 659] on span "Next Question" at bounding box center [895, 666] width 72 height 14
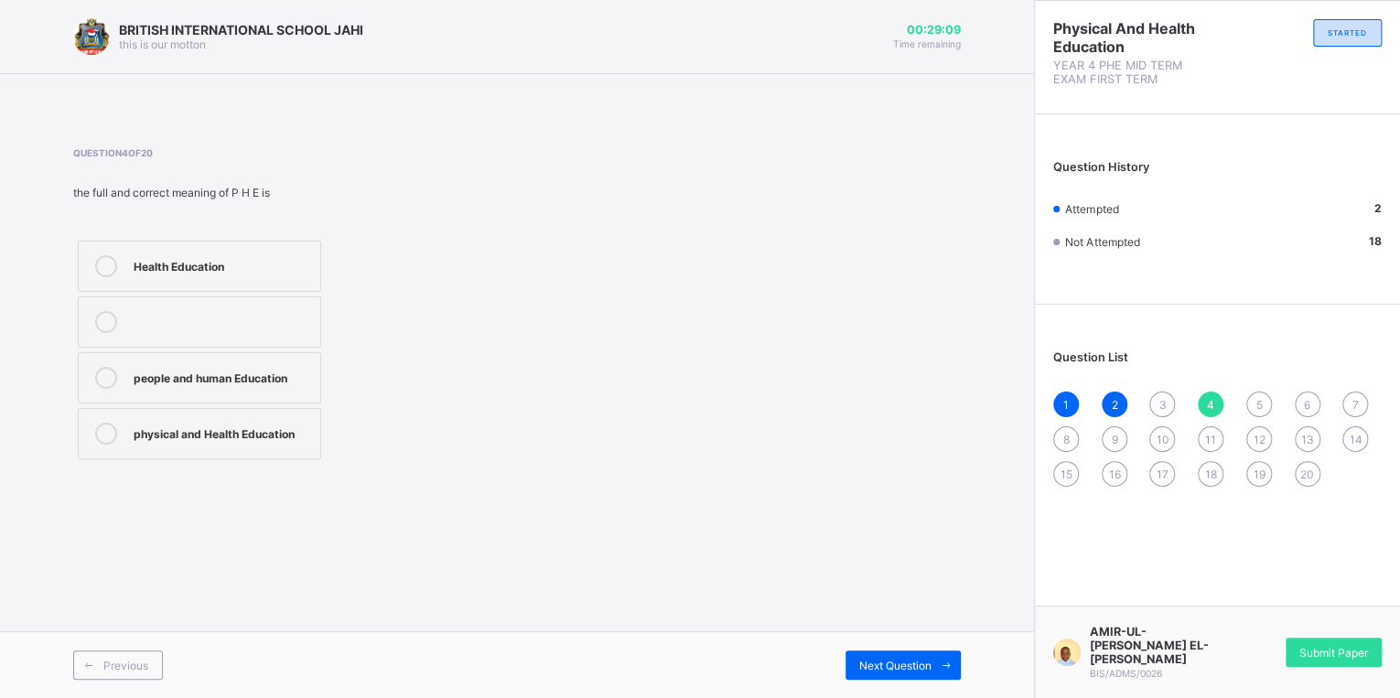
click at [308, 441] on div "physical and Health Education" at bounding box center [223, 434] width 178 height 22
click at [928, 657] on div "Next Question" at bounding box center [903, 665] width 115 height 29
click at [1168, 408] on div "3" at bounding box center [1162, 405] width 26 height 26
click at [224, 313] on div "fit and healthy" at bounding box center [223, 320] width 178 height 18
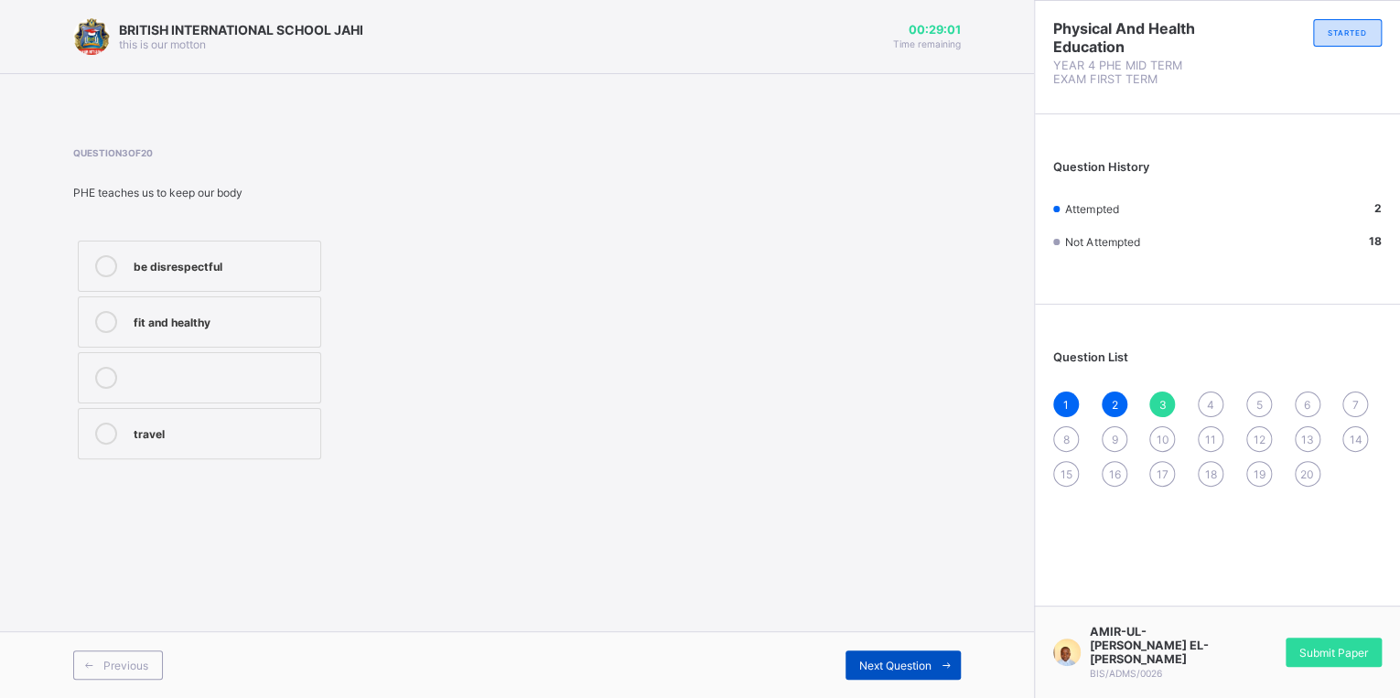
click at [859, 660] on span "Next Question" at bounding box center [895, 666] width 72 height 14
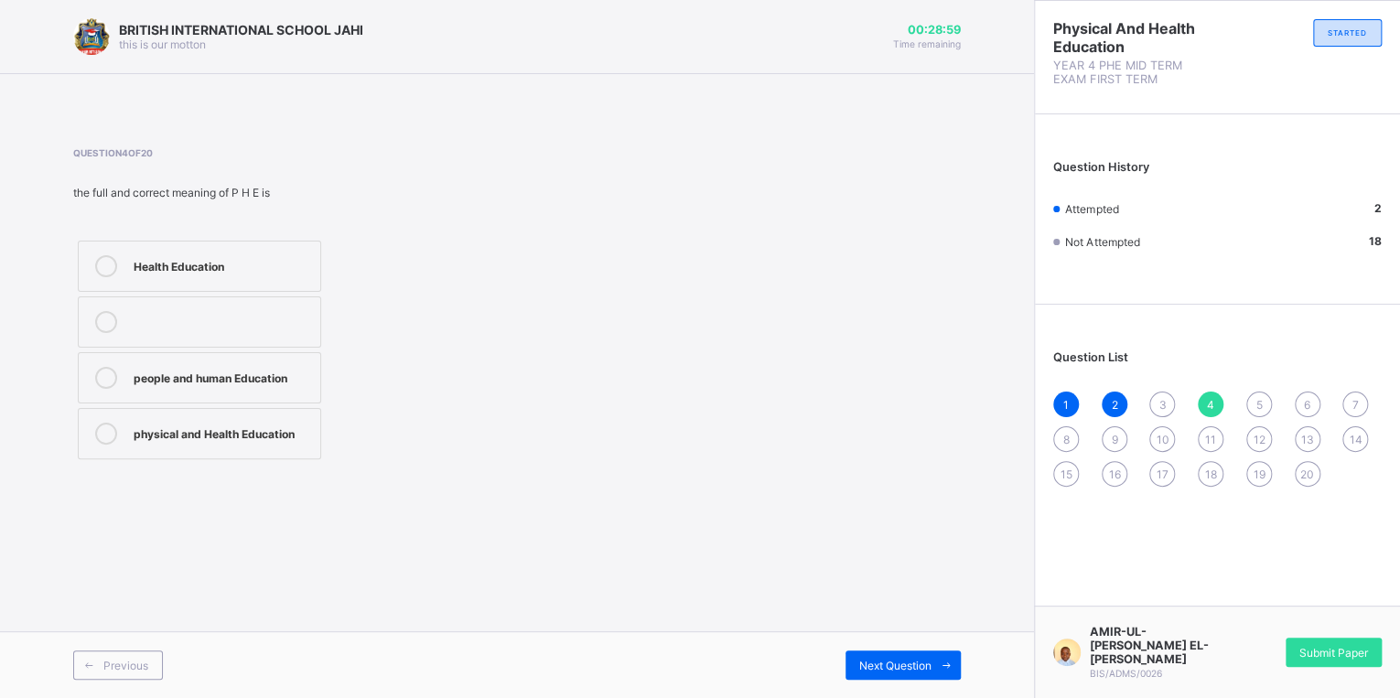
click at [1159, 409] on span "3" at bounding box center [1162, 405] width 7 height 14
click at [209, 334] on label "fit and healthy" at bounding box center [199, 322] width 243 height 51
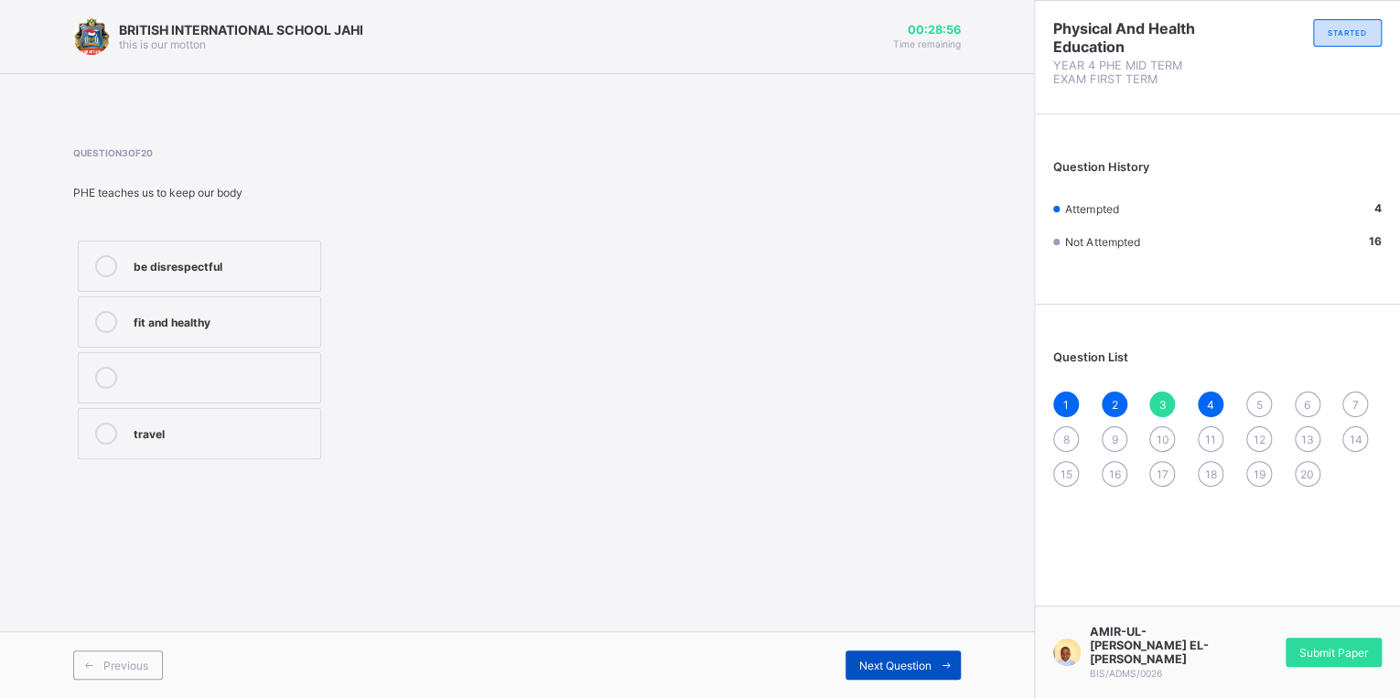
click at [904, 656] on div "Next Question" at bounding box center [903, 665] width 115 height 29
click at [933, 669] on span at bounding box center [946, 665] width 29 height 29
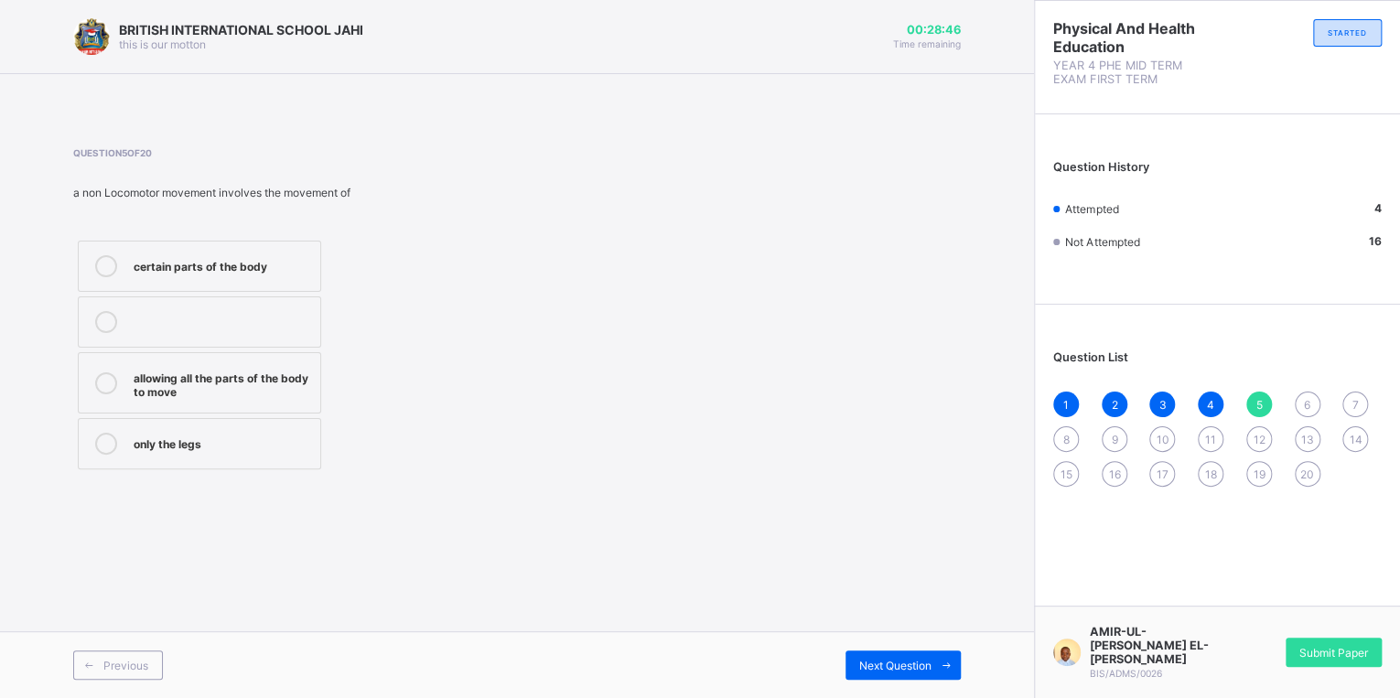
click at [166, 278] on label "certain parts of the body" at bounding box center [199, 266] width 243 height 51
click at [932, 659] on span at bounding box center [946, 665] width 29 height 29
click at [238, 426] on div "all the parts" at bounding box center [223, 432] width 178 height 18
click at [936, 663] on span at bounding box center [946, 665] width 29 height 29
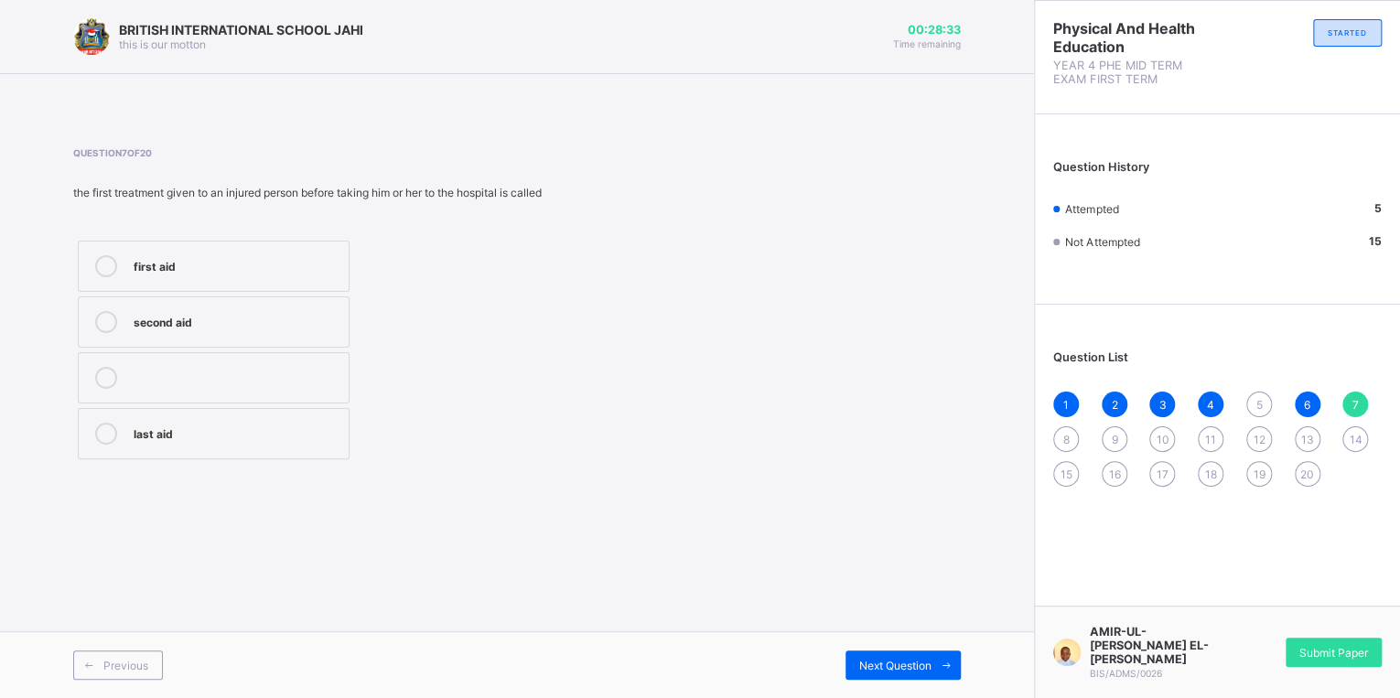
click at [289, 294] on div "first aid second aid last aid" at bounding box center [213, 350] width 281 height 228
click at [912, 674] on div "Next Question" at bounding box center [903, 665] width 115 height 29
click at [208, 326] on div "pulling" at bounding box center [223, 320] width 178 height 18
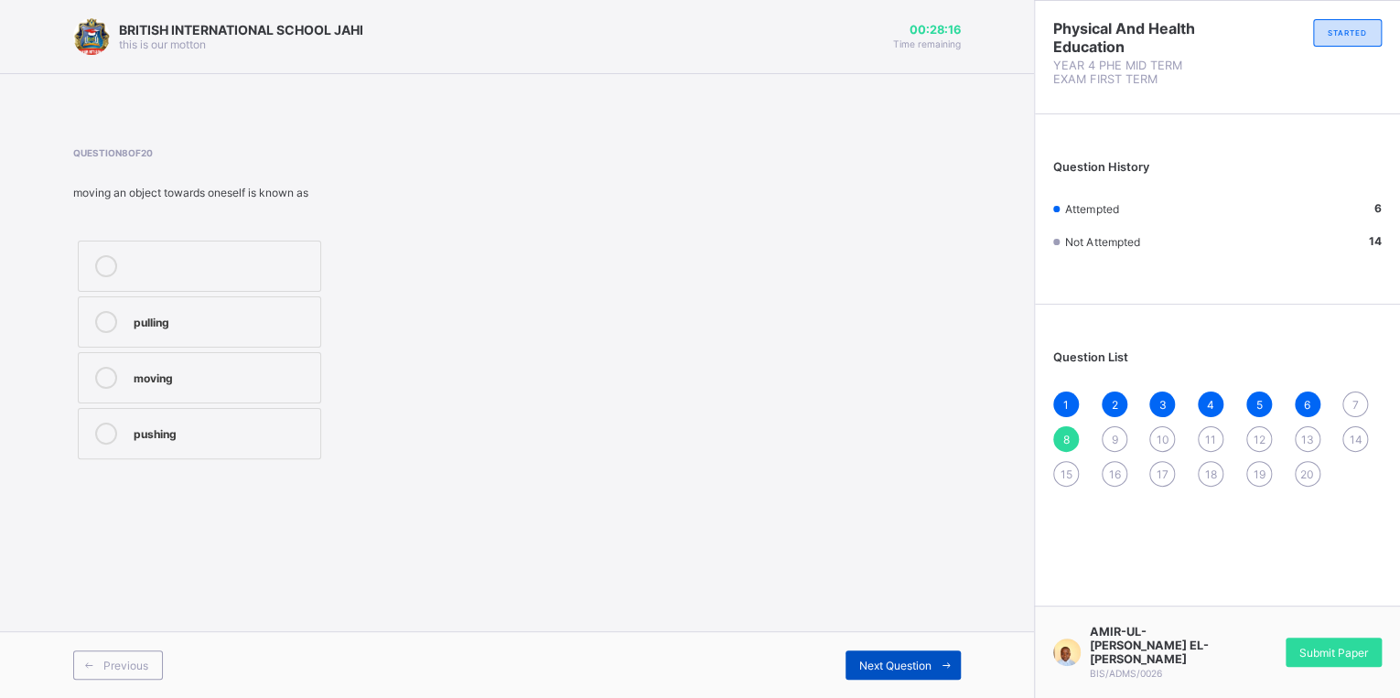
click at [944, 661] on icon at bounding box center [947, 666] width 14 height 12
click at [203, 377] on div "pushing" at bounding box center [223, 376] width 178 height 18
click at [903, 674] on div "Next Question" at bounding box center [903, 665] width 115 height 29
click at [245, 252] on label "stretching" at bounding box center [210, 266] width 264 height 51
click at [875, 675] on div "Next Question" at bounding box center [903, 665] width 115 height 29
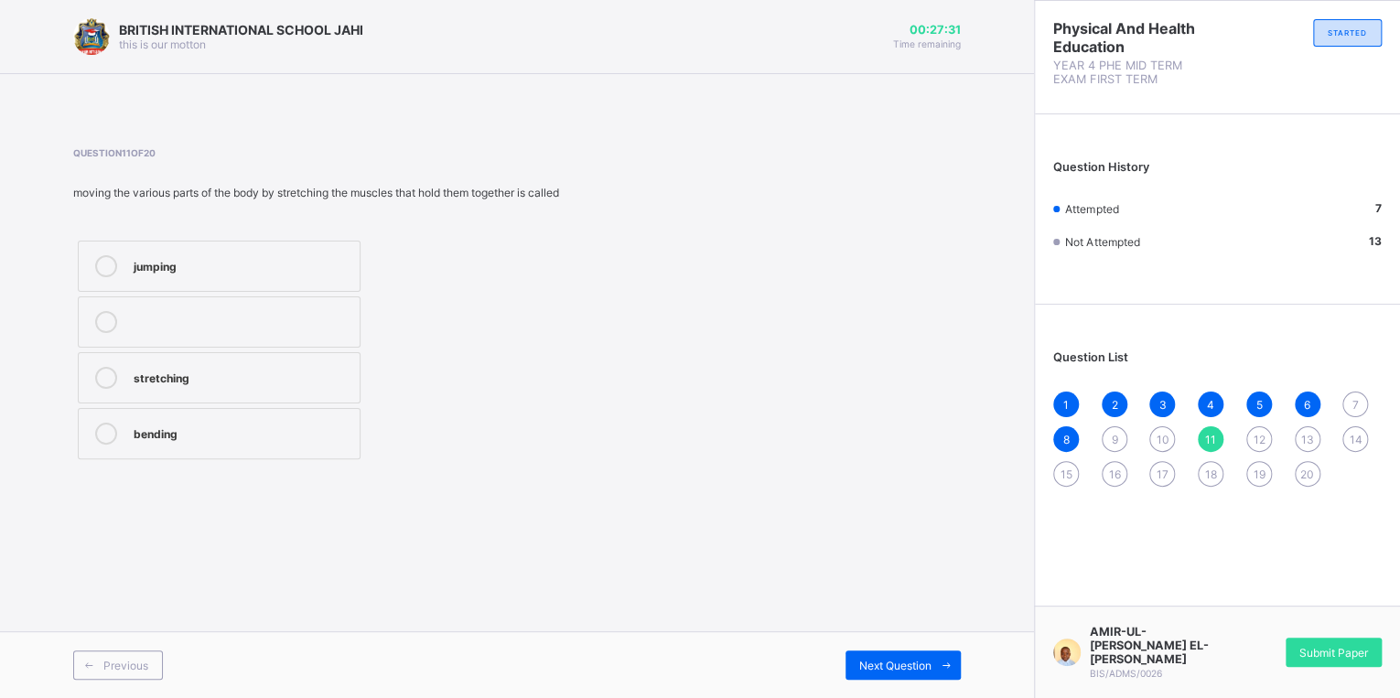
click at [171, 370] on div "stretching" at bounding box center [242, 376] width 217 height 18
click at [915, 665] on span "Next Question" at bounding box center [895, 666] width 72 height 14
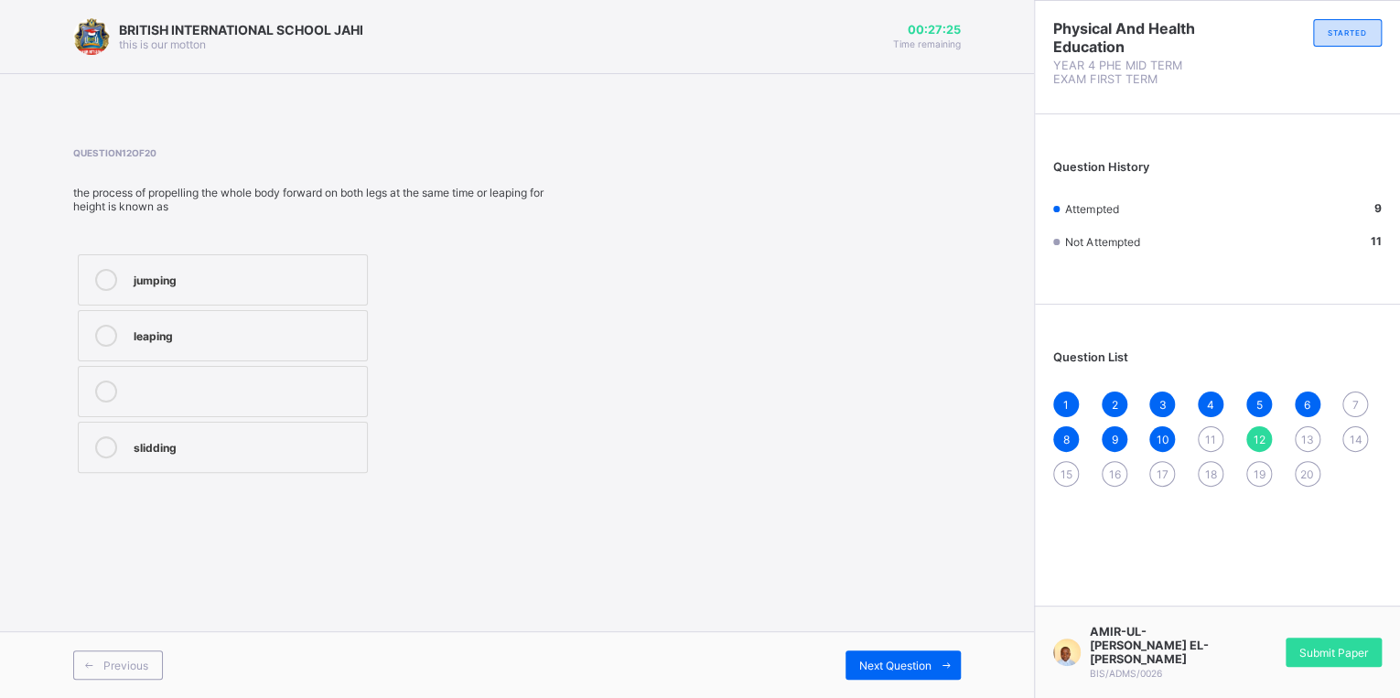
click at [1354, 406] on span "7" at bounding box center [1356, 405] width 6 height 14
click at [1212, 442] on span "11" at bounding box center [1210, 440] width 11 height 14
click at [239, 382] on div "stretching" at bounding box center [242, 376] width 217 height 18
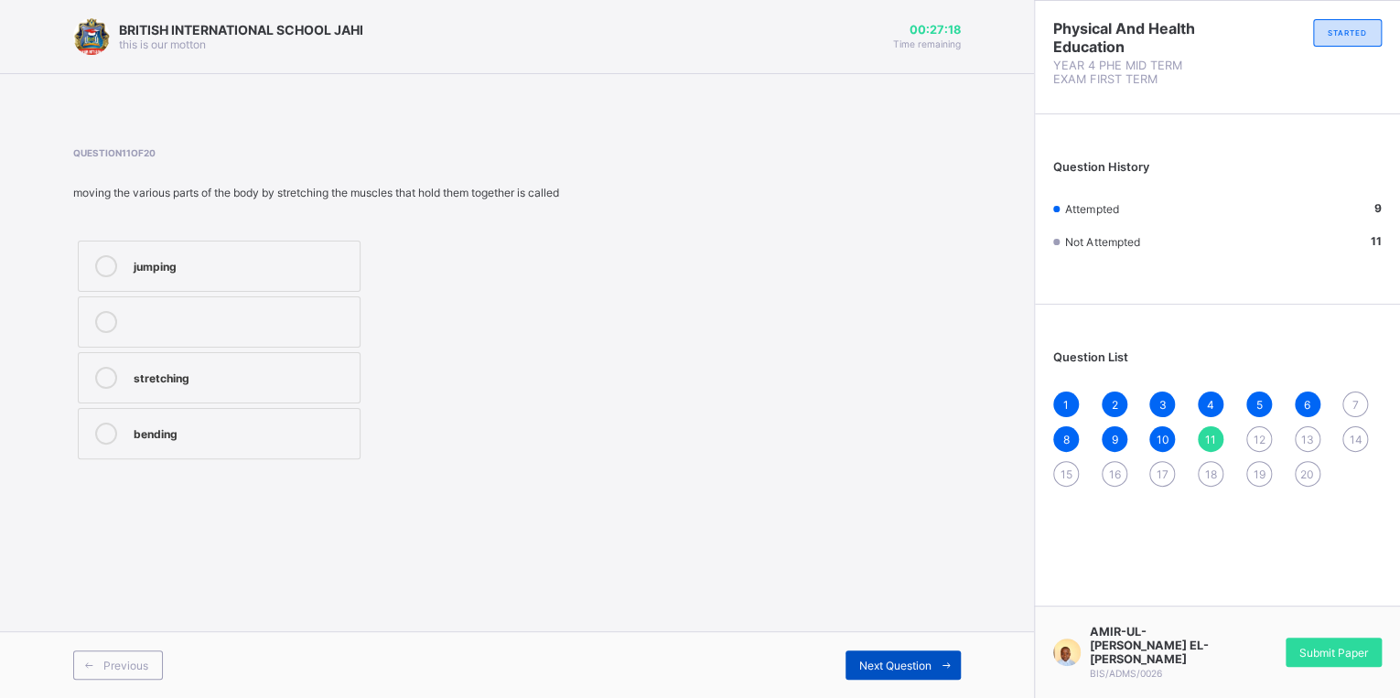
click at [900, 670] on span "Next Question" at bounding box center [895, 666] width 72 height 14
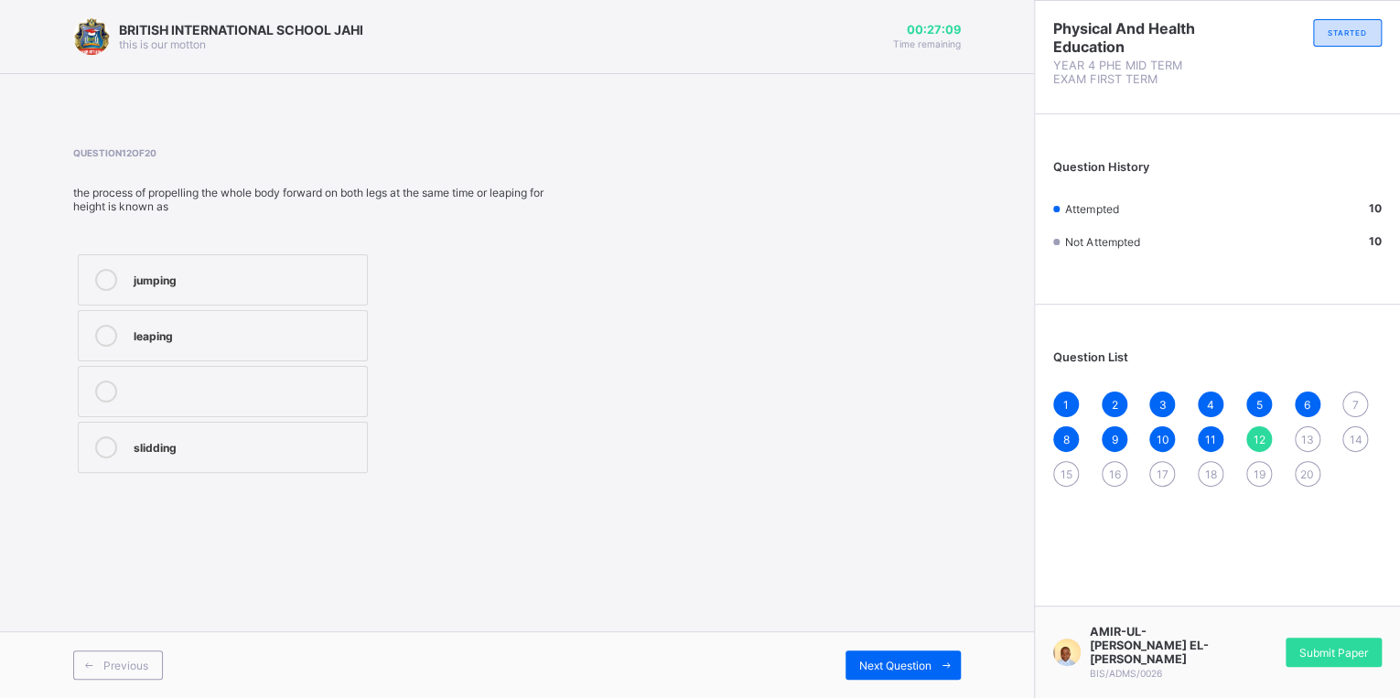
click at [175, 278] on div "jumping" at bounding box center [246, 278] width 224 height 18
click at [335, 322] on label "leaping" at bounding box center [223, 335] width 290 height 51
click at [942, 664] on icon at bounding box center [947, 666] width 14 height 12
drag, startPoint x: 164, startPoint y: 402, endPoint x: 258, endPoint y: 436, distance: 100.2
click at [166, 401] on label "jumping" at bounding box center [223, 391] width 290 height 51
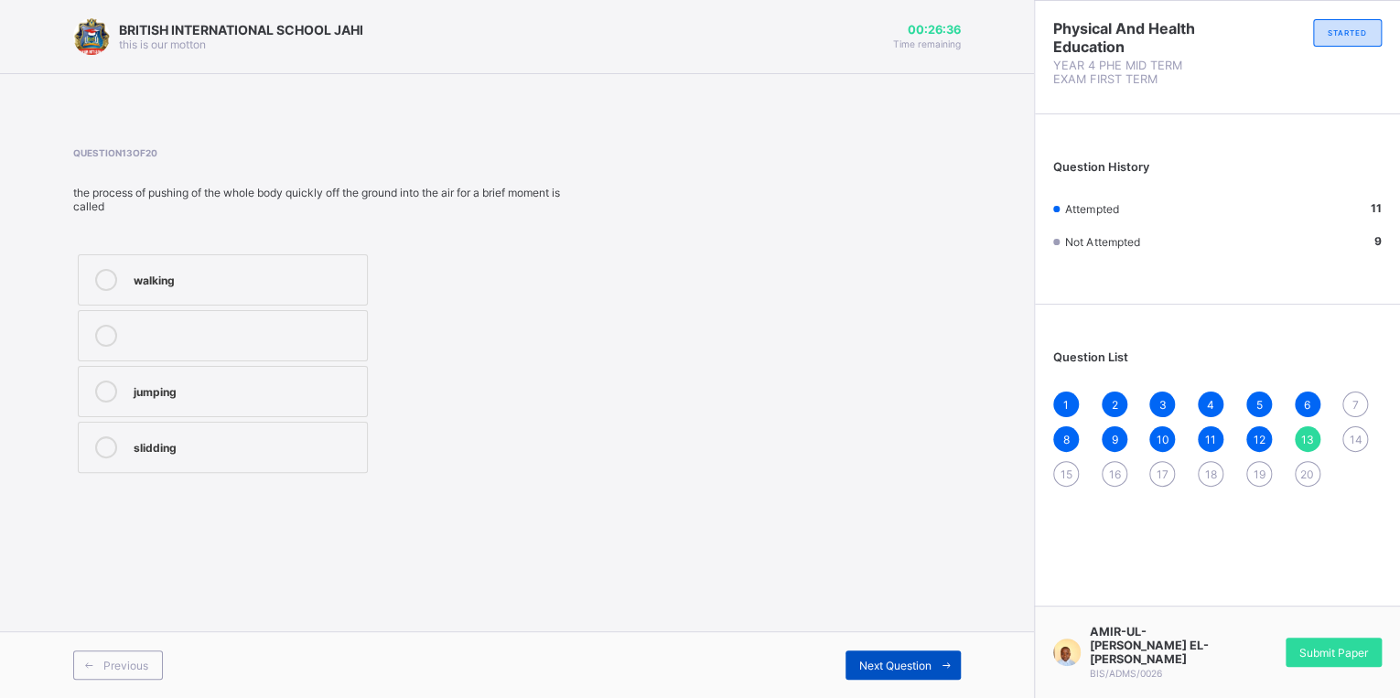
click at [871, 669] on span "Next Question" at bounding box center [895, 666] width 72 height 14
click at [1353, 403] on span "7" at bounding box center [1356, 405] width 6 height 14
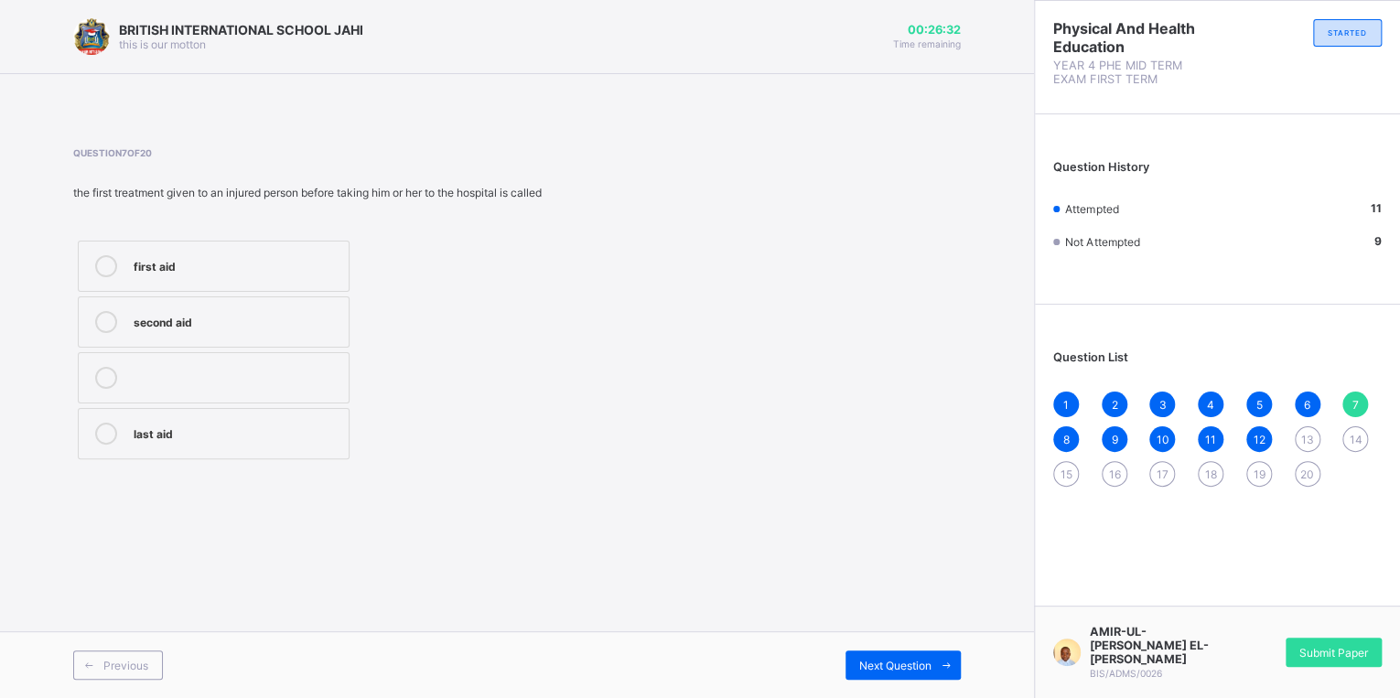
click at [205, 275] on div "first aid" at bounding box center [237, 266] width 206 height 22
click at [1306, 434] on span "13" at bounding box center [1307, 440] width 13 height 14
click at [1347, 405] on div "7" at bounding box center [1356, 405] width 26 height 26
click at [185, 271] on div "first aid" at bounding box center [237, 264] width 206 height 18
click at [860, 663] on span "Next Question" at bounding box center [895, 666] width 72 height 14
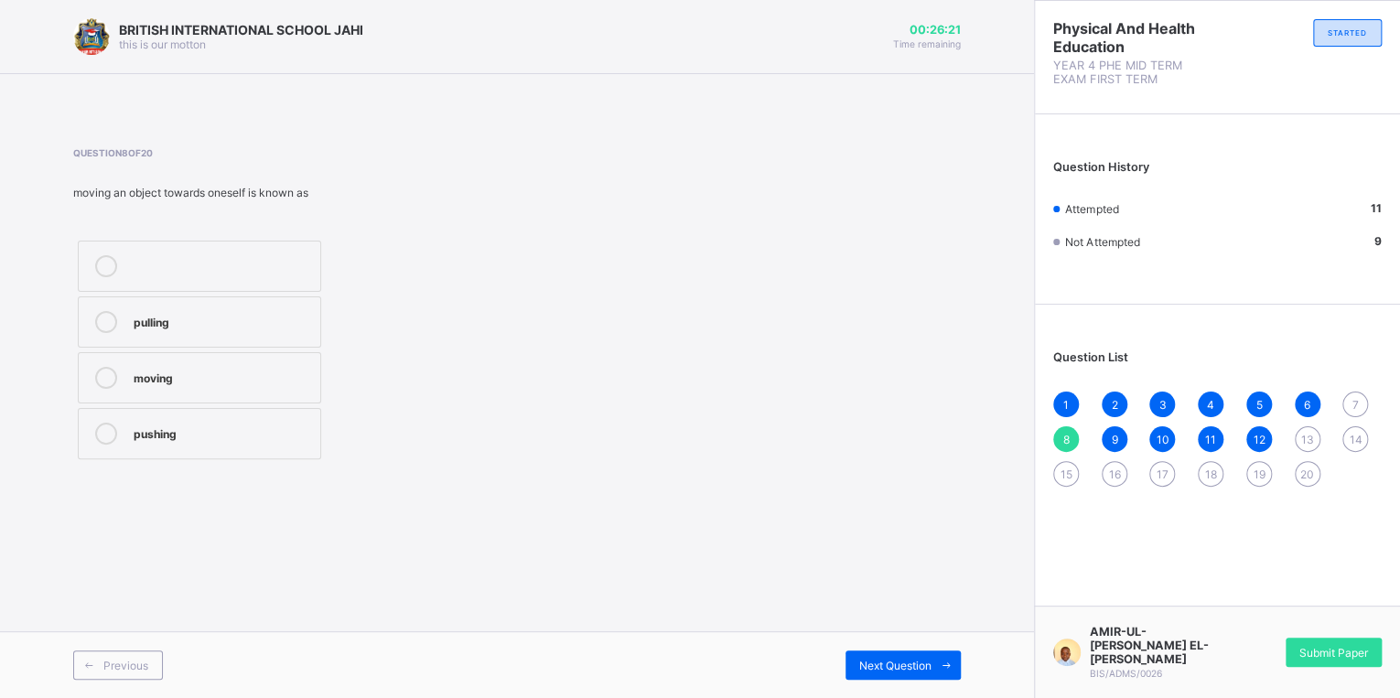
click at [1296, 437] on div "13" at bounding box center [1308, 439] width 26 height 26
click at [1354, 405] on span "7" at bounding box center [1356, 405] width 6 height 14
click at [222, 264] on div "first aid" at bounding box center [237, 264] width 206 height 18
click at [901, 664] on span "Next Question" at bounding box center [895, 666] width 72 height 14
click at [1301, 447] on span "13" at bounding box center [1307, 440] width 13 height 14
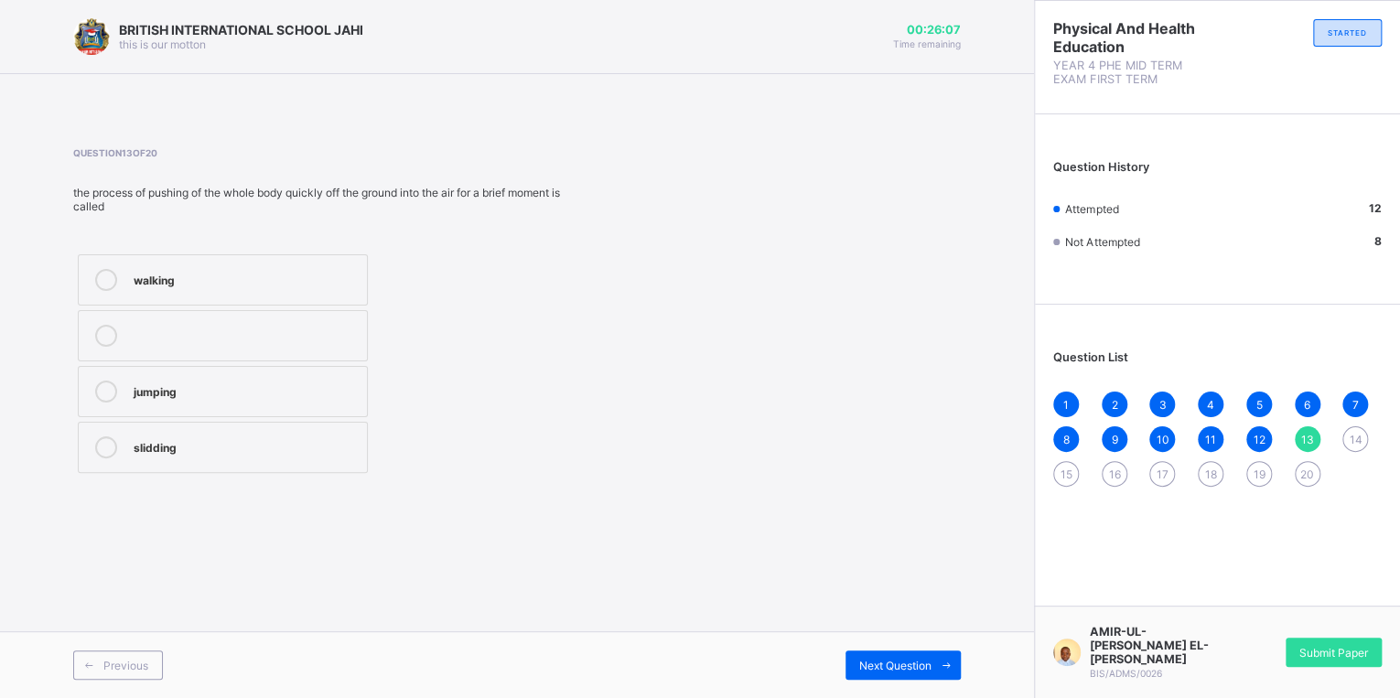
click at [227, 394] on div "jumping" at bounding box center [246, 390] width 224 height 18
click at [929, 663] on span "Next Question" at bounding box center [895, 666] width 72 height 14
click at [245, 385] on div "slidding" at bounding box center [246, 390] width 225 height 18
click at [860, 662] on span "Next Question" at bounding box center [895, 666] width 72 height 14
click at [1352, 436] on span "14" at bounding box center [1355, 440] width 13 height 14
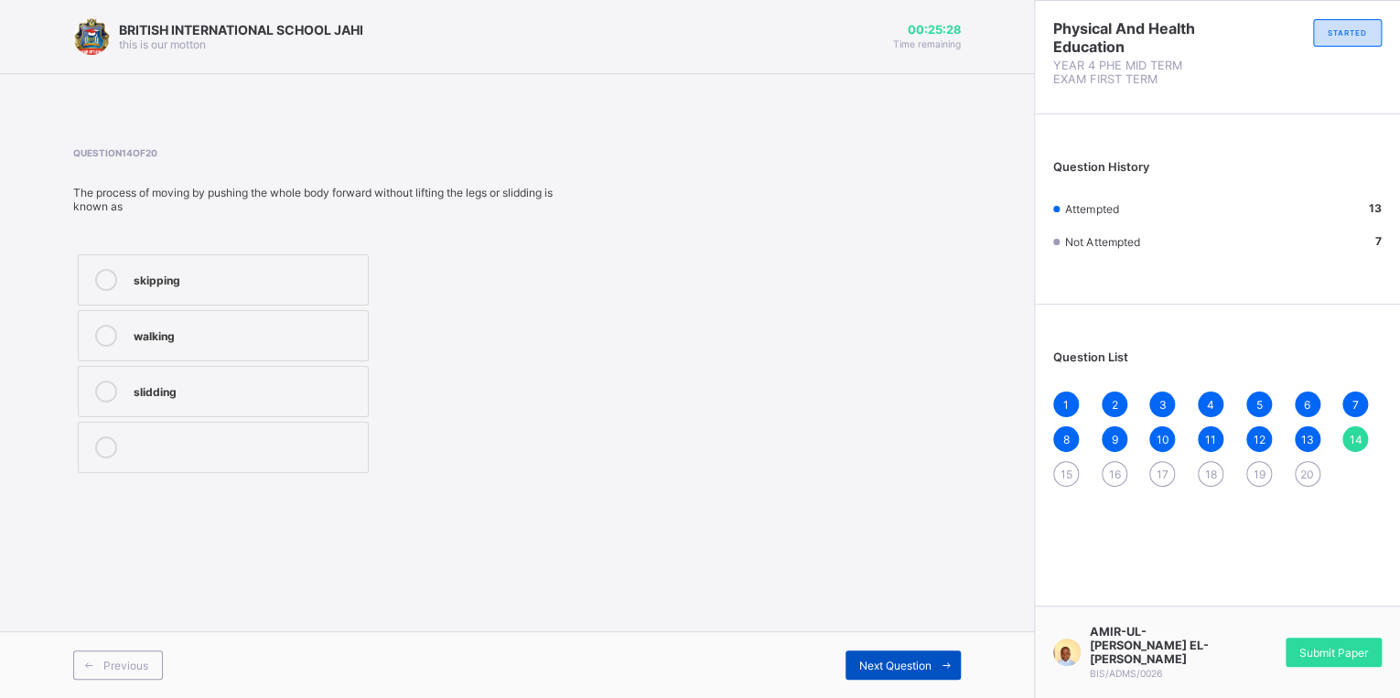
click at [887, 659] on span "Next Question" at bounding box center [895, 666] width 72 height 14
click at [231, 279] on label "skipping" at bounding box center [210, 266] width 265 height 51
click at [872, 659] on span "Next Question" at bounding box center [895, 666] width 72 height 14
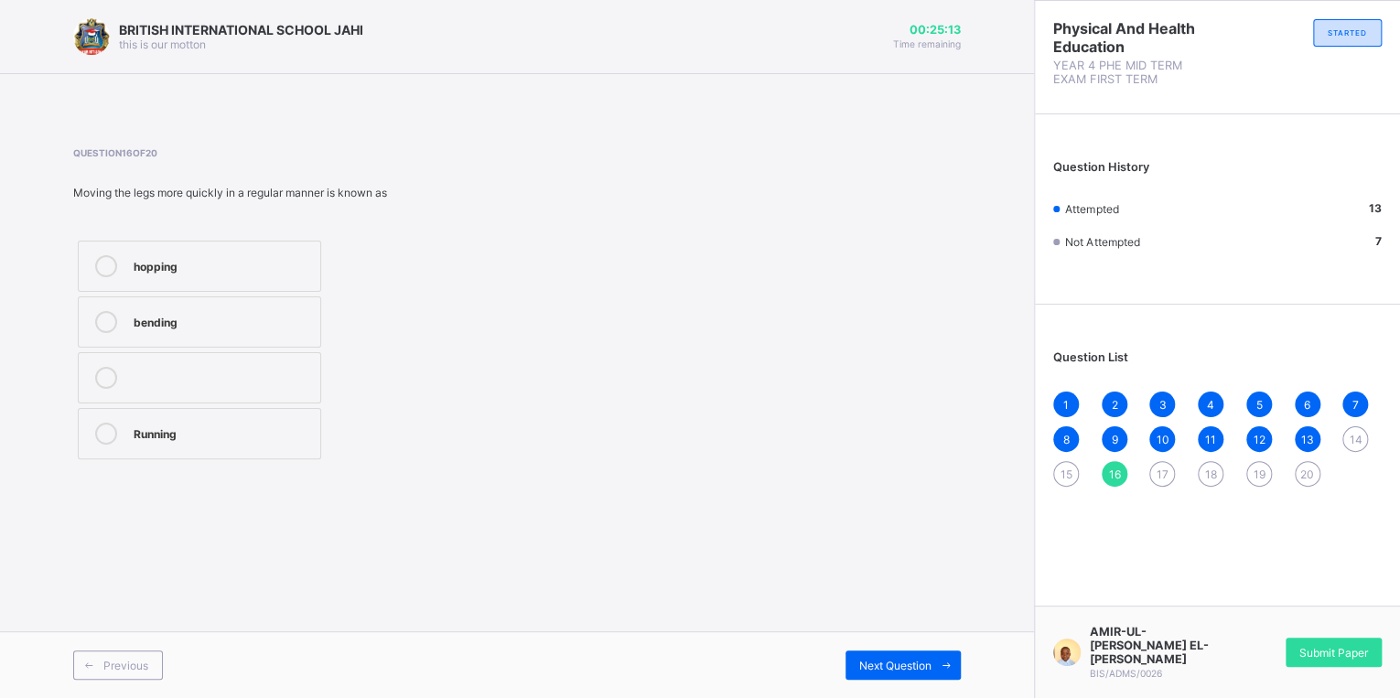
click at [1347, 437] on div "14" at bounding box center [1356, 439] width 26 height 26
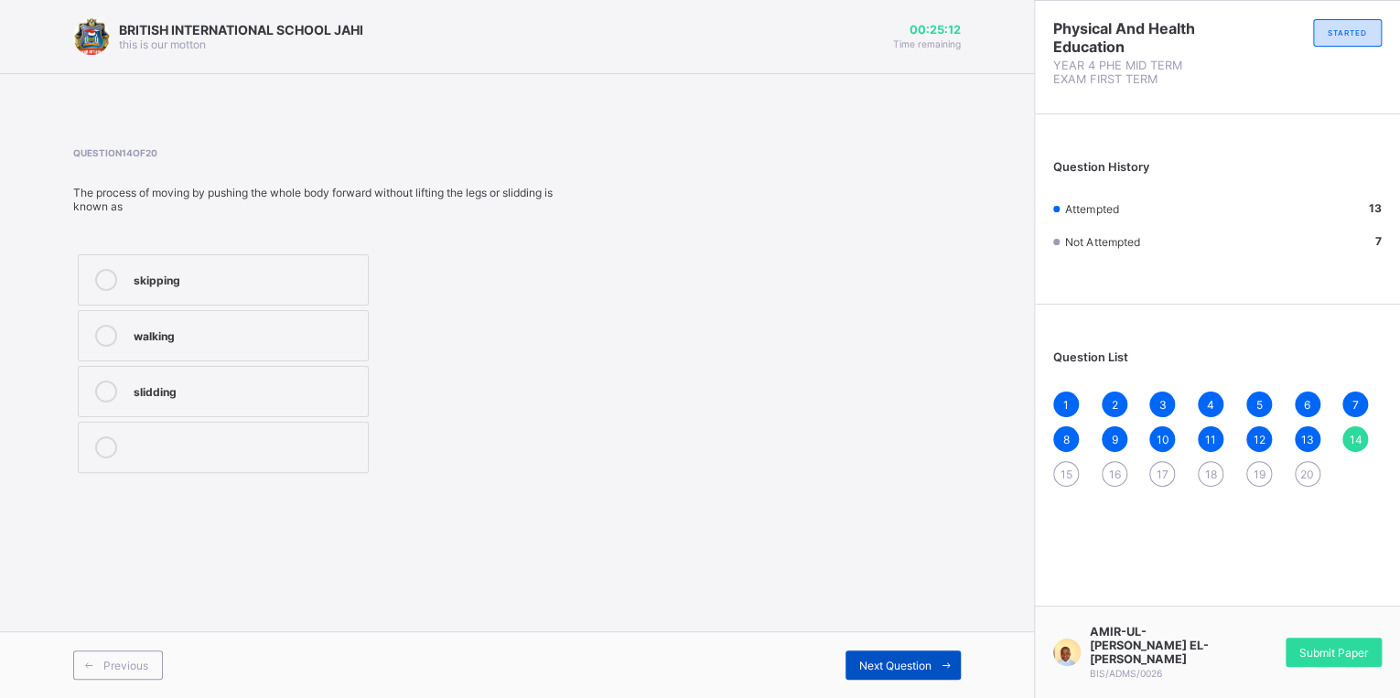
click at [928, 659] on span "Next Question" at bounding box center [895, 666] width 72 height 14
click at [1352, 439] on span "14" at bounding box center [1355, 440] width 13 height 14
click at [948, 670] on icon at bounding box center [947, 666] width 14 height 12
click at [1372, 441] on div "1 2 3 4 5 6 7 8 9 10 11 12 13 14 15 16 17 18 19 20" at bounding box center [1217, 439] width 329 height 95
click at [1360, 442] on span "14" at bounding box center [1355, 440] width 13 height 14
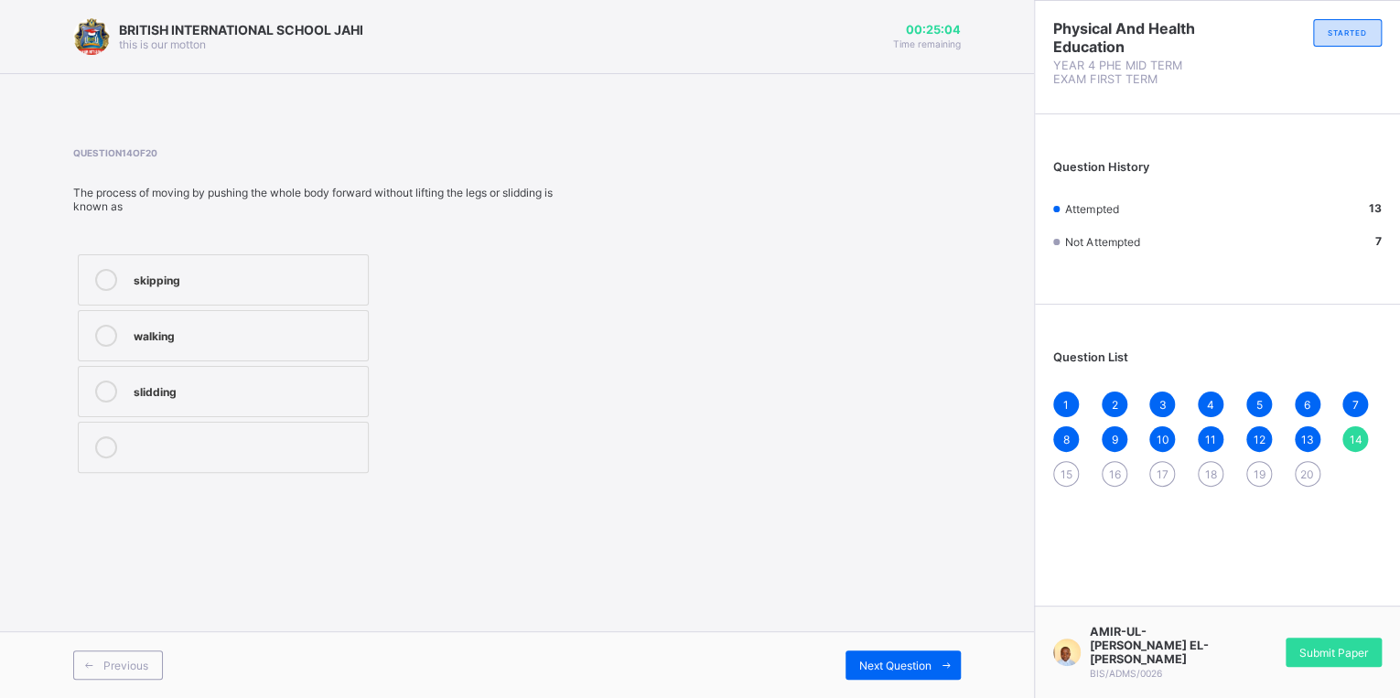
click at [179, 278] on div "skipping" at bounding box center [246, 278] width 225 height 18
click at [933, 656] on span at bounding box center [946, 665] width 29 height 29
click at [1108, 476] on span "16" at bounding box center [1114, 475] width 12 height 14
click at [1072, 472] on div "15" at bounding box center [1066, 474] width 26 height 26
drag, startPoint x: 111, startPoint y: 264, endPoint x: 466, endPoint y: 383, distance: 374.5
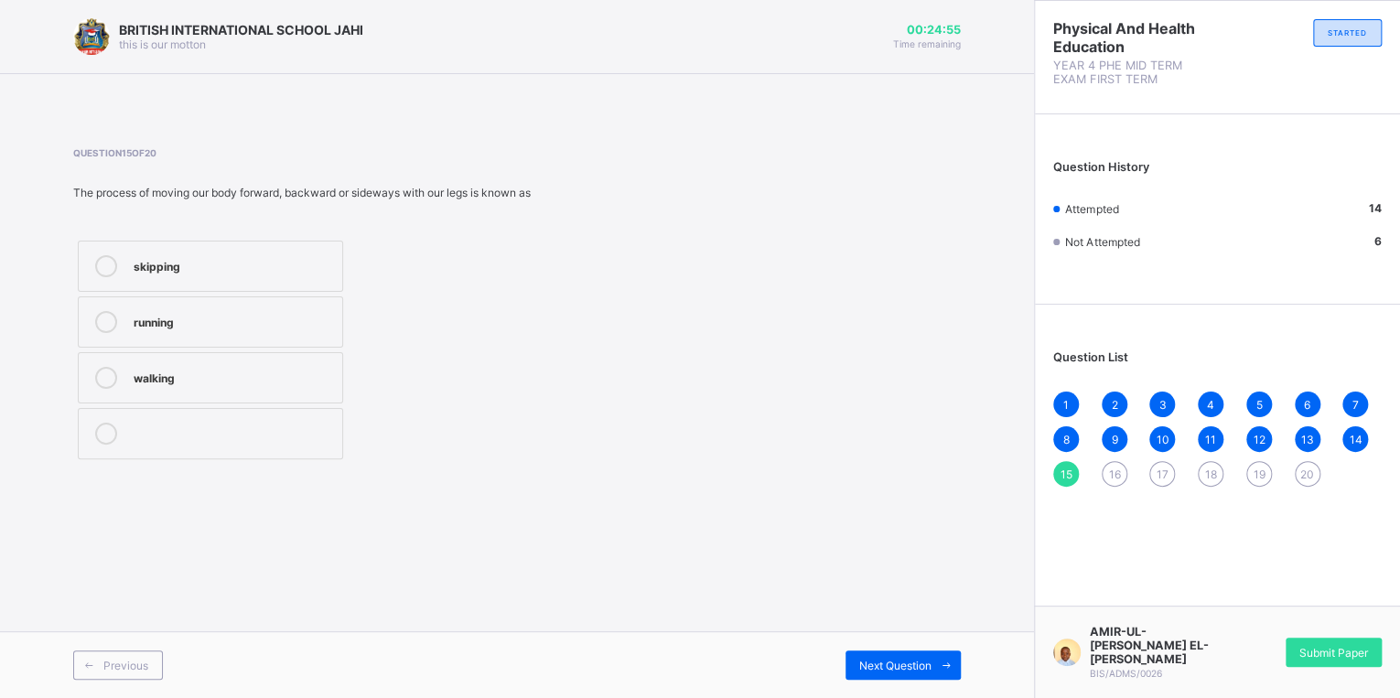
click at [111, 264] on icon at bounding box center [106, 266] width 22 height 22
click at [904, 664] on span "Next Question" at bounding box center [895, 666] width 72 height 14
click at [184, 425] on div "Running" at bounding box center [223, 432] width 178 height 18
click at [949, 670] on icon at bounding box center [947, 666] width 14 height 12
click at [1113, 477] on span "16" at bounding box center [1114, 475] width 12 height 14
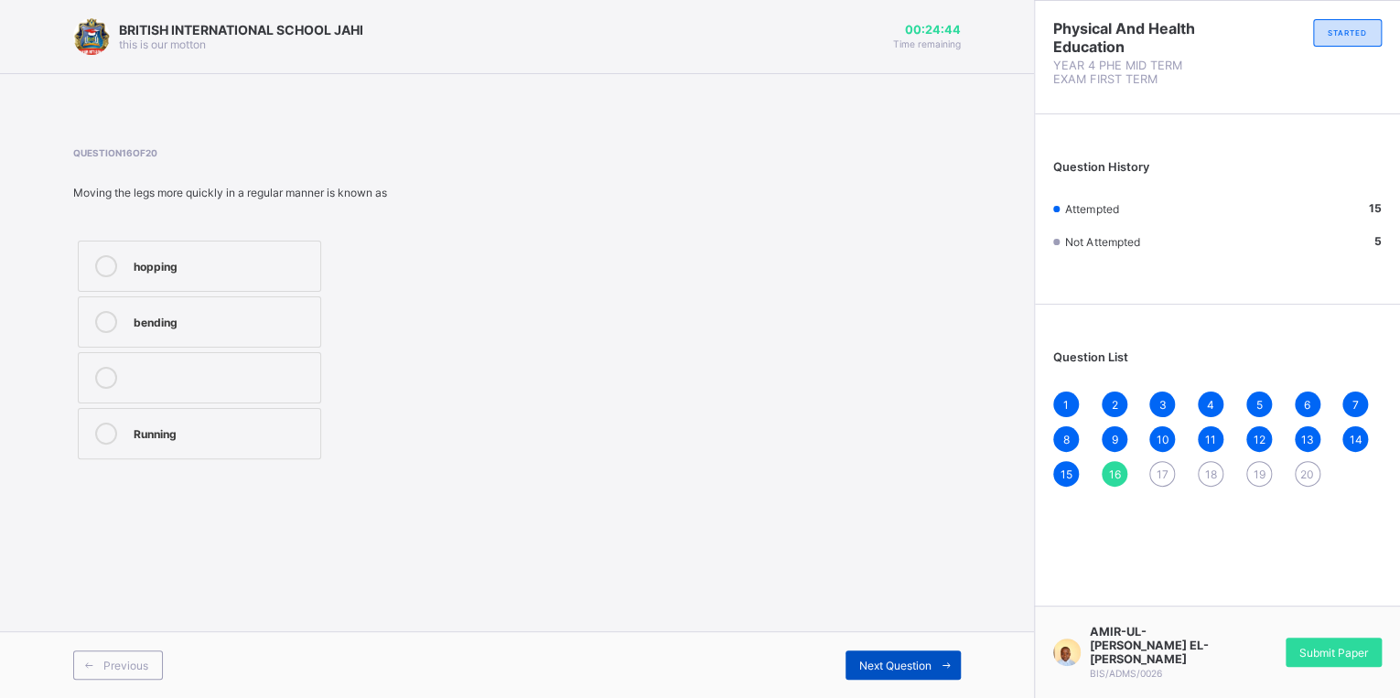
click at [941, 666] on icon at bounding box center [947, 666] width 14 height 12
click at [1067, 469] on span "15" at bounding box center [1067, 475] width 12 height 14
click at [919, 667] on span "Next Question" at bounding box center [895, 666] width 72 height 14
click at [168, 422] on label "Running" at bounding box center [199, 433] width 243 height 51
click at [886, 662] on span "Next Question" at bounding box center [895, 666] width 72 height 14
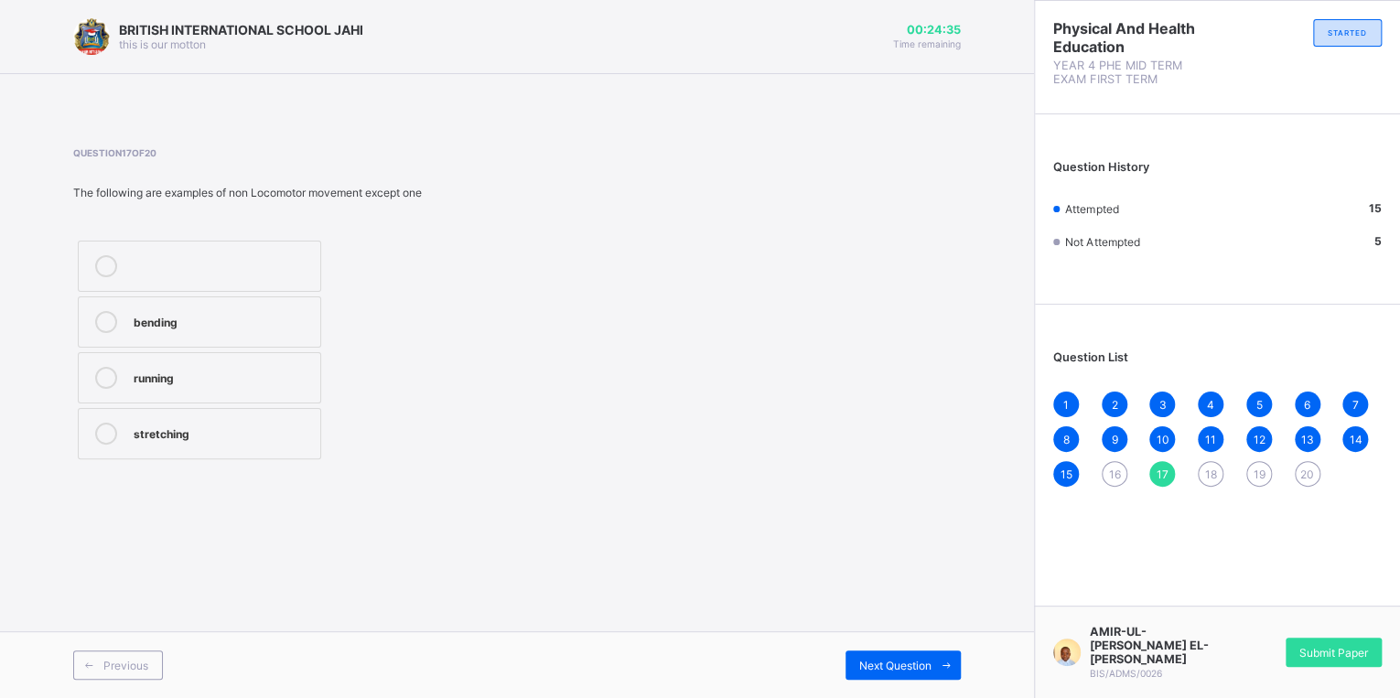
click at [1110, 481] on span "16" at bounding box center [1114, 475] width 12 height 14
click at [915, 669] on span "Next Question" at bounding box center [895, 666] width 72 height 14
click at [1058, 472] on div "15" at bounding box center [1066, 474] width 26 height 26
click at [866, 674] on div "Next Question" at bounding box center [903, 665] width 115 height 29
click at [164, 430] on div "Running" at bounding box center [223, 432] width 178 height 18
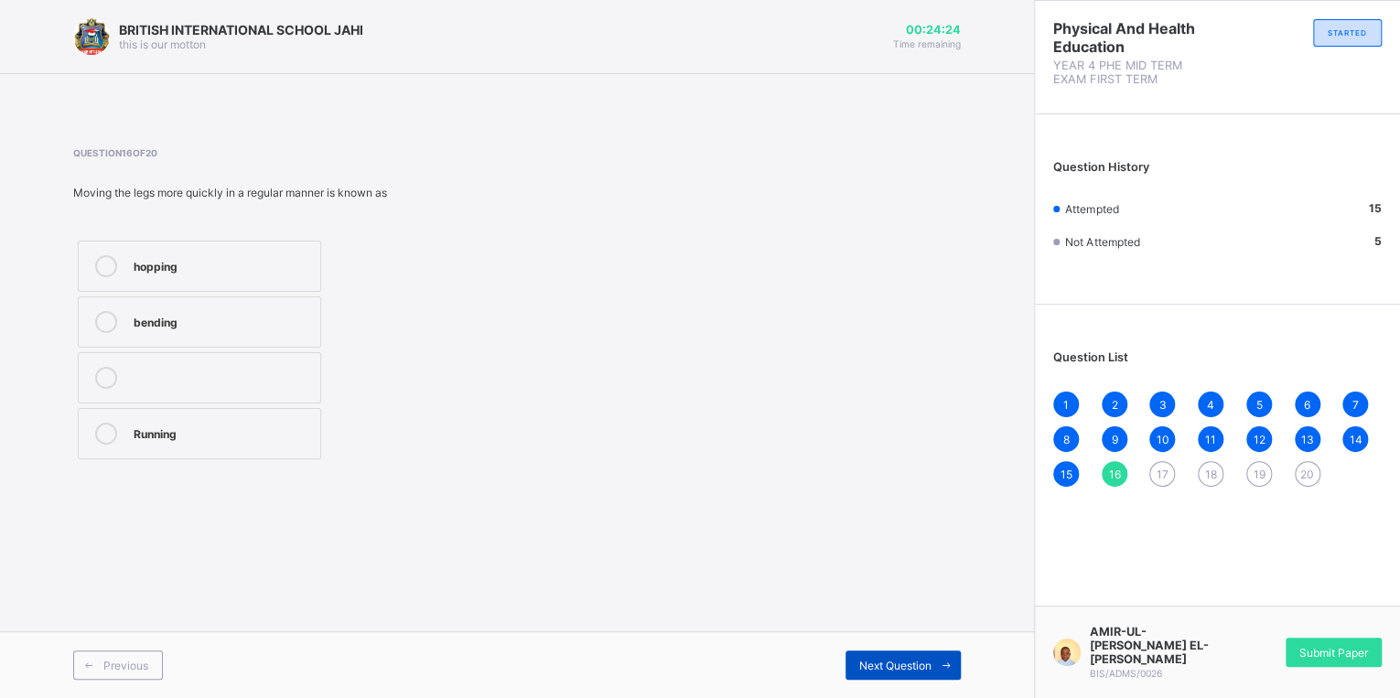
click at [893, 668] on span "Next Question" at bounding box center [895, 666] width 72 height 14
click at [1112, 476] on span "16" at bounding box center [1114, 475] width 12 height 14
drag, startPoint x: 183, startPoint y: 432, endPoint x: 276, endPoint y: 448, distance: 94.6
click at [184, 428] on div "Running" at bounding box center [223, 432] width 178 height 18
click at [859, 660] on span "Next Question" at bounding box center [895, 666] width 72 height 14
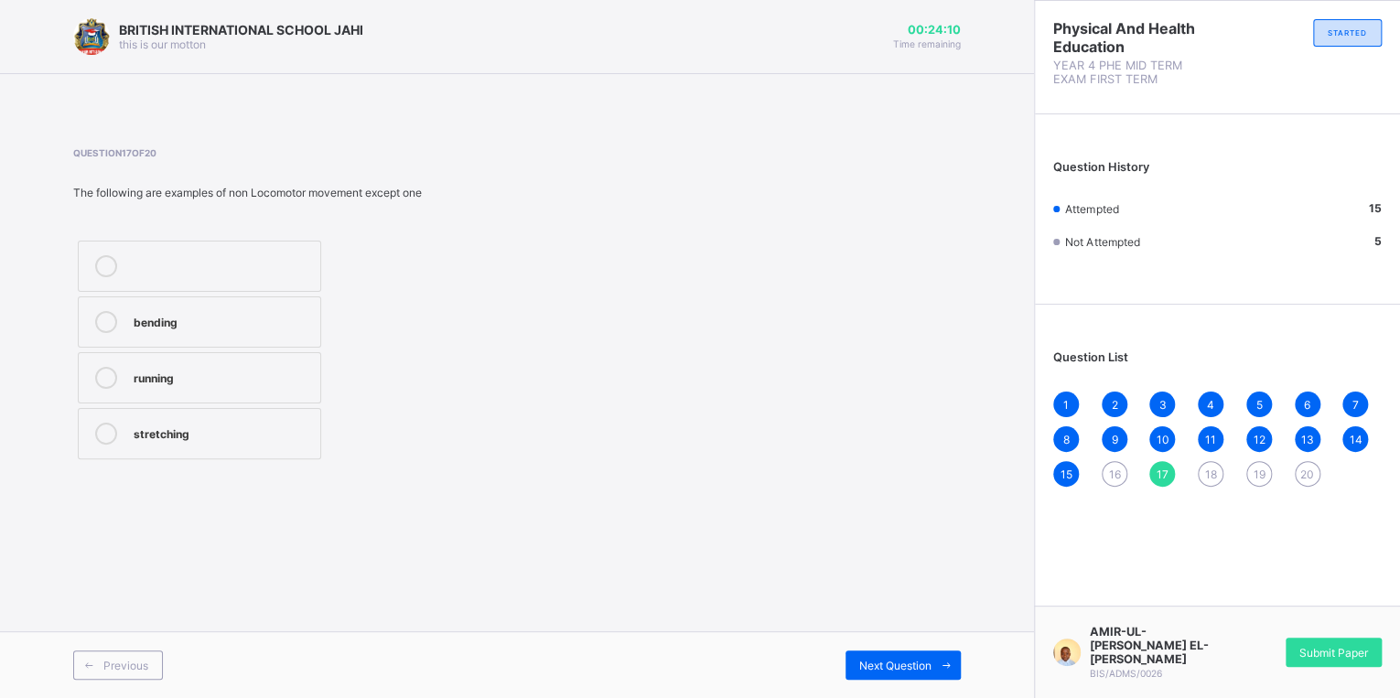
click at [279, 337] on label "bending" at bounding box center [199, 322] width 243 height 51
drag, startPoint x: 583, startPoint y: 498, endPoint x: 592, endPoint y: 512, distance: 16.5
click at [588, 505] on div "BRITISH INTERNATIONAL SCHOOL JAHI this is our motton 00:24:09 Time remaining Qu…" at bounding box center [517, 349] width 1034 height 698
click at [901, 666] on span "Next Question" at bounding box center [895, 666] width 72 height 14
click at [1167, 479] on span "17" at bounding box center [1163, 475] width 12 height 14
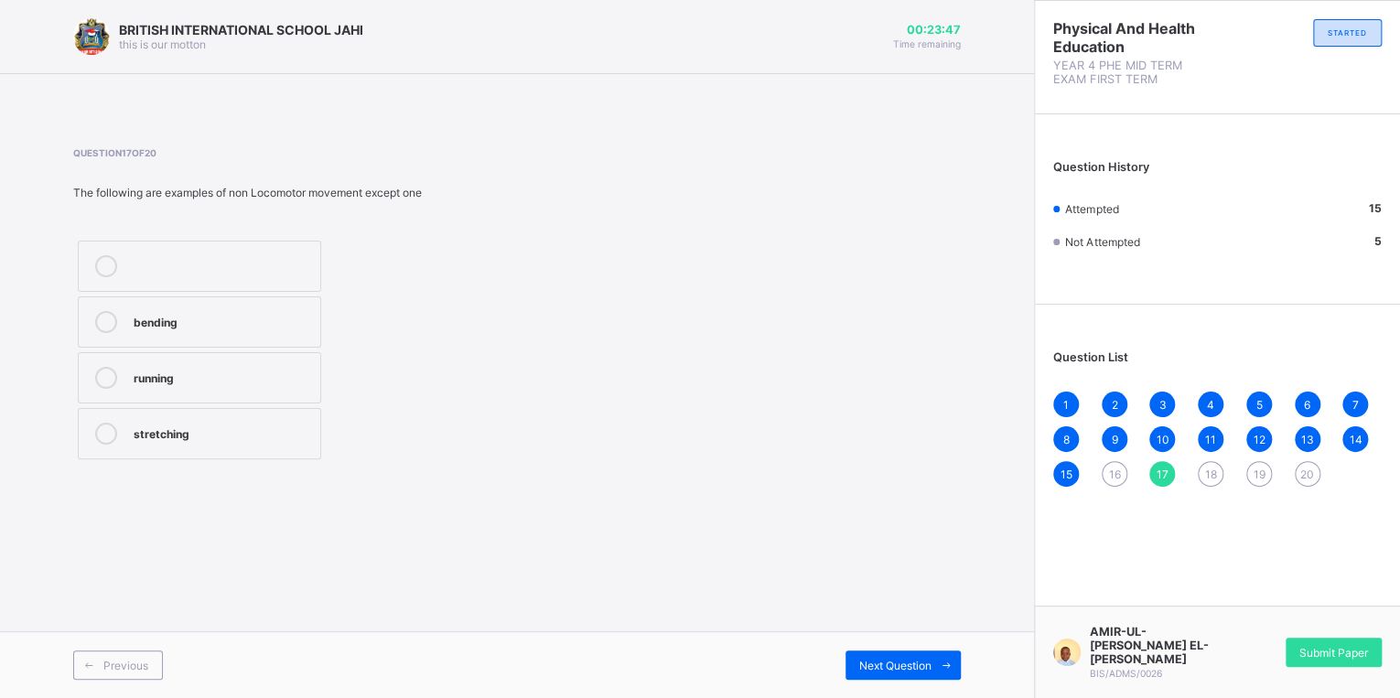
drag, startPoint x: 1167, startPoint y: 479, endPoint x: 659, endPoint y: 264, distance: 551.2
click at [659, 264] on div "Question 17 of 20 The following are examples of non Locomotor movement except o…" at bounding box center [517, 305] width 888 height 317
click at [214, 386] on div "running" at bounding box center [223, 378] width 178 height 22
click at [913, 649] on div "Previous Next Question" at bounding box center [517, 664] width 1034 height 67
drag, startPoint x: 913, startPoint y: 649, endPoint x: 909, endPoint y: 674, distance: 25.1
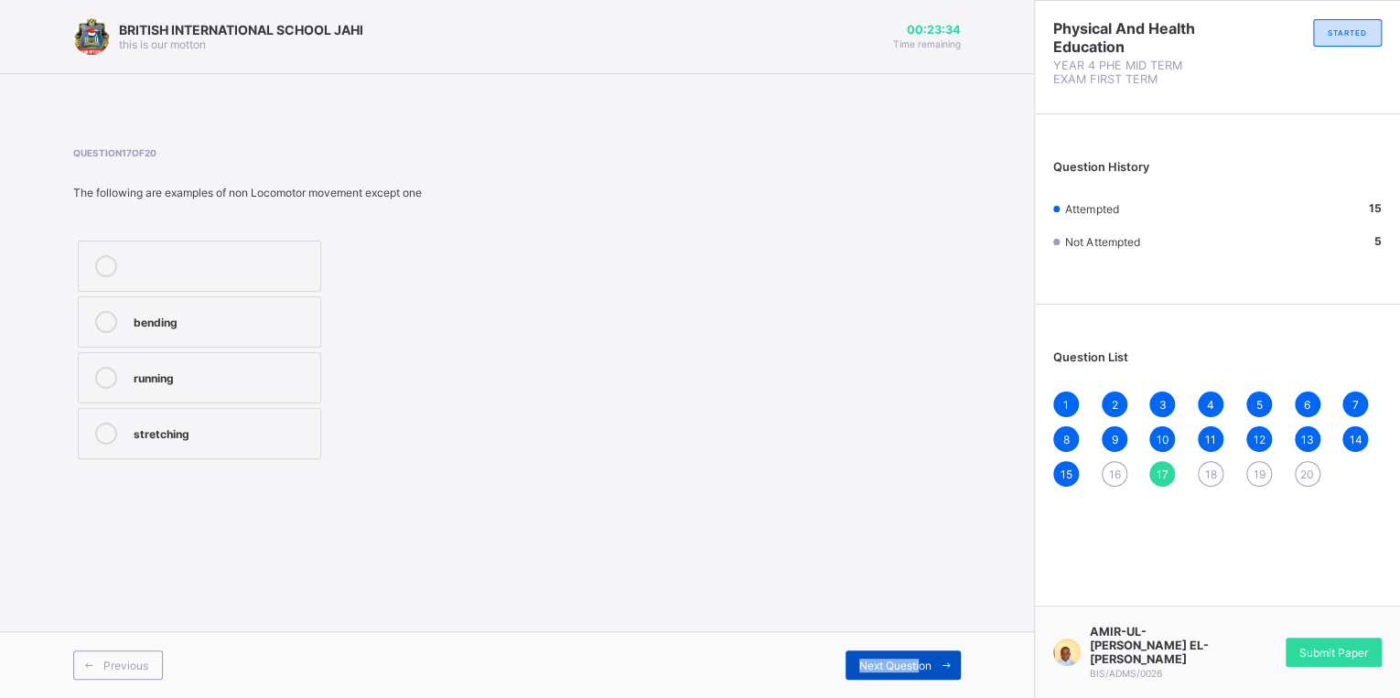
click at [909, 674] on div "Next Question" at bounding box center [903, 665] width 115 height 29
click at [209, 431] on div "Stretching" at bounding box center [223, 432] width 178 height 18
click at [937, 671] on span at bounding box center [946, 665] width 29 height 29
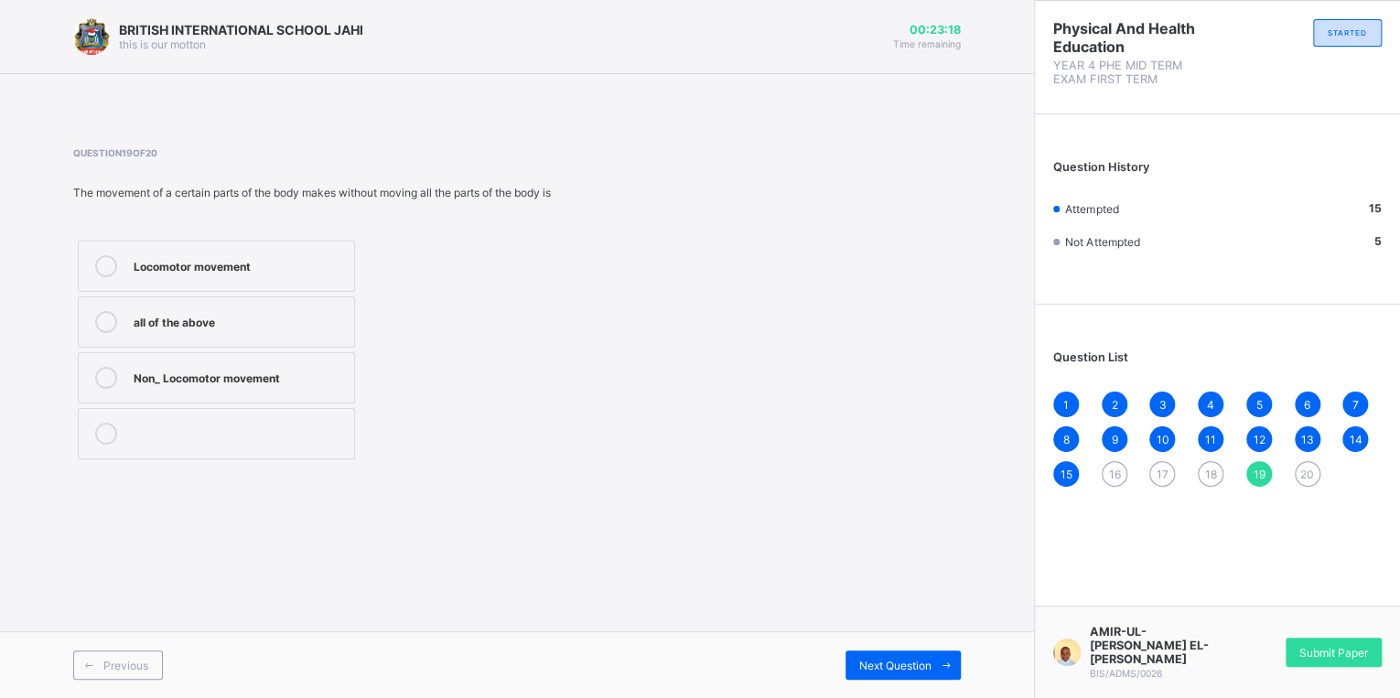
click at [231, 383] on div "Non_ Locomotor movement" at bounding box center [239, 376] width 211 height 18
click at [919, 652] on div "Next Question" at bounding box center [903, 665] width 115 height 29
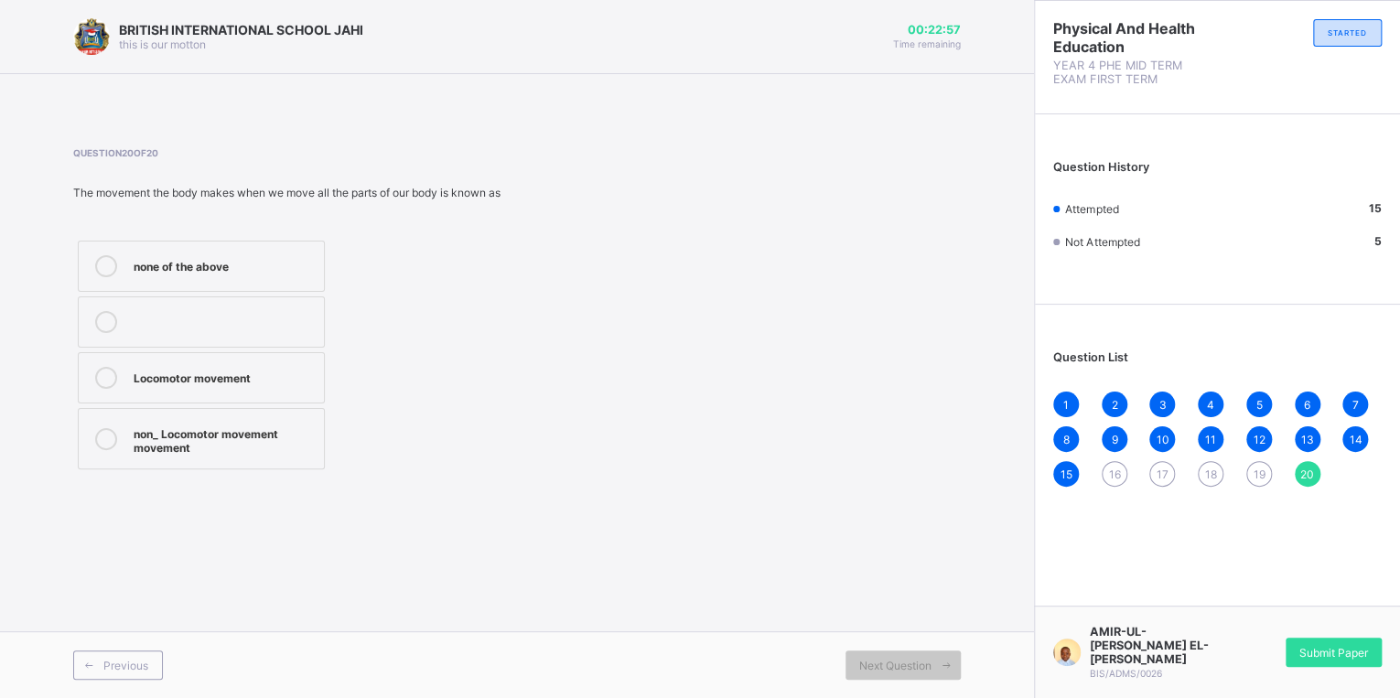
click at [205, 380] on div "Locomotor movement" at bounding box center [224, 376] width 181 height 18
click at [1061, 471] on span "15" at bounding box center [1067, 475] width 12 height 14
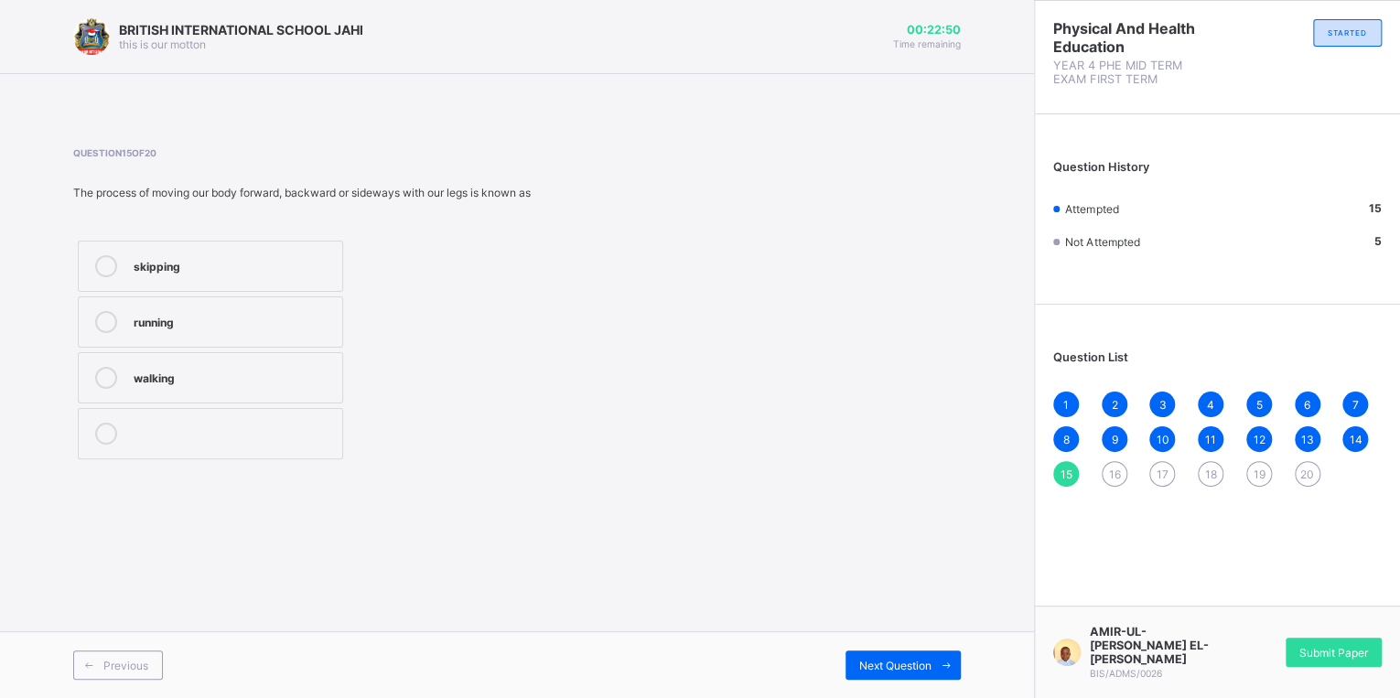
click at [1314, 475] on div "20" at bounding box center [1308, 474] width 26 height 26
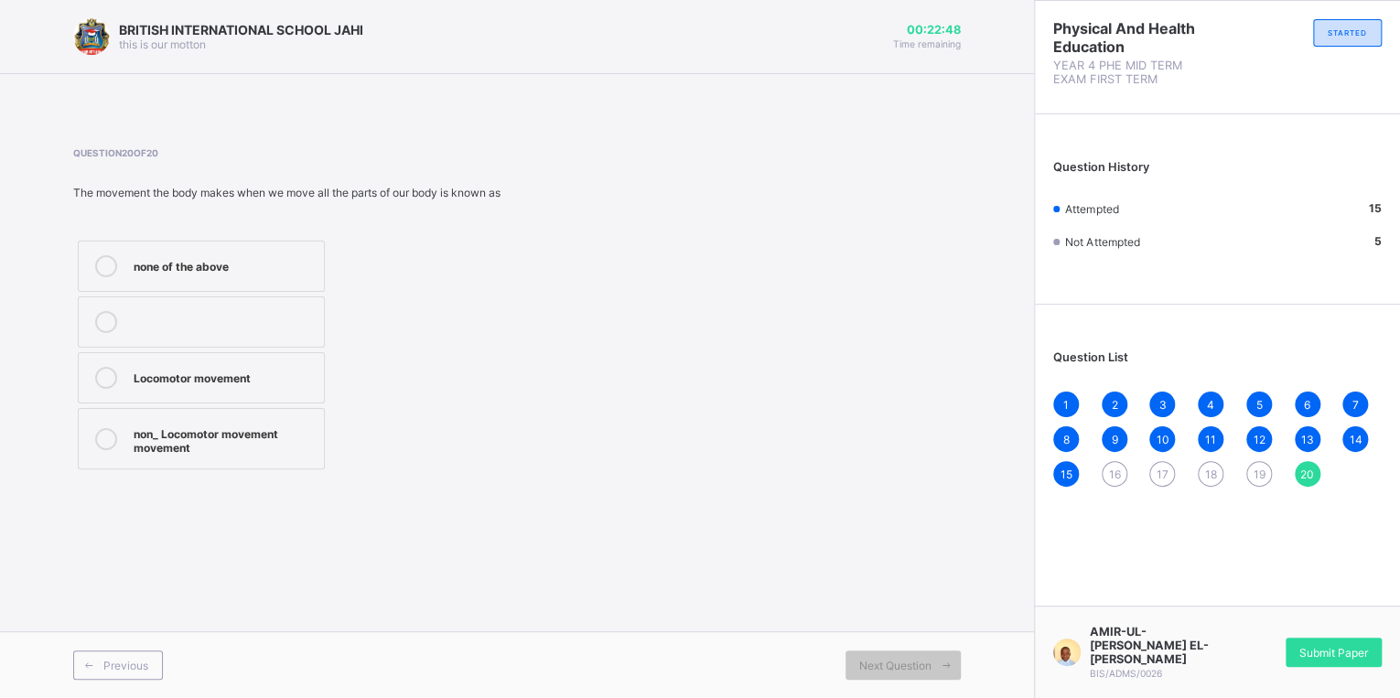
click at [216, 377] on div "Locomotor movement" at bounding box center [224, 376] width 181 height 18
click at [1117, 470] on span "16" at bounding box center [1114, 475] width 12 height 14
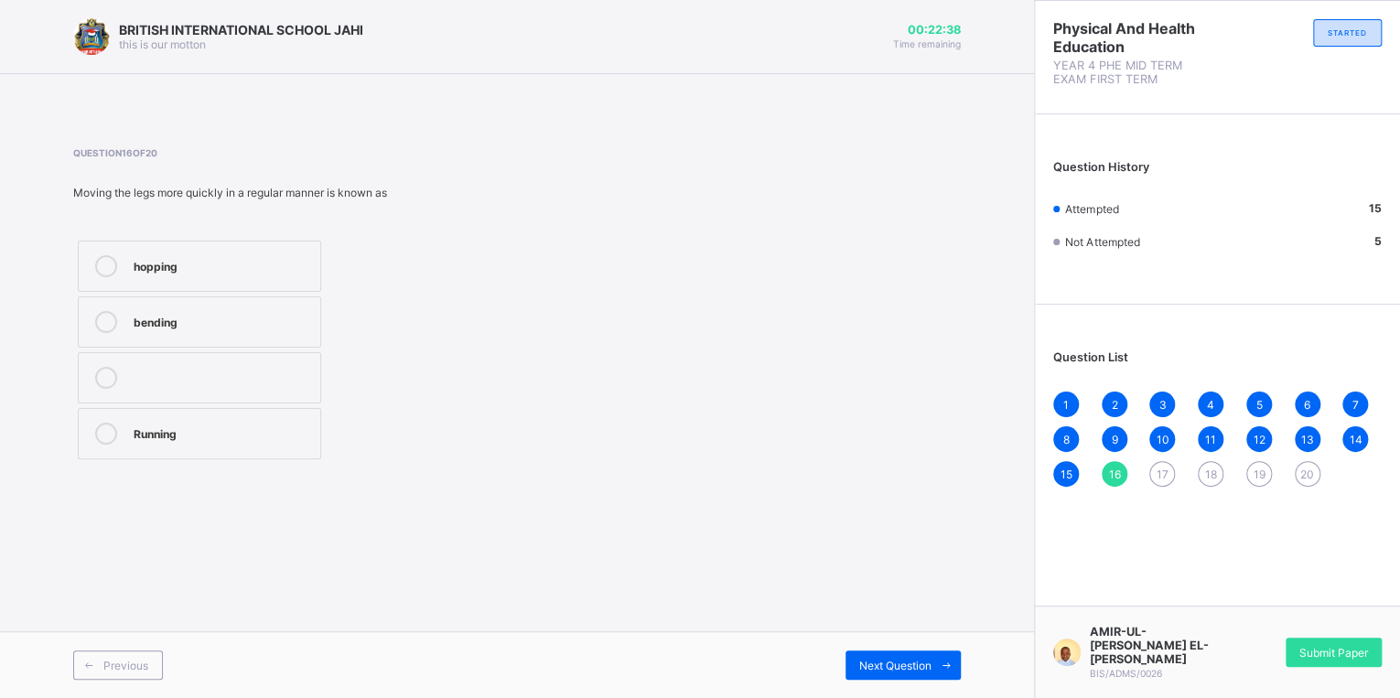
click at [187, 436] on div "Running" at bounding box center [223, 432] width 178 height 18
click at [869, 669] on span "Next Question" at bounding box center [895, 666] width 72 height 14
click at [1120, 478] on div "16" at bounding box center [1115, 474] width 26 height 26
click at [283, 442] on div "Running" at bounding box center [223, 434] width 178 height 22
click at [852, 663] on div "Next Question" at bounding box center [903, 665] width 115 height 29
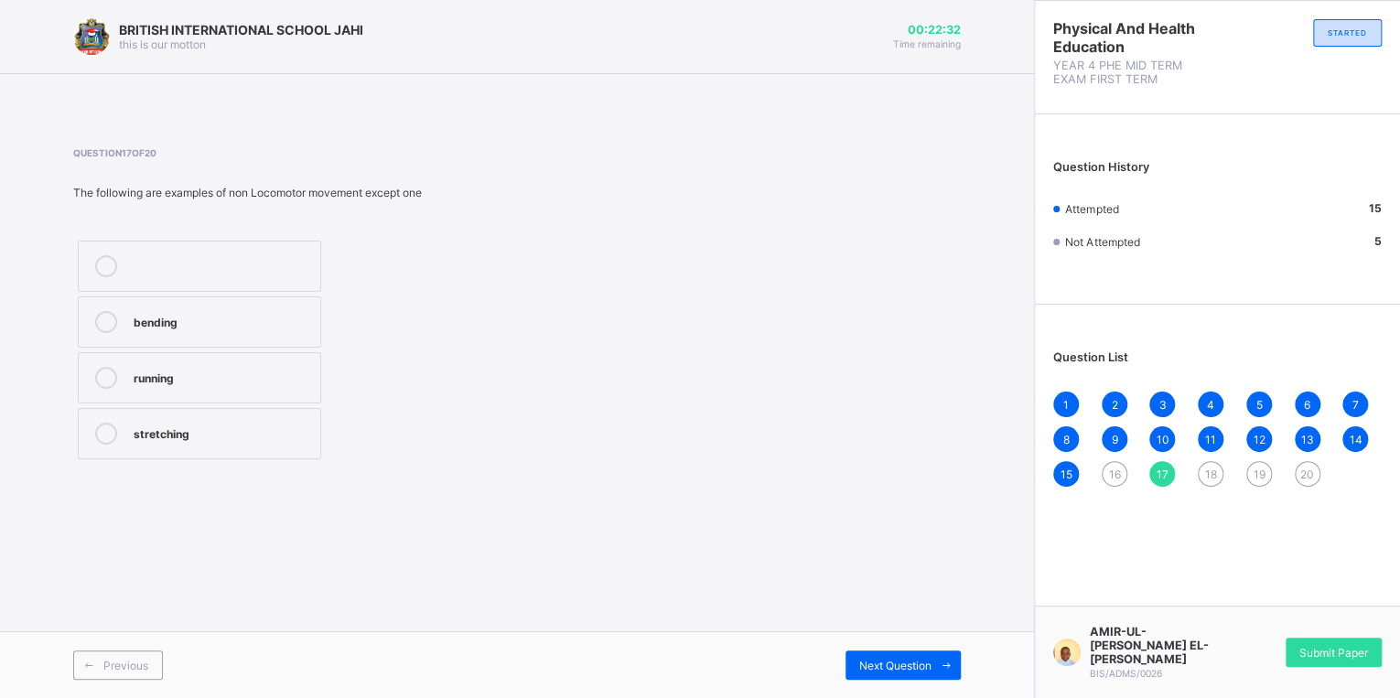
click at [1117, 472] on span "16" at bounding box center [1114, 475] width 12 height 14
click at [261, 431] on div "Running" at bounding box center [223, 432] width 178 height 18
click at [917, 662] on span "Next Question" at bounding box center [895, 666] width 72 height 14
click at [1122, 476] on div "16" at bounding box center [1115, 474] width 26 height 26
click at [244, 456] on label "Running" at bounding box center [199, 433] width 243 height 51
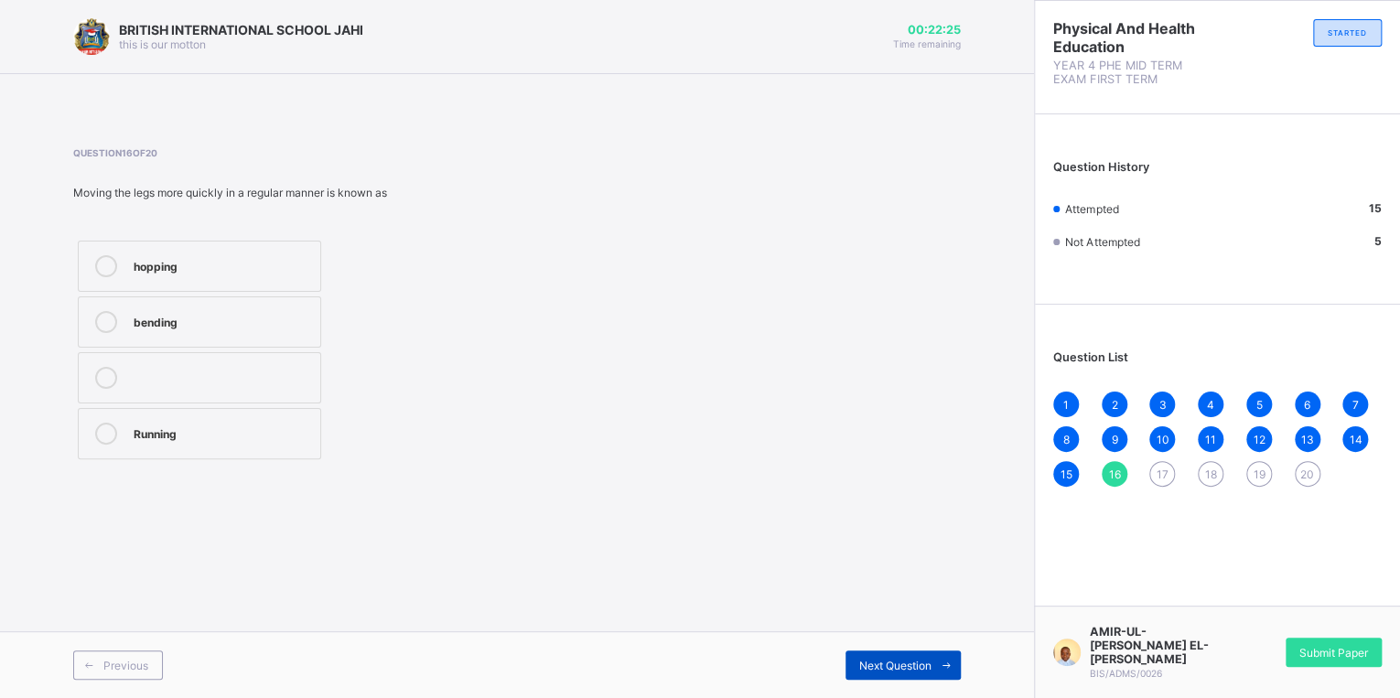
click at [868, 665] on span "Next Question" at bounding box center [895, 666] width 72 height 14
click at [165, 428] on div "stretching" at bounding box center [223, 432] width 178 height 18
click at [844, 680] on div "Previous Next Question" at bounding box center [517, 664] width 1034 height 67
click at [1111, 477] on span "16" at bounding box center [1114, 475] width 12 height 14
click at [167, 439] on div "Running" at bounding box center [223, 432] width 178 height 18
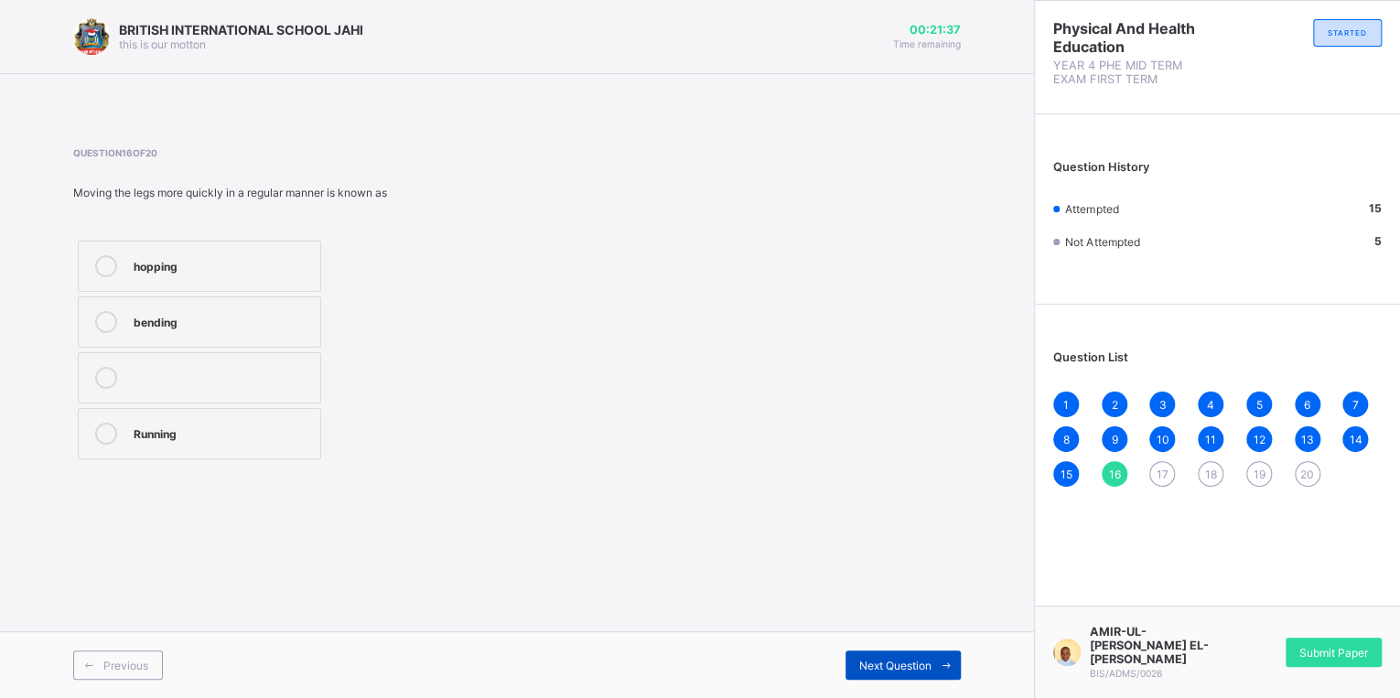
click at [890, 661] on span "Next Question" at bounding box center [895, 666] width 72 height 14
click at [1113, 483] on div "16" at bounding box center [1115, 474] width 26 height 26
click at [178, 439] on label "Running" at bounding box center [199, 433] width 243 height 51
click at [198, 430] on div "Running" at bounding box center [223, 432] width 178 height 18
click at [859, 664] on span "Next Question" at bounding box center [895, 666] width 72 height 14
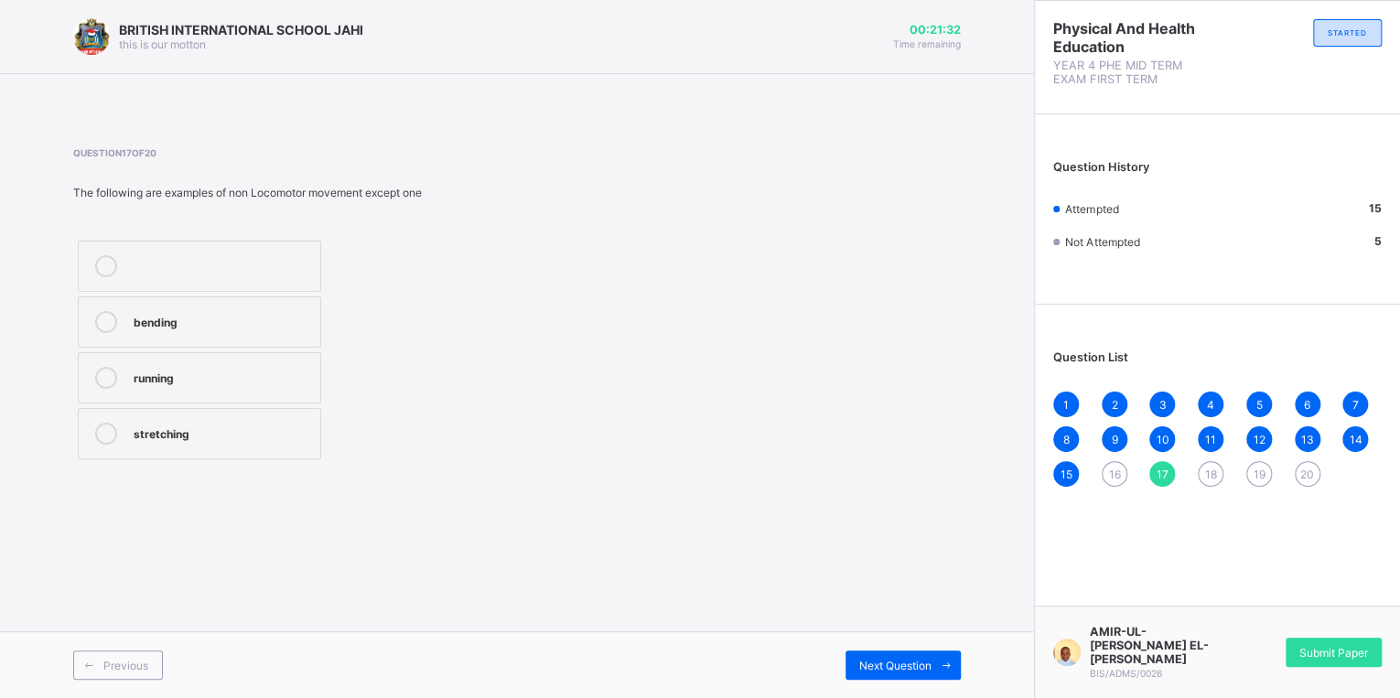
click at [1108, 466] on div "16" at bounding box center [1115, 474] width 26 height 26
click at [182, 436] on div "Running" at bounding box center [223, 432] width 178 height 18
click at [912, 665] on span "Next Question" at bounding box center [895, 666] width 72 height 14
click at [1111, 476] on span "16" at bounding box center [1114, 475] width 12 height 14
click at [1157, 481] on span "17" at bounding box center [1163, 475] width 12 height 14
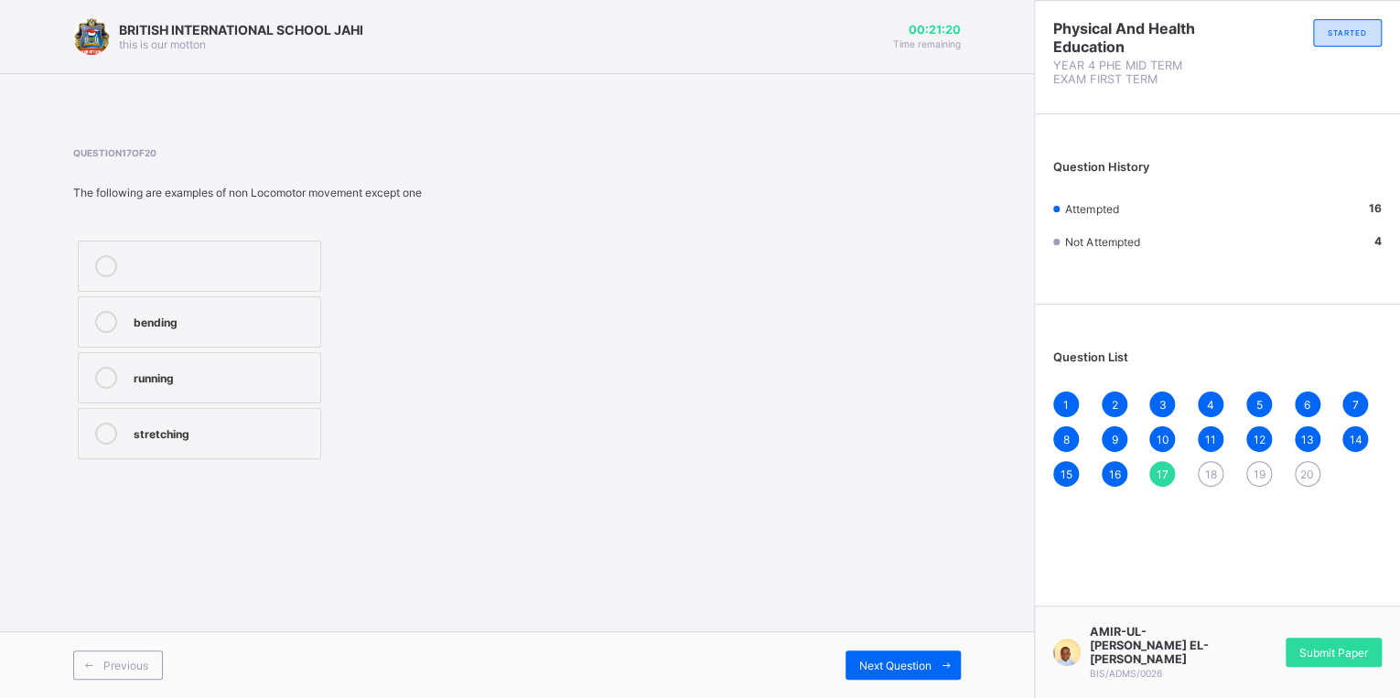
click at [203, 426] on div "stretching" at bounding box center [223, 432] width 178 height 18
click at [141, 314] on div "bending" at bounding box center [223, 320] width 178 height 18
click at [929, 668] on span "Next Question" at bounding box center [895, 666] width 72 height 14
click at [1149, 473] on div "17" at bounding box center [1162, 474] width 26 height 26
click at [220, 387] on div "running" at bounding box center [223, 378] width 178 height 22
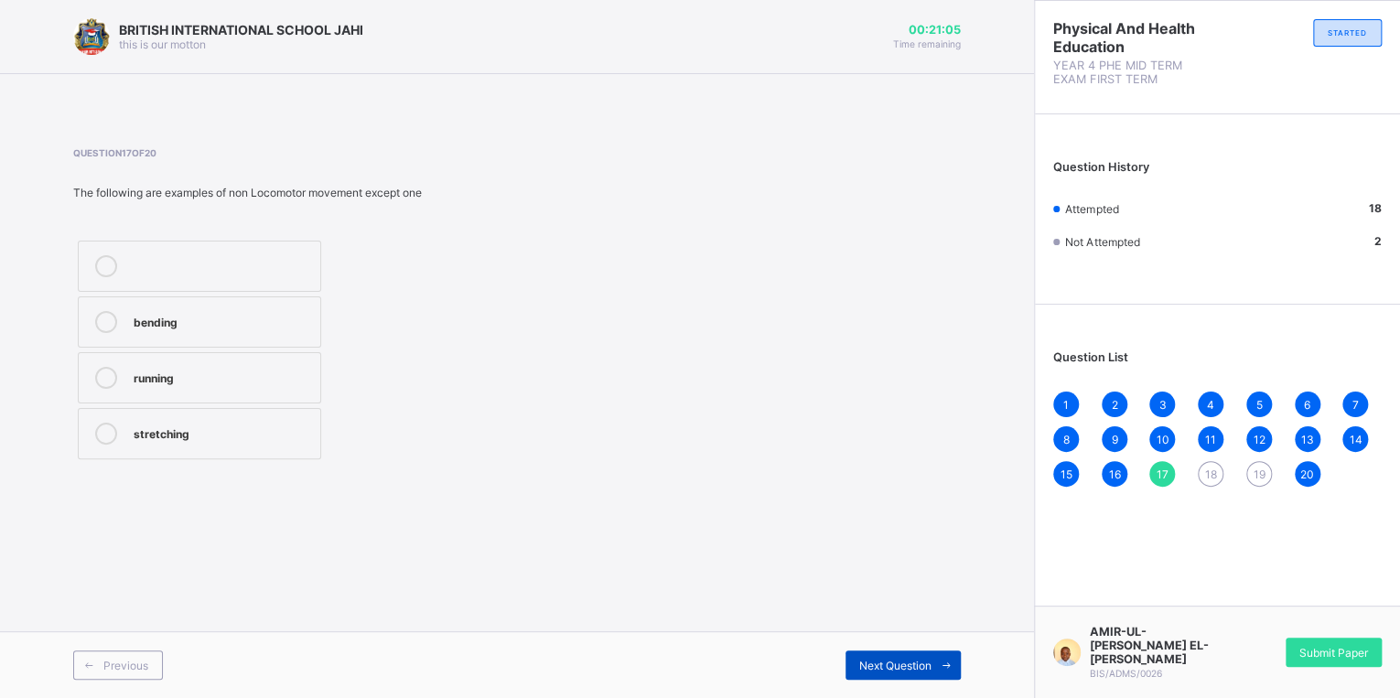
click at [879, 666] on span "Next Question" at bounding box center [895, 666] width 72 height 14
click at [1302, 469] on span "20" at bounding box center [1307, 475] width 14 height 14
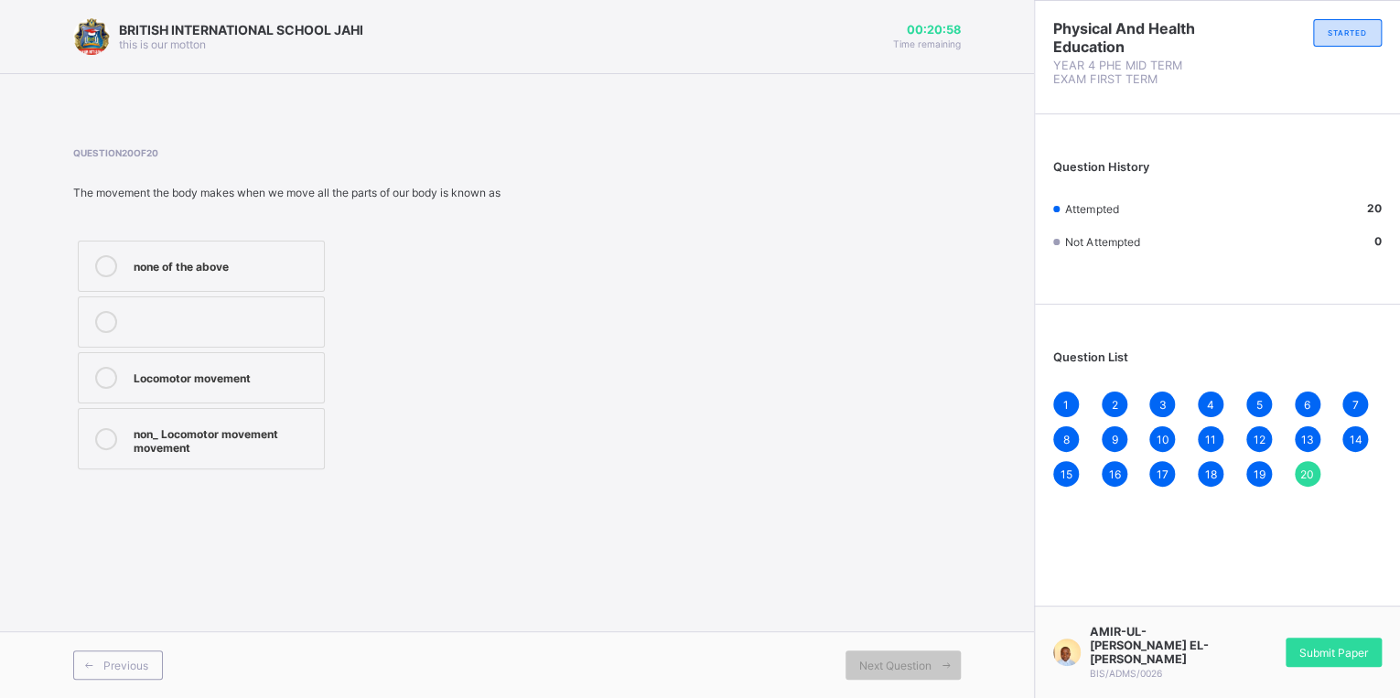
click at [1261, 472] on span "19" at bounding box center [1259, 475] width 12 height 14
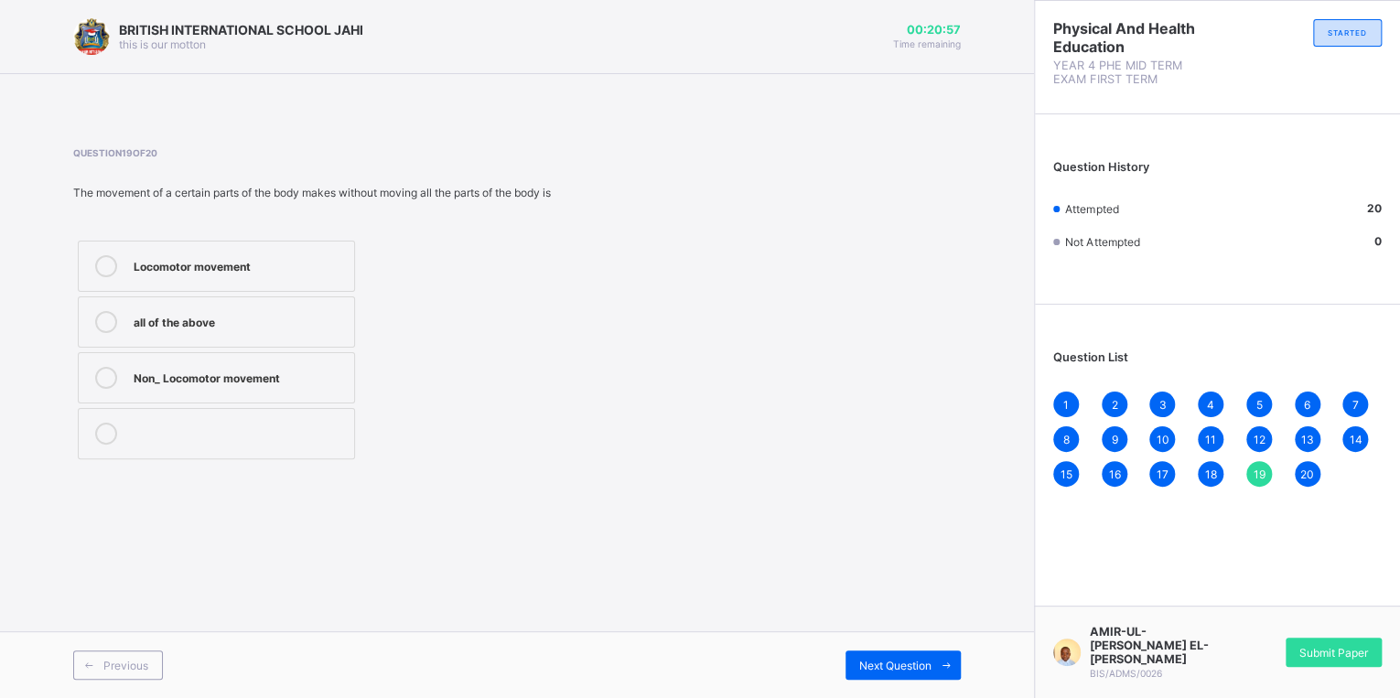
click at [1219, 480] on div "18" at bounding box center [1211, 474] width 26 height 26
click at [1317, 480] on div "20" at bounding box center [1308, 474] width 26 height 26
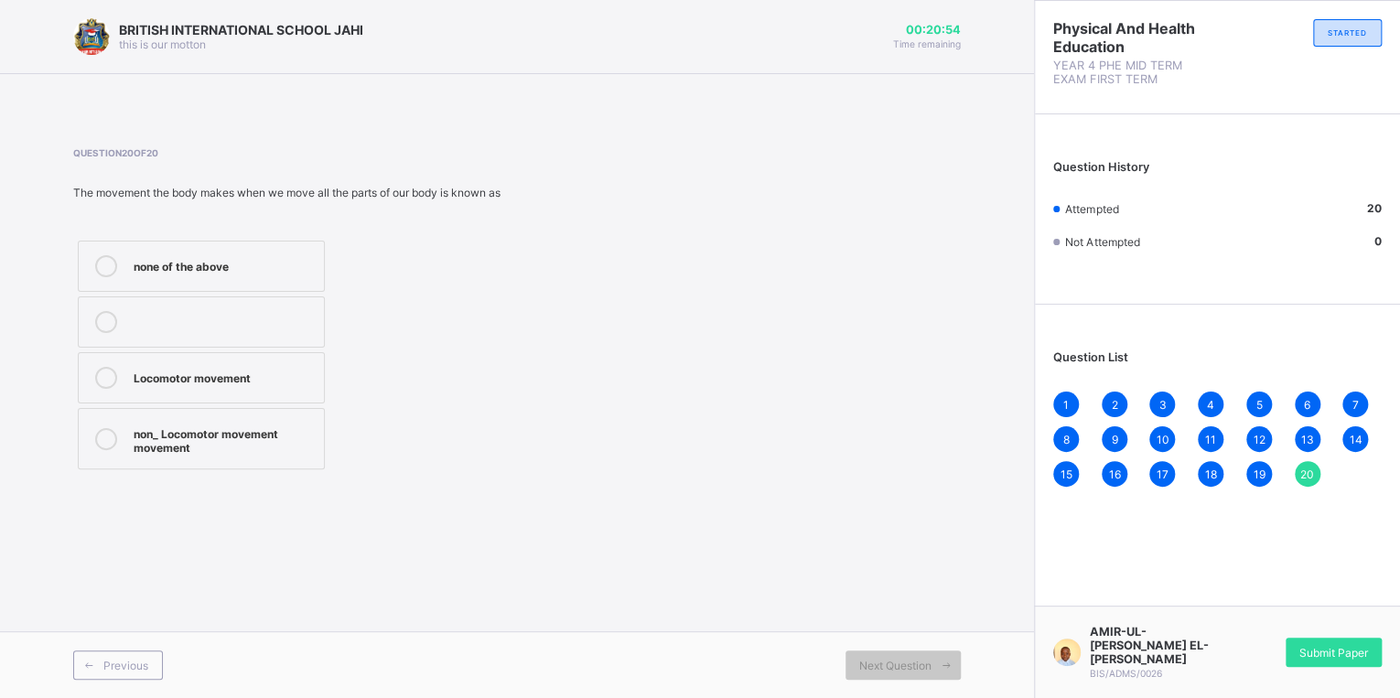
click at [1303, 653] on span "Submit Paper" at bounding box center [1334, 653] width 69 height 14
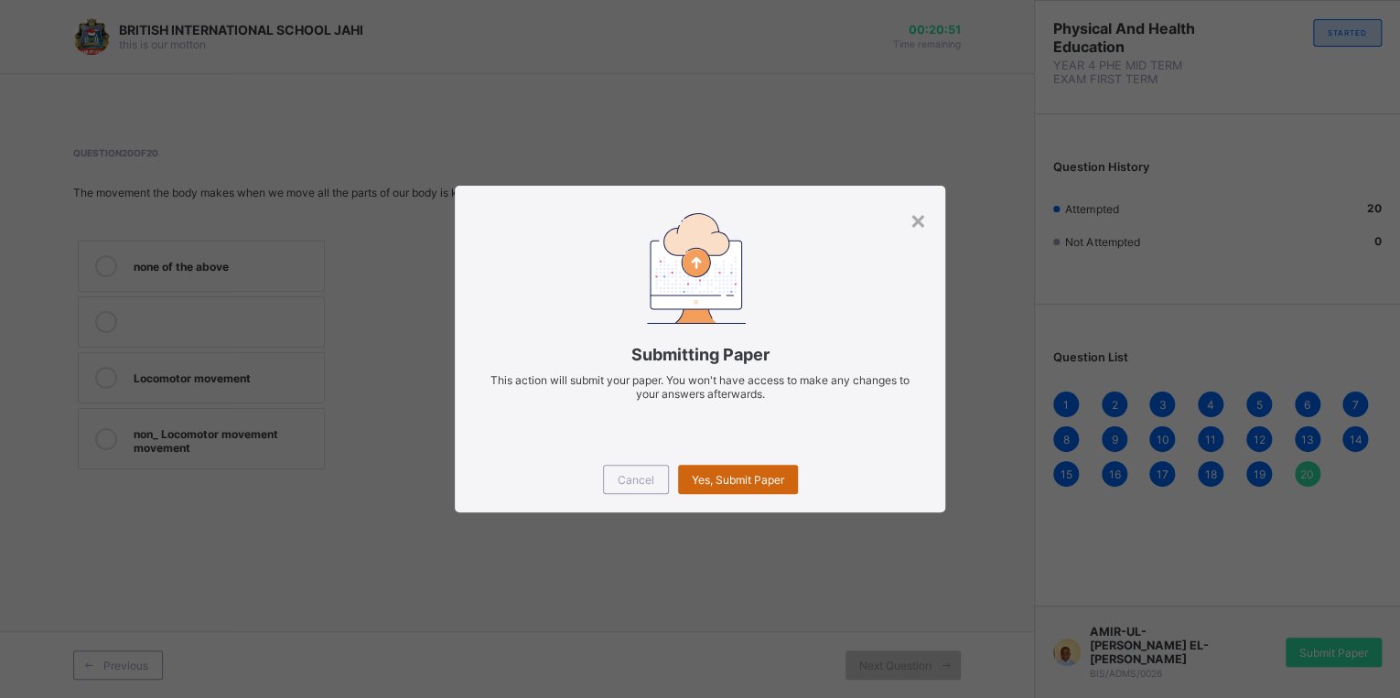
click at [744, 485] on span "Yes, Submit Paper" at bounding box center [738, 480] width 92 height 14
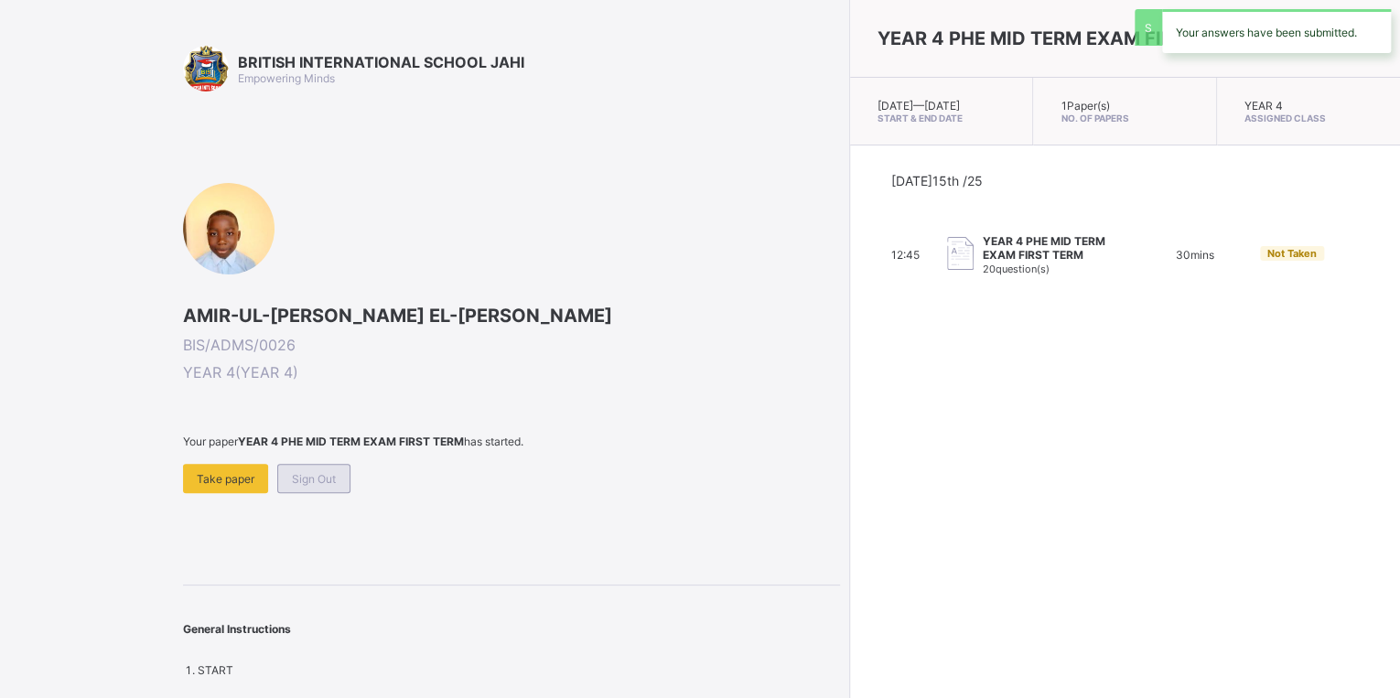
click at [307, 480] on span "Sign Out" at bounding box center [314, 479] width 44 height 14
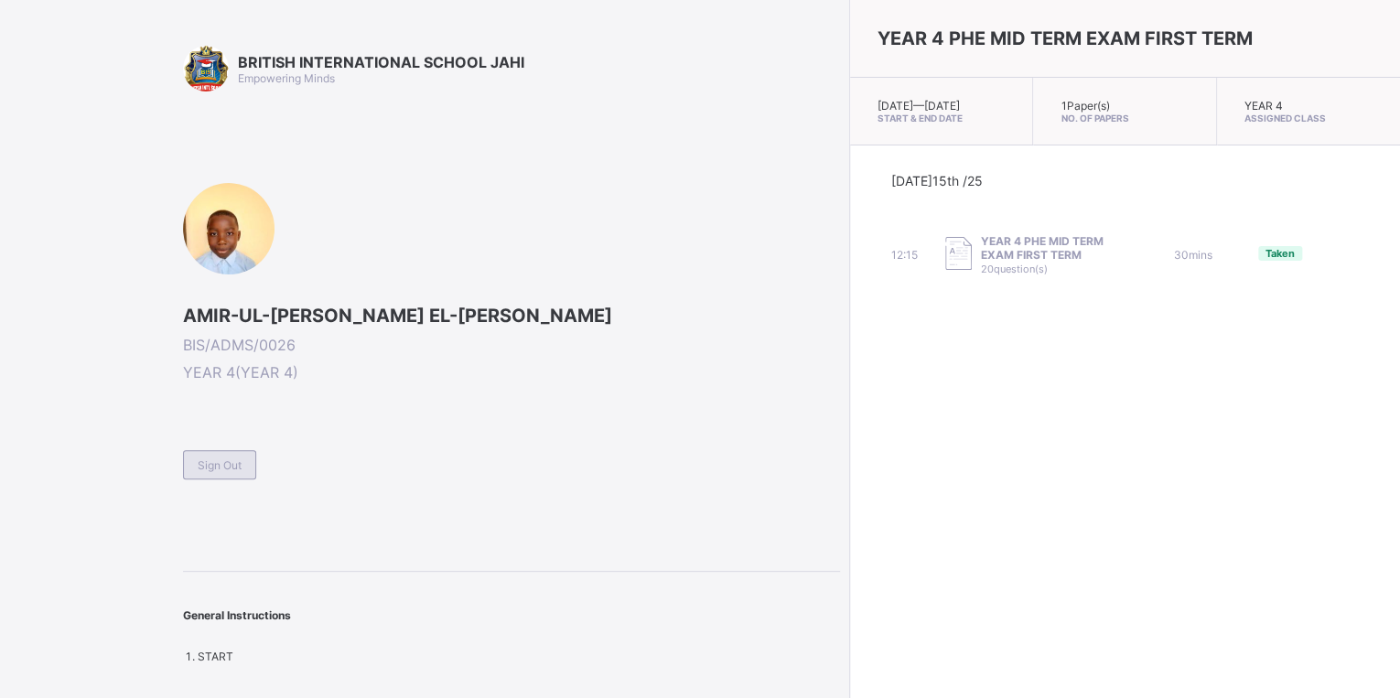
click at [234, 455] on div "Sign Out" at bounding box center [219, 464] width 73 height 29
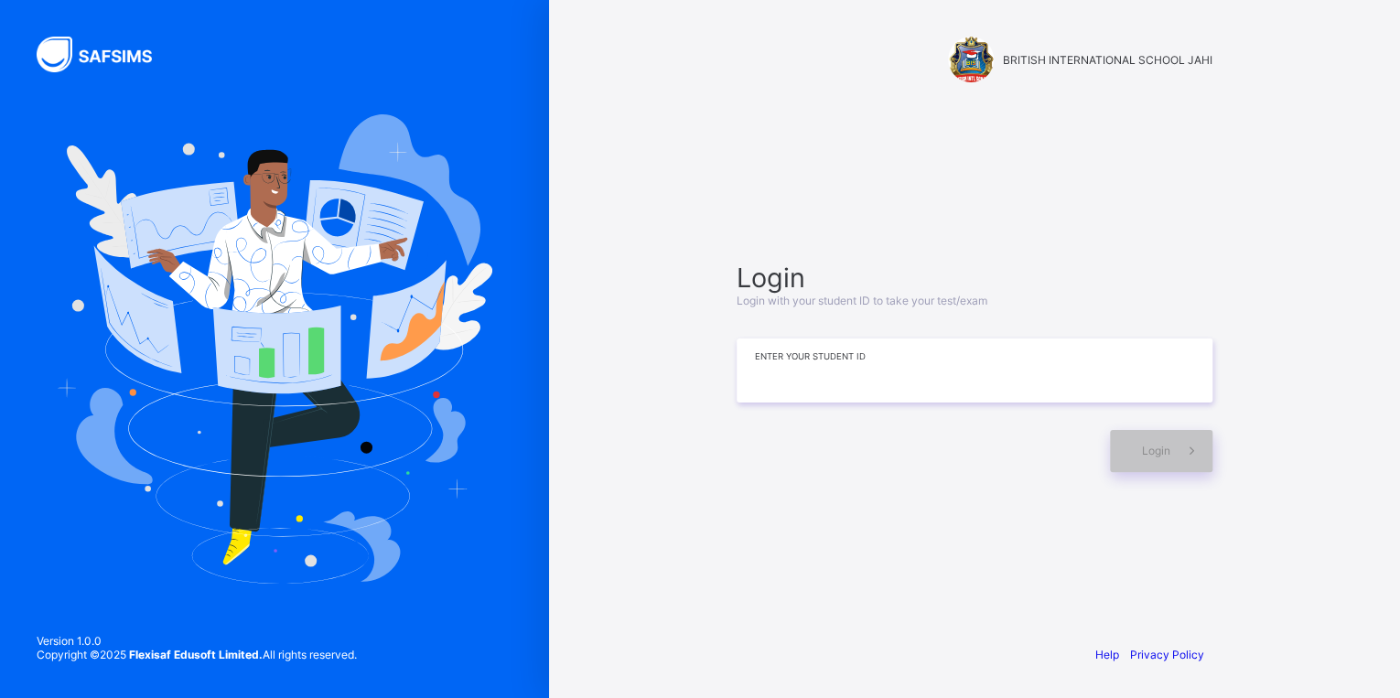
click at [879, 360] on input at bounding box center [975, 371] width 476 height 64
type input "**********"
click at [1150, 459] on div "Login" at bounding box center [1161, 451] width 103 height 42
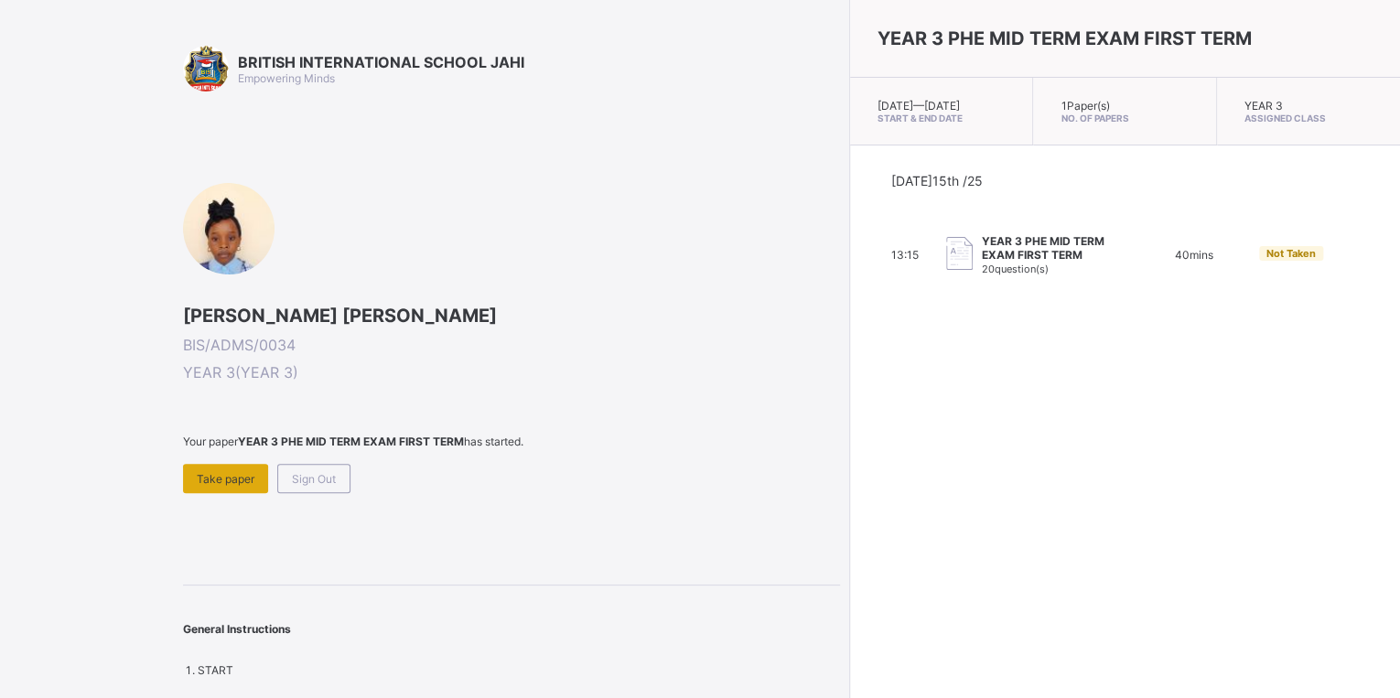
click at [206, 476] on span "Take paper" at bounding box center [226, 479] width 58 height 14
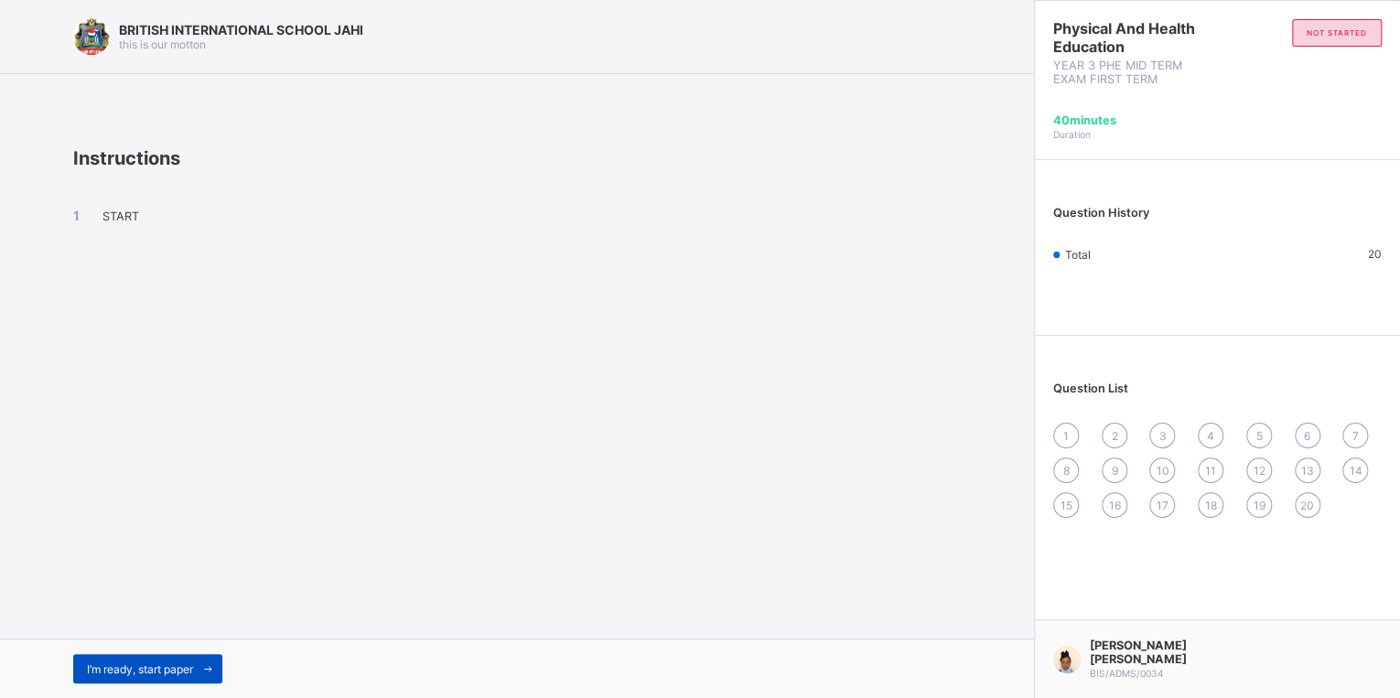
click at [184, 660] on div "I’m ready, start paper" at bounding box center [147, 668] width 149 height 29
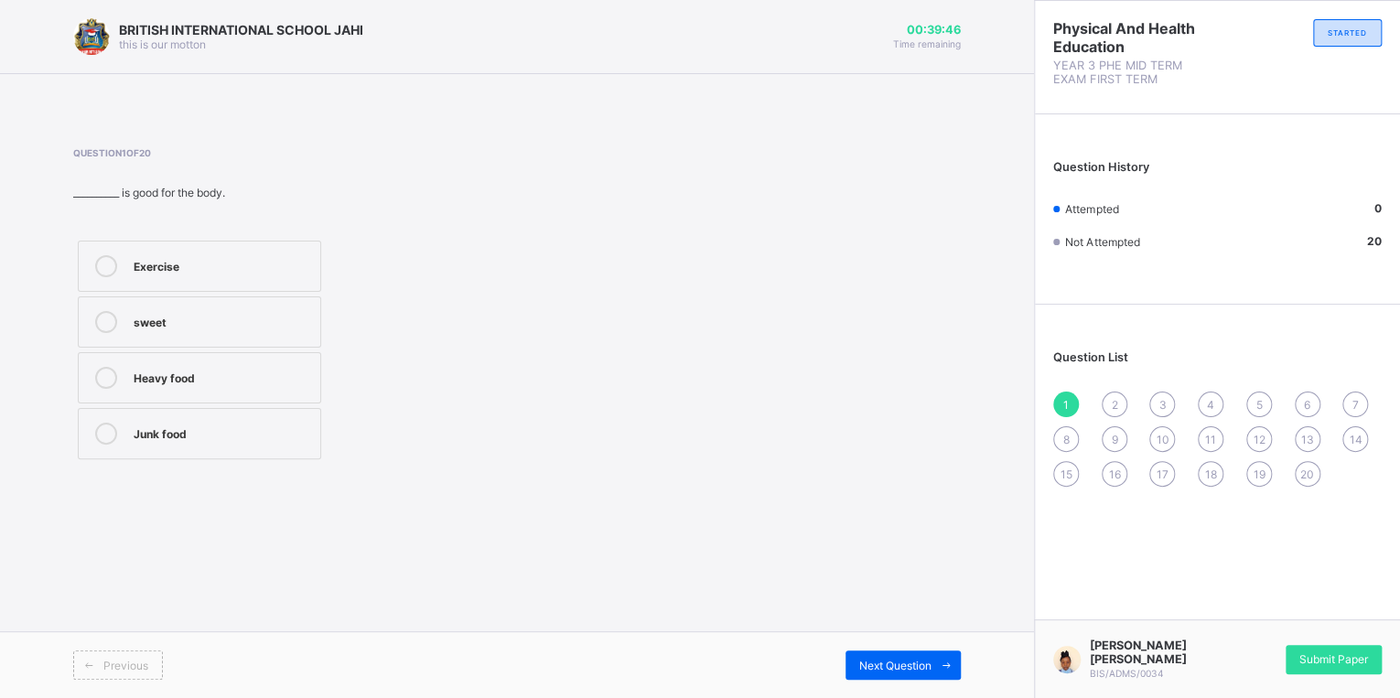
click at [102, 266] on icon at bounding box center [106, 266] width 22 height 22
click at [913, 663] on span "Next Question" at bounding box center [895, 666] width 72 height 14
click at [117, 428] on div at bounding box center [106, 434] width 37 height 22
click at [112, 318] on icon at bounding box center [106, 322] width 22 height 22
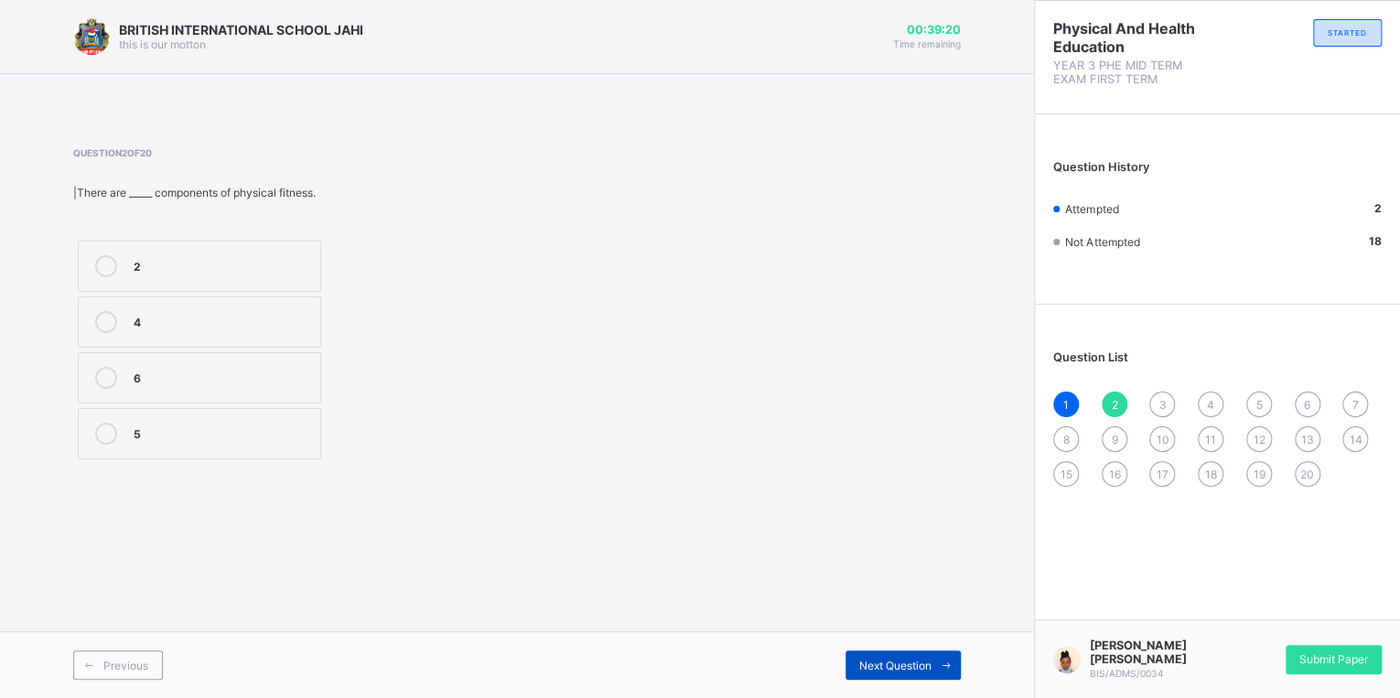
click at [944, 658] on span at bounding box center [946, 665] width 29 height 29
click at [110, 434] on icon at bounding box center [106, 434] width 22 height 22
click at [879, 659] on span "Next Question" at bounding box center [895, 666] width 72 height 14
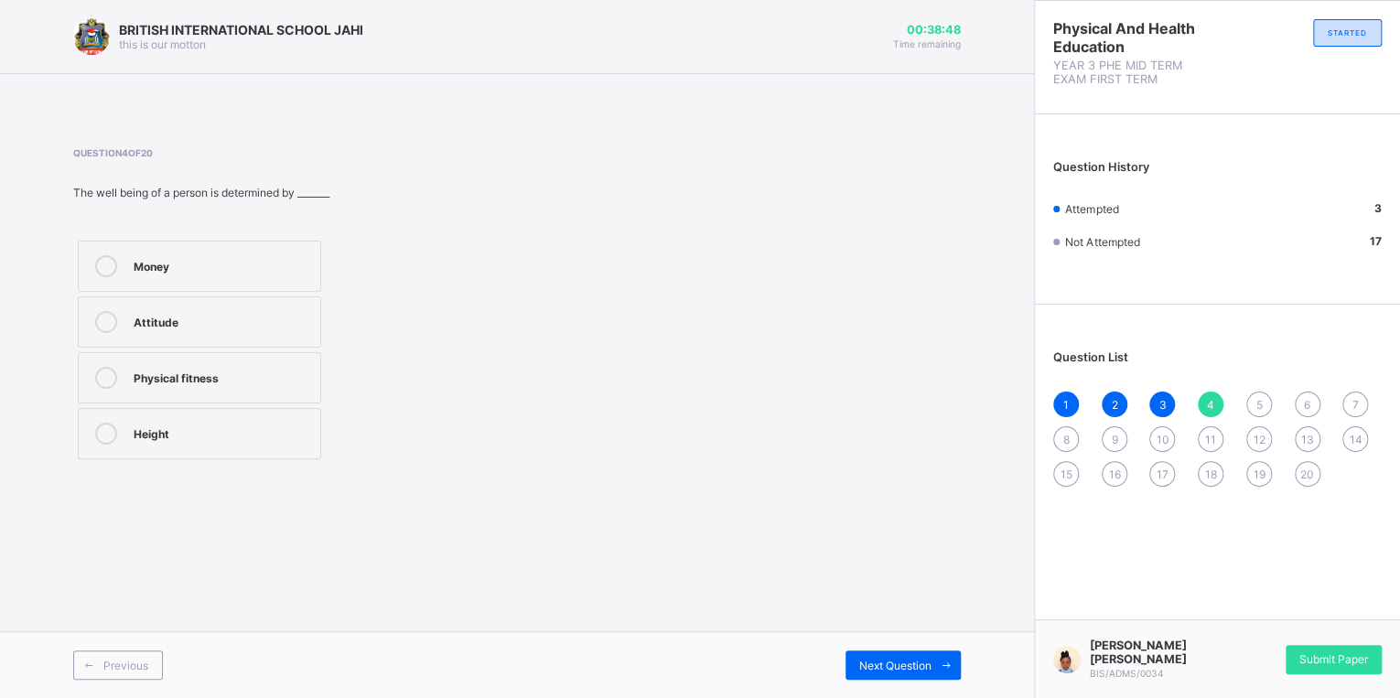
click at [96, 355] on label "Physical fitness" at bounding box center [199, 377] width 243 height 51
click at [893, 664] on span "Next Question" at bounding box center [895, 666] width 72 height 14
click at [99, 274] on icon at bounding box center [106, 266] width 22 height 22
click at [926, 662] on span "Next Question" at bounding box center [895, 666] width 72 height 14
click at [106, 325] on icon at bounding box center [106, 322] width 22 height 22
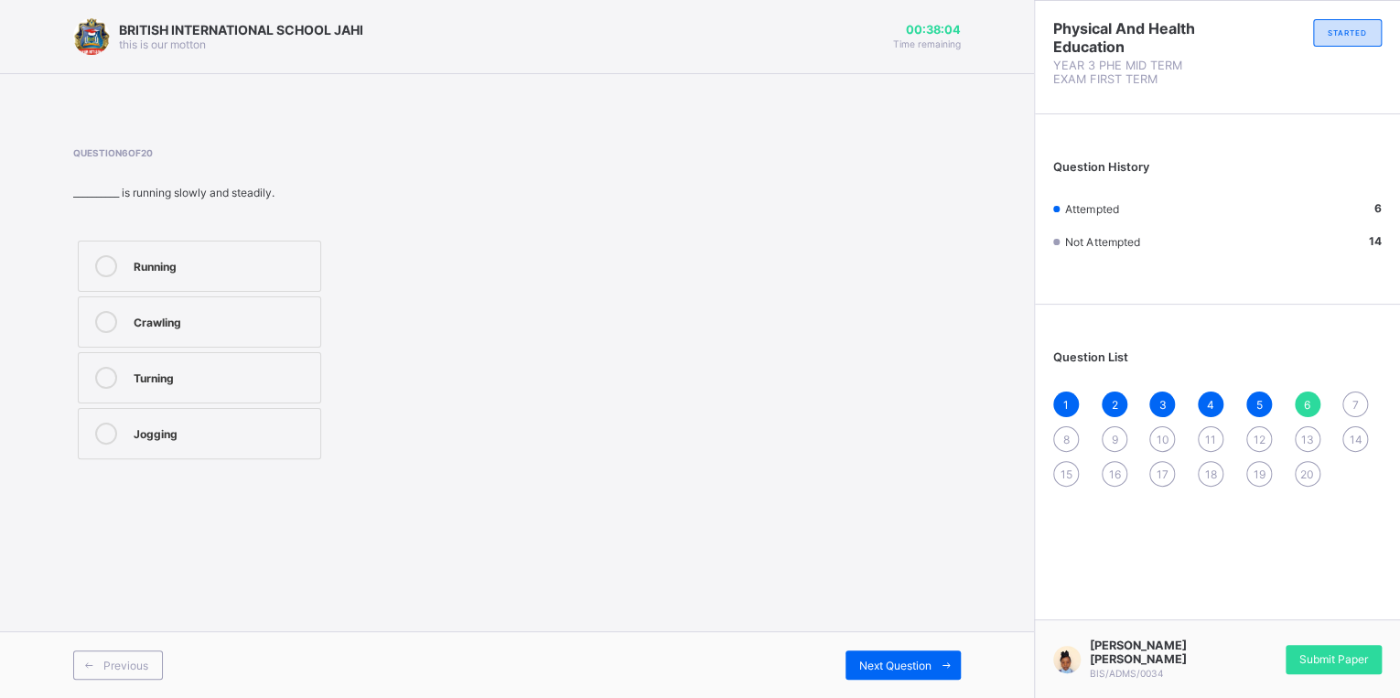
click at [107, 373] on icon at bounding box center [106, 378] width 22 height 22
click at [863, 652] on div "Next Question" at bounding box center [903, 665] width 115 height 29
click at [93, 379] on div at bounding box center [106, 378] width 37 height 22
drag, startPoint x: 879, startPoint y: 657, endPoint x: 883, endPoint y: 685, distance: 27.8
click at [883, 685] on div "Previous Next Question" at bounding box center [517, 664] width 1034 height 67
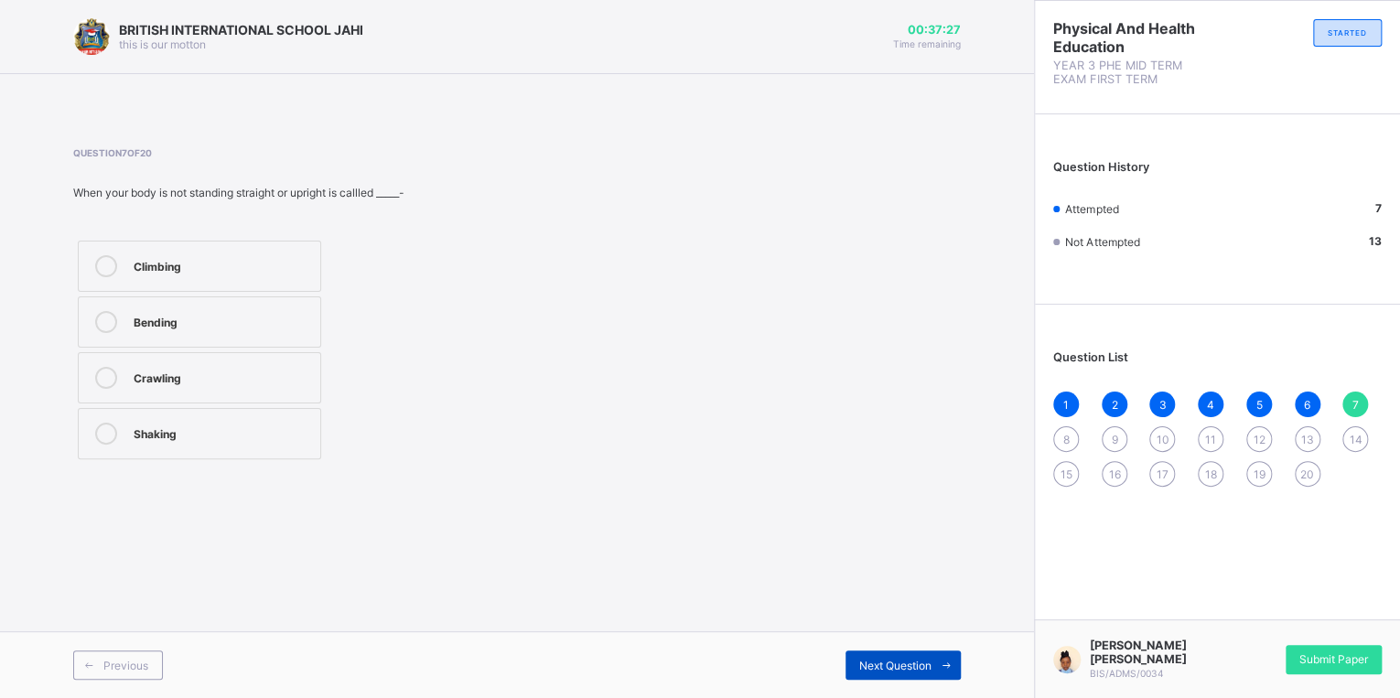
drag, startPoint x: 883, startPoint y: 685, endPoint x: 874, endPoint y: 665, distance: 21.3
click at [874, 665] on span "Next Question" at bounding box center [895, 666] width 72 height 14
click at [95, 268] on icon at bounding box center [106, 266] width 22 height 22
click at [896, 658] on div "Next Question" at bounding box center [903, 665] width 115 height 29
click at [101, 262] on icon at bounding box center [106, 266] width 22 height 22
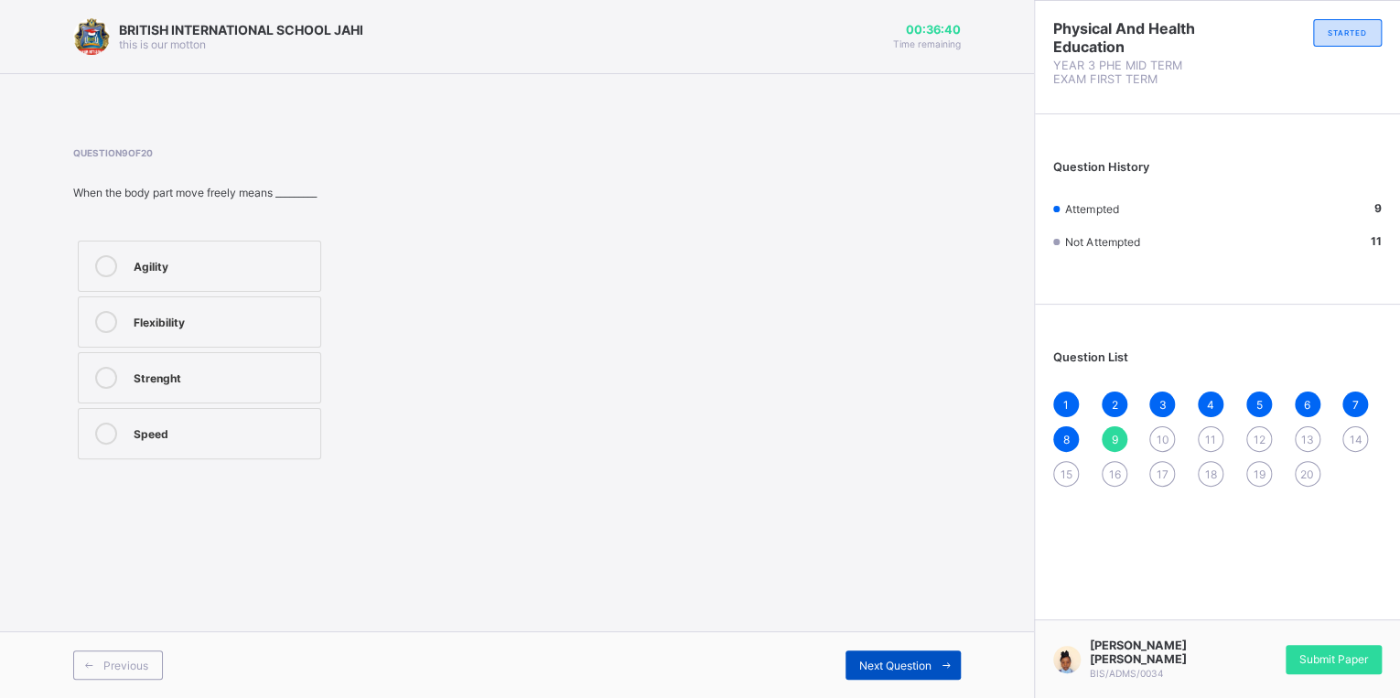
click at [867, 677] on div "Next Question" at bounding box center [903, 665] width 115 height 29
click at [99, 260] on icon at bounding box center [106, 266] width 22 height 22
click at [885, 664] on span "Next Question" at bounding box center [895, 666] width 72 height 14
click at [113, 311] on div at bounding box center [106, 322] width 37 height 22
click at [914, 659] on span "Next Question" at bounding box center [895, 666] width 72 height 14
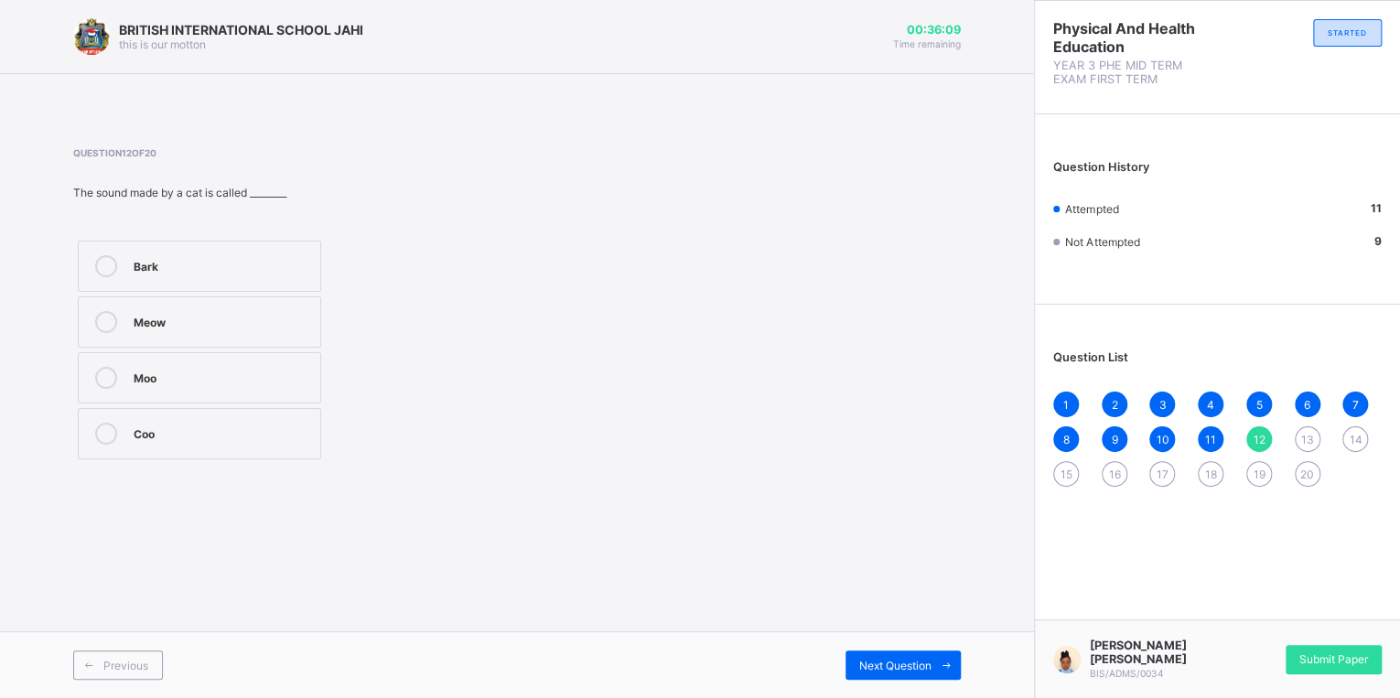
click at [120, 318] on div at bounding box center [106, 322] width 37 height 22
click at [915, 652] on div "Next Question" at bounding box center [903, 665] width 115 height 29
click at [105, 433] on icon at bounding box center [106, 434] width 22 height 22
click at [948, 655] on span at bounding box center [946, 665] width 29 height 29
click at [118, 371] on div at bounding box center [106, 378] width 37 height 22
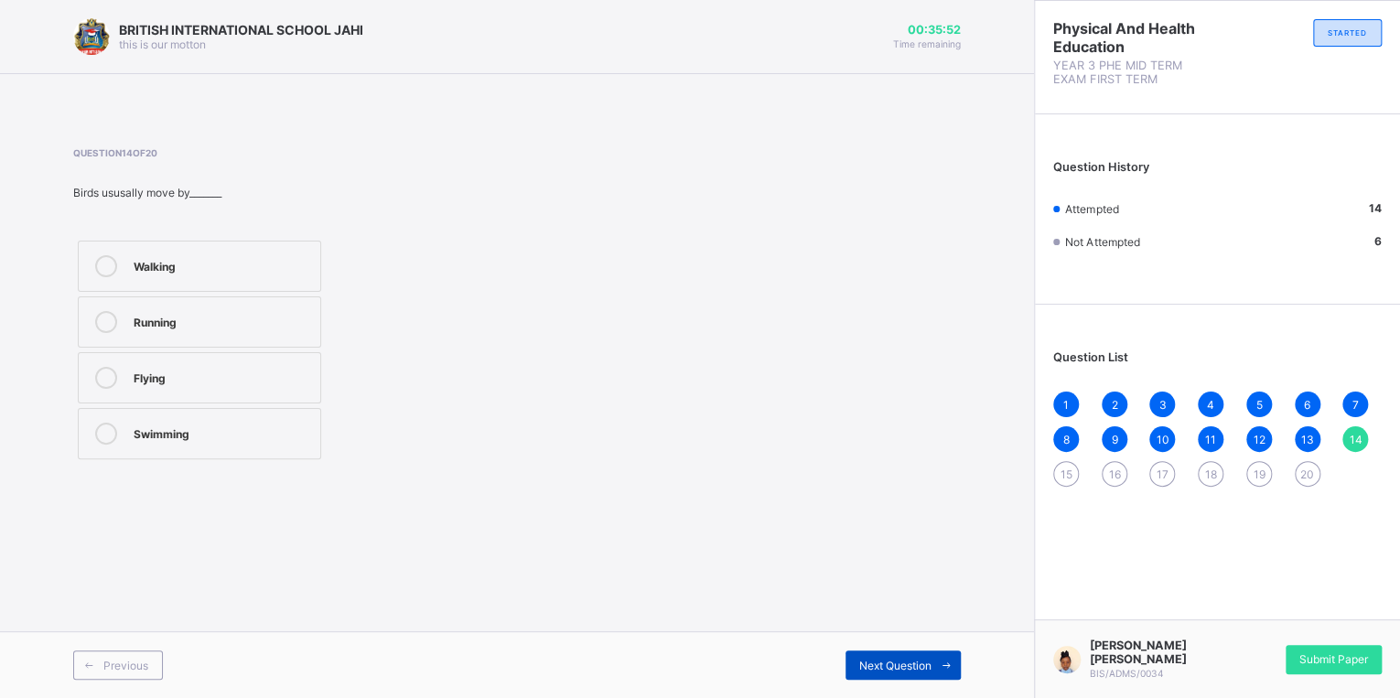
click at [948, 663] on icon at bounding box center [947, 666] width 14 height 12
click at [118, 277] on label "Creative movement" at bounding box center [199, 266] width 243 height 51
click at [874, 660] on span "Next Question" at bounding box center [895, 666] width 72 height 14
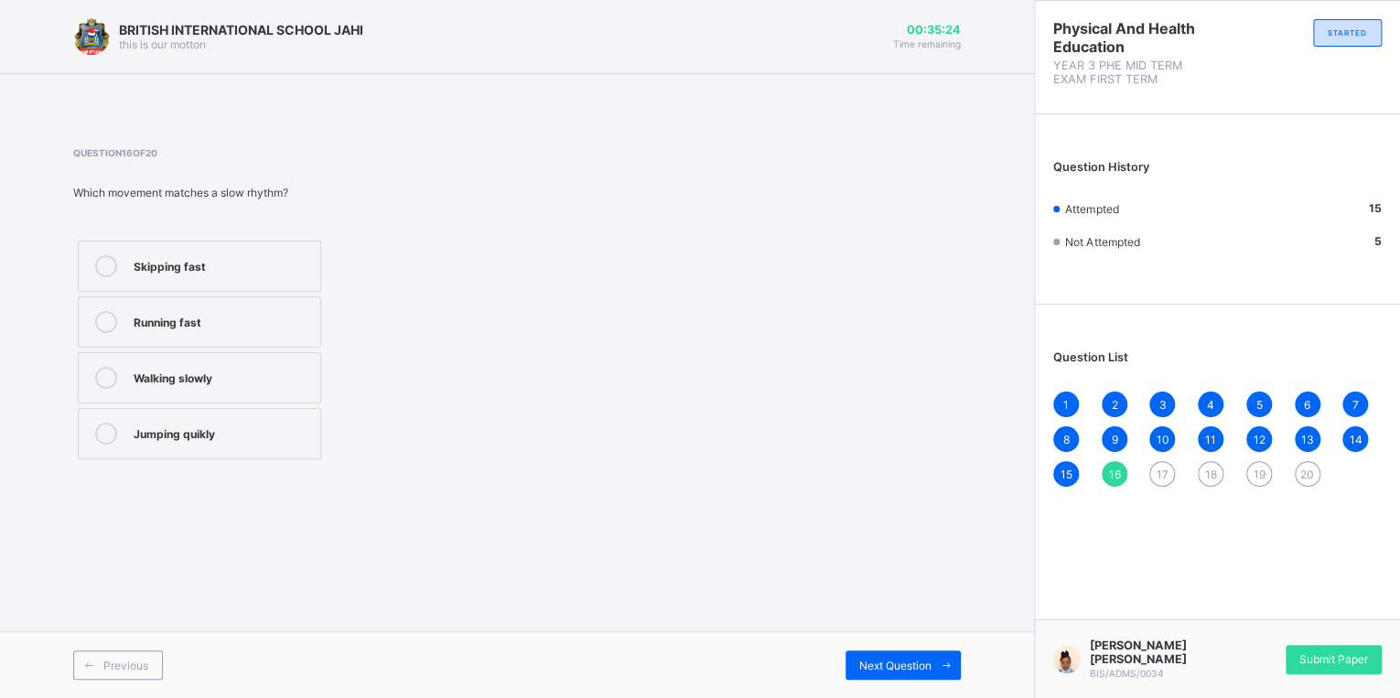
click at [123, 364] on label "Walking slowly" at bounding box center [199, 377] width 243 height 51
click at [926, 653] on div "Next Question" at bounding box center [903, 665] width 115 height 29
click at [98, 426] on icon at bounding box center [106, 434] width 22 height 22
click at [856, 657] on div "Next Question" at bounding box center [903, 665] width 115 height 29
click at [113, 370] on icon at bounding box center [106, 378] width 22 height 22
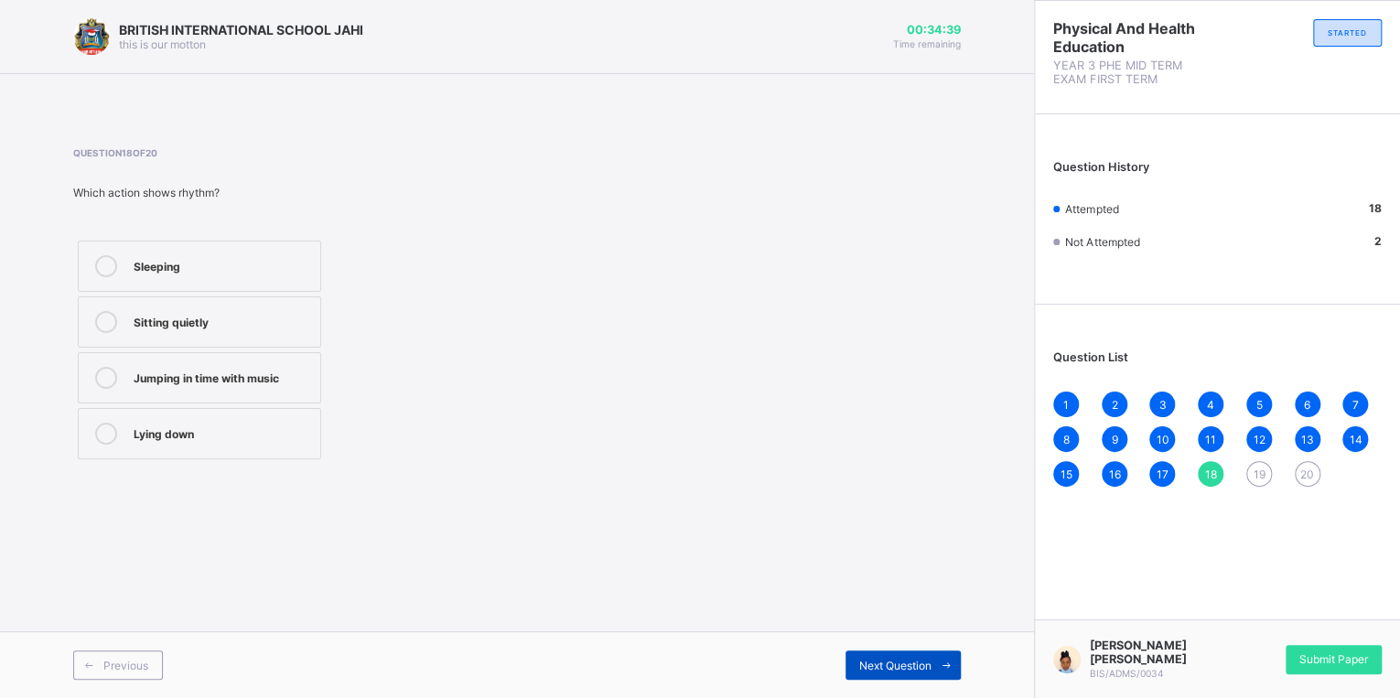
click at [888, 666] on span "Next Question" at bounding box center [895, 666] width 72 height 14
click at [106, 373] on icon at bounding box center [106, 378] width 22 height 22
click at [887, 670] on span "Next Question" at bounding box center [895, 666] width 72 height 14
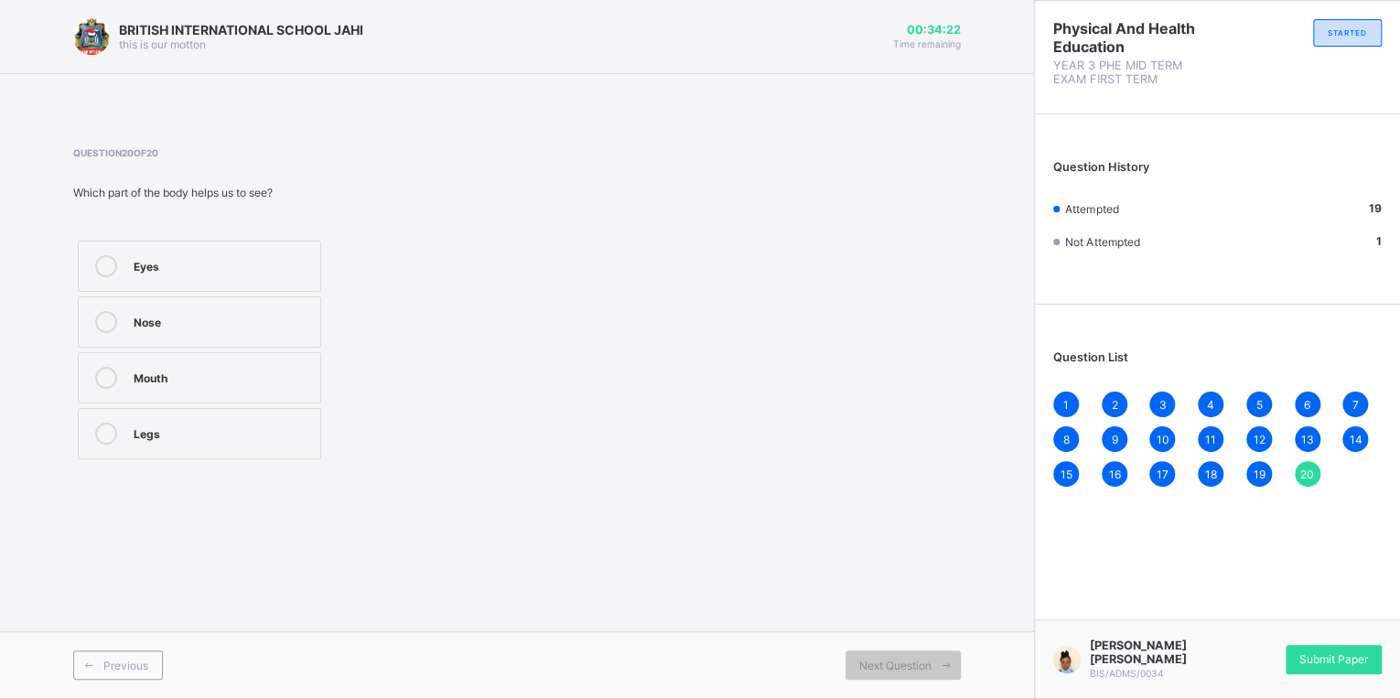
click at [110, 255] on div at bounding box center [106, 266] width 37 height 22
drag, startPoint x: 1317, startPoint y: 652, endPoint x: 1300, endPoint y: 661, distance: 19.6
click at [1314, 653] on span "Submit Paper" at bounding box center [1334, 660] width 69 height 14
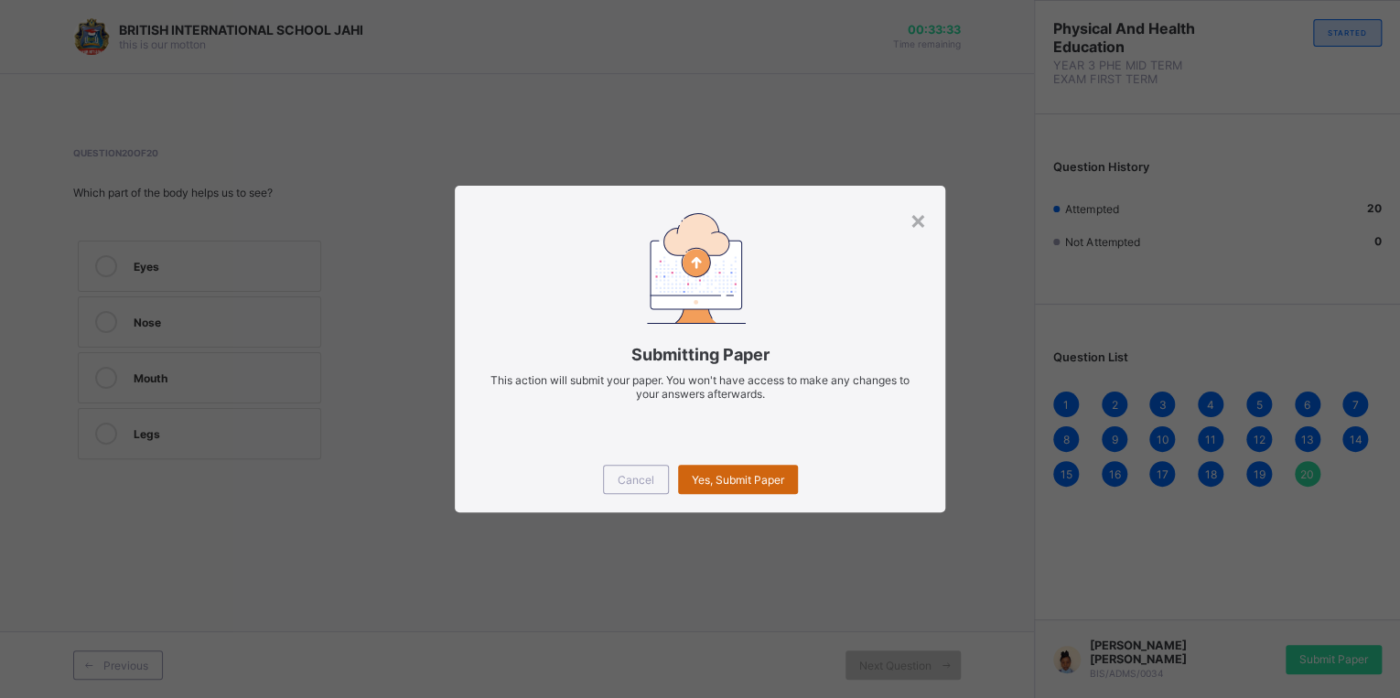
click at [743, 479] on span "Yes, Submit Paper" at bounding box center [738, 480] width 92 height 14
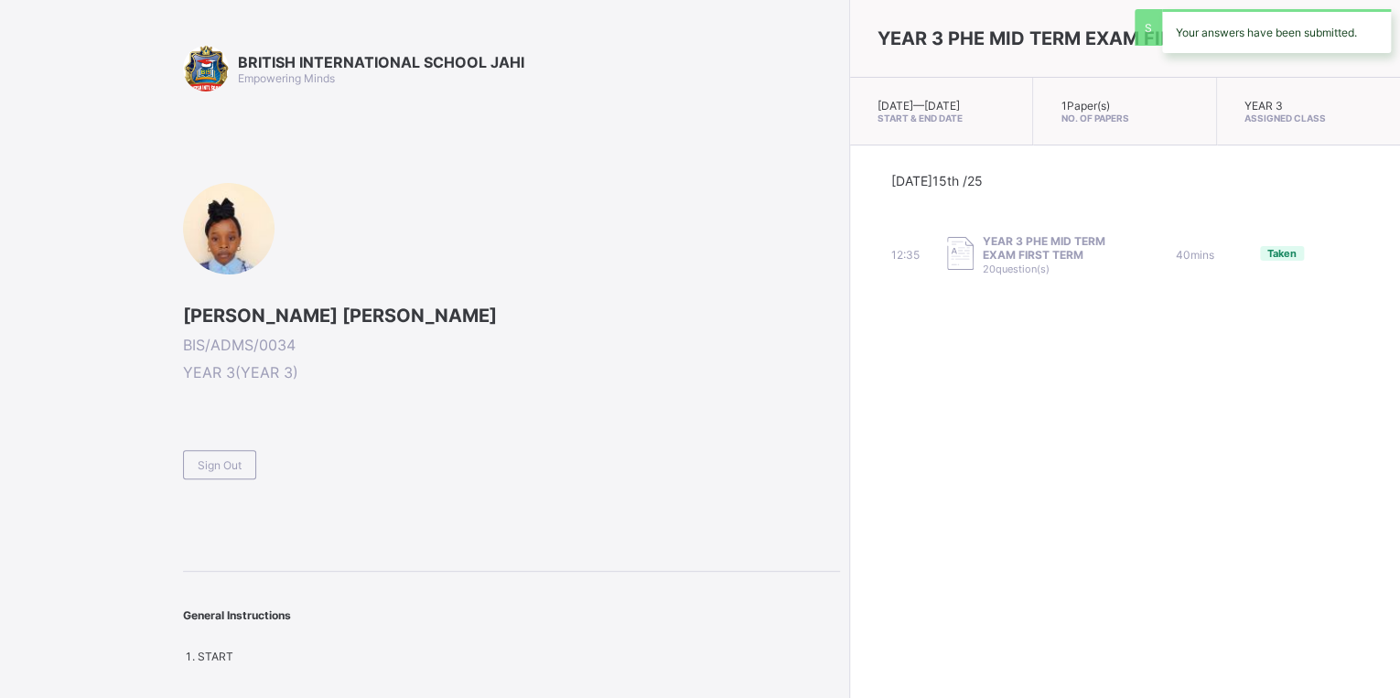
click at [252, 460] on div "Sign Out" at bounding box center [219, 464] width 73 height 29
